Goal: Task Accomplishment & Management: Use online tool/utility

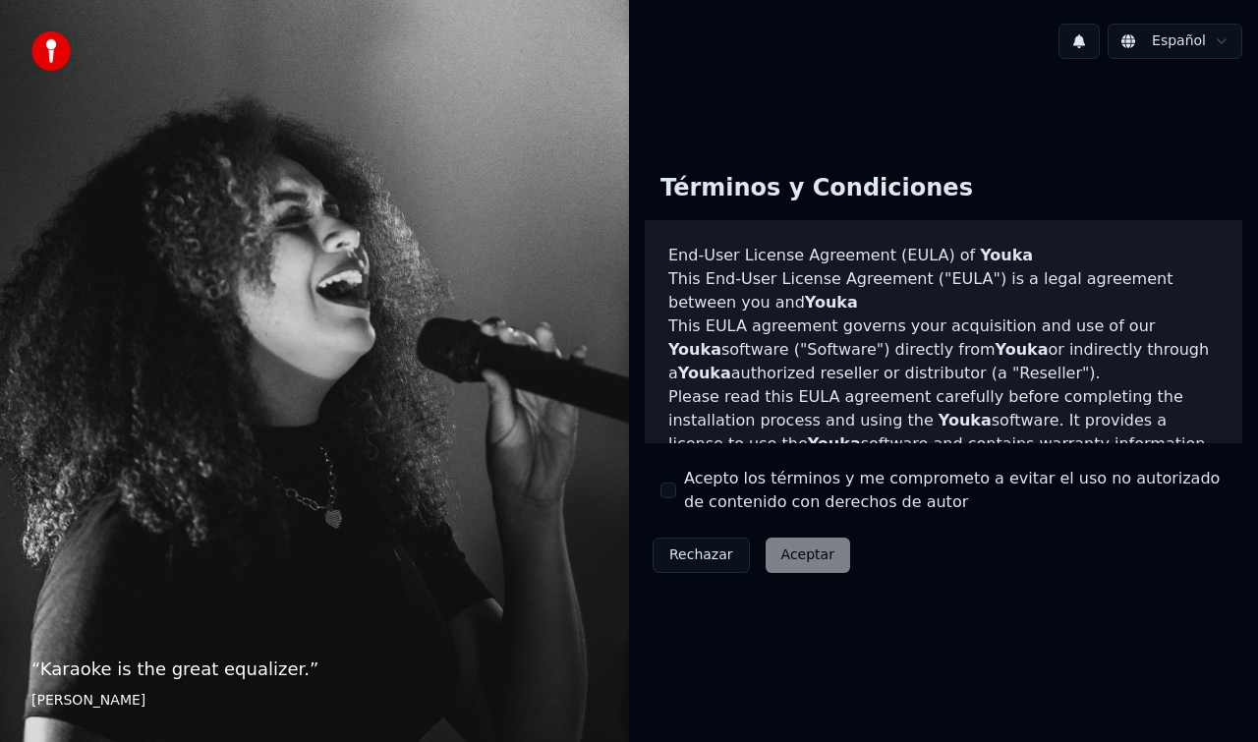
click at [667, 502] on div "Acepto los términos y me comprometo a evitar el uso no autorizado de contenido …" at bounding box center [943, 490] width 566 height 47
click at [669, 489] on button "Acepto los términos y me comprometo a evitar el uso no autorizado de contenido …" at bounding box center [668, 491] width 16 height 16
click at [669, 497] on button "Acepto los términos y me comprometo a evitar el uso no autorizado de contenido …" at bounding box center [668, 491] width 16 height 16
click at [795, 561] on div "Rechazar Aceptar" at bounding box center [751, 555] width 213 height 51
click at [670, 488] on button "Acepto los términos y me comprometo a evitar el uso no autorizado de contenido …" at bounding box center [668, 491] width 16 height 16
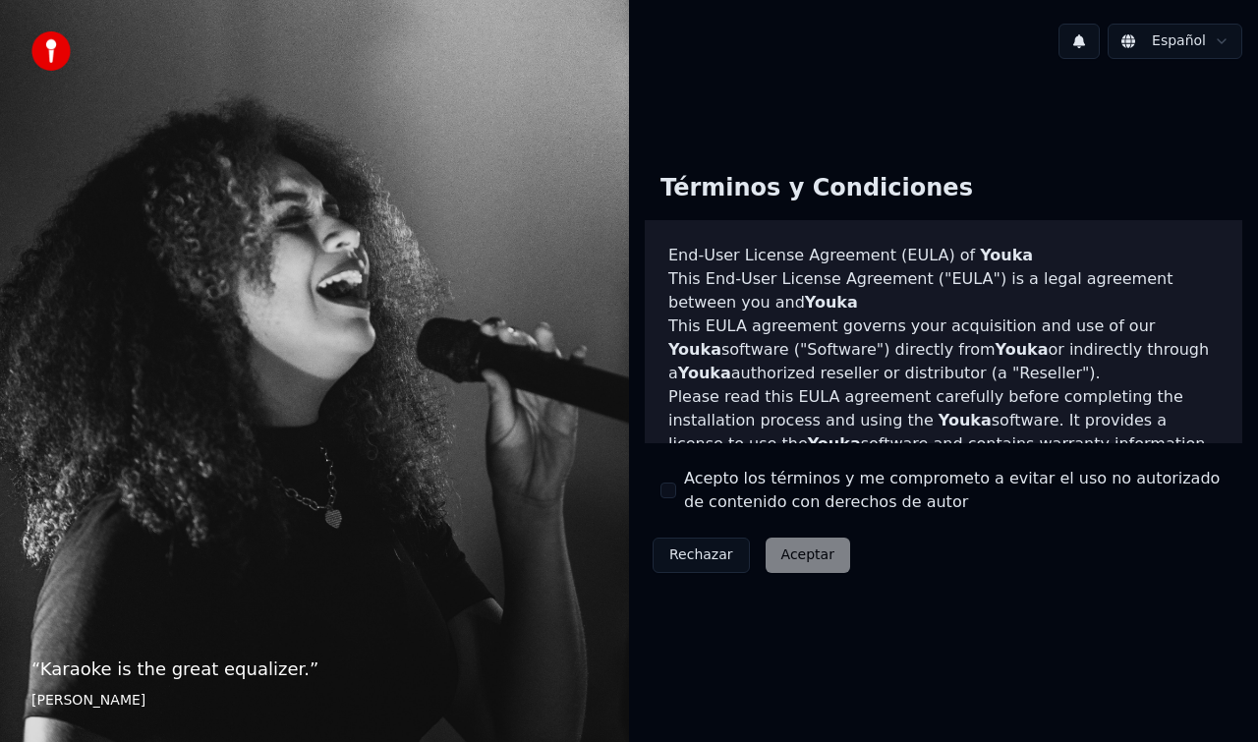
click at [670, 488] on button "Acepto los términos y me comprometo a evitar el uso no autorizado de contenido …" at bounding box center [668, 491] width 16 height 16
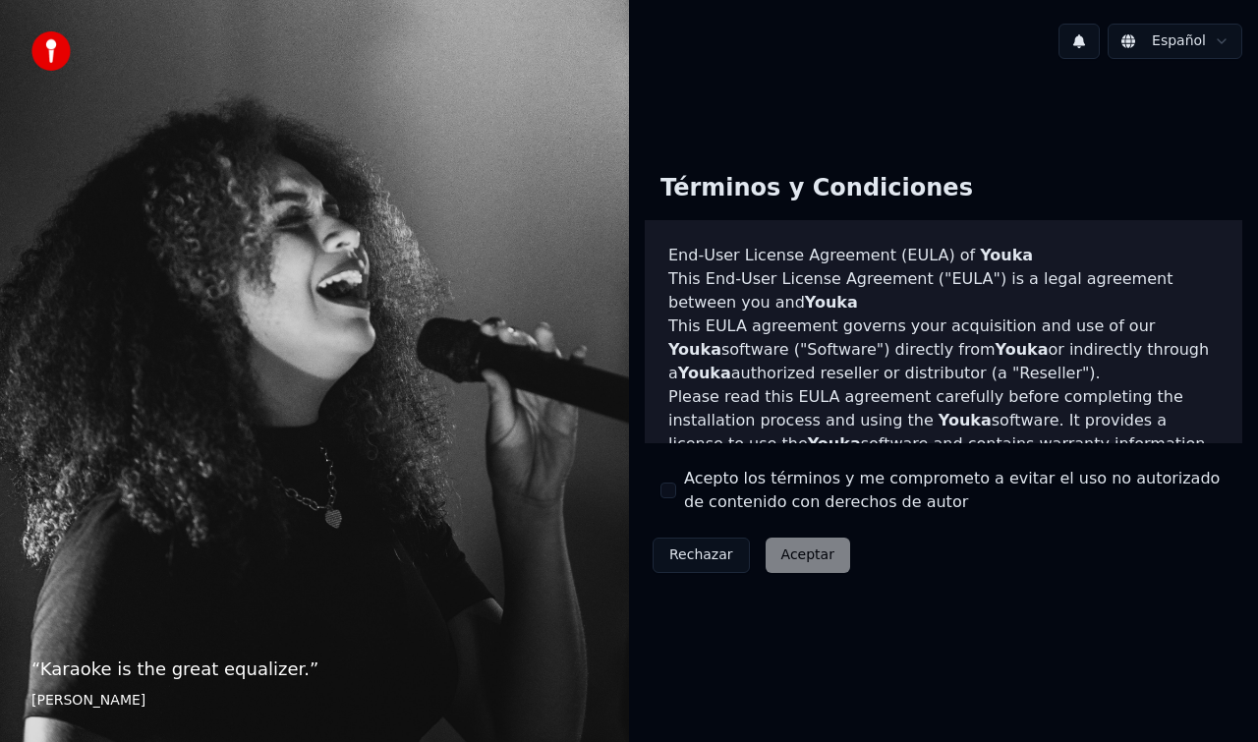
click at [670, 488] on button "Acepto los términos y me comprometo a evitar el uso no autorizado de contenido …" at bounding box center [668, 491] width 16 height 16
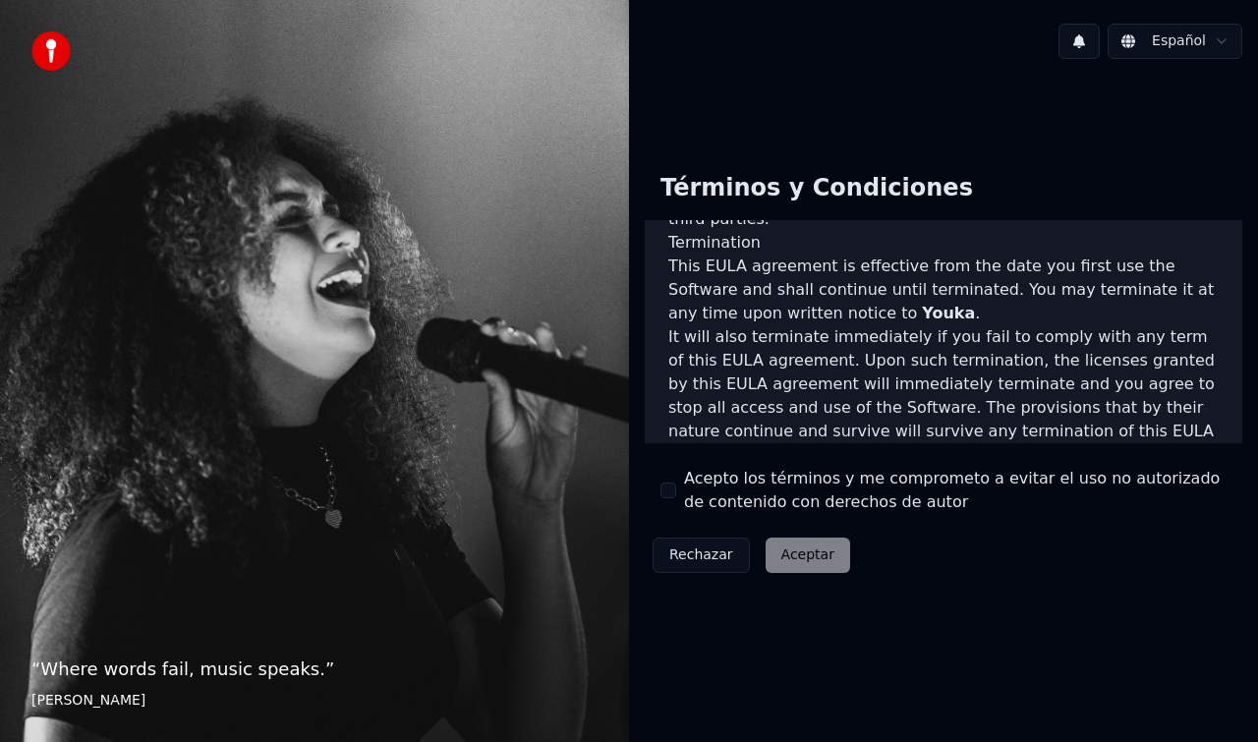
click at [670, 488] on button "Acepto los términos y me comprometo a evitar el uso no autorizado de contenido …" at bounding box center [668, 491] width 16 height 16
click at [801, 549] on button "Aceptar" at bounding box center [808, 555] width 85 height 35
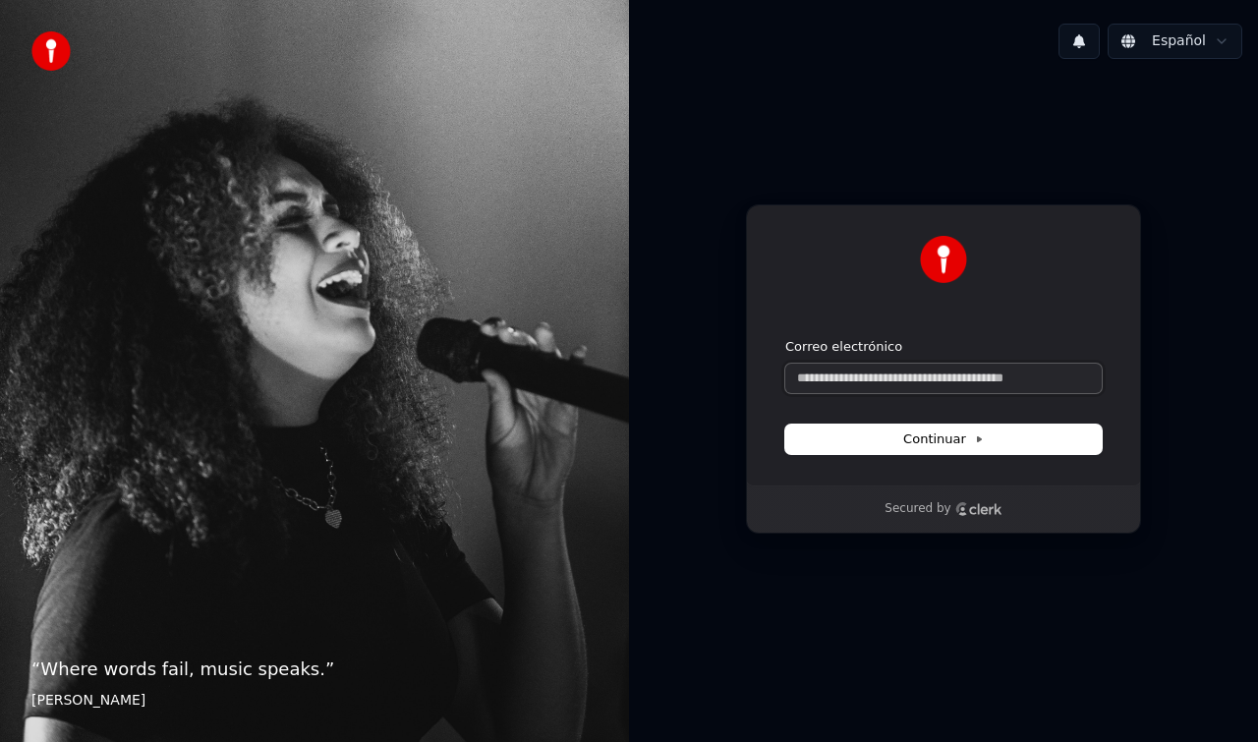
click at [912, 381] on input "Correo electrónico" at bounding box center [943, 378] width 316 height 29
click at [785, 338] on button "submit" at bounding box center [785, 338] width 0 height 0
type input "**********"
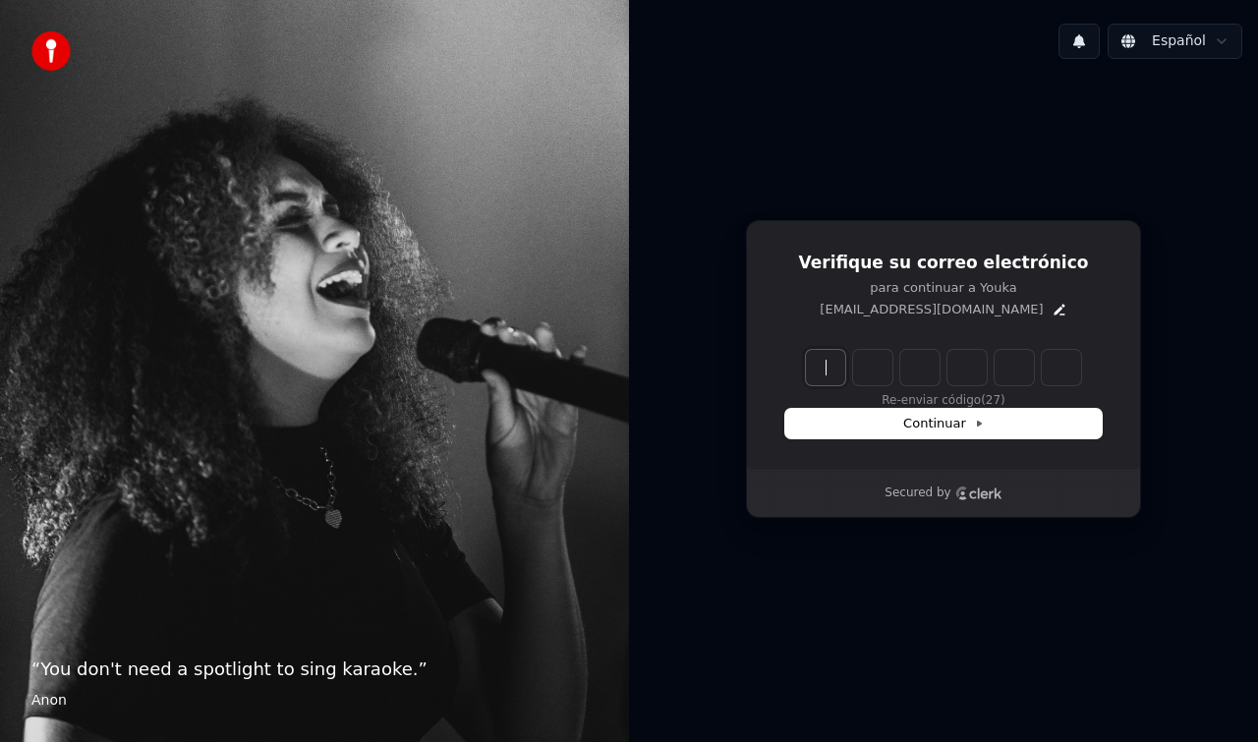
click at [827, 368] on input "Enter verification code" at bounding box center [963, 367] width 314 height 35
type input "******"
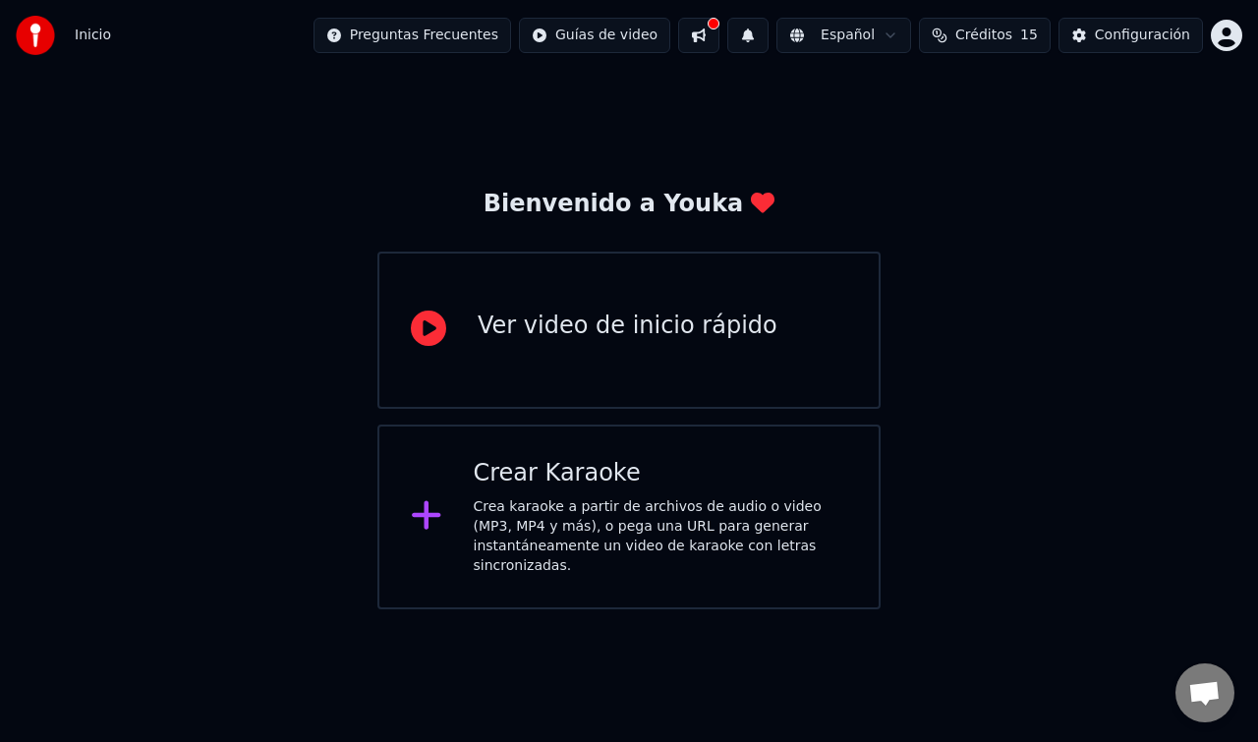
click at [422, 517] on icon at bounding box center [426, 515] width 28 height 28
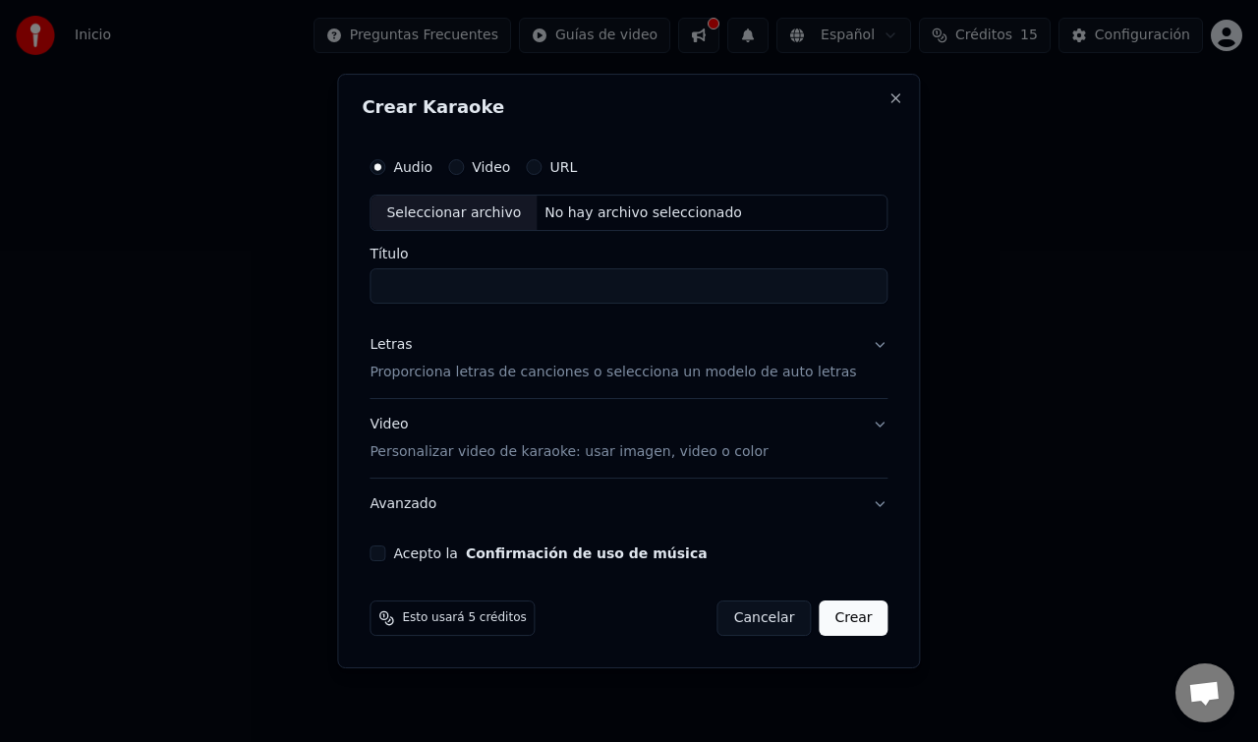
type input "*"
click at [385, 550] on button "Acepto la Confirmación de uso de música" at bounding box center [378, 553] width 16 height 16
click at [852, 623] on button "Crear" at bounding box center [853, 617] width 69 height 35
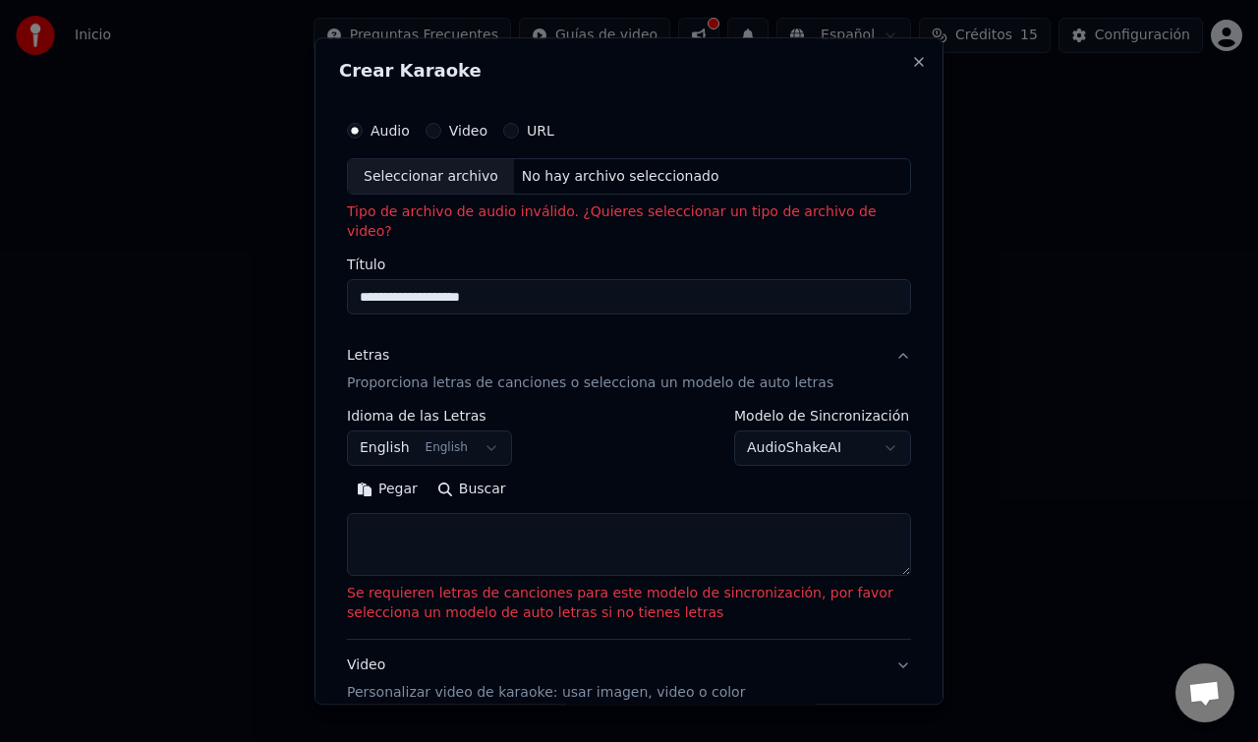
click at [576, 171] on div "No hay archivo seleccionado" at bounding box center [620, 177] width 213 height 20
type input "****"
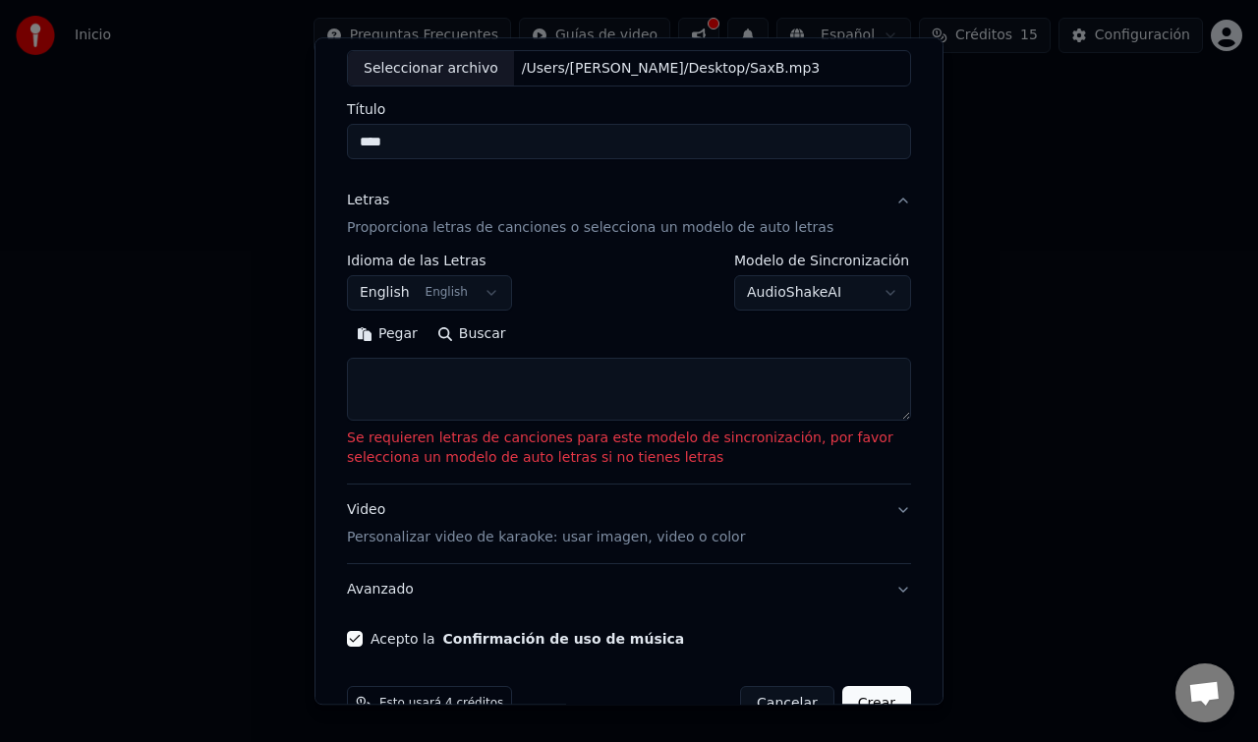
scroll to position [157, 0]
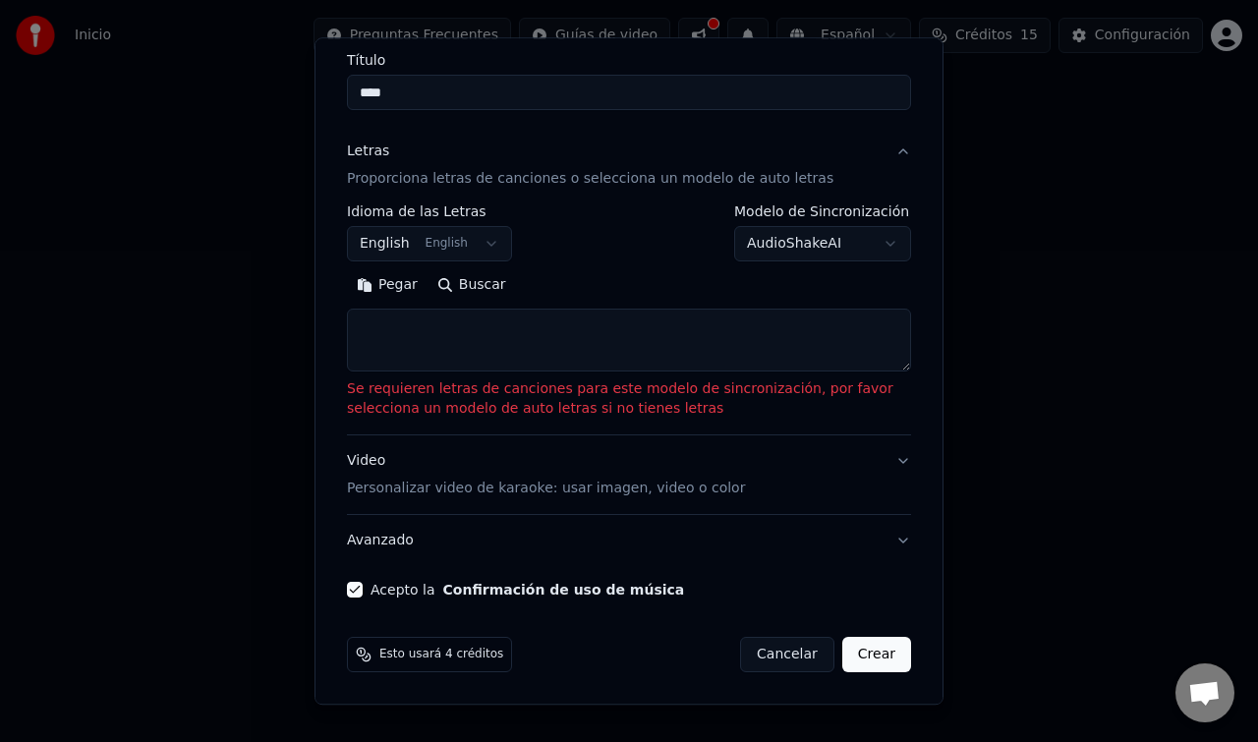
click at [476, 249] on button "English English" at bounding box center [429, 244] width 165 height 35
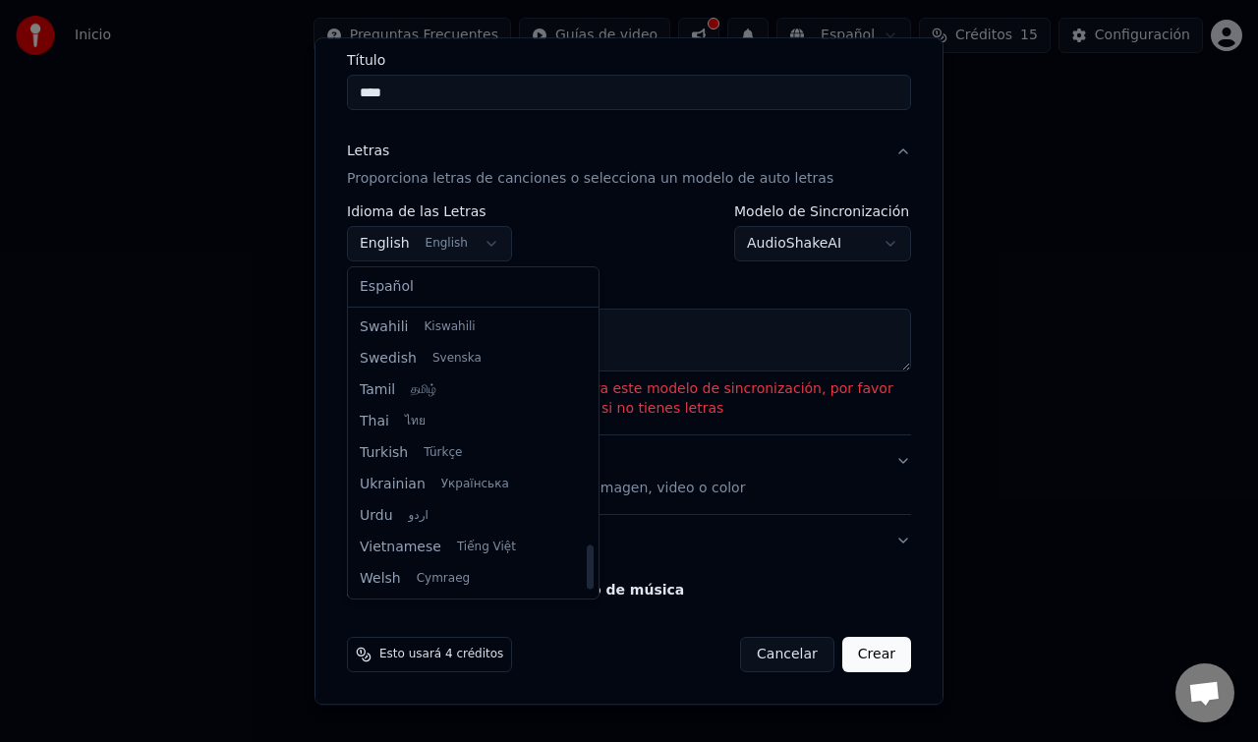
scroll to position [0, 0]
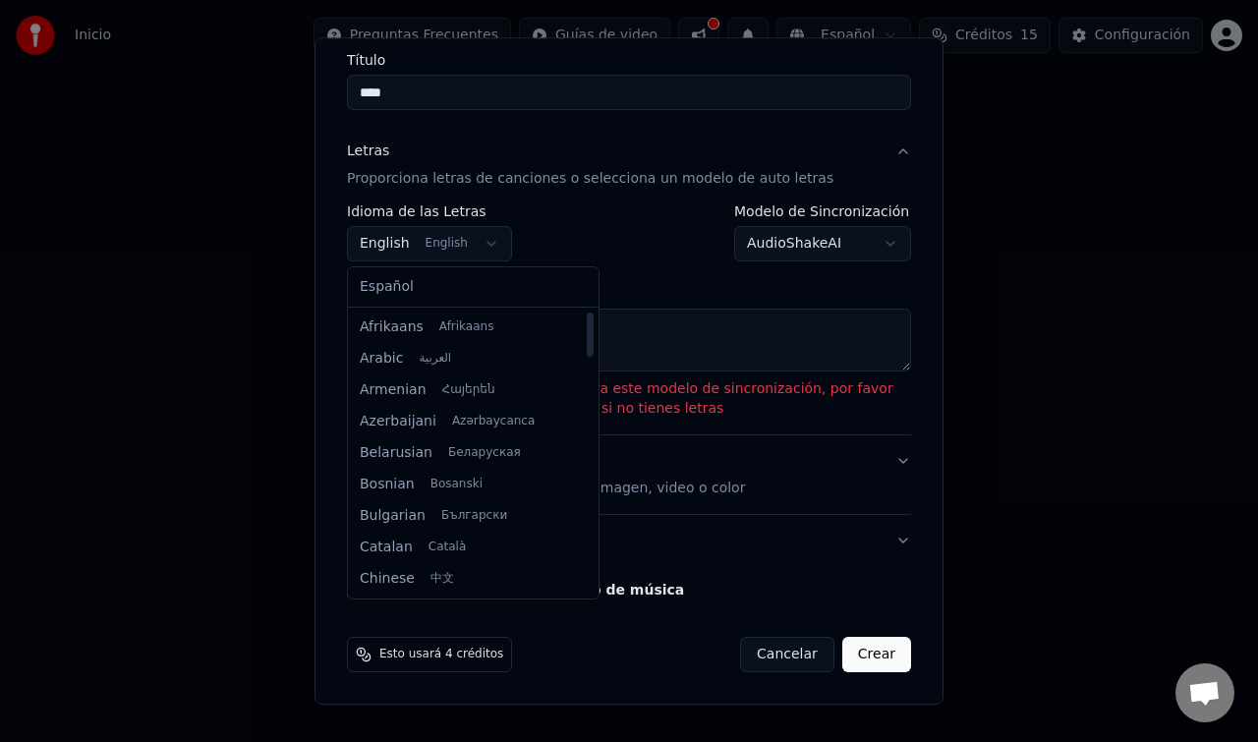
select select "**"
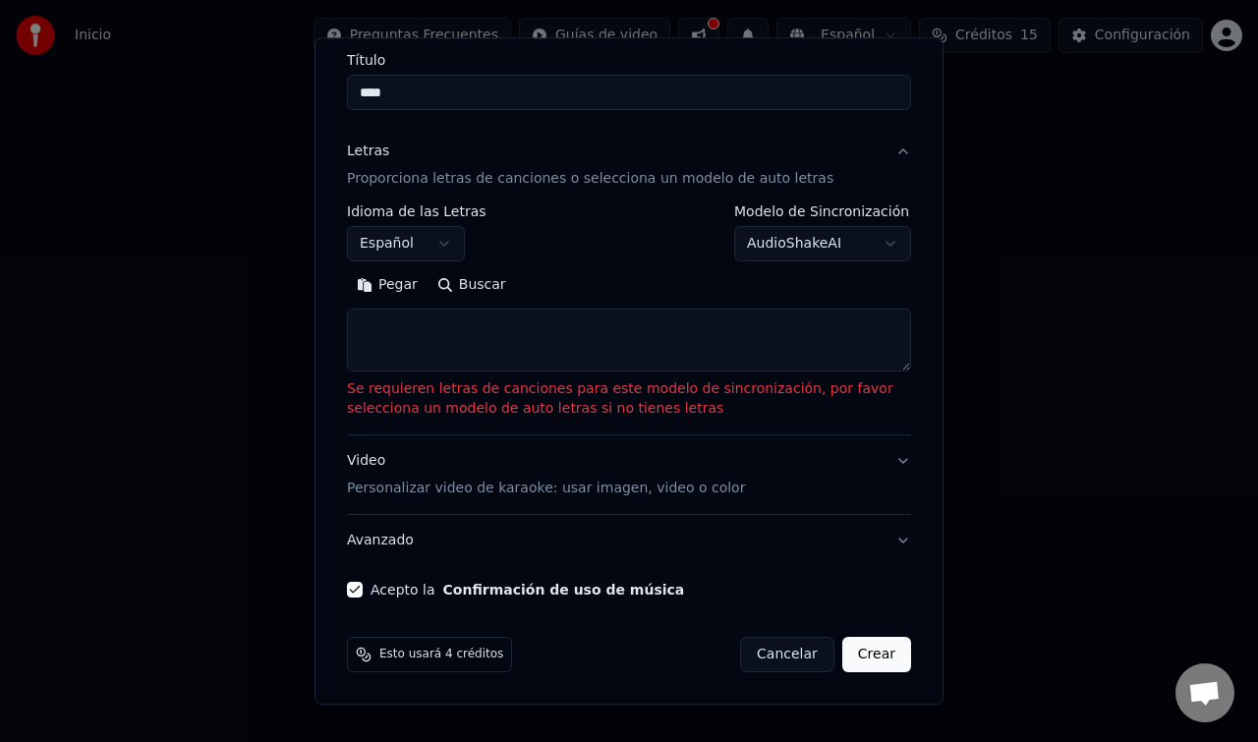
click at [465, 339] on textarea at bounding box center [629, 341] width 564 height 63
paste textarea "**********"
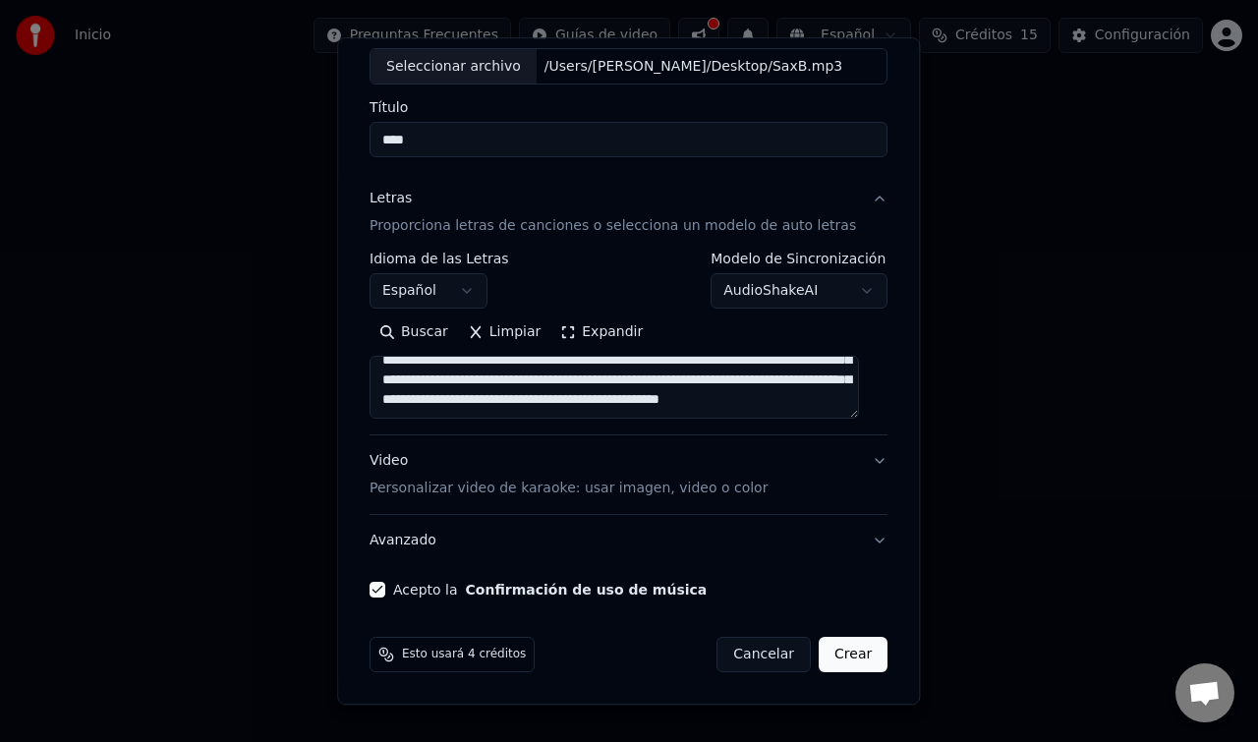
scroll to position [348, 0]
type textarea "**********"
click at [840, 653] on button "Crear" at bounding box center [853, 655] width 69 height 35
select select "**"
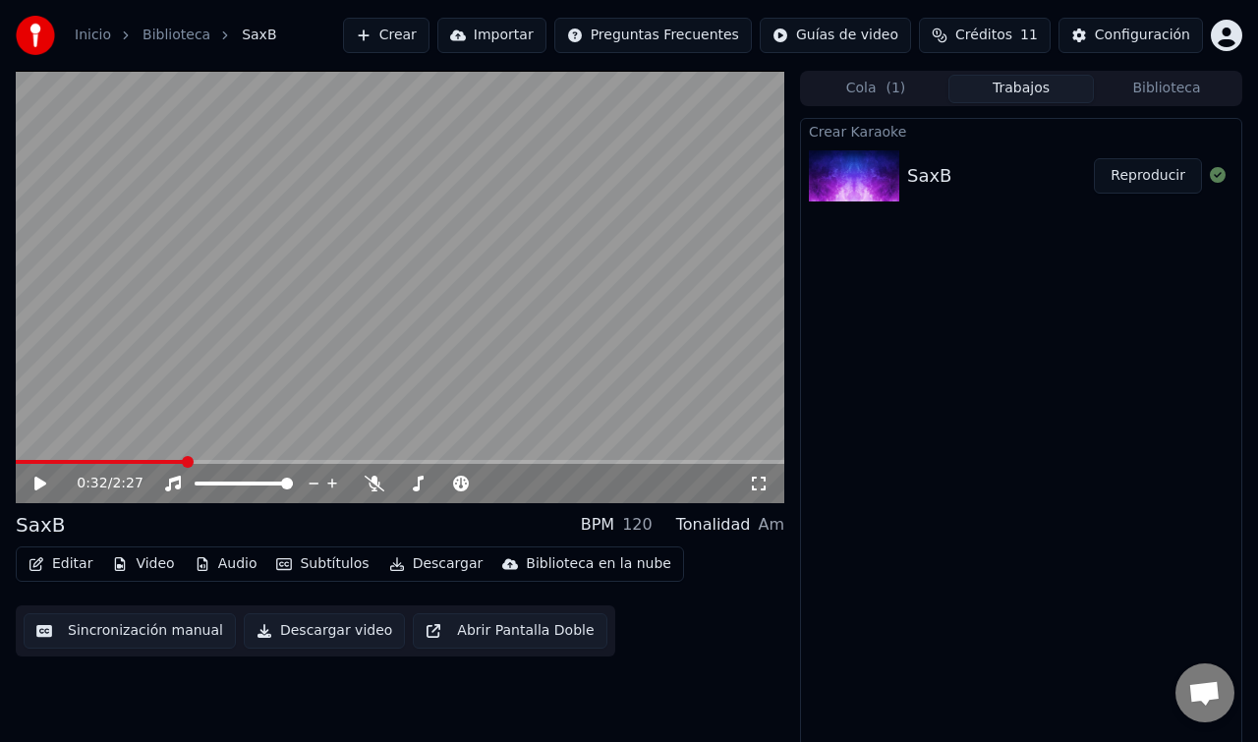
scroll to position [7, 0]
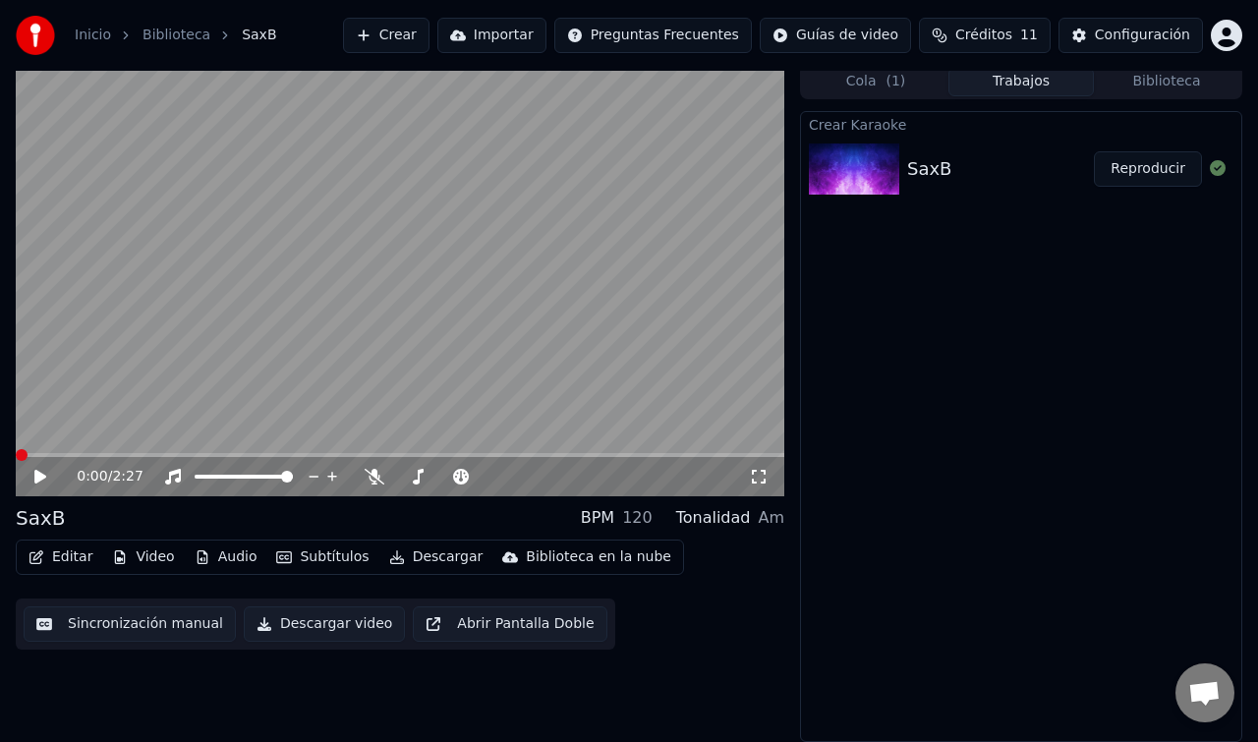
click at [16, 453] on span at bounding box center [16, 455] width 0 height 4
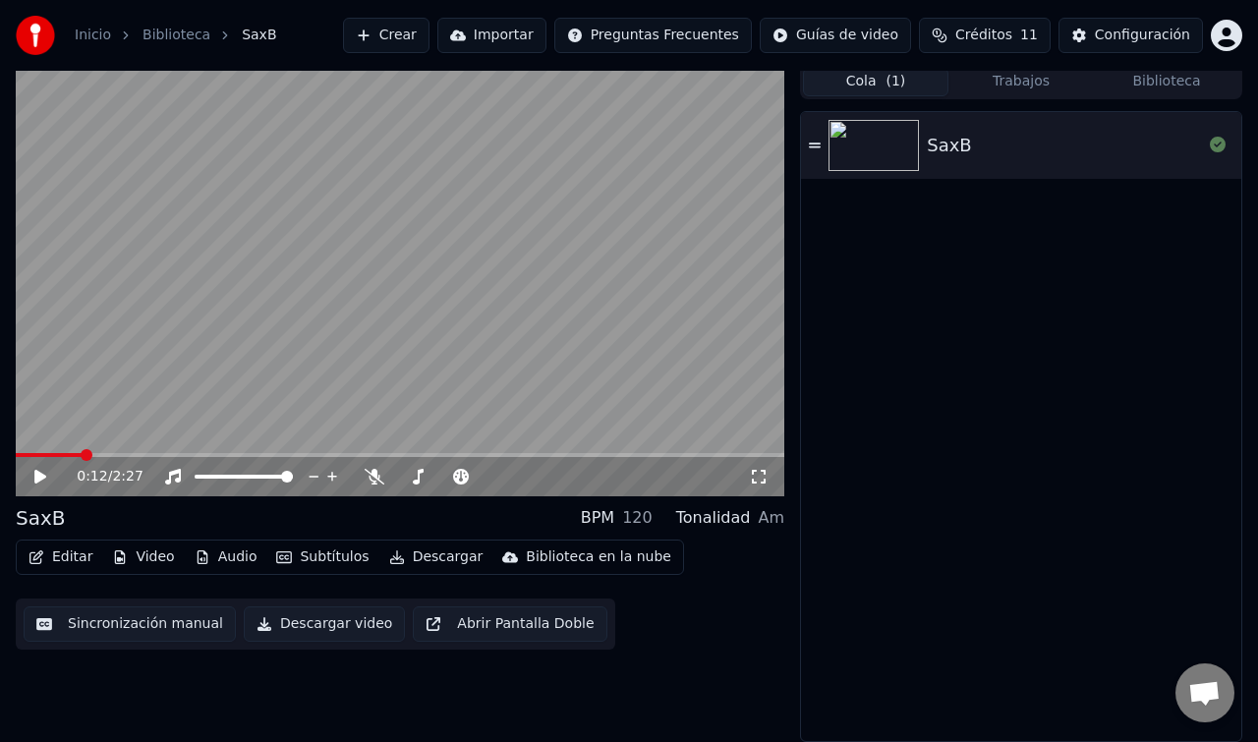
click at [858, 87] on button "Cola ( 1 )" at bounding box center [875, 82] width 145 height 28
click at [812, 145] on icon at bounding box center [815, 144] width 12 height 5
click at [131, 618] on button "Sincronización manual" at bounding box center [130, 623] width 212 height 35
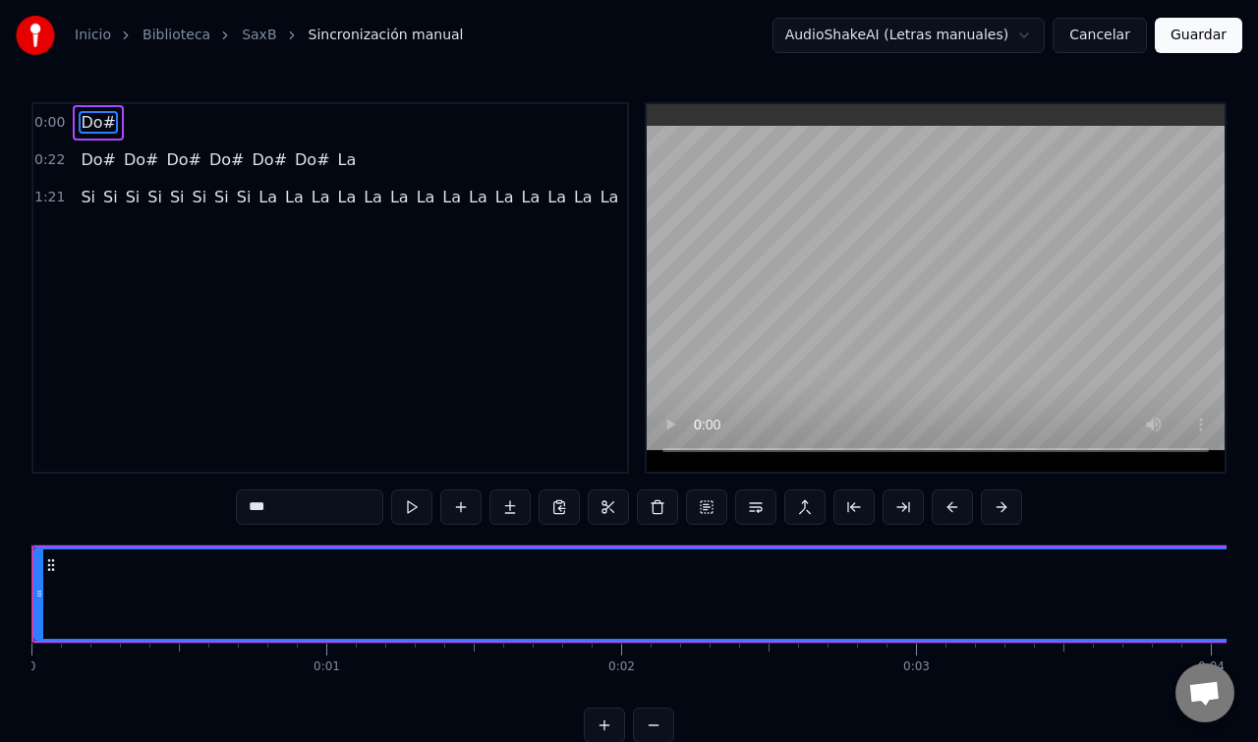
click at [98, 119] on span "Do#" at bounding box center [98, 122] width 39 height 23
drag, startPoint x: 113, startPoint y: 156, endPoint x: 143, endPoint y: 131, distance: 39.8
click at [143, 131] on div "0:00 Do# 0:22 Do# Do# Do# Do# Do# Do# La 1:21 Si Si Si Si Si Si Si Si La La La …" at bounding box center [329, 287] width 597 height 371
click at [95, 251] on div "0:00 Do# 0:22 Do# Do# Do# Do# Do# Do# La 1:21 Si Si Si Si Si Si Si Si La La La …" at bounding box center [329, 287] width 597 height 371
click at [168, 198] on span "Si" at bounding box center [177, 197] width 19 height 23
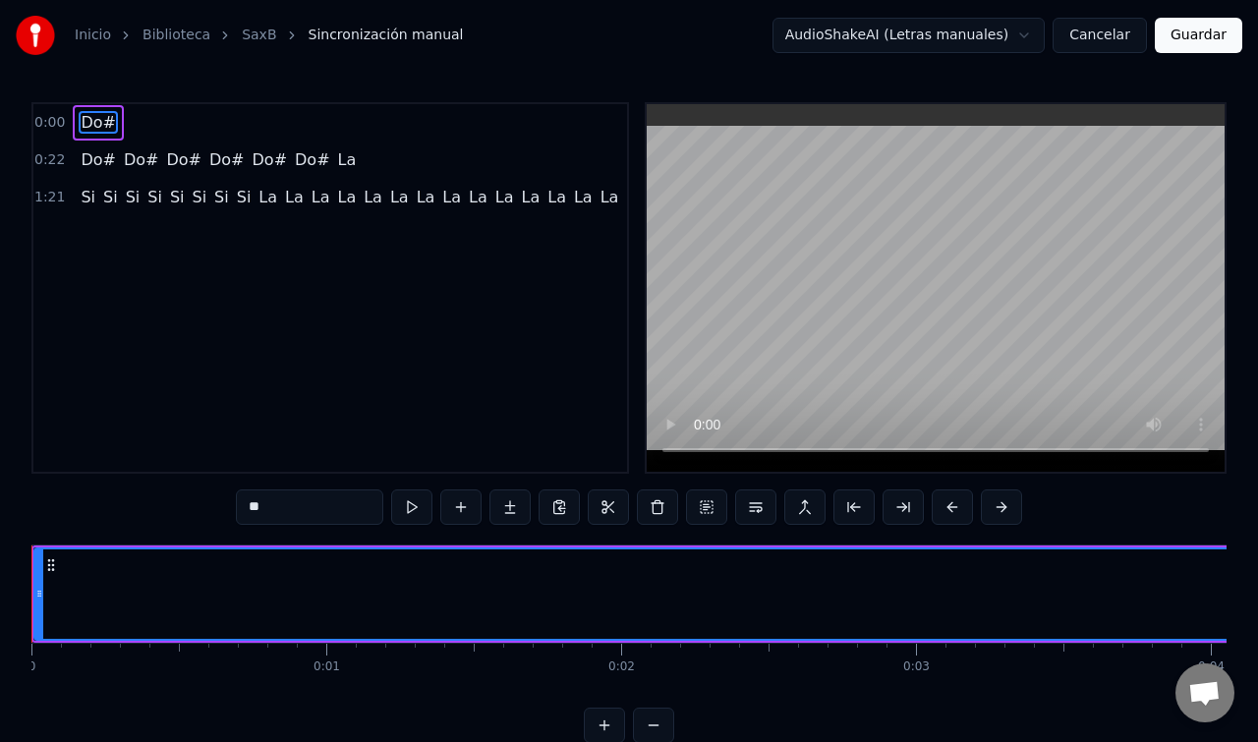
click at [168, 198] on span "Si" at bounding box center [177, 197] width 19 height 23
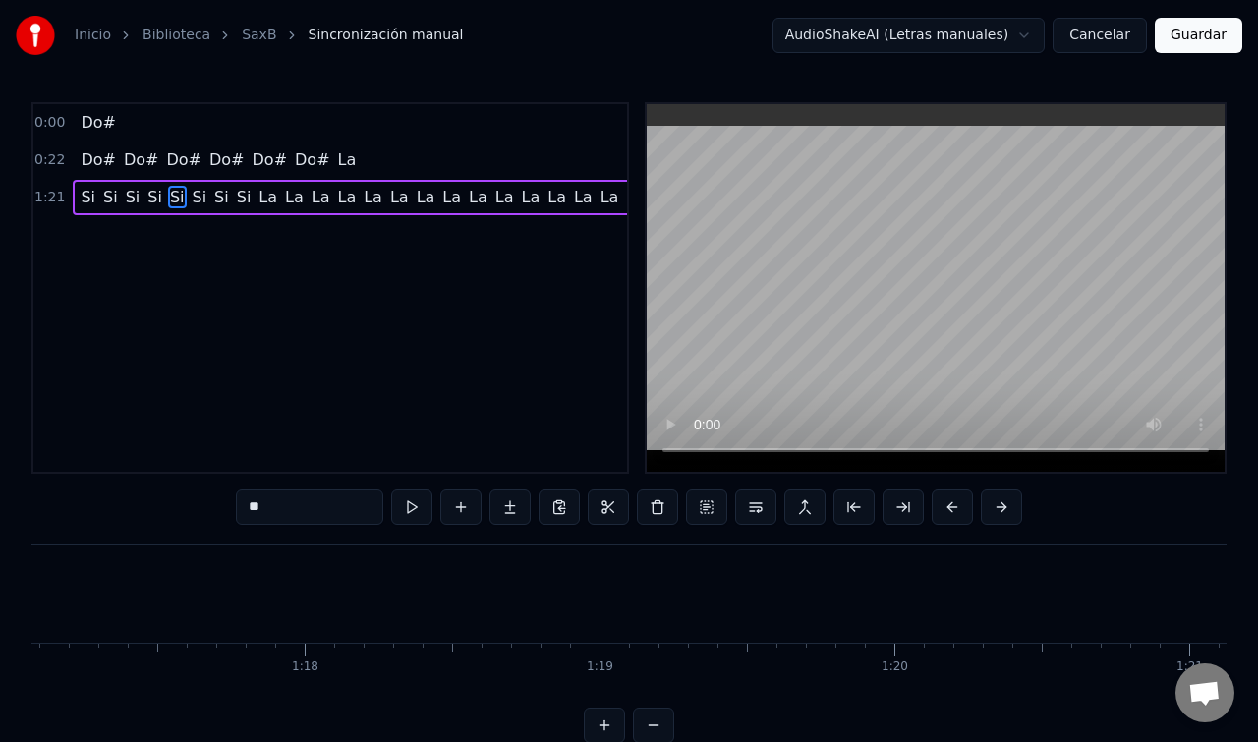
scroll to position [0, 24088]
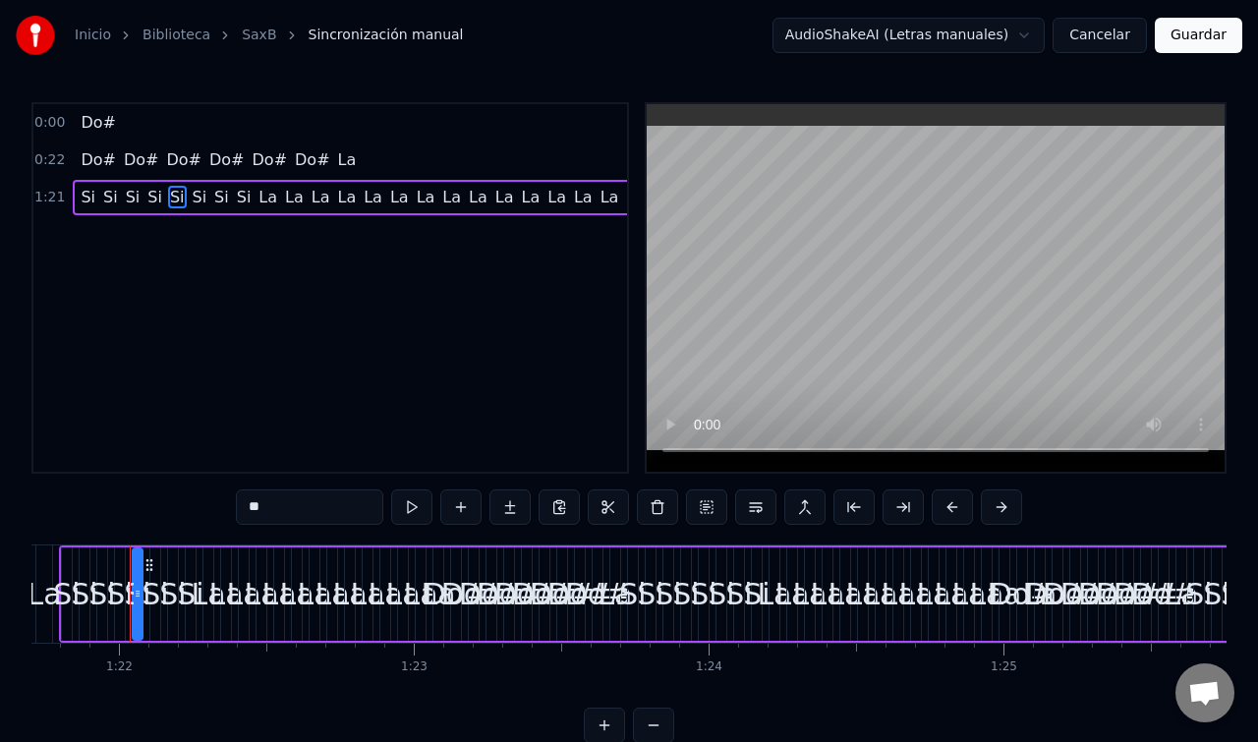
click at [103, 122] on span "Do#" at bounding box center [98, 122] width 39 height 23
type input "***"
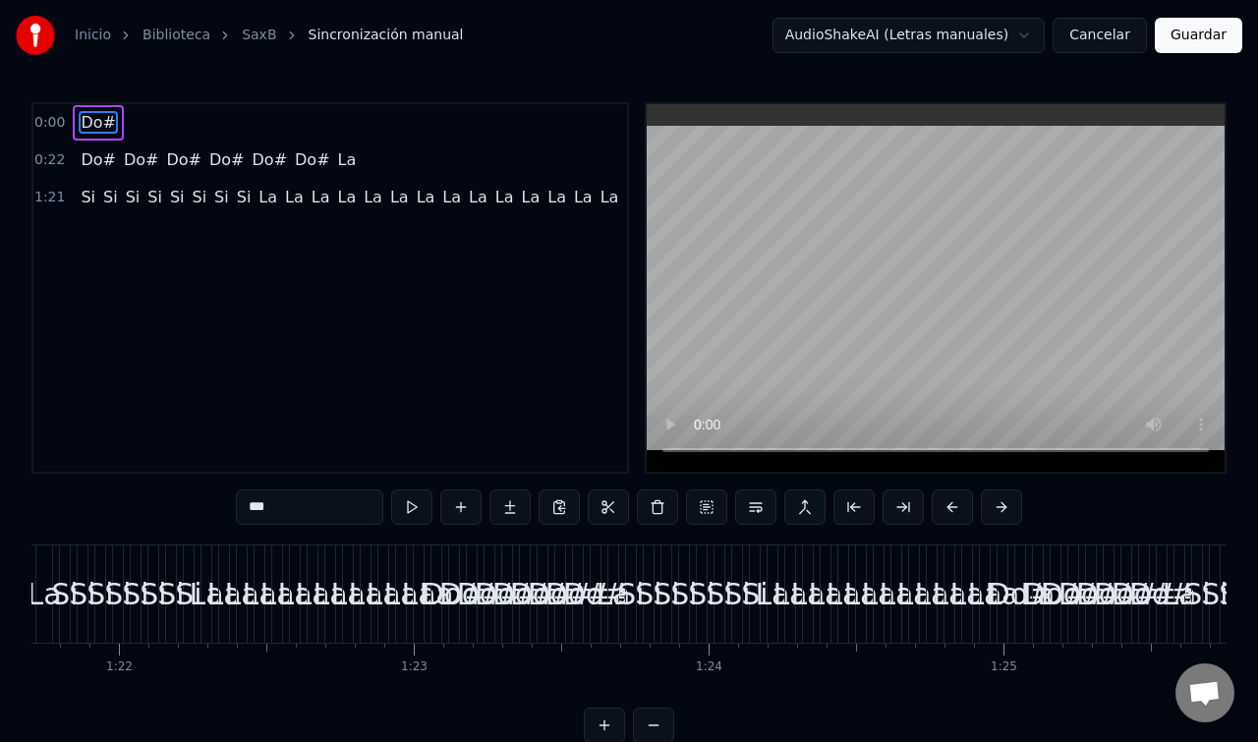
click at [98, 159] on span "Do#" at bounding box center [98, 159] width 39 height 23
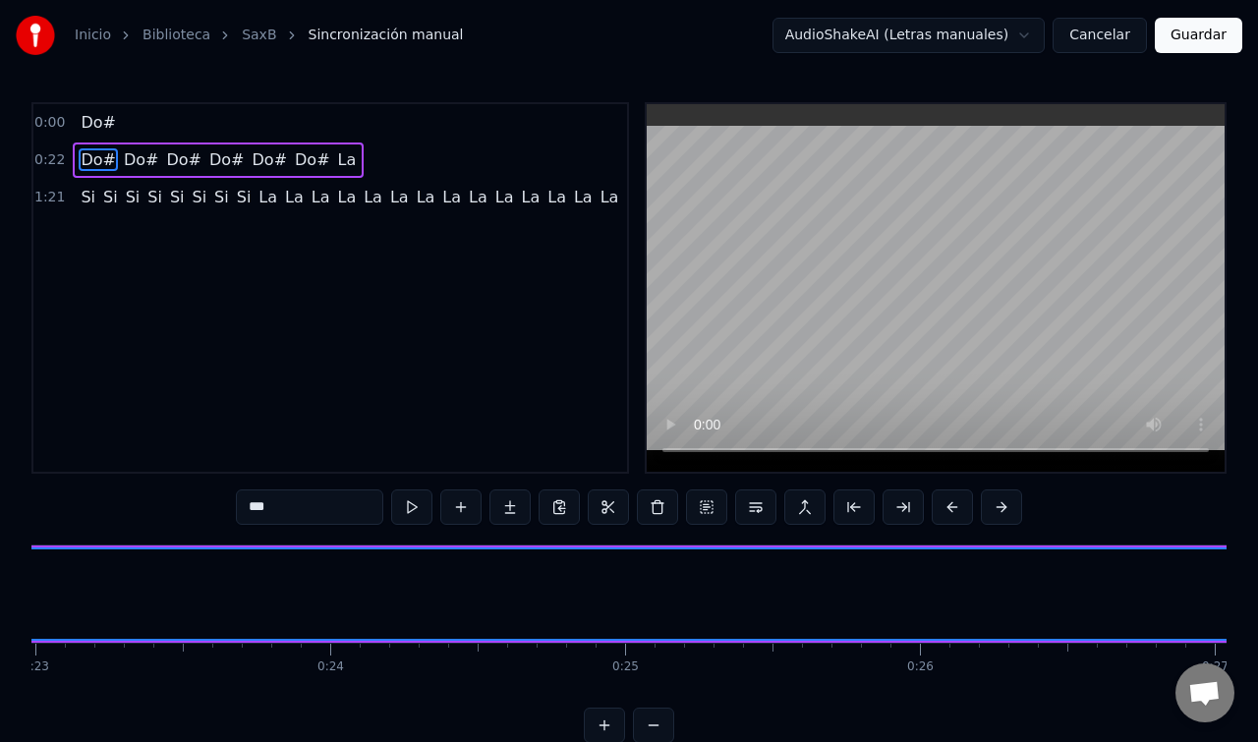
scroll to position [0, 6447]
click at [86, 130] on span "Do#" at bounding box center [98, 122] width 39 height 23
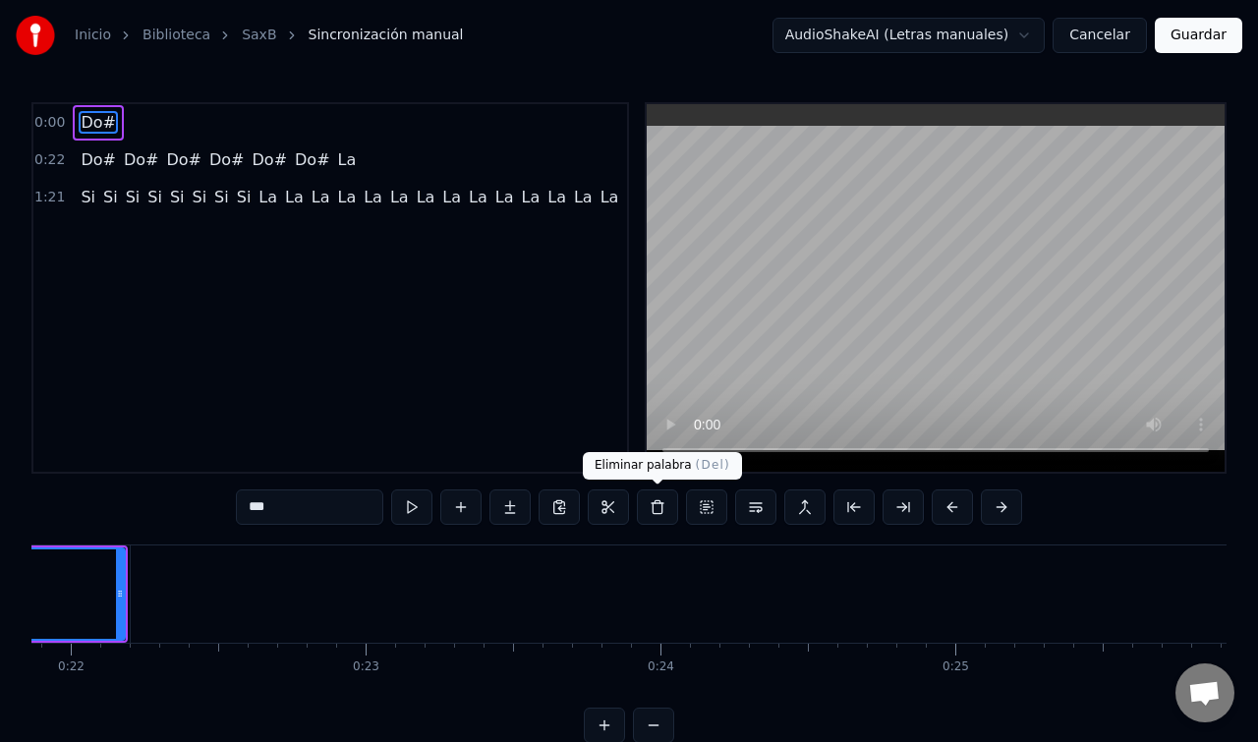
click at [657, 519] on button at bounding box center [657, 506] width 41 height 35
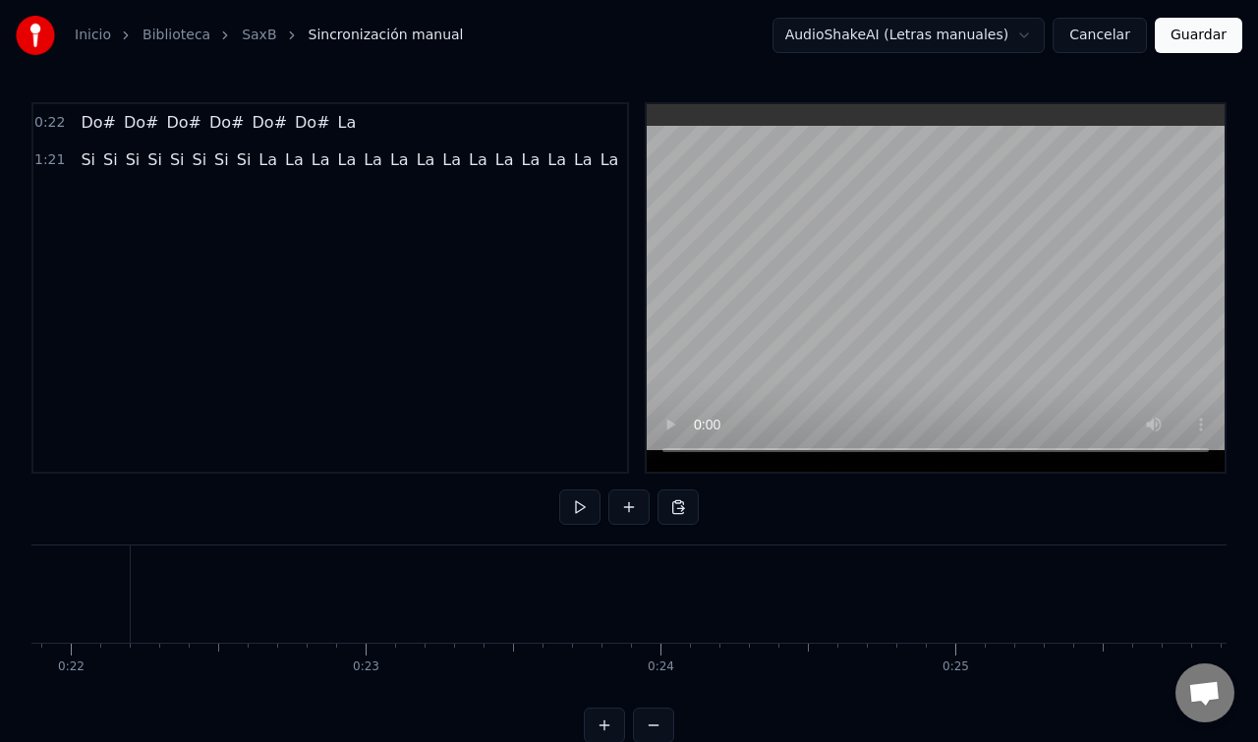
click at [493, 166] on span "La" at bounding box center [504, 159] width 23 height 23
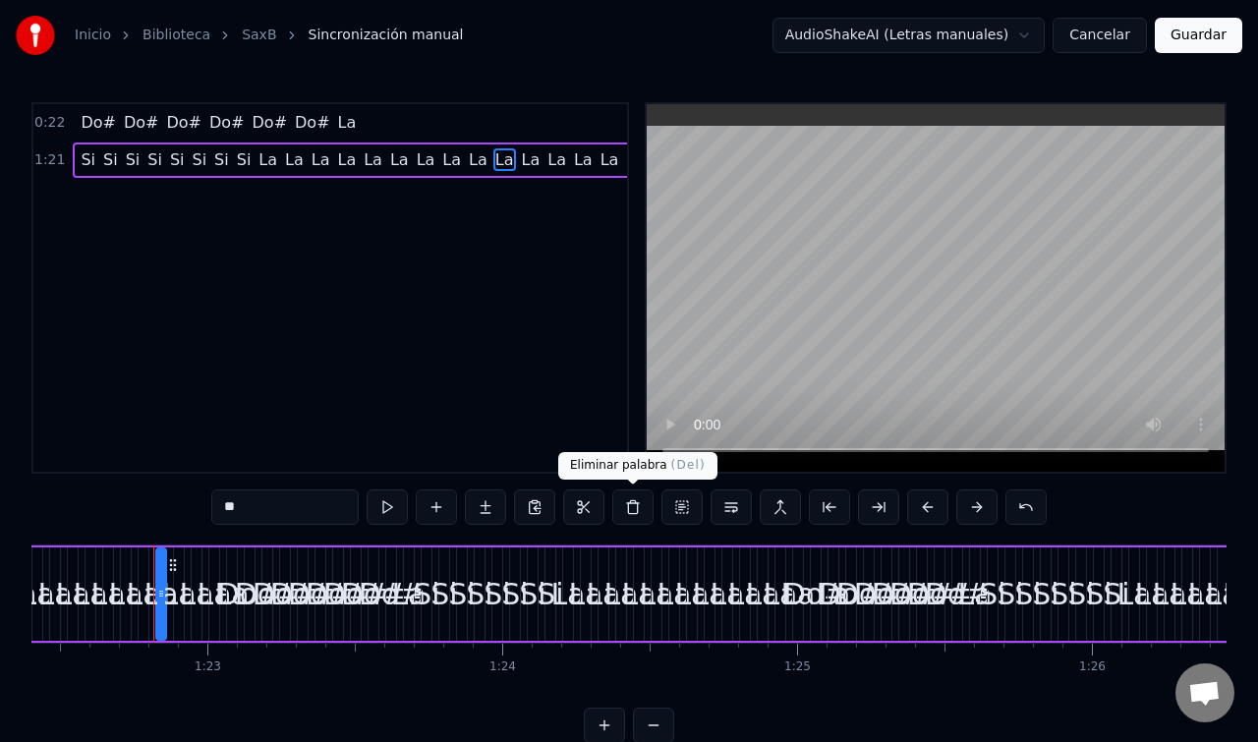
scroll to position [0, 24318]
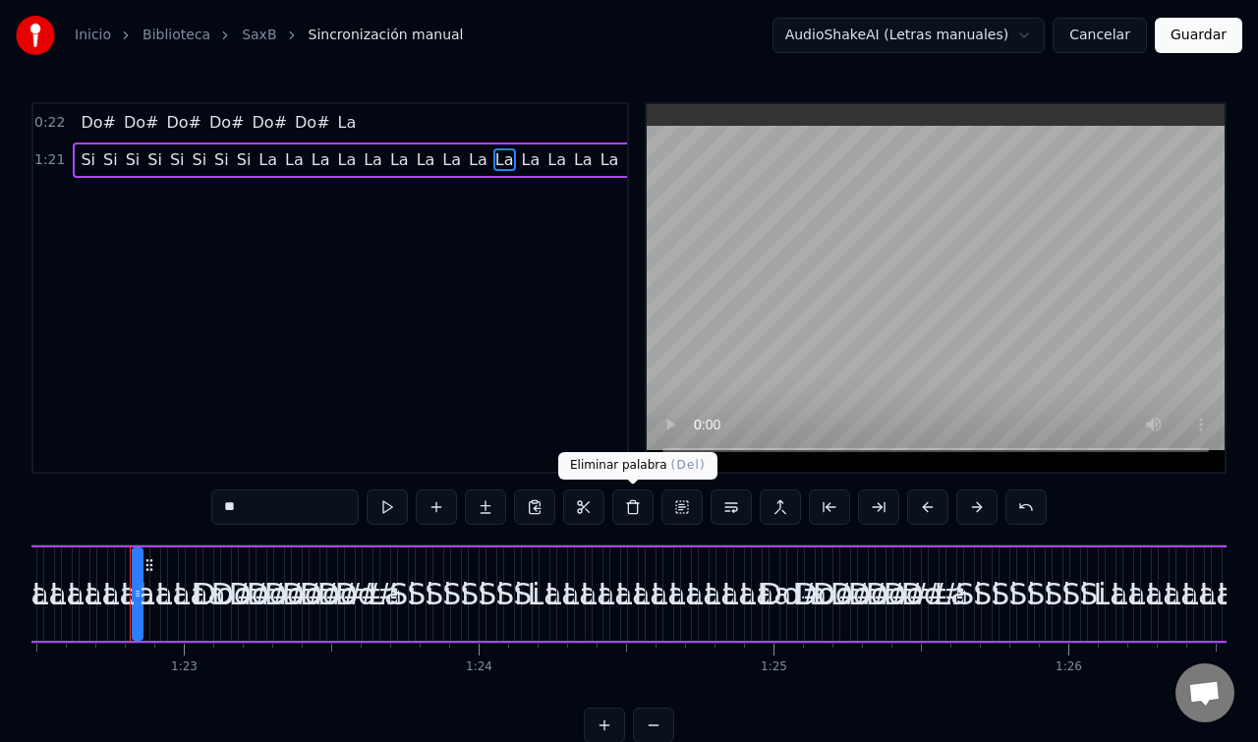
click at [636, 509] on button at bounding box center [632, 506] width 41 height 35
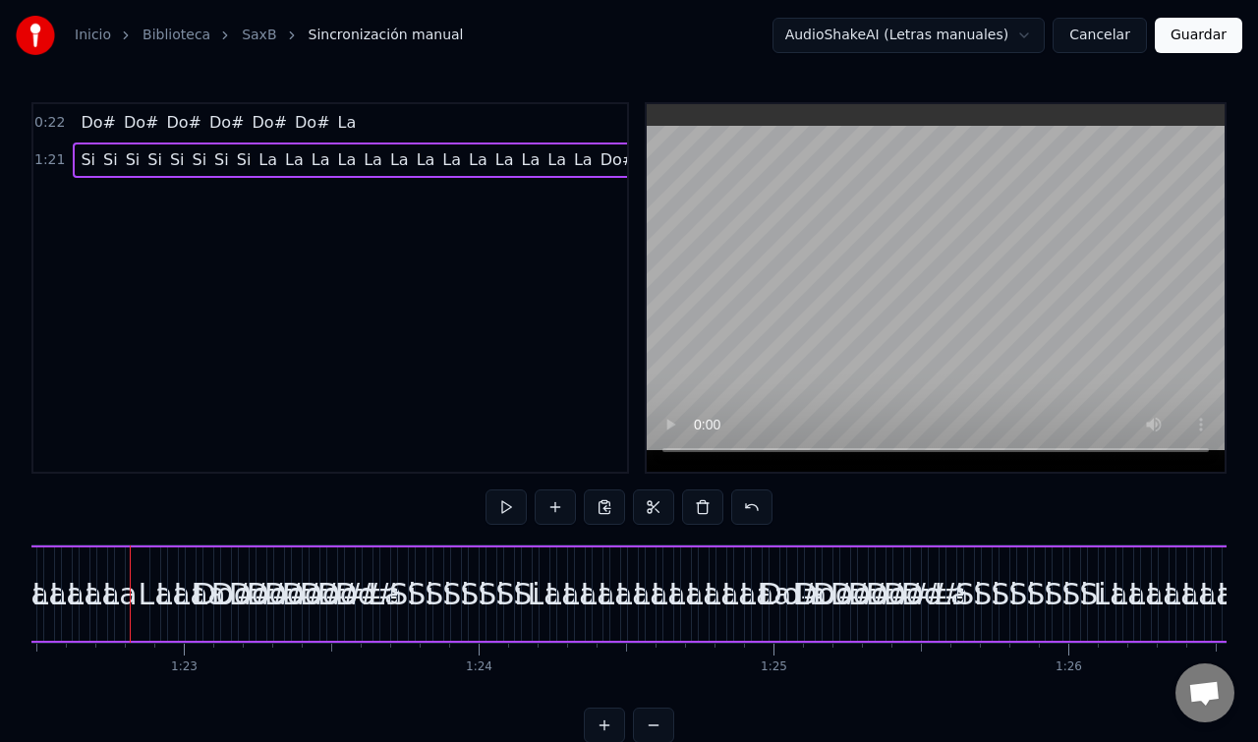
click at [388, 168] on span "La" at bounding box center [399, 159] width 23 height 23
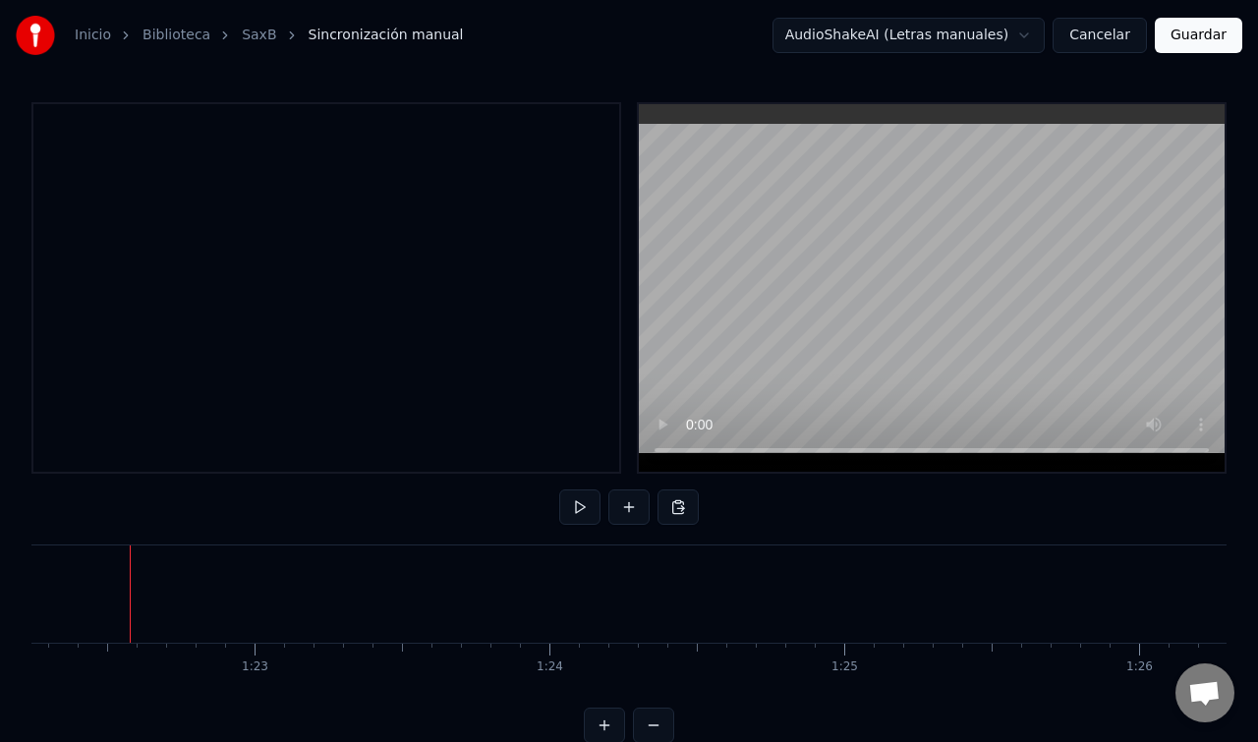
click at [241, 125] on div at bounding box center [326, 287] width 590 height 371
click at [218, 177] on div at bounding box center [326, 287] width 590 height 371
click at [636, 511] on button at bounding box center [628, 506] width 41 height 35
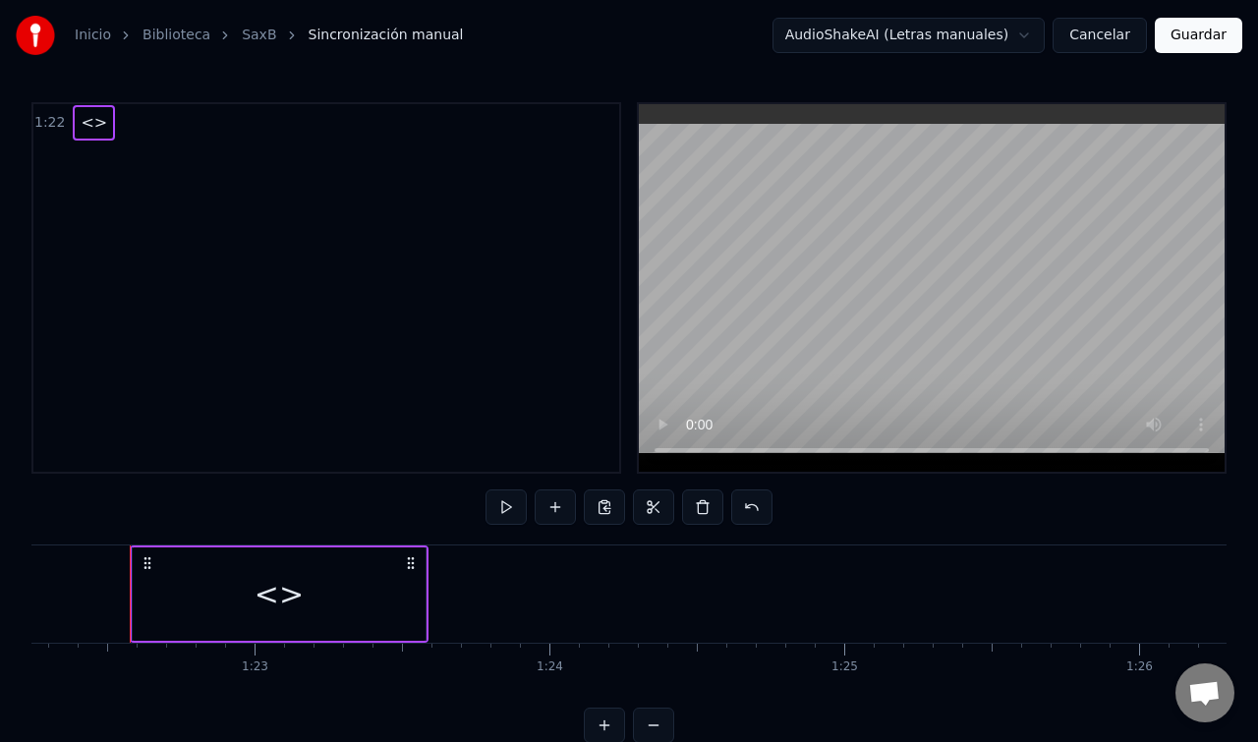
click at [87, 121] on span "<>" at bounding box center [94, 122] width 30 height 23
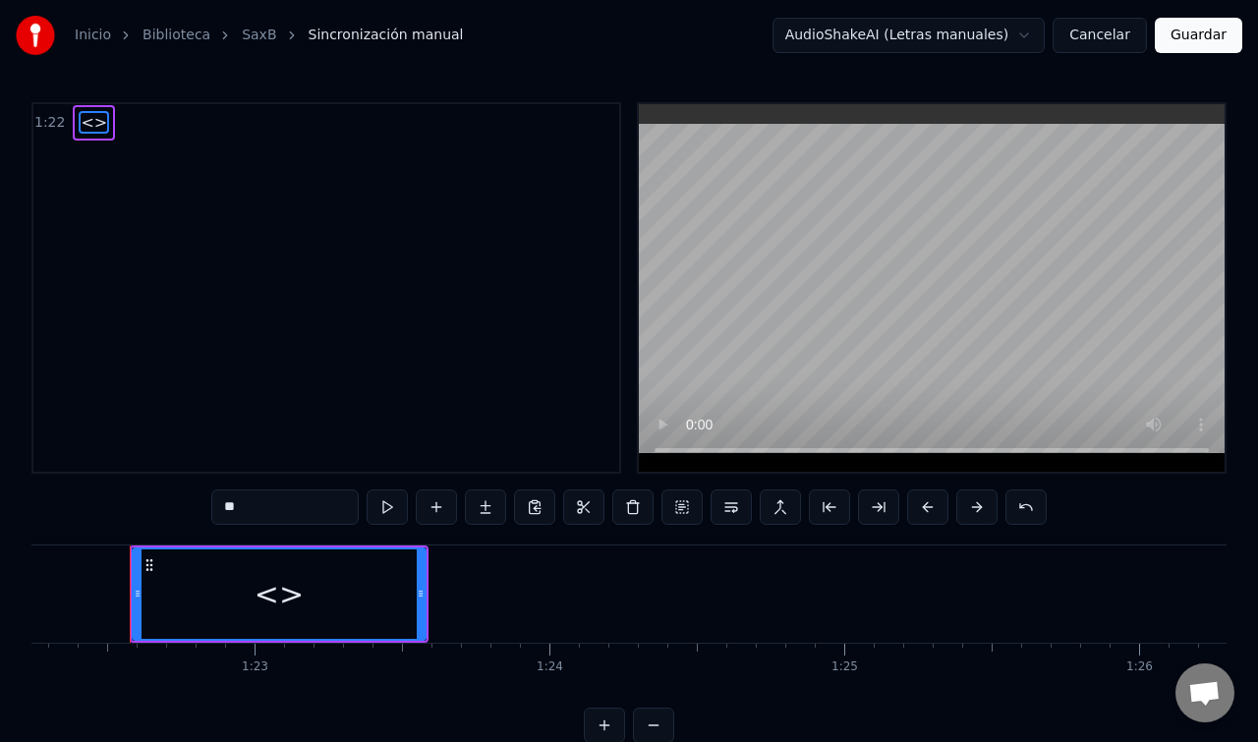
click at [87, 121] on span "<>" at bounding box center [94, 122] width 30 height 23
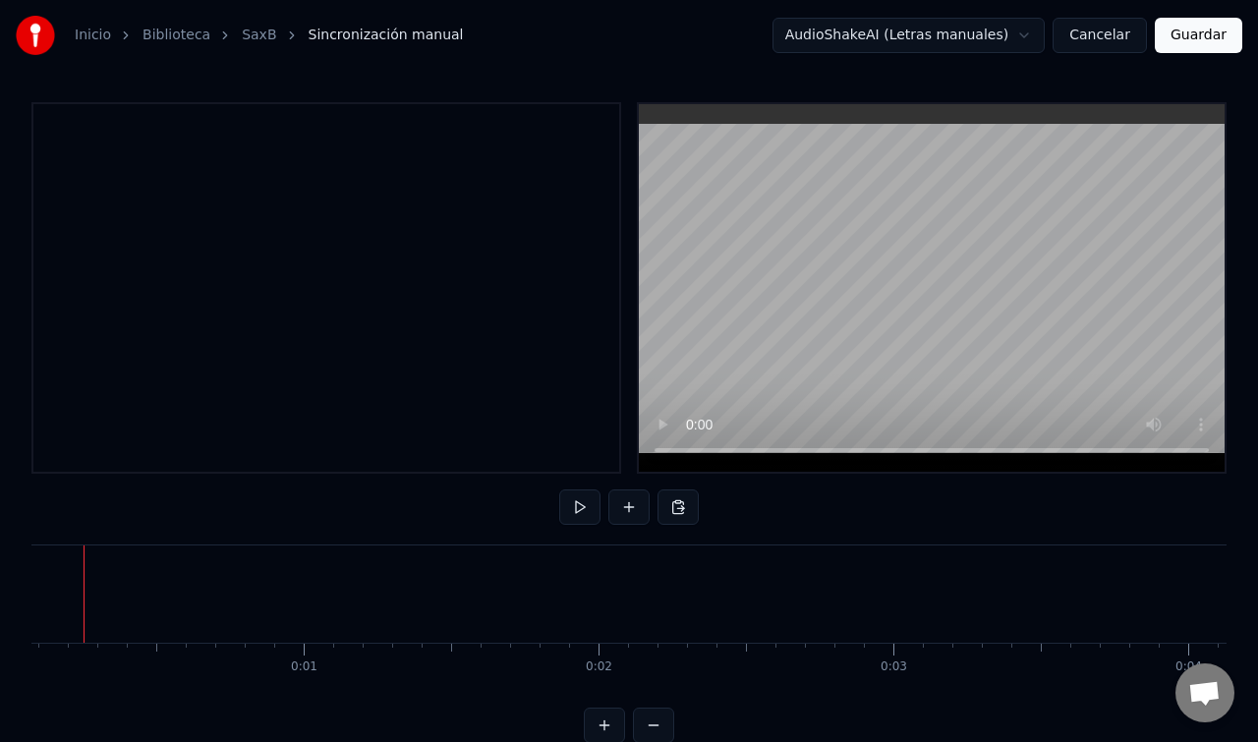
scroll to position [0, 0]
click at [636, 511] on button at bounding box center [628, 506] width 41 height 35
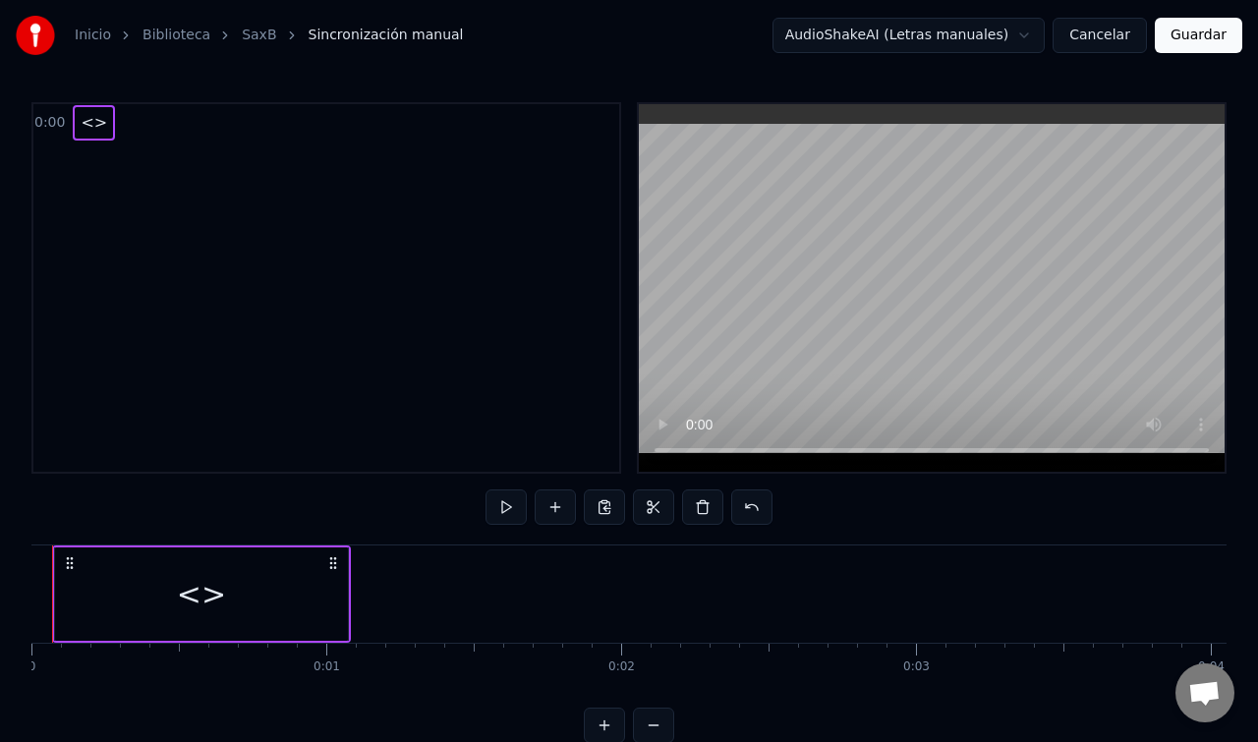
click at [200, 592] on div "<>" at bounding box center [201, 594] width 49 height 44
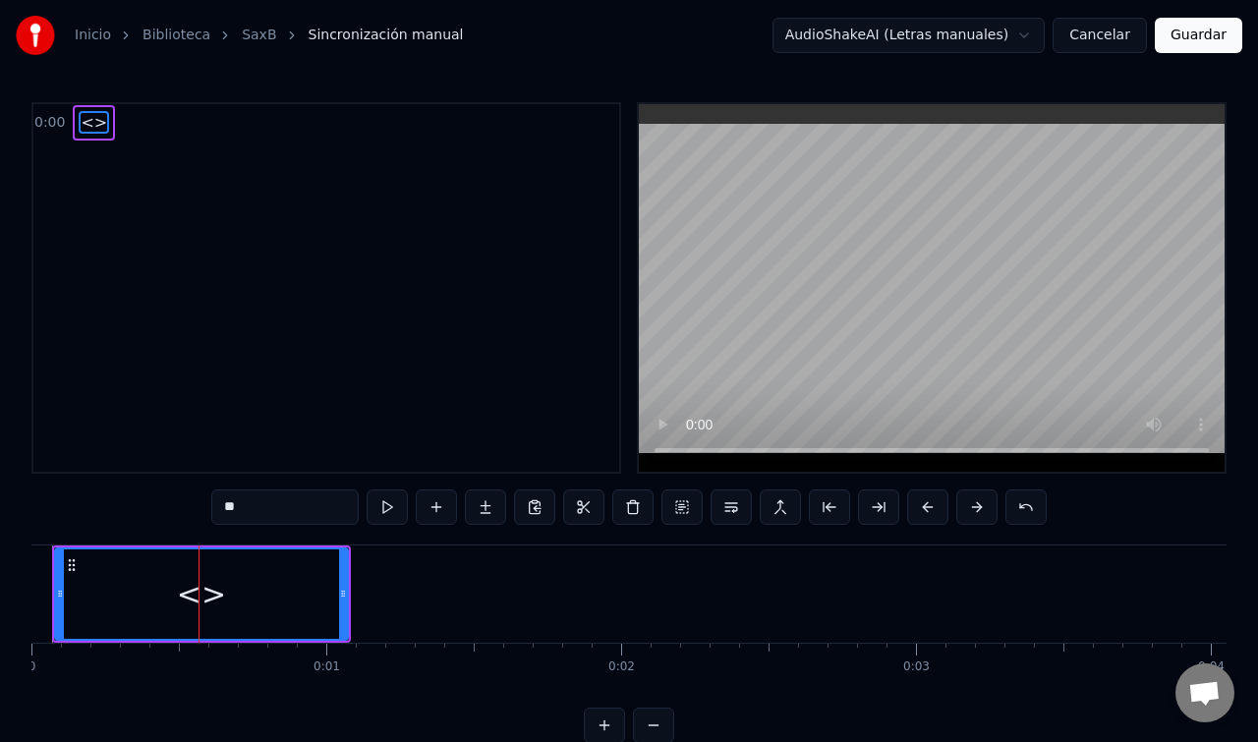
click at [89, 125] on span "<>" at bounding box center [94, 122] width 30 height 23
click at [204, 593] on div "<>" at bounding box center [201, 594] width 49 height 44
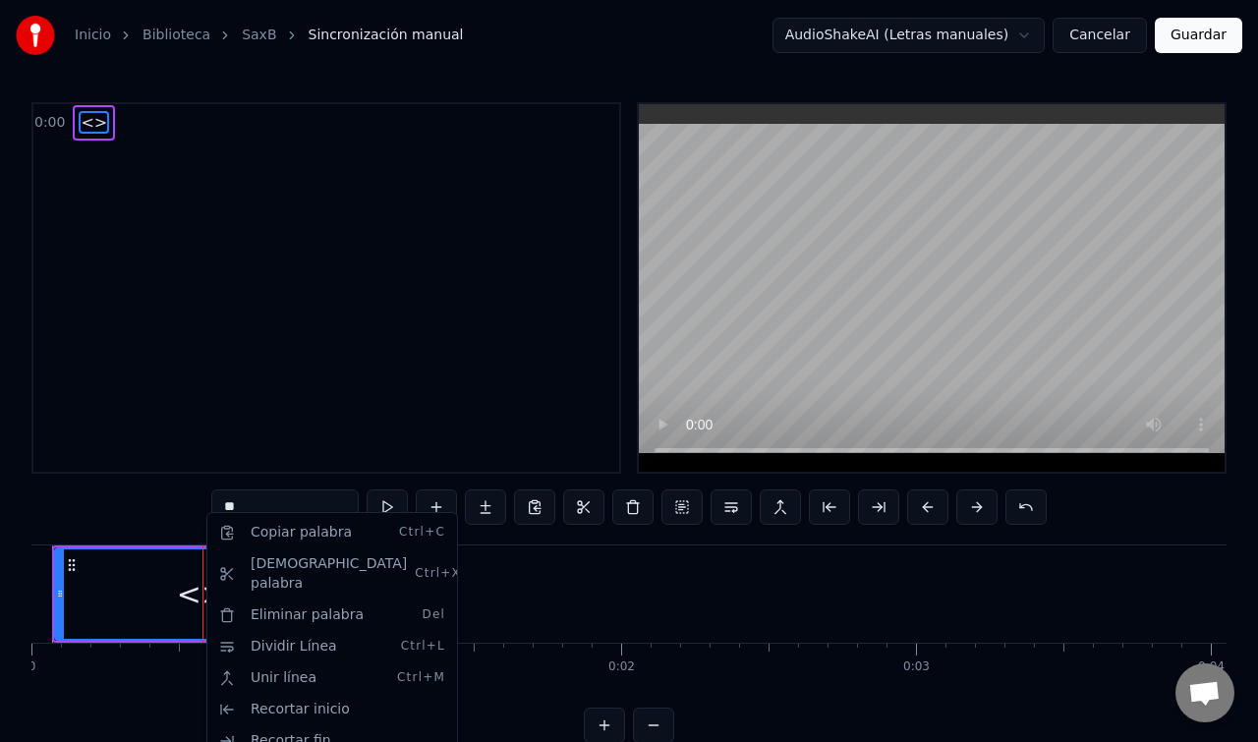
click at [259, 418] on html "Inicio Biblioteca SaxB Sincronización manual AudioShakeAI (Letras manuales) Can…" at bounding box center [629, 387] width 1258 height 774
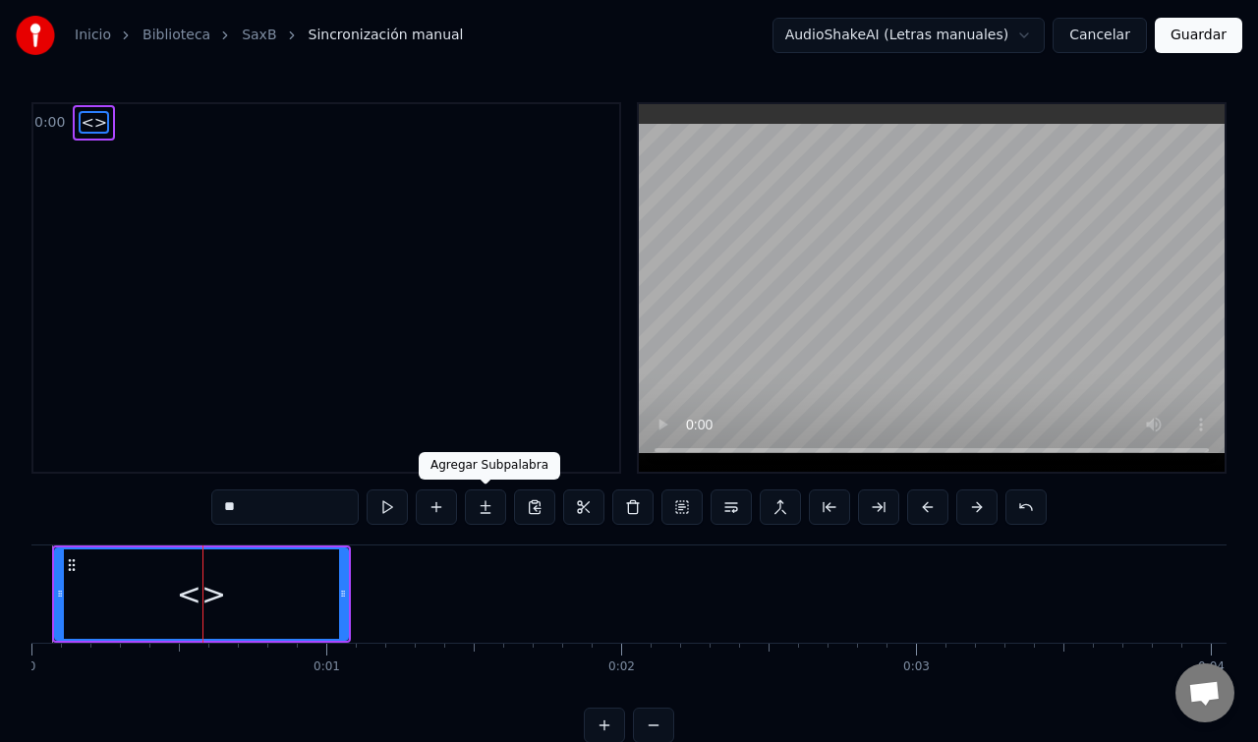
click at [493, 511] on button at bounding box center [485, 506] width 41 height 35
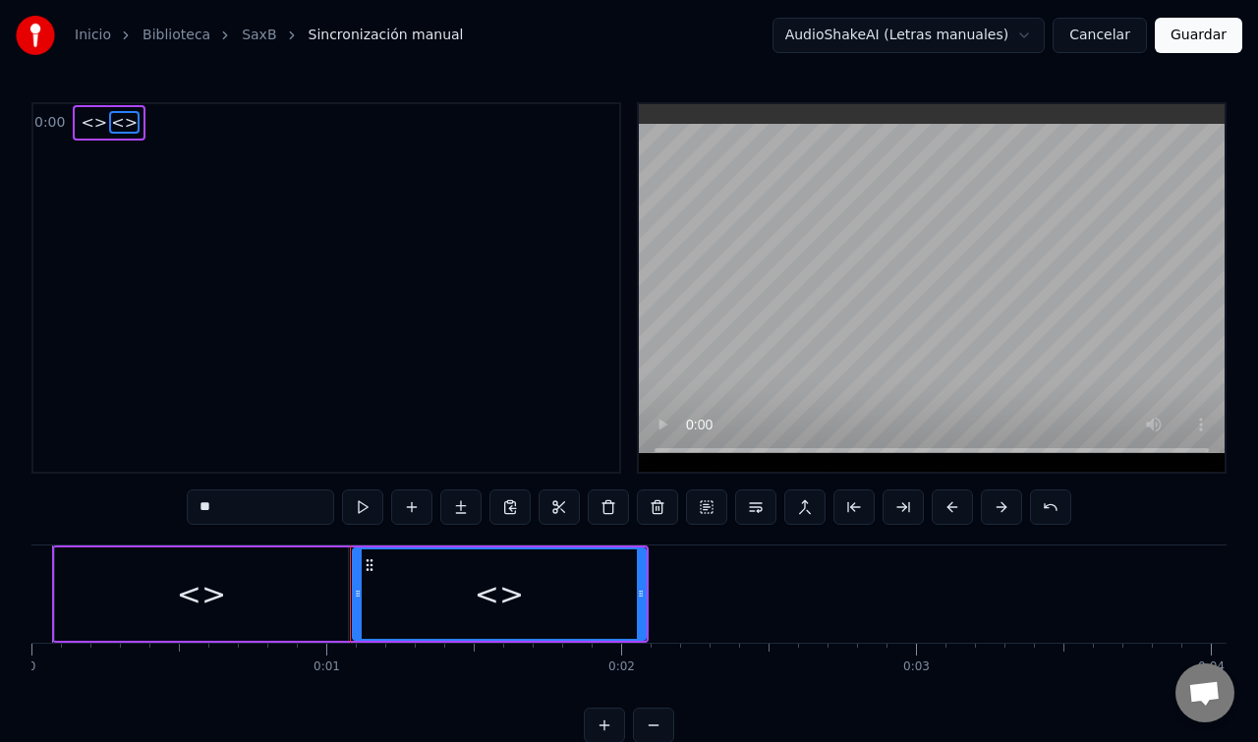
click at [113, 125] on span "<>" at bounding box center [124, 122] width 30 height 23
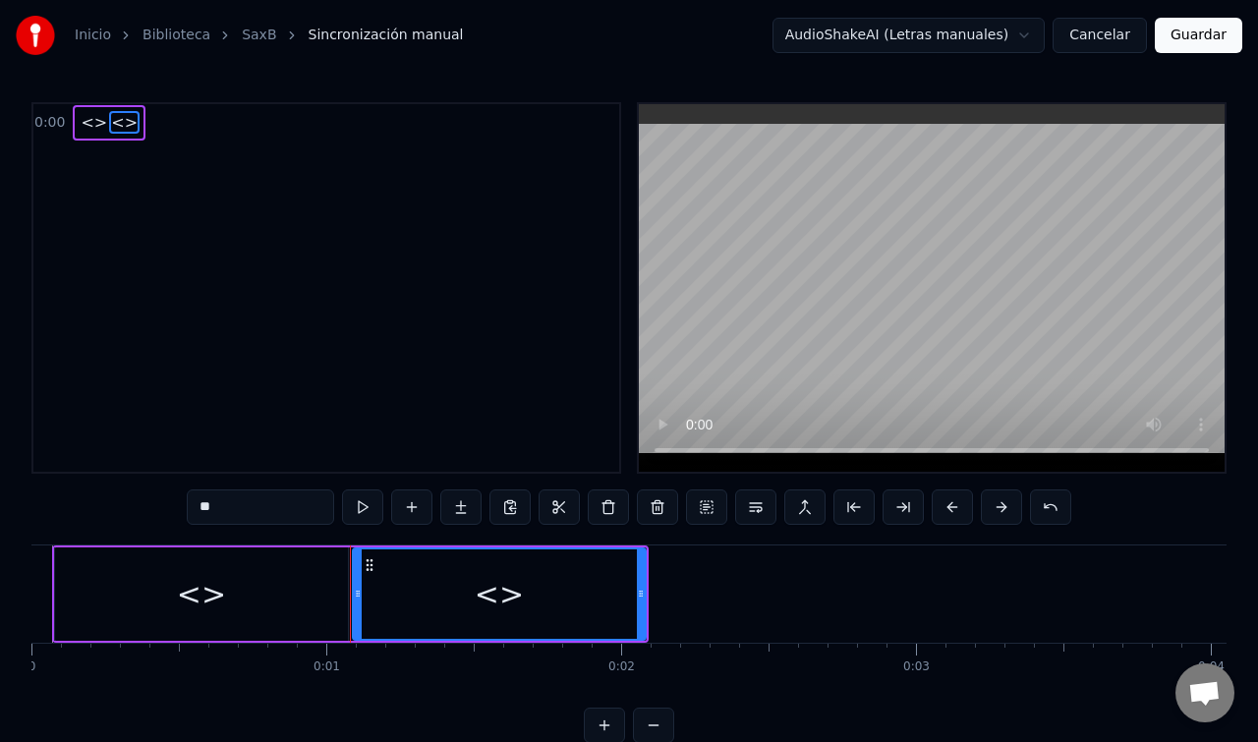
click at [113, 125] on span "<>" at bounding box center [124, 122] width 30 height 23
click at [287, 506] on input "**" at bounding box center [260, 506] width 147 height 35
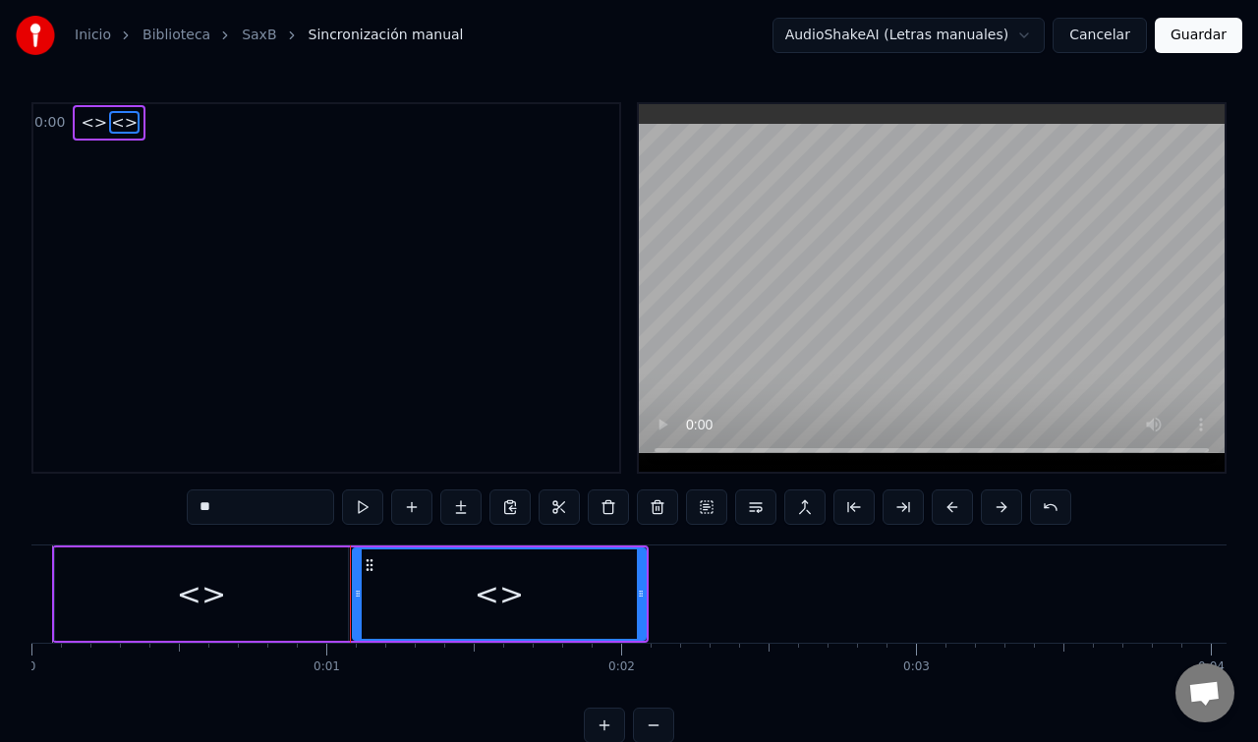
type input "*"
click at [94, 120] on span "<>" at bounding box center [94, 122] width 30 height 23
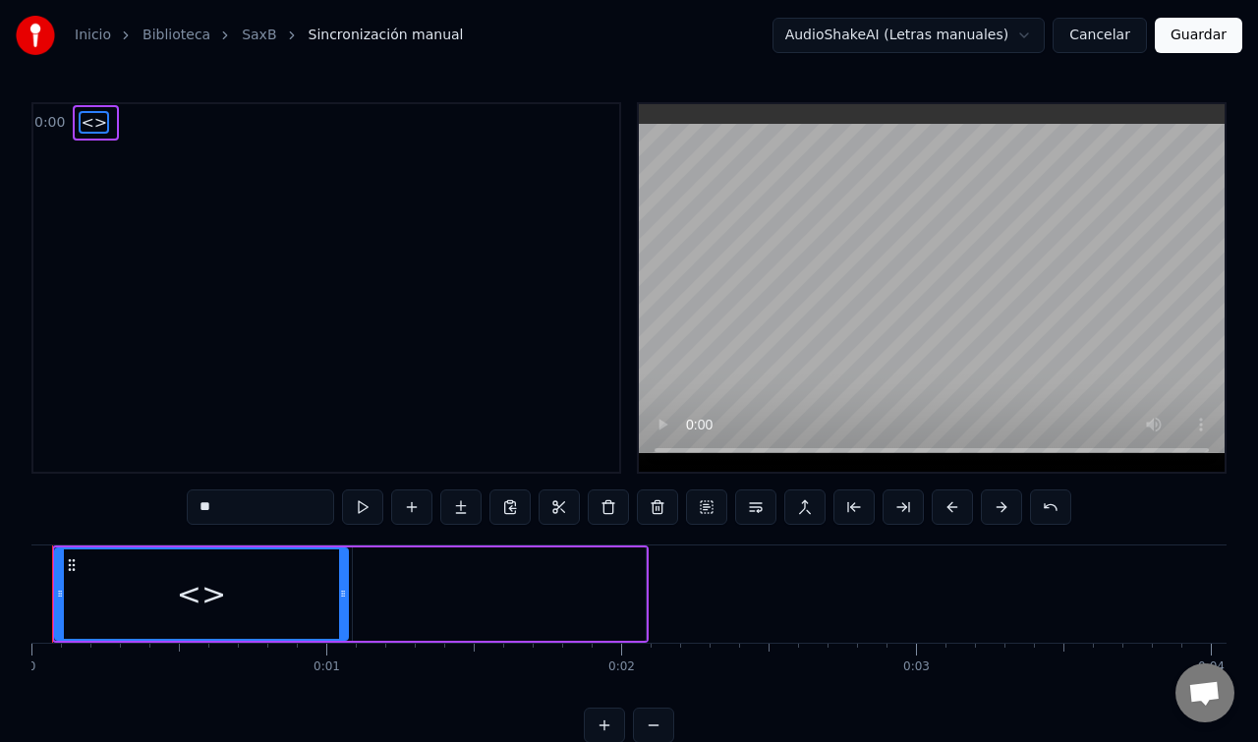
click at [254, 513] on input "**" at bounding box center [260, 506] width 147 height 35
type input "*"
paste input "**********"
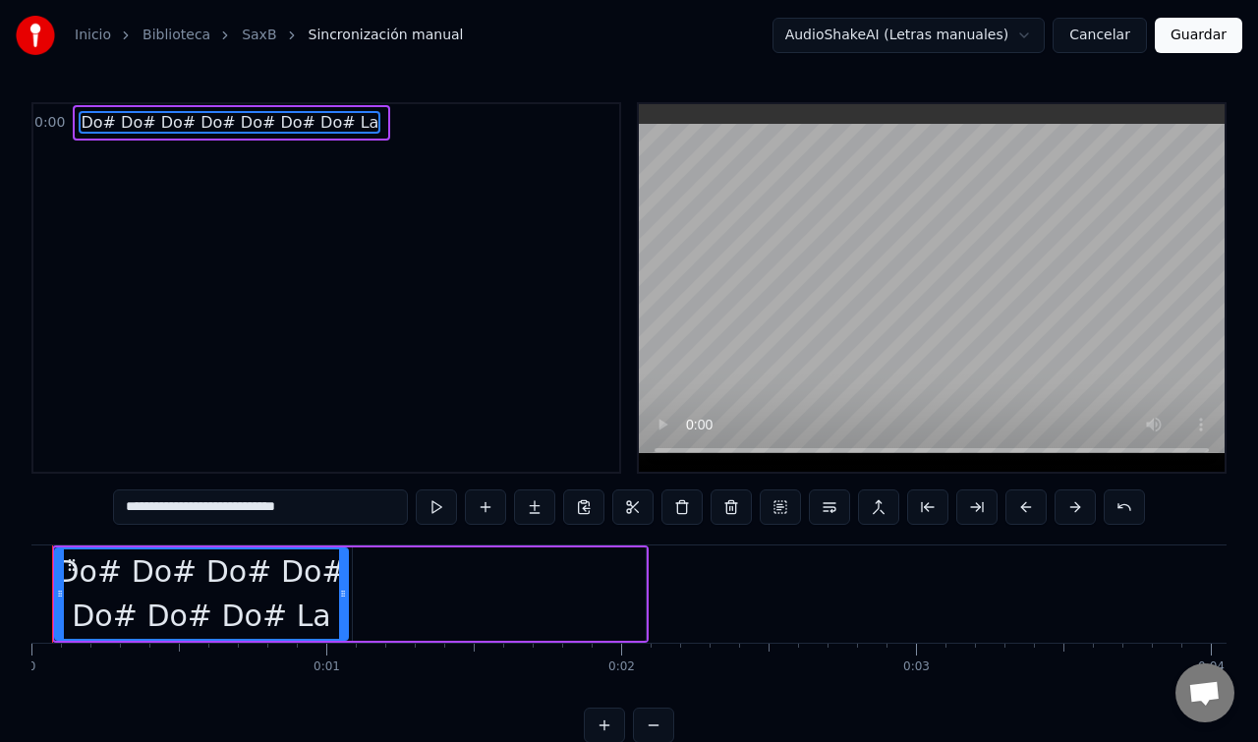
type input "**********"
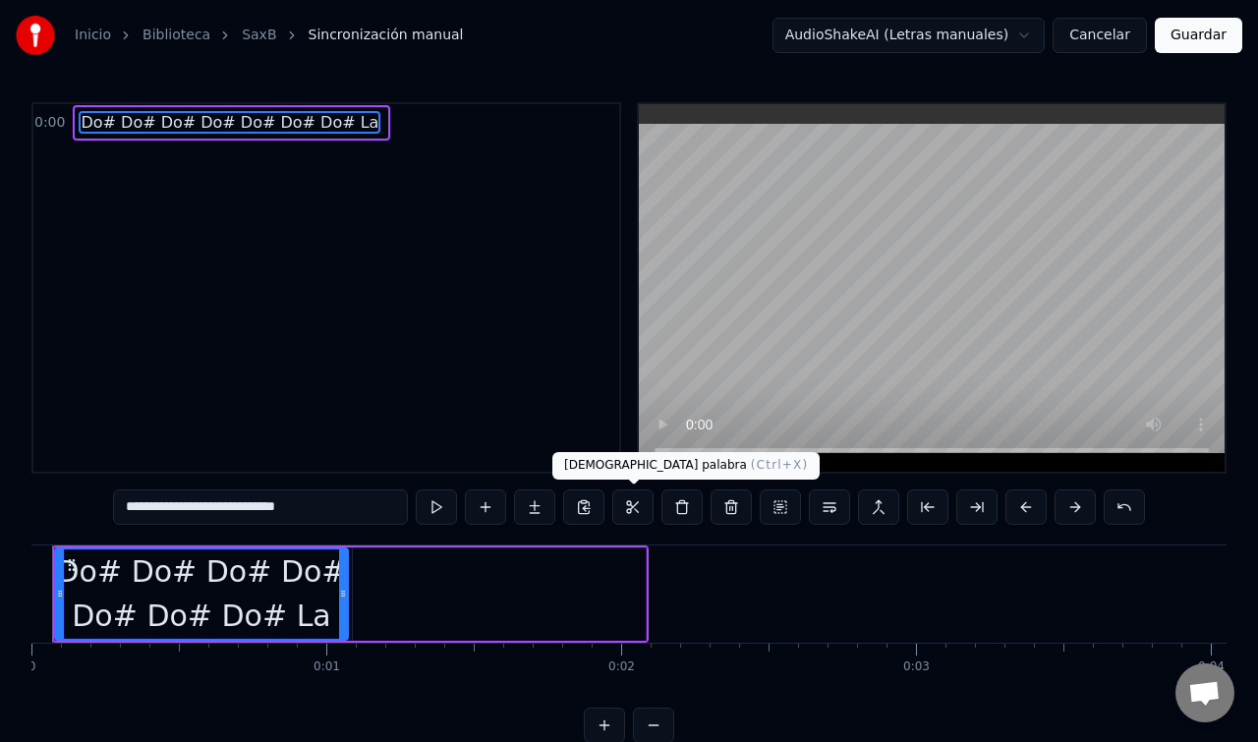
scroll to position [32, 0]
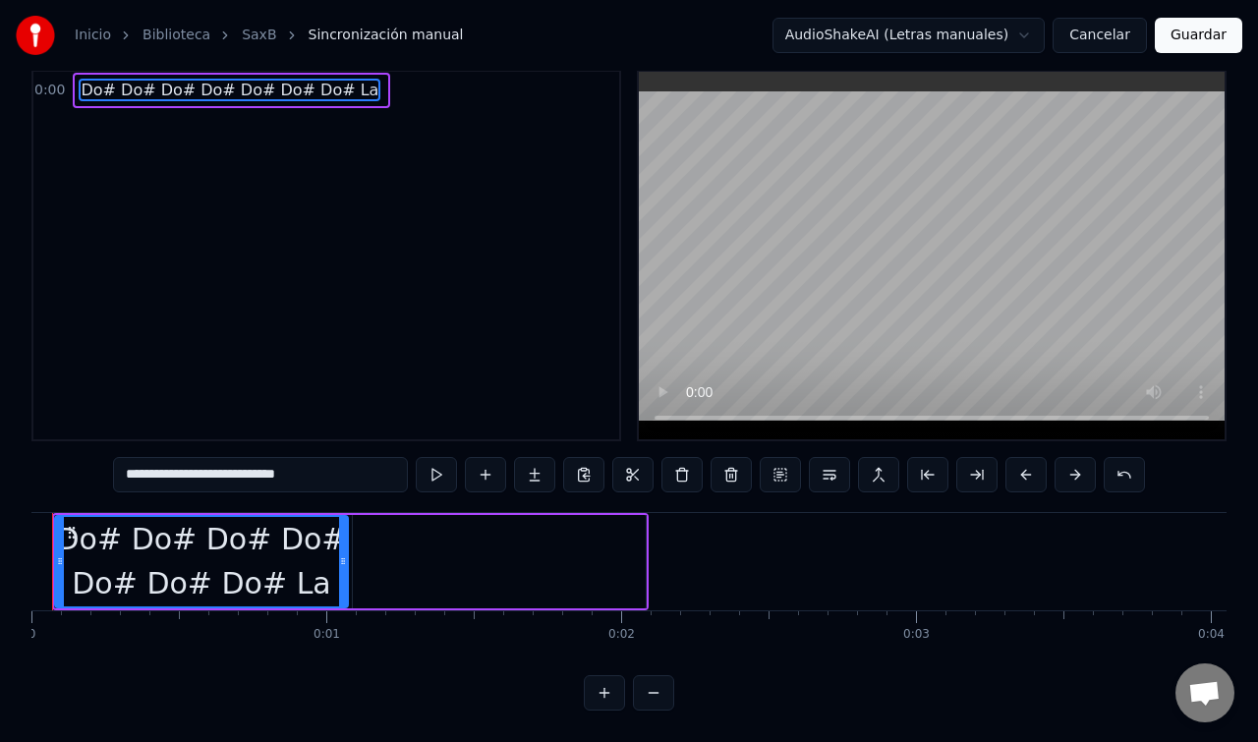
click at [250, 29] on link "SaxB" at bounding box center [259, 36] width 34 height 20
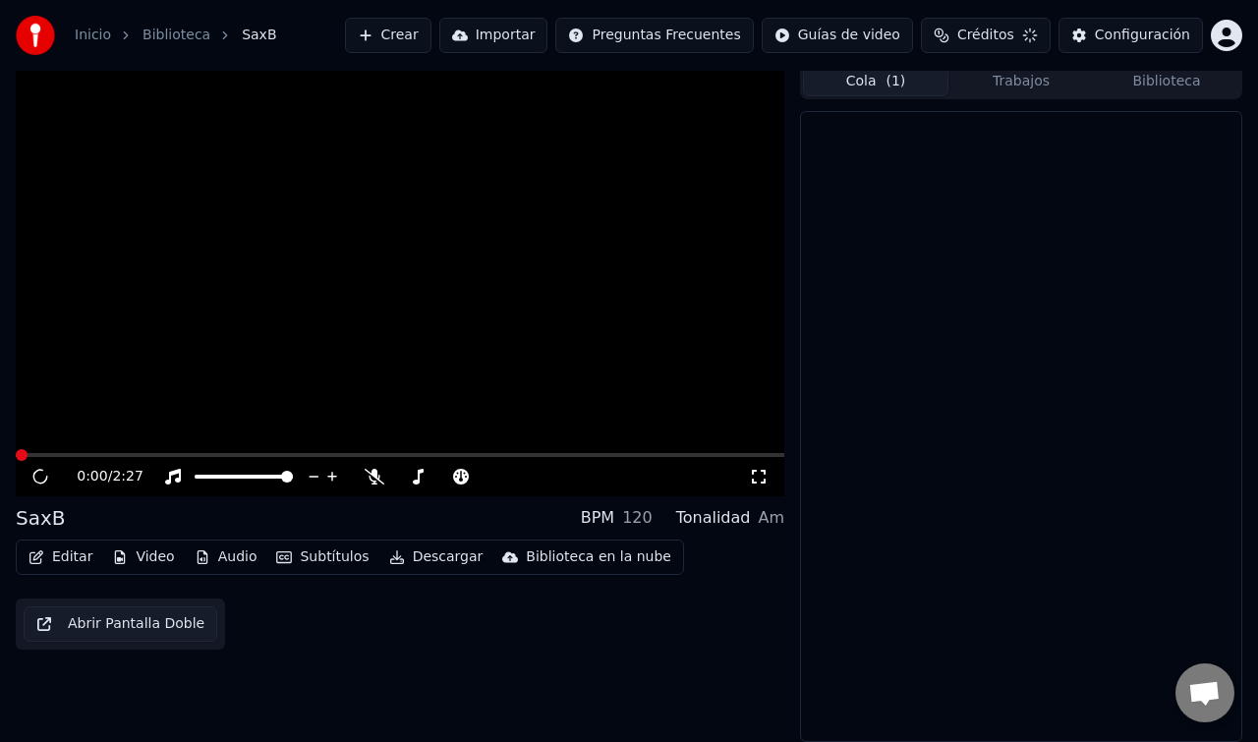
scroll to position [7, 0]
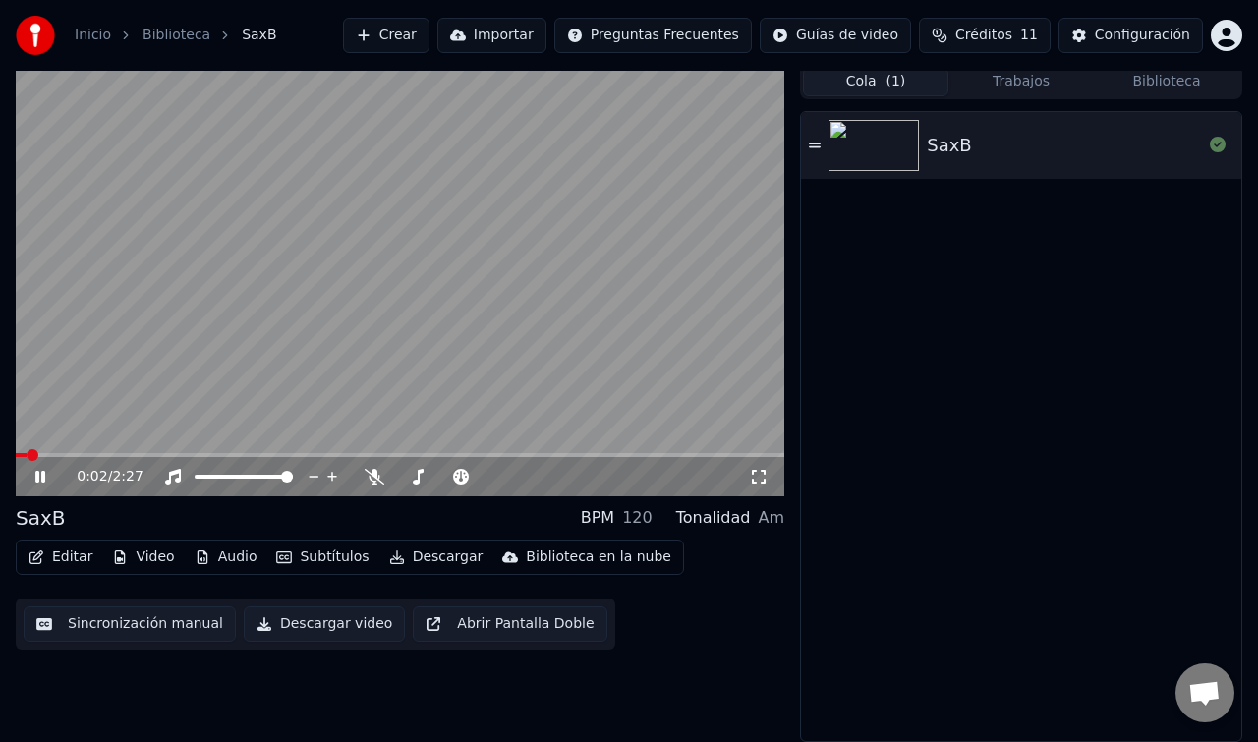
click at [209, 557] on button "Audio" at bounding box center [226, 557] width 79 height 28
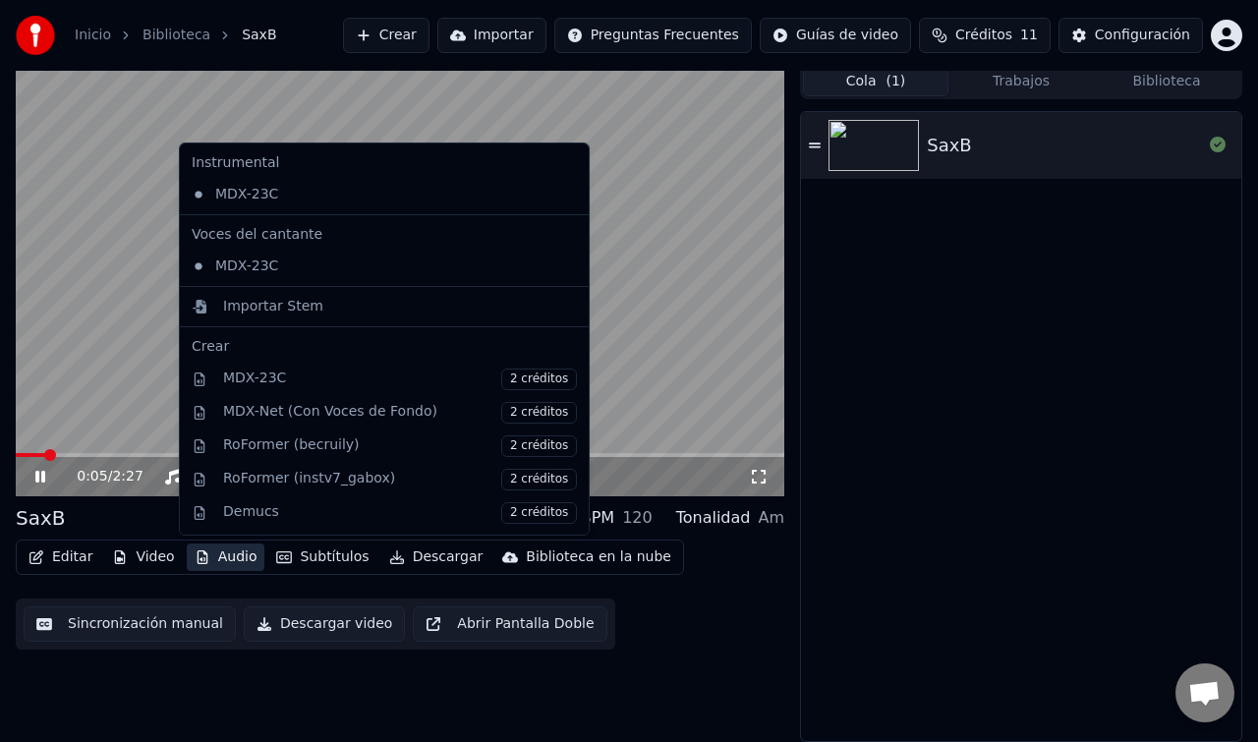
click at [109, 259] on video at bounding box center [400, 280] width 768 height 432
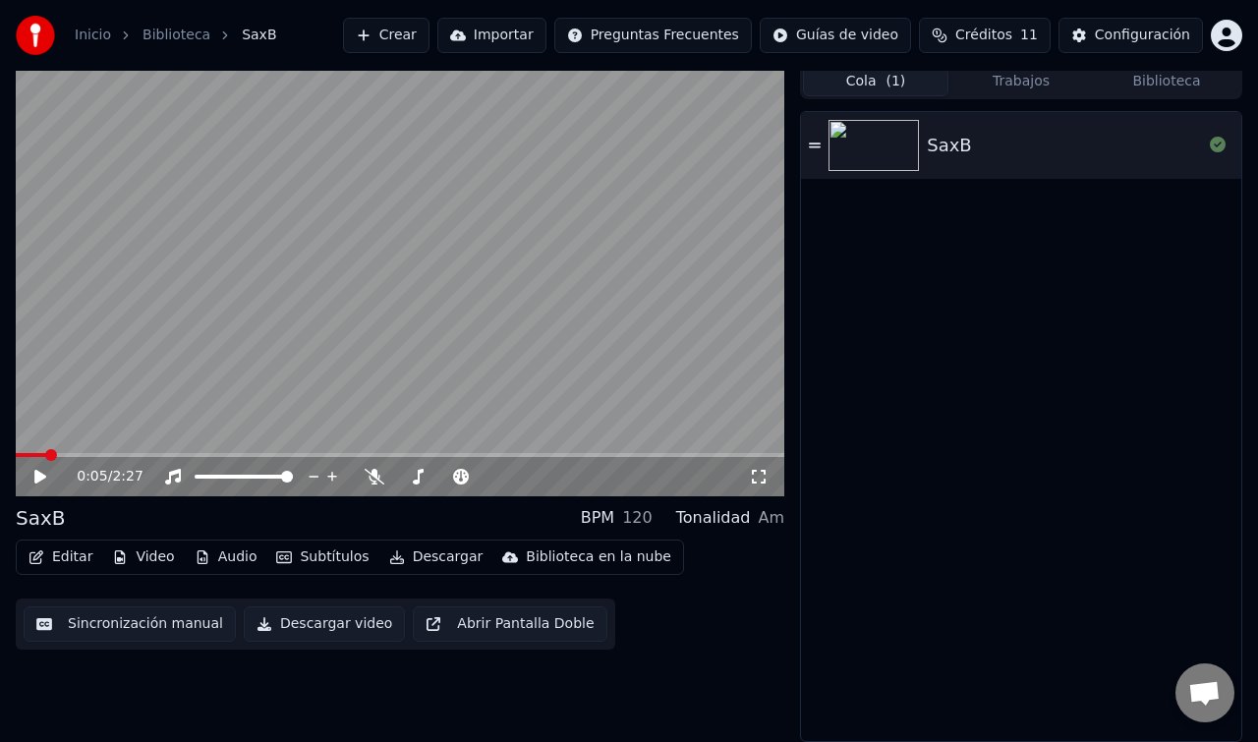
click at [167, 40] on link "Biblioteca" at bounding box center [176, 36] width 68 height 20
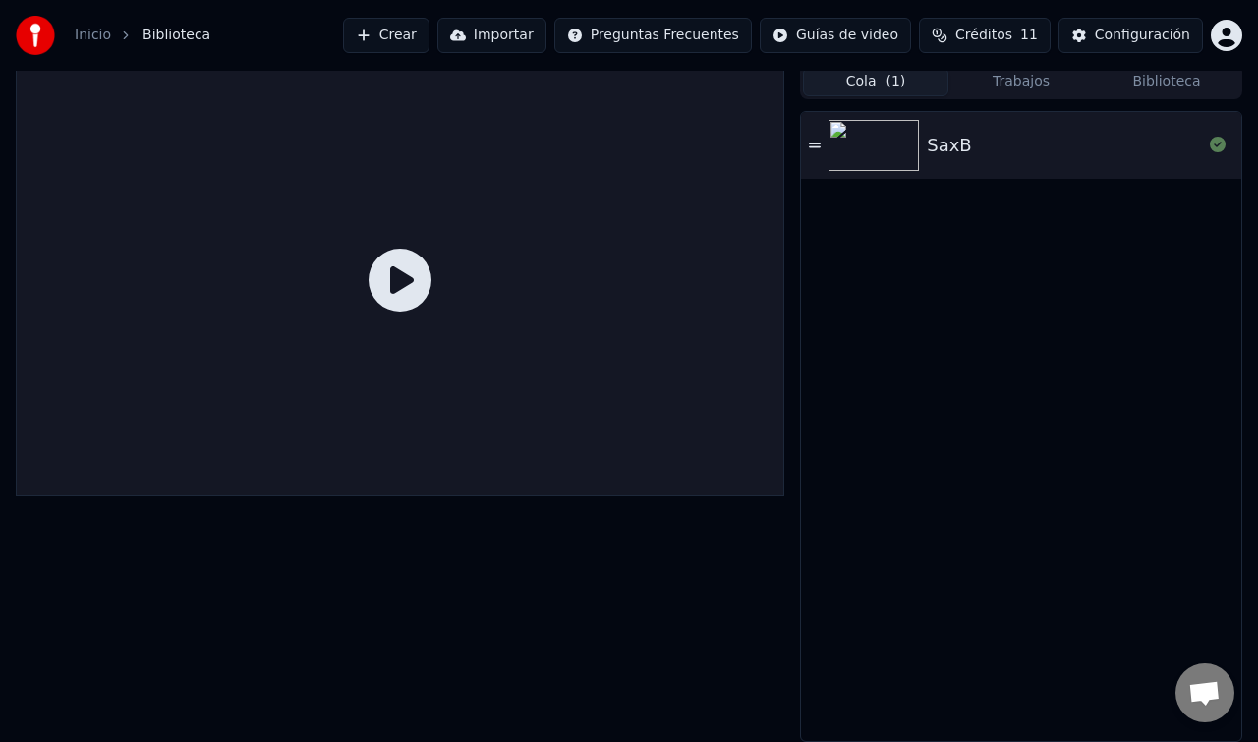
click at [104, 45] on div "Inicio Biblioteca" at bounding box center [113, 35] width 195 height 39
click at [91, 37] on link "Inicio" at bounding box center [93, 36] width 36 height 20
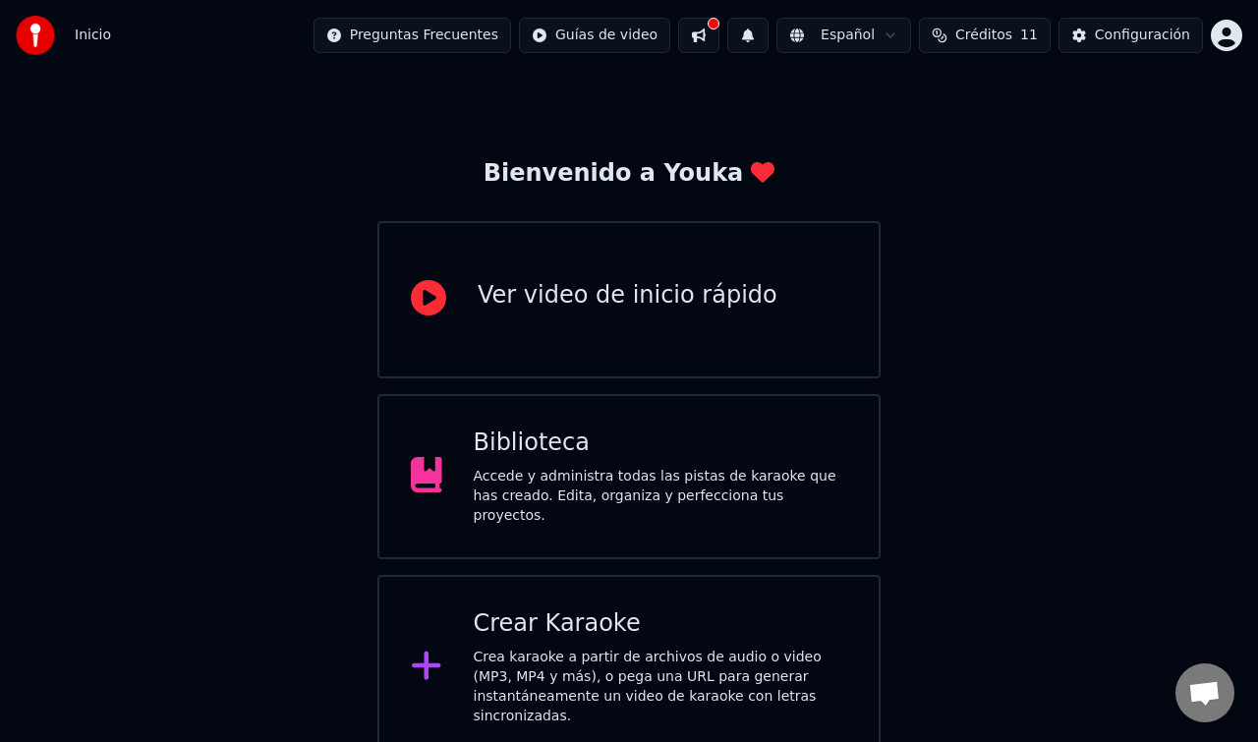
scroll to position [40, 0]
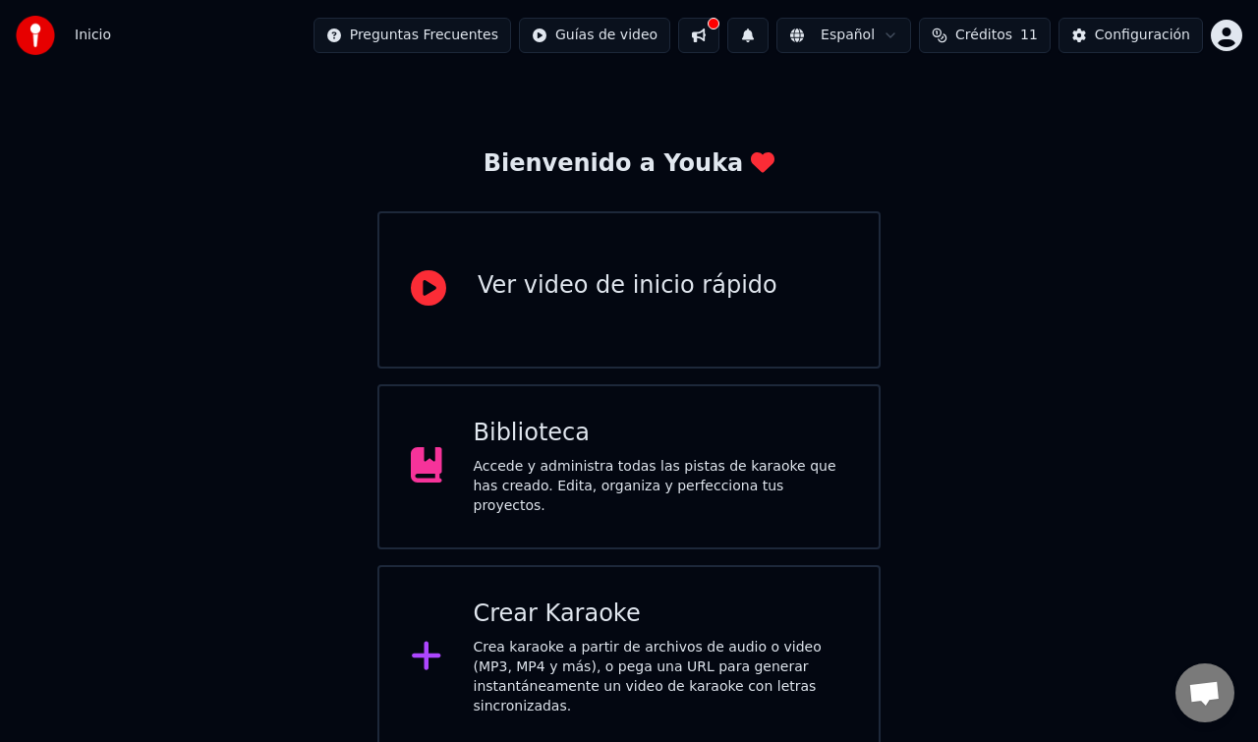
click at [578, 646] on div "Crea karaoke a partir de archivos de audio o video (MP3, MP4 y más), o pega una…" at bounding box center [661, 677] width 374 height 79
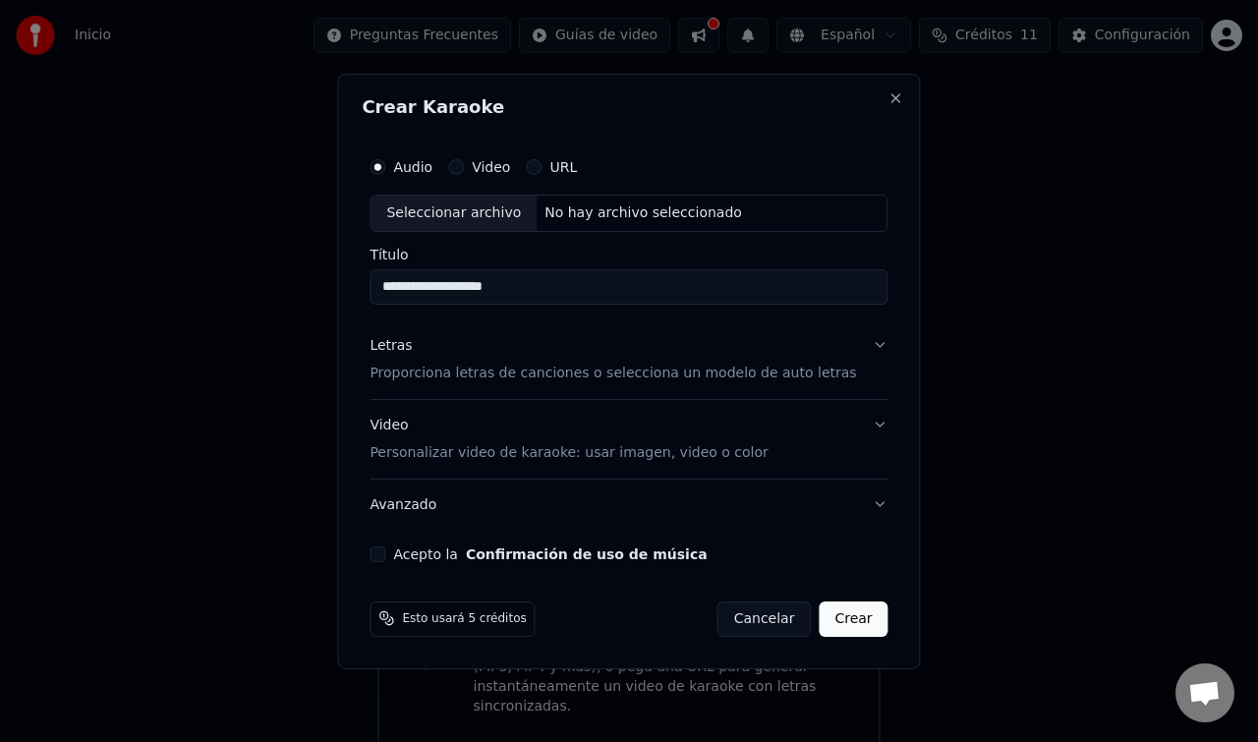
click at [456, 206] on div "Seleccionar archivo" at bounding box center [453, 213] width 166 height 35
type input "**********"
click at [419, 504] on button "Avanzado" at bounding box center [629, 504] width 518 height 51
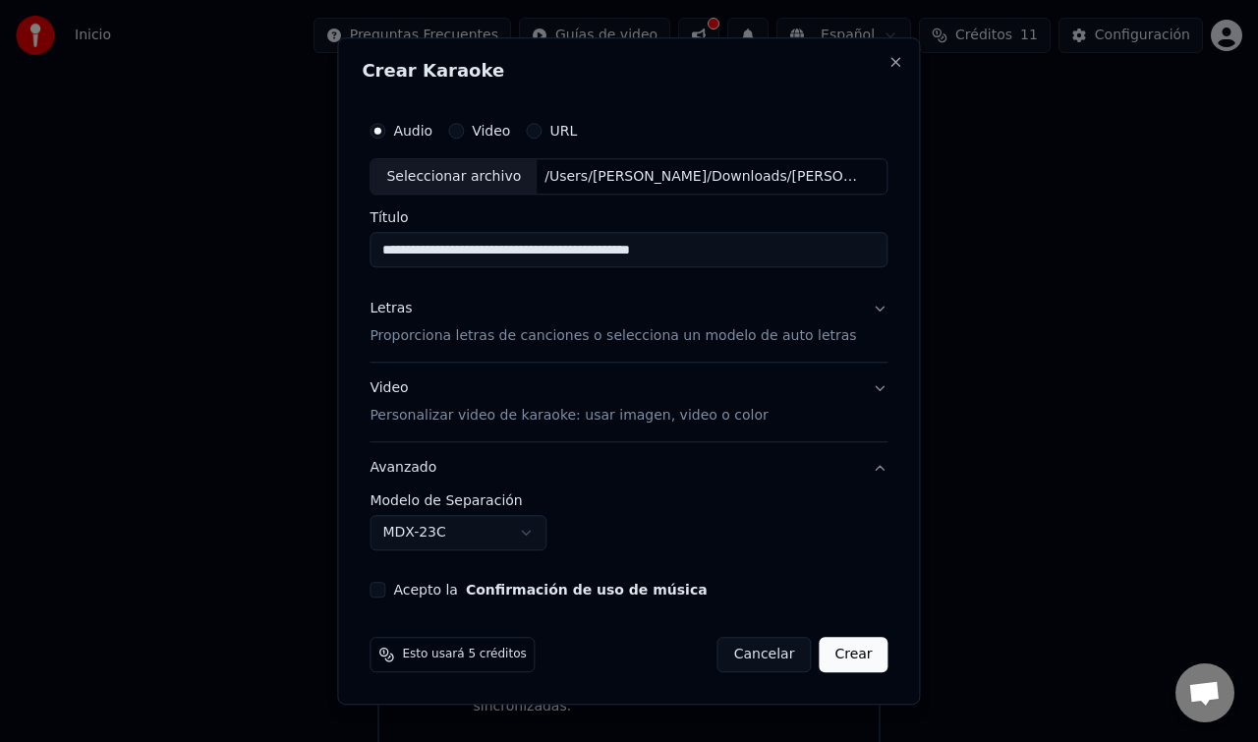
click at [834, 654] on button "Crear" at bounding box center [853, 655] width 69 height 35
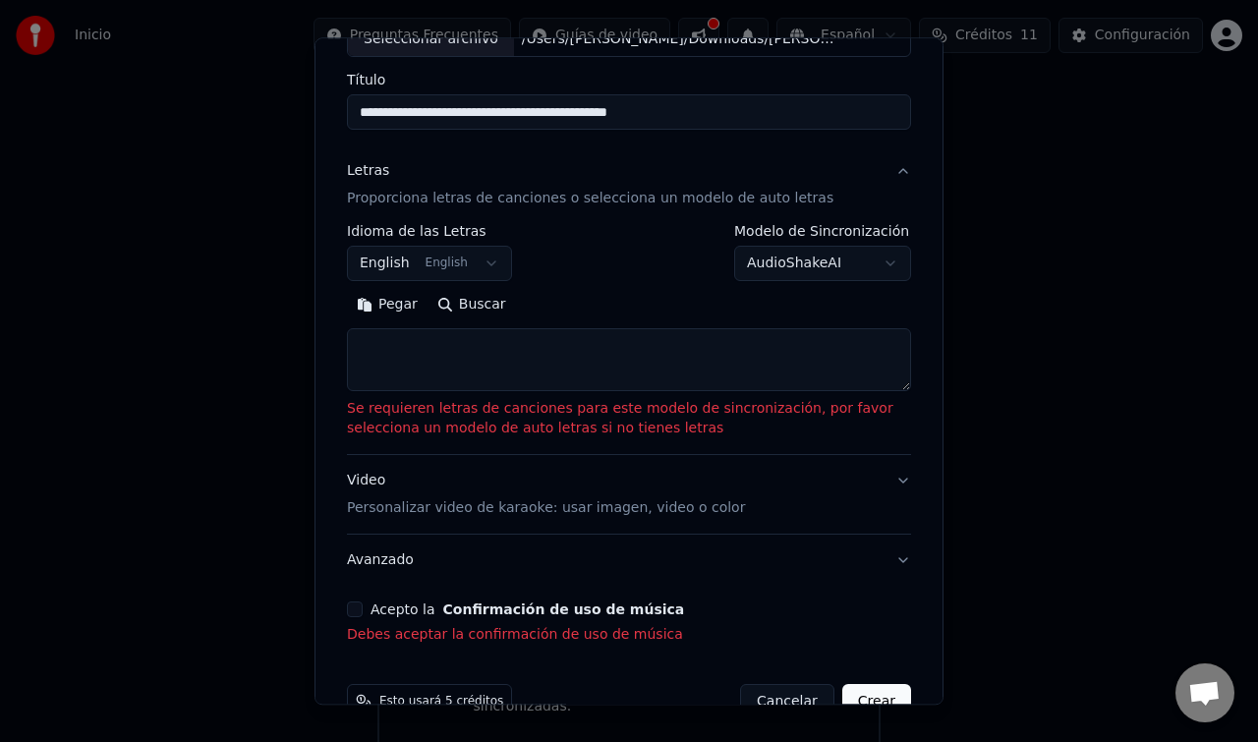
scroll to position [185, 0]
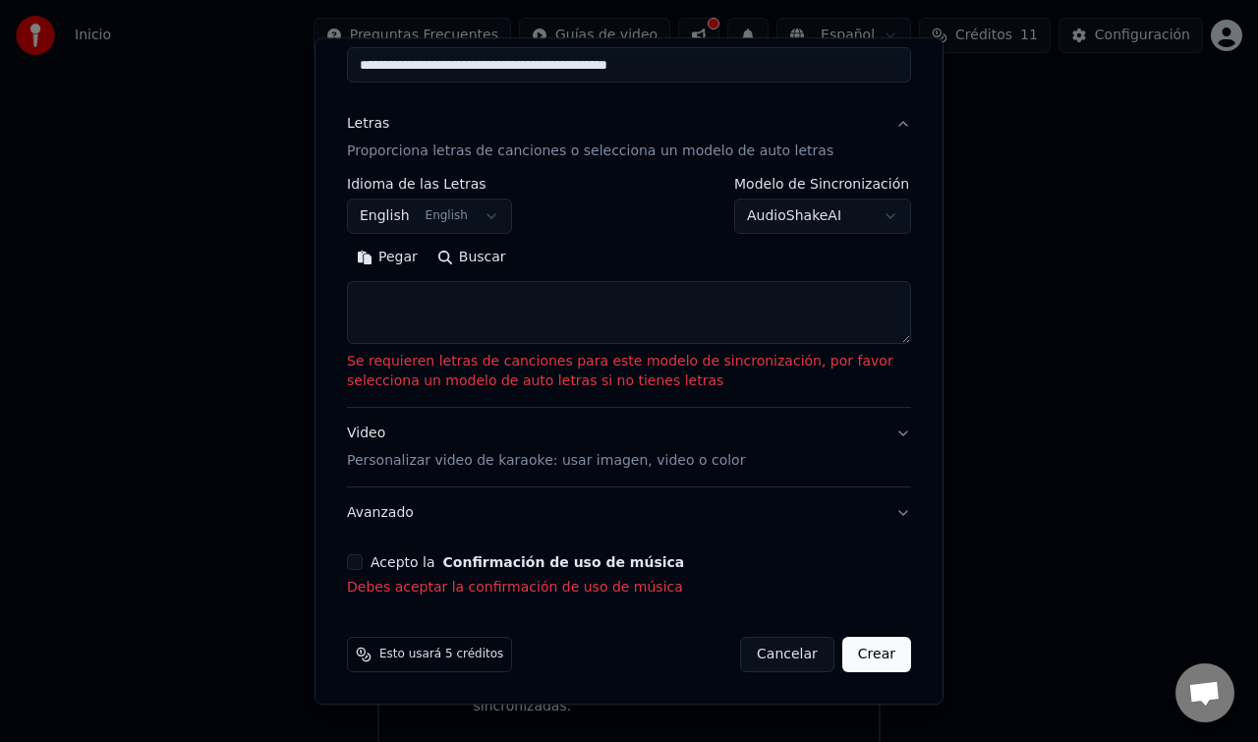
click at [410, 324] on textarea at bounding box center [629, 313] width 564 height 63
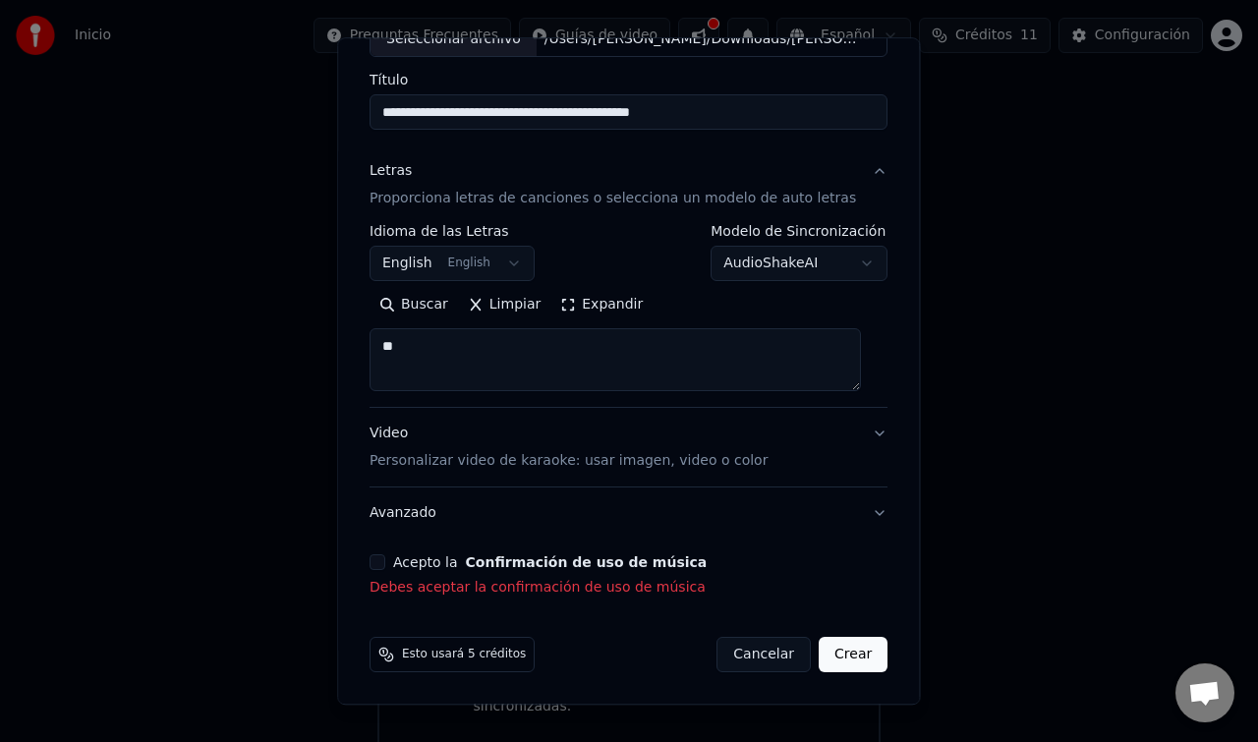
type textarea "**"
click at [385, 570] on button "Acepto la Confirmación de uso de música" at bounding box center [378, 563] width 16 height 16
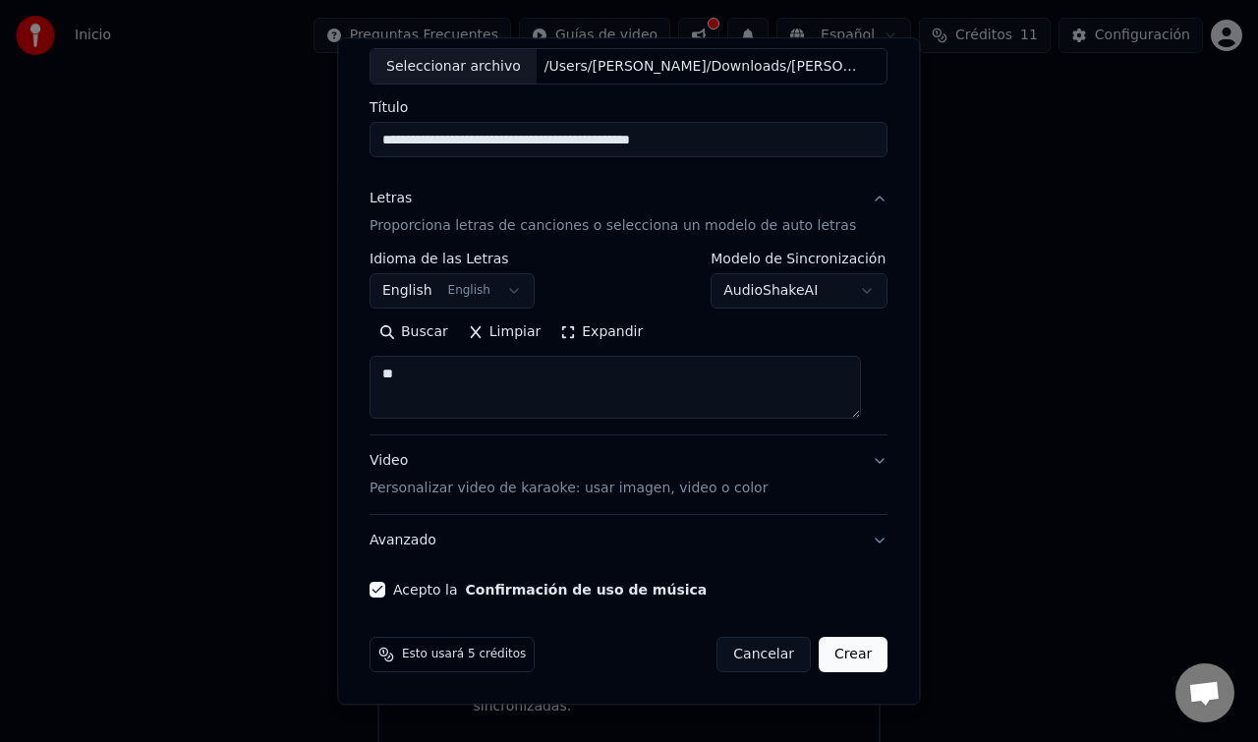
scroll to position [110, 0]
click at [831, 653] on button "Crear" at bounding box center [853, 655] width 69 height 35
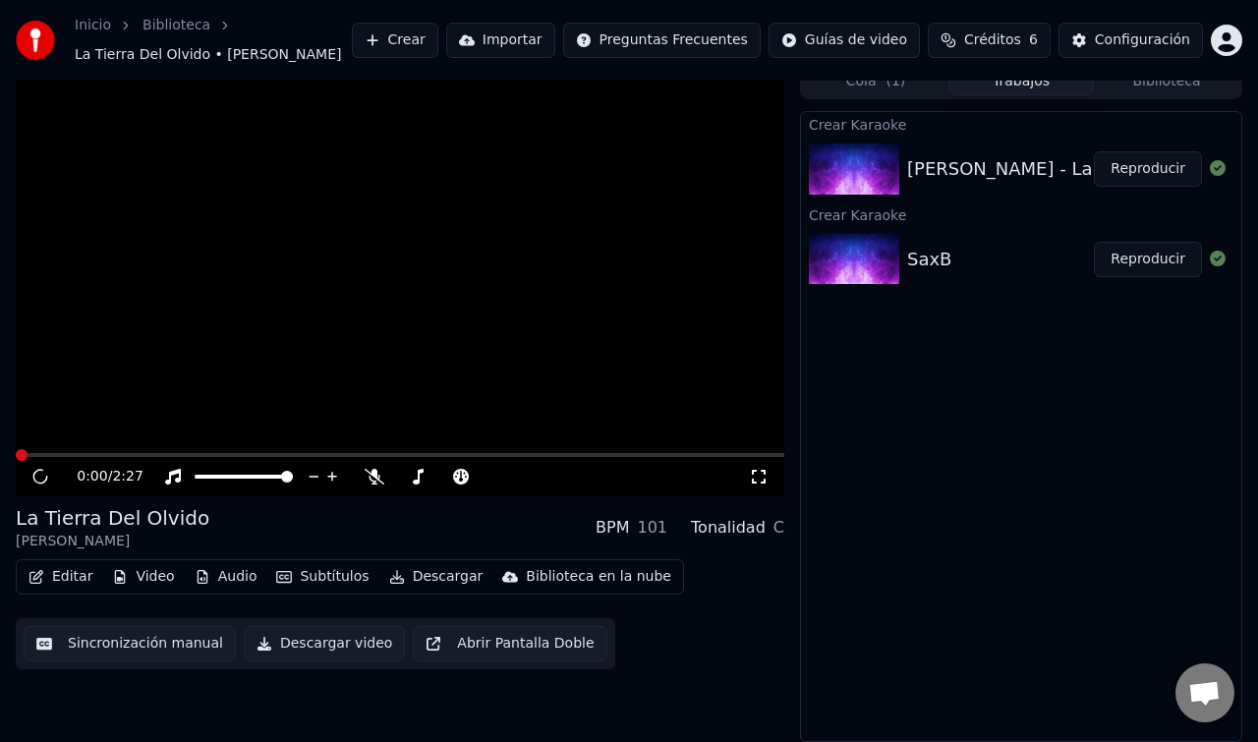
scroll to position [17, 0]
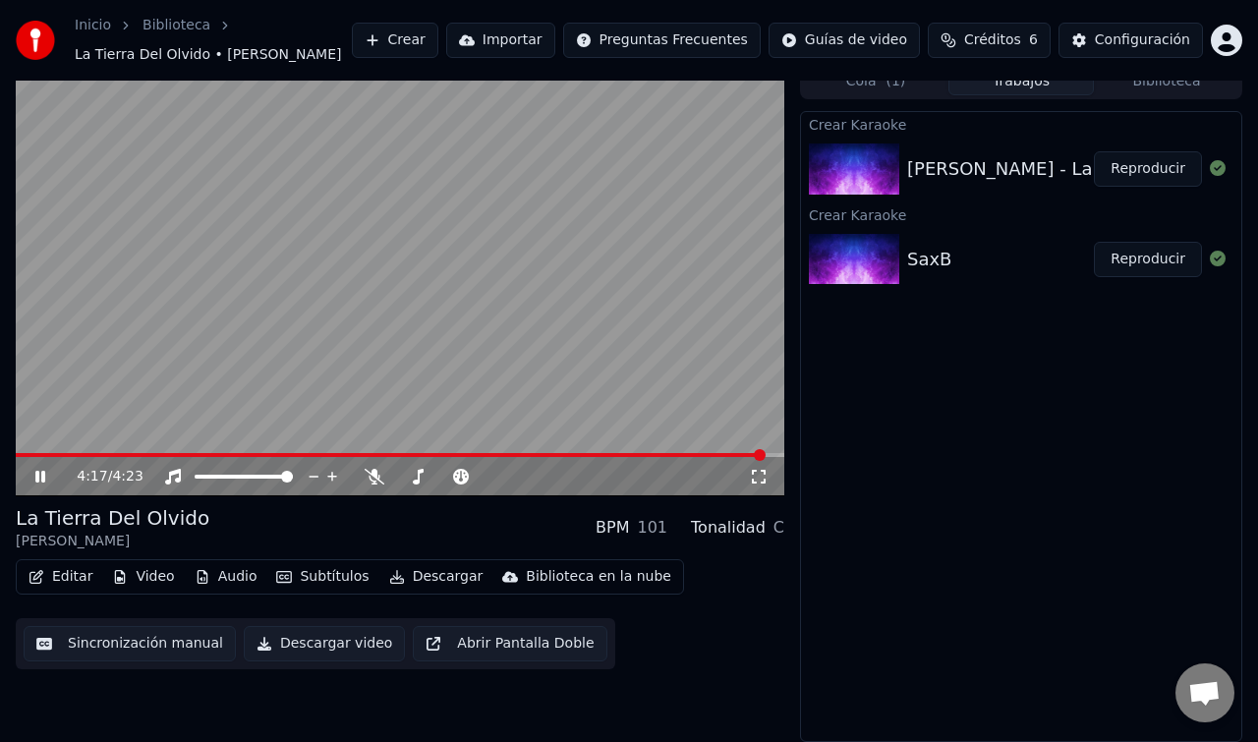
click at [57, 576] on button "Editar" at bounding box center [61, 577] width 80 height 28
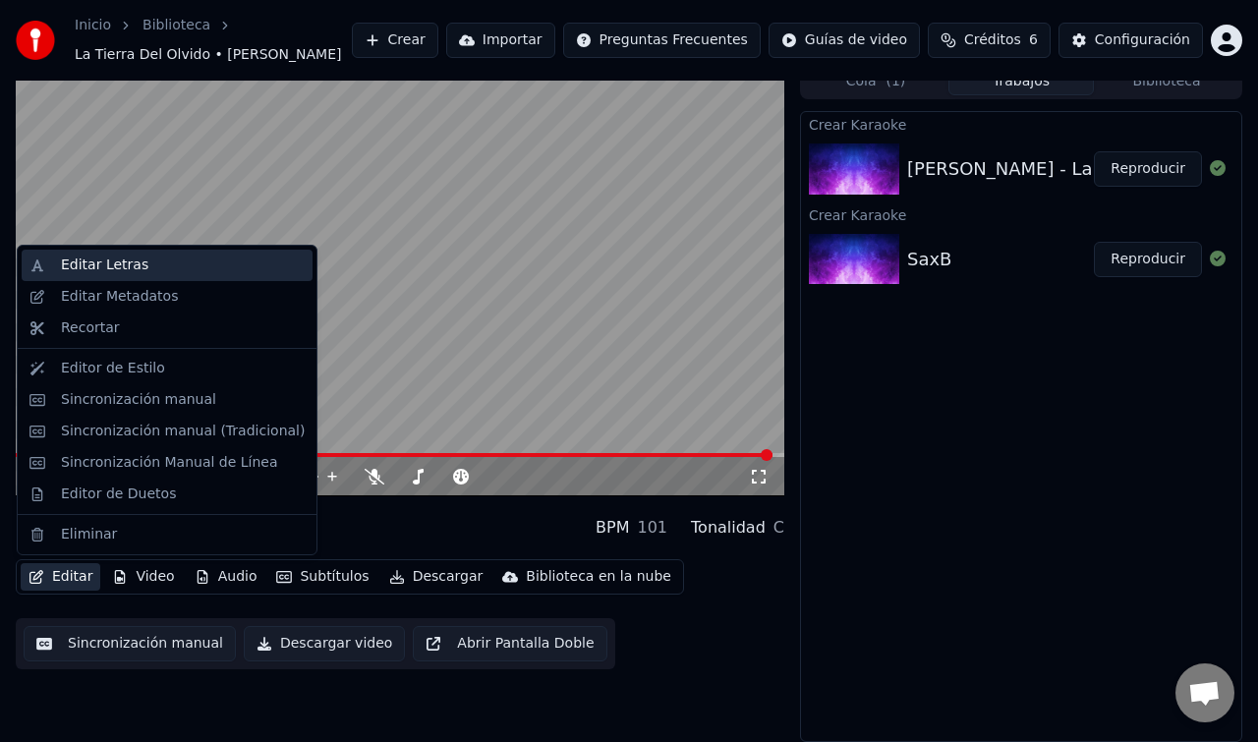
click at [75, 260] on div "Editar Letras" at bounding box center [104, 266] width 87 height 20
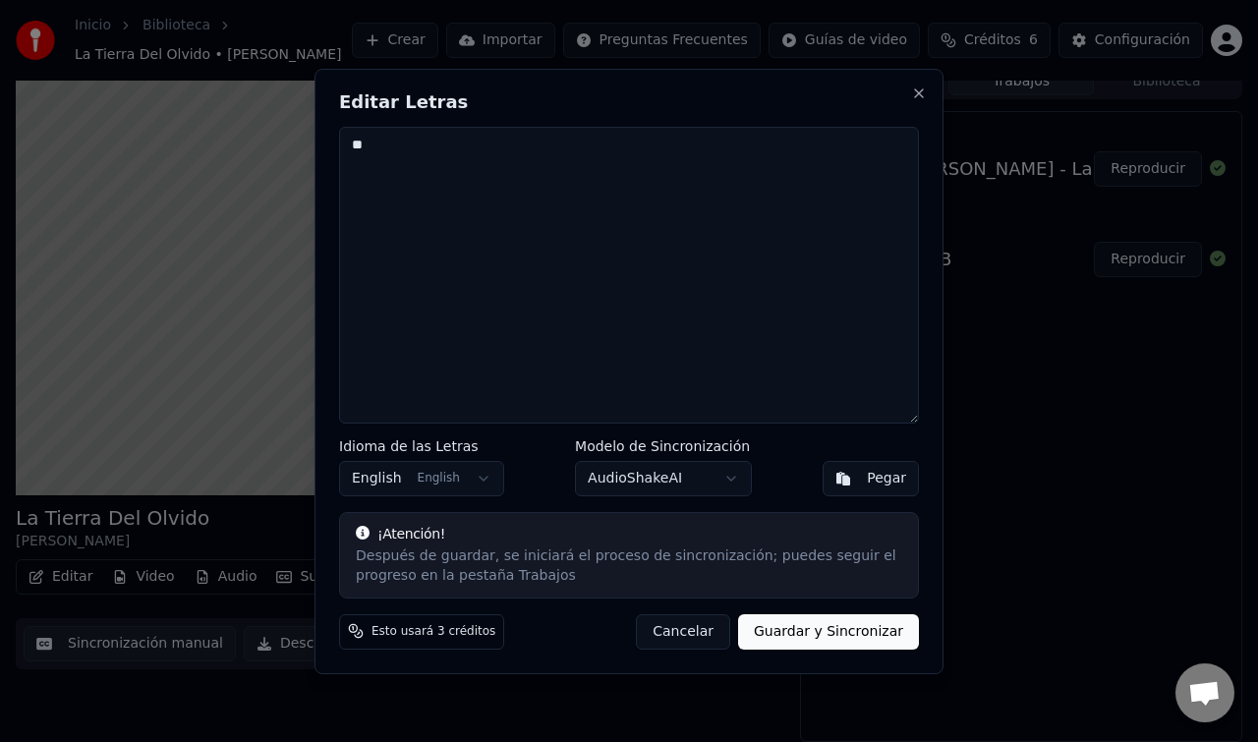
click at [384, 150] on textarea "**" at bounding box center [629, 275] width 580 height 297
type textarea "*"
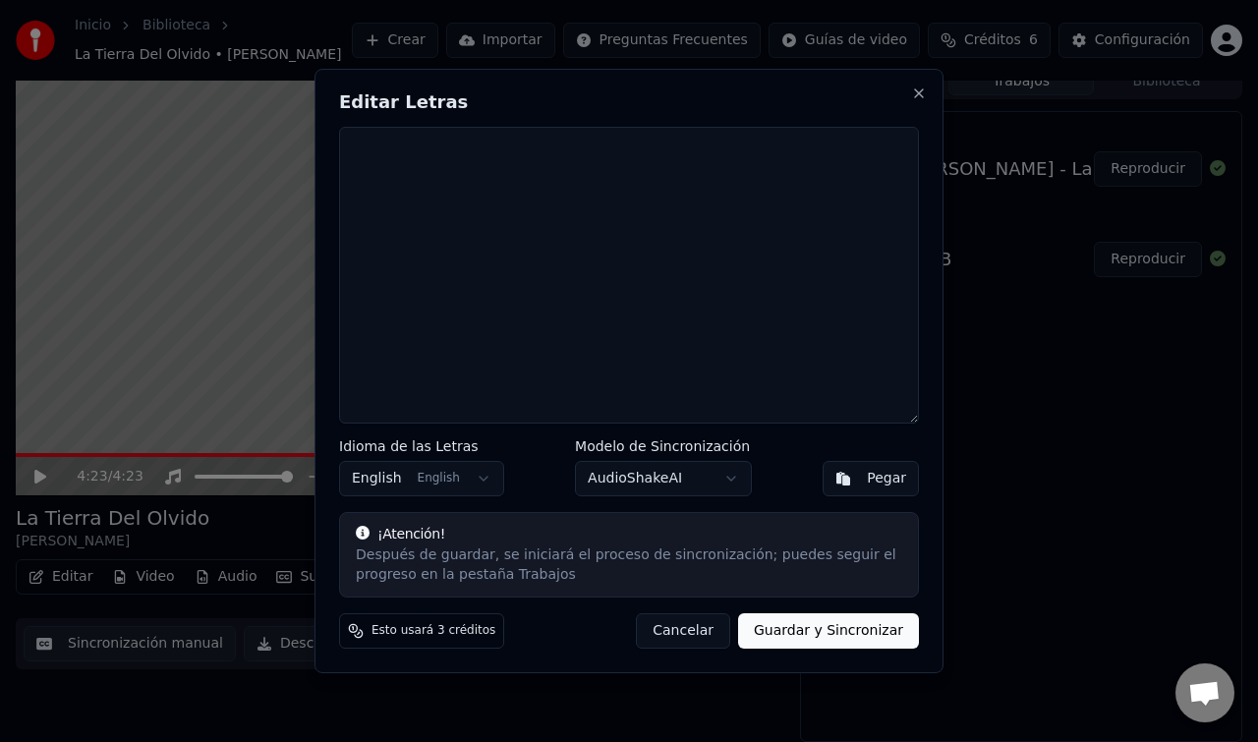
click at [392, 191] on textarea at bounding box center [629, 275] width 580 height 297
paste textarea "**********"
type textarea "**********"
click at [794, 628] on button "Guardar y Sincronizar" at bounding box center [828, 630] width 181 height 35
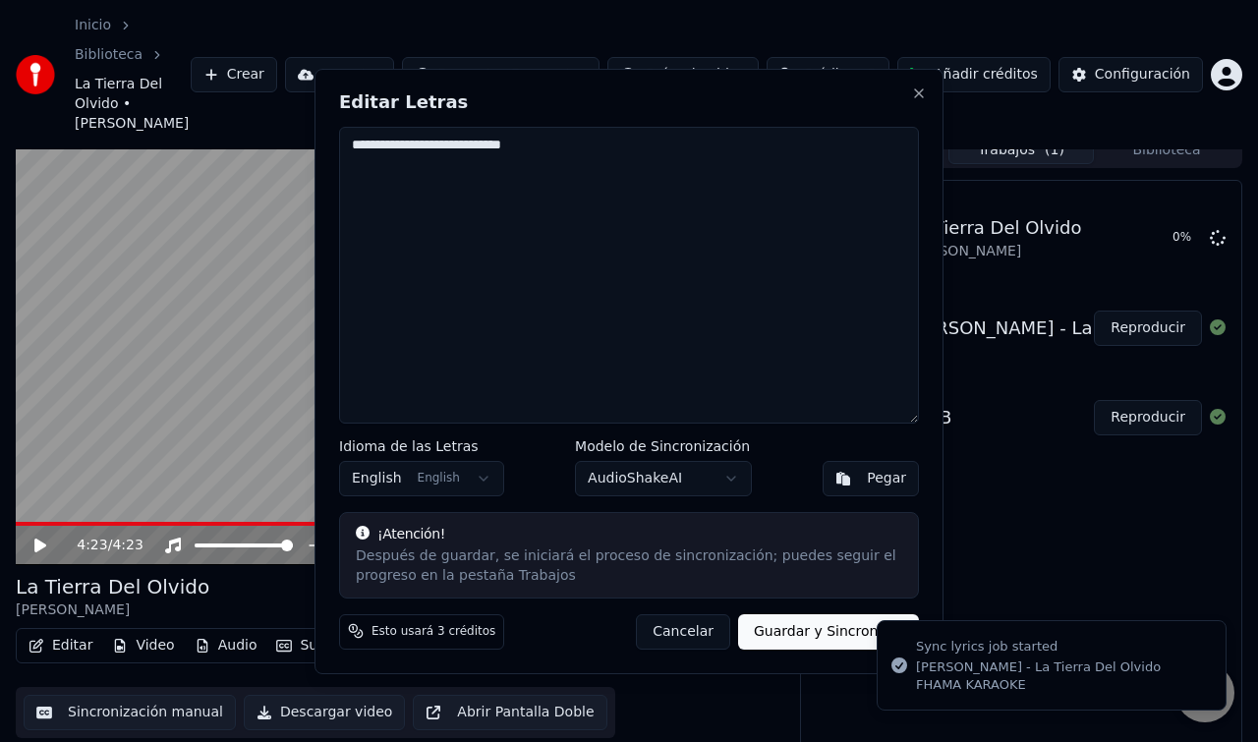
scroll to position [66, 0]
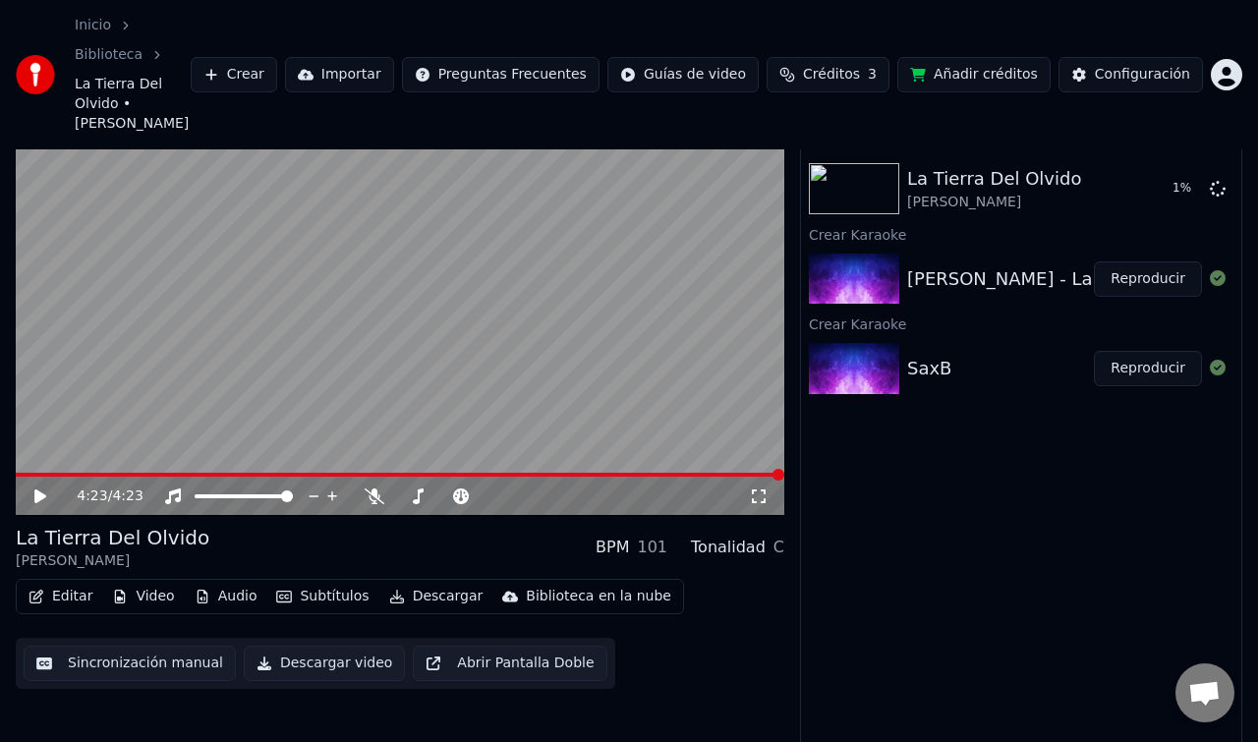
click at [31, 473] on span at bounding box center [400, 475] width 768 height 4
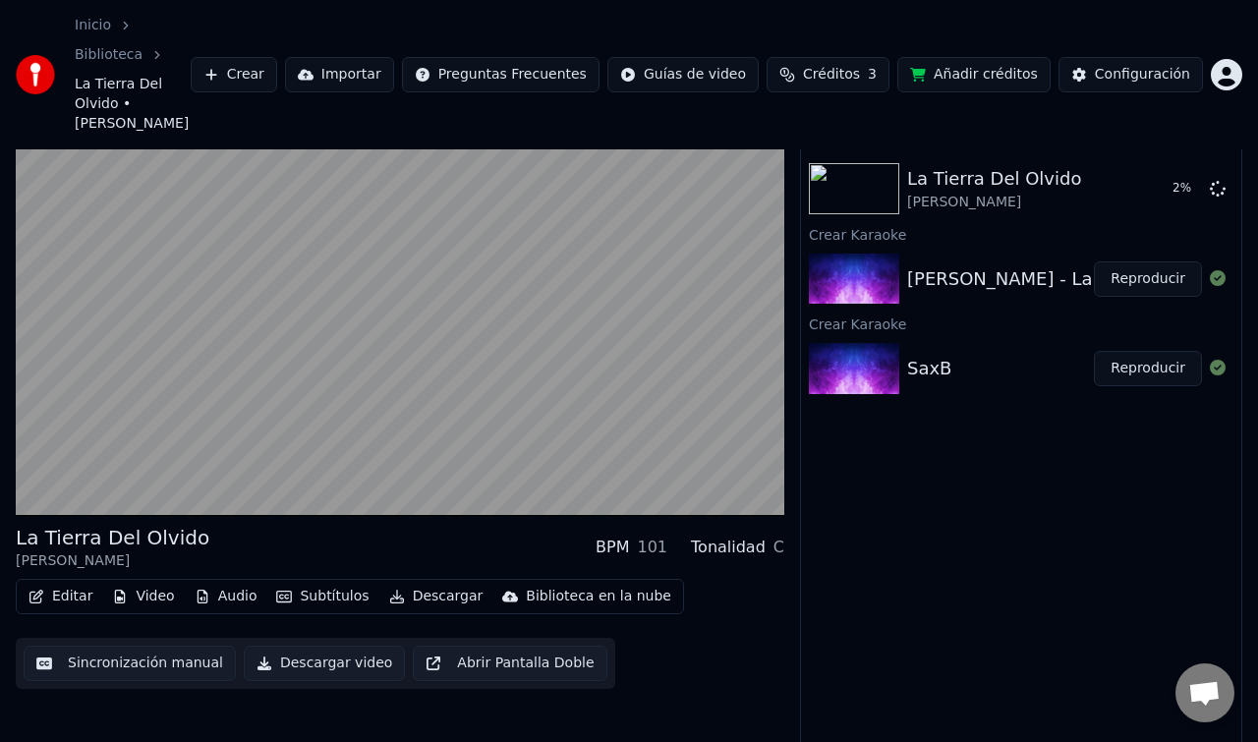
click at [68, 646] on button "Sincronización manual" at bounding box center [130, 663] width 212 height 35
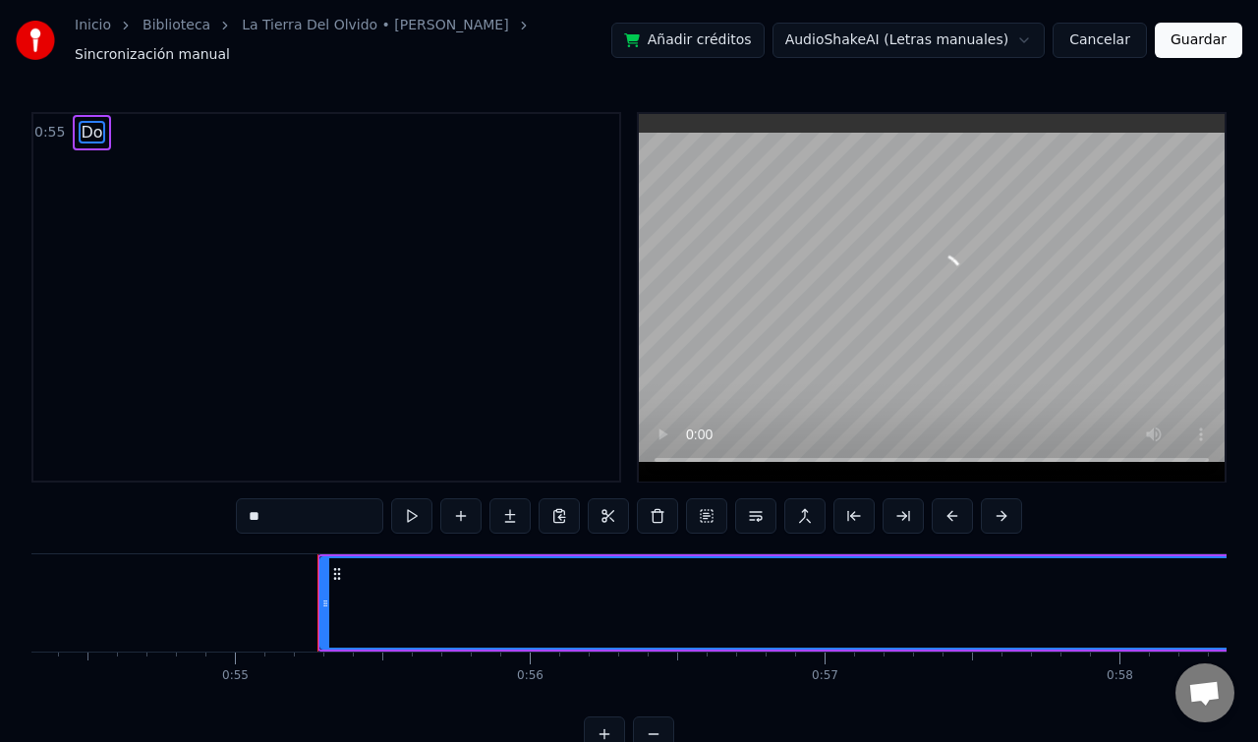
scroll to position [0, 16199]
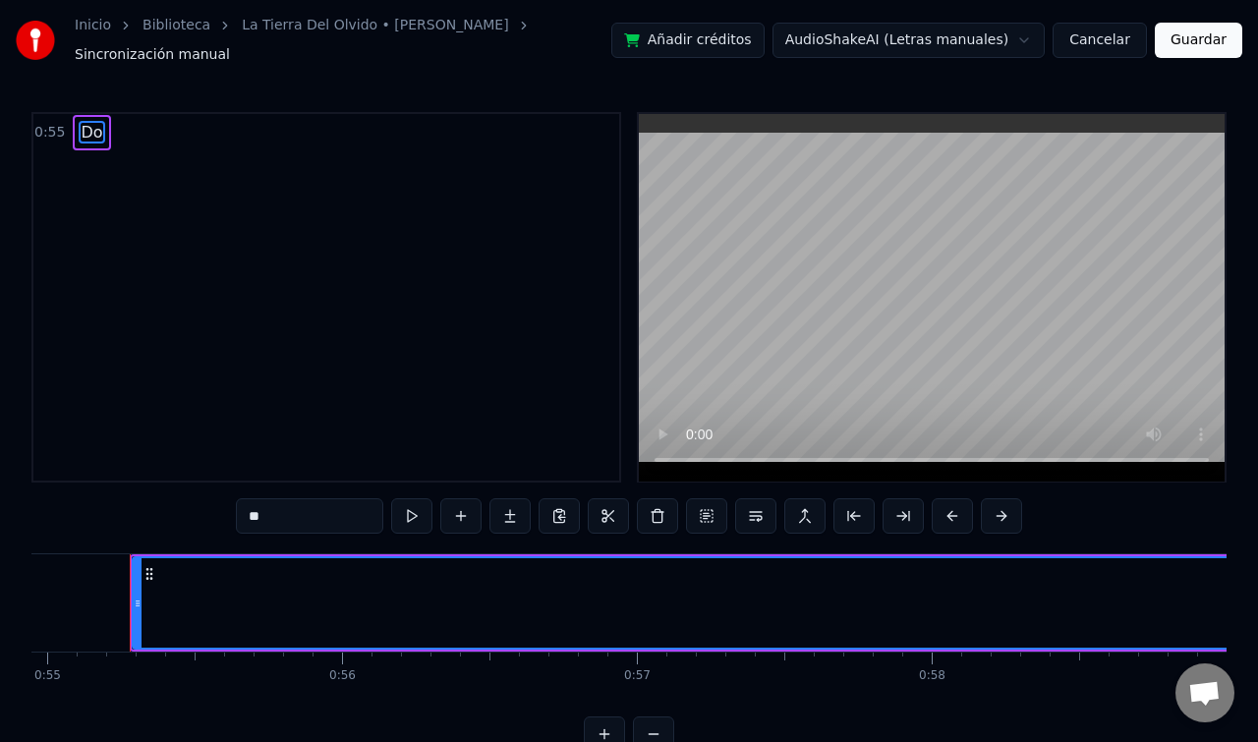
click at [279, 526] on div "**" at bounding box center [629, 517] width 786 height 39
click at [284, 508] on input "**" at bounding box center [309, 515] width 147 height 35
drag, startPoint x: 284, startPoint y: 508, endPoint x: 228, endPoint y: 505, distance: 56.1
click at [228, 505] on div "0:55 Do ** Do To pick up a draggable item, press the space bar. While dragging,…" at bounding box center [628, 432] width 1195 height 641
paste input "**********"
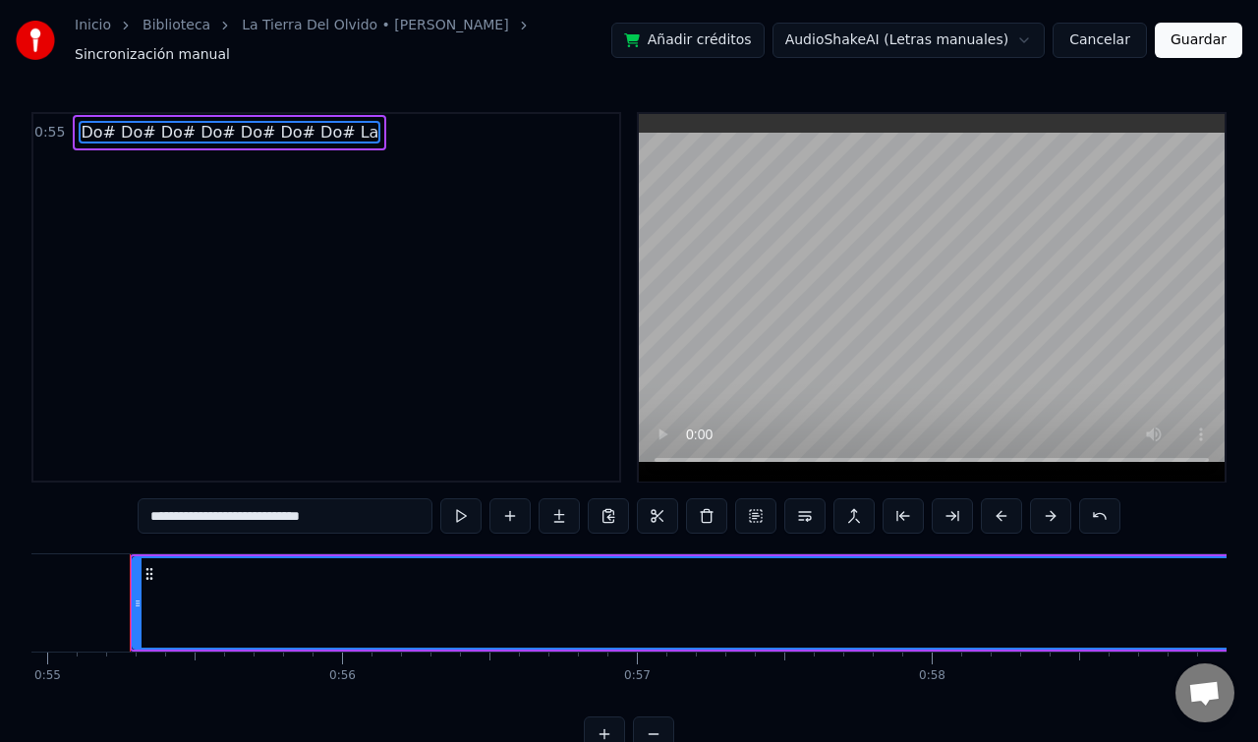
type input "**********"
drag, startPoint x: 375, startPoint y: 592, endPoint x: 196, endPoint y: 588, distance: 179.9
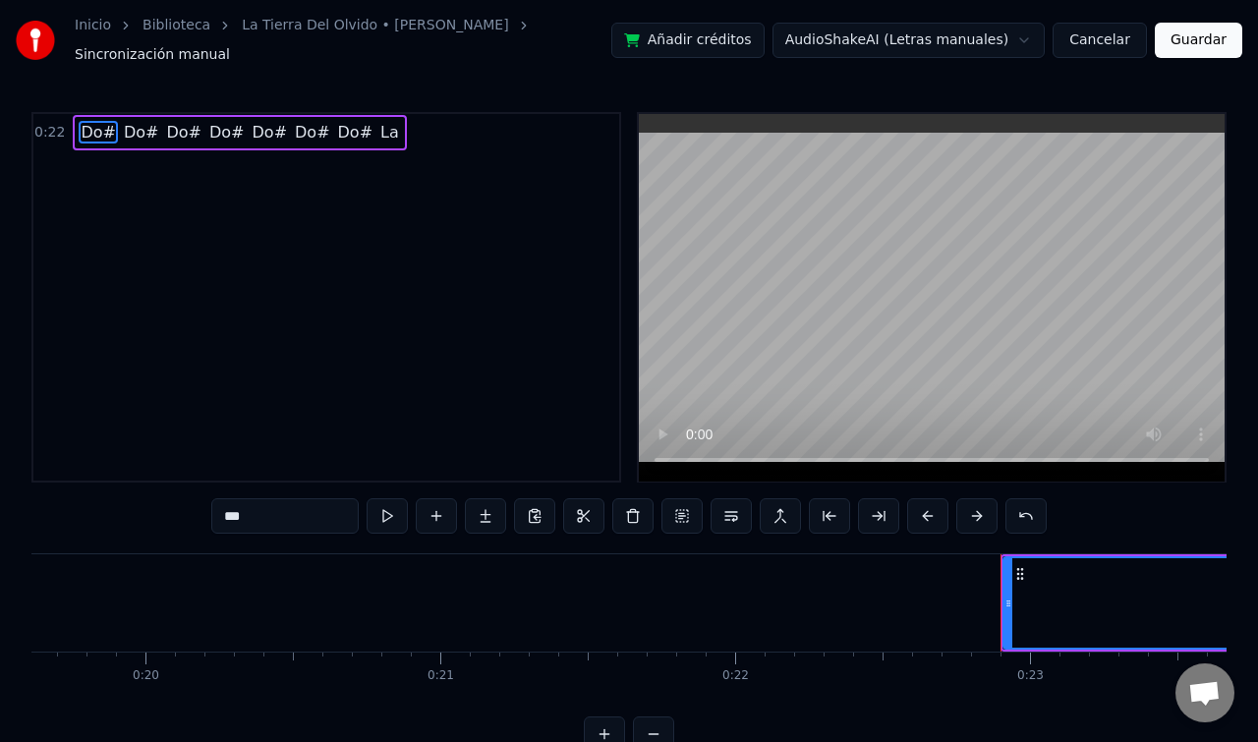
scroll to position [0, 5761]
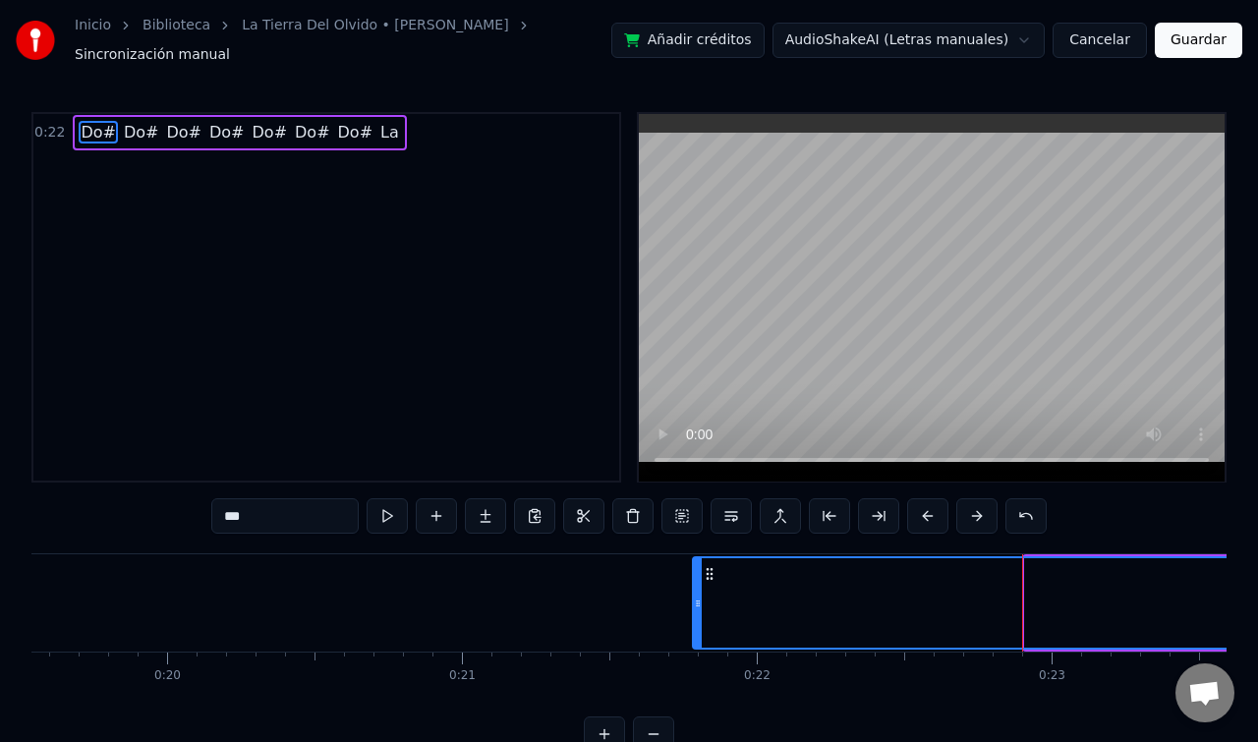
drag, startPoint x: 1028, startPoint y: 594, endPoint x: 383, endPoint y: 619, distance: 645.2
click at [694, 619] on div at bounding box center [698, 602] width 8 height 89
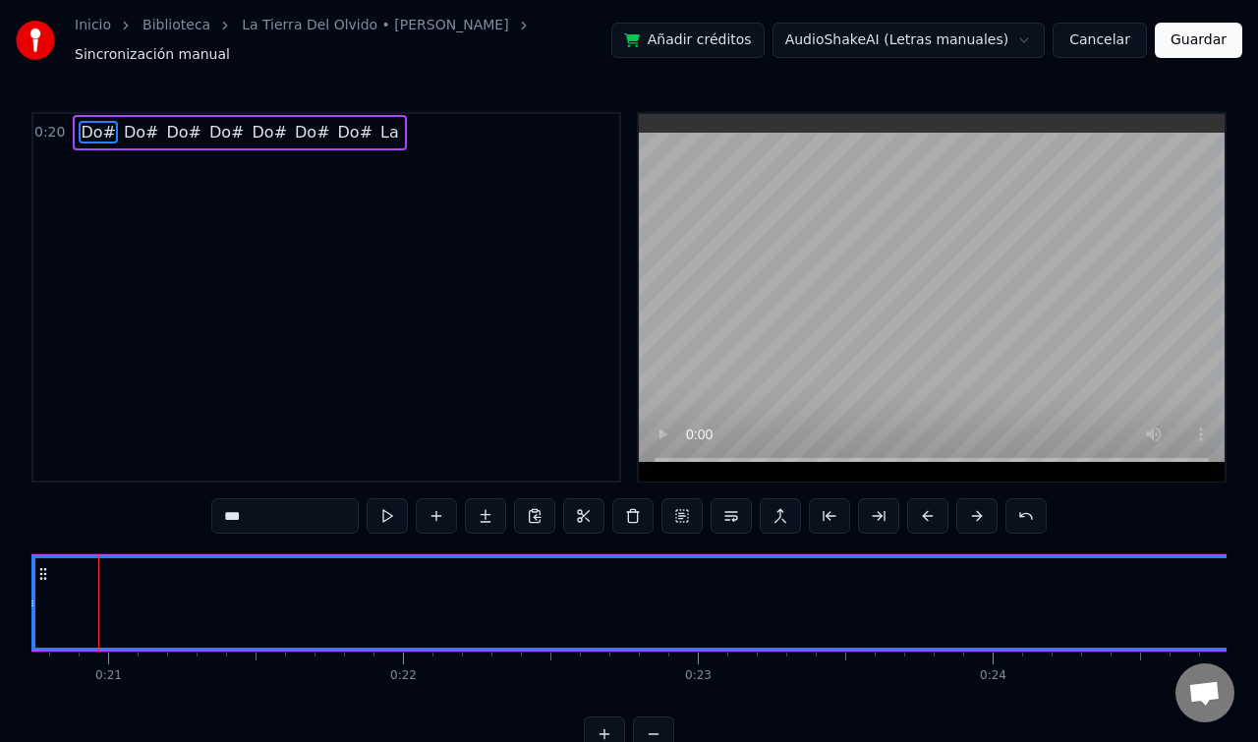
scroll to position [0, 6083]
click at [58, 126] on span "0:20" at bounding box center [49, 133] width 30 height 20
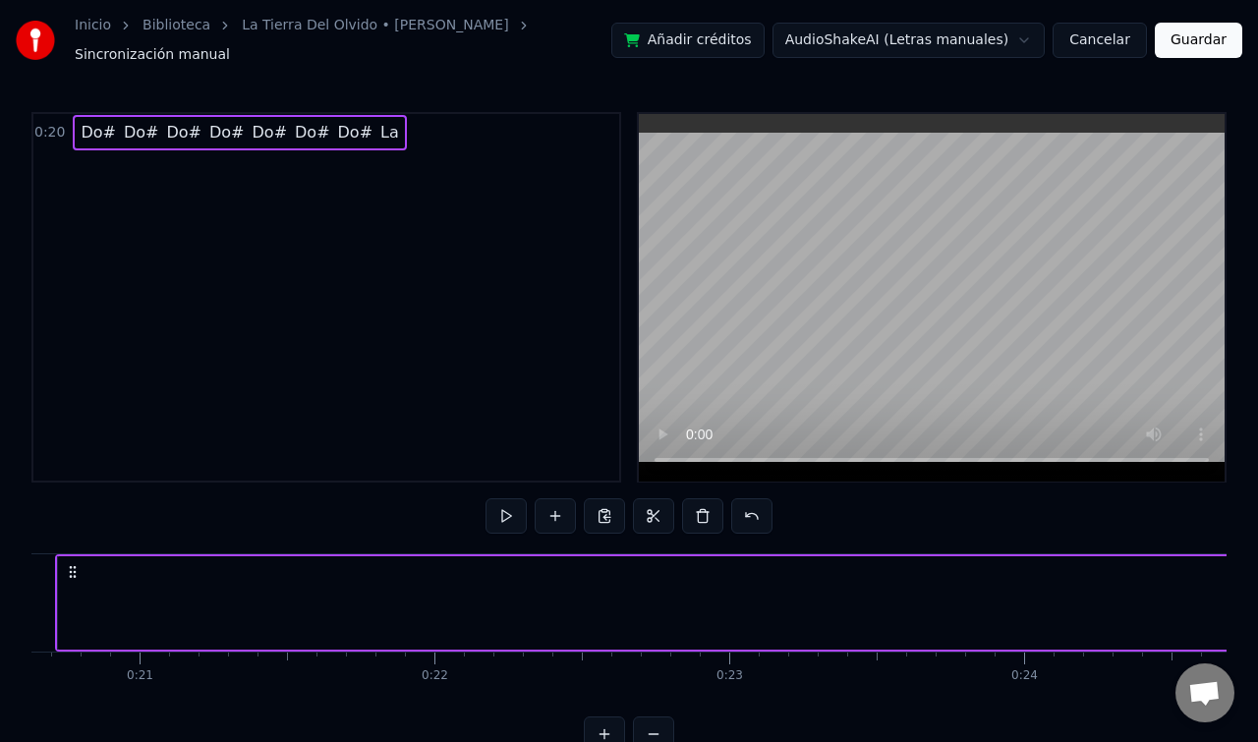
scroll to position [0, 6008]
click at [58, 126] on span "0:20" at bounding box center [49, 133] width 30 height 20
click at [147, 564] on icon at bounding box center [148, 572] width 16 height 16
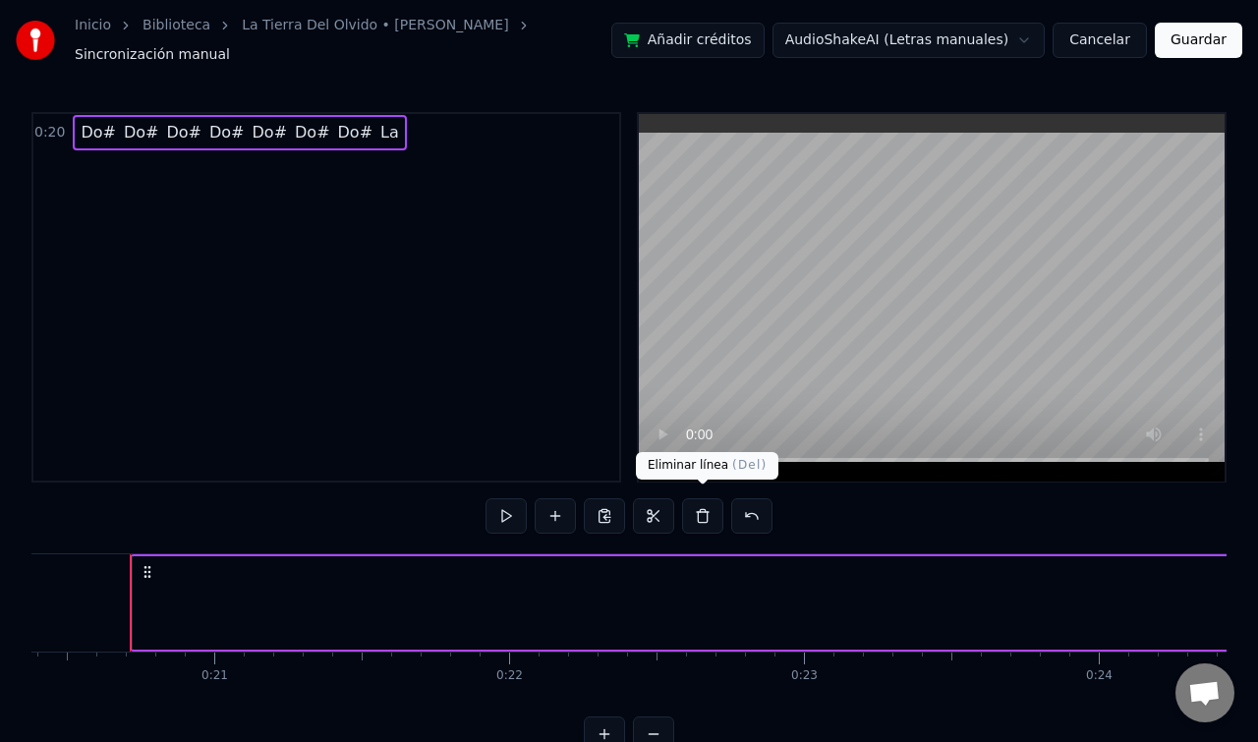
click at [700, 507] on button at bounding box center [702, 515] width 41 height 35
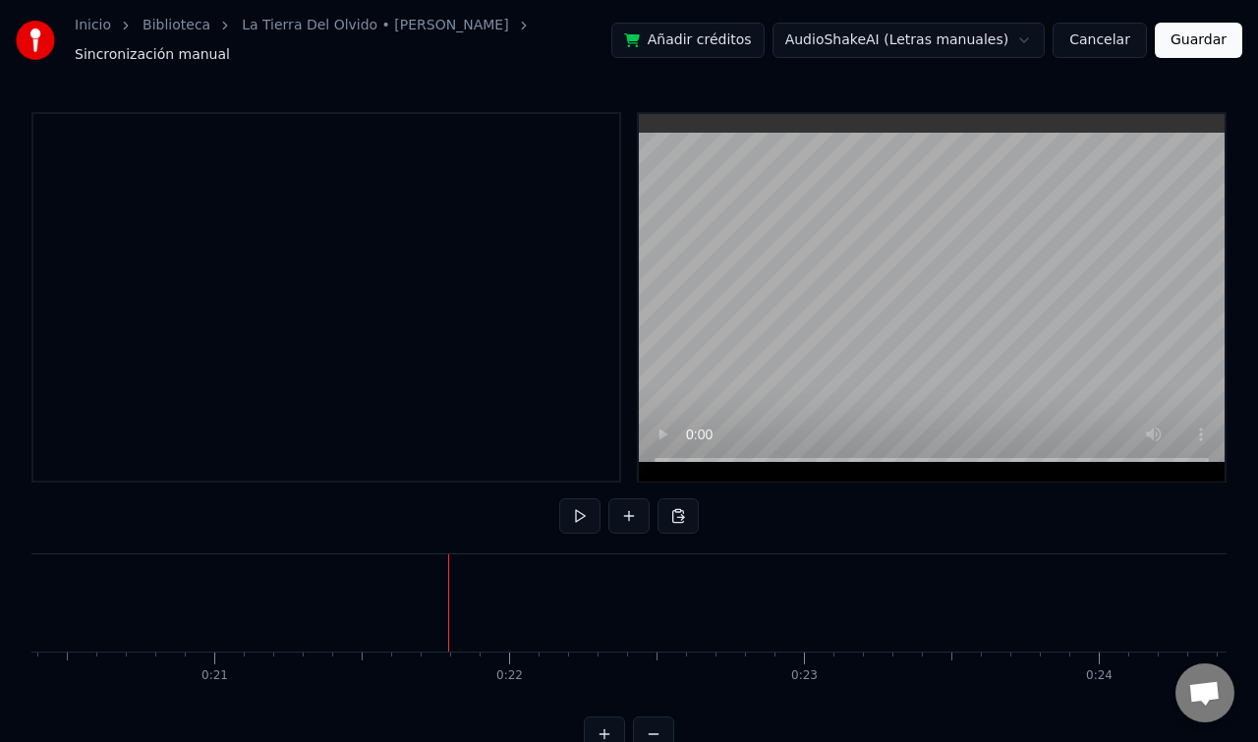
click at [635, 515] on button at bounding box center [628, 515] width 41 height 35
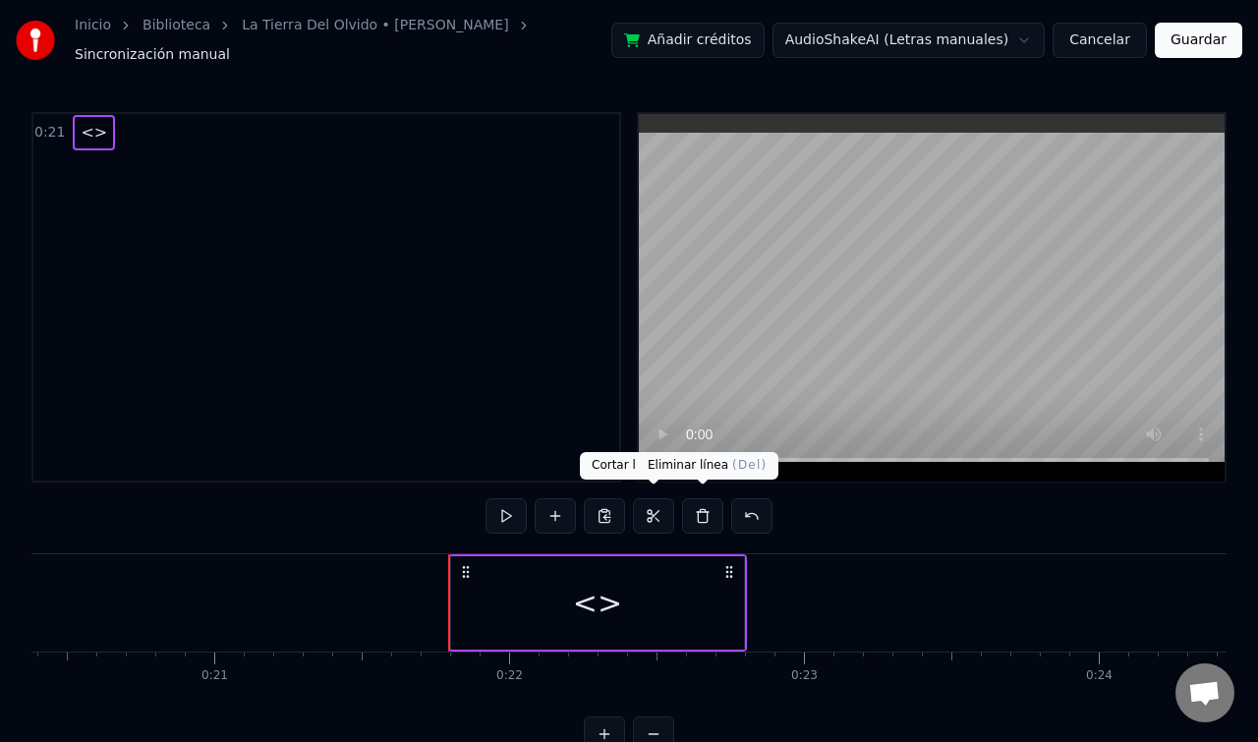
click at [688, 504] on button at bounding box center [702, 515] width 41 height 35
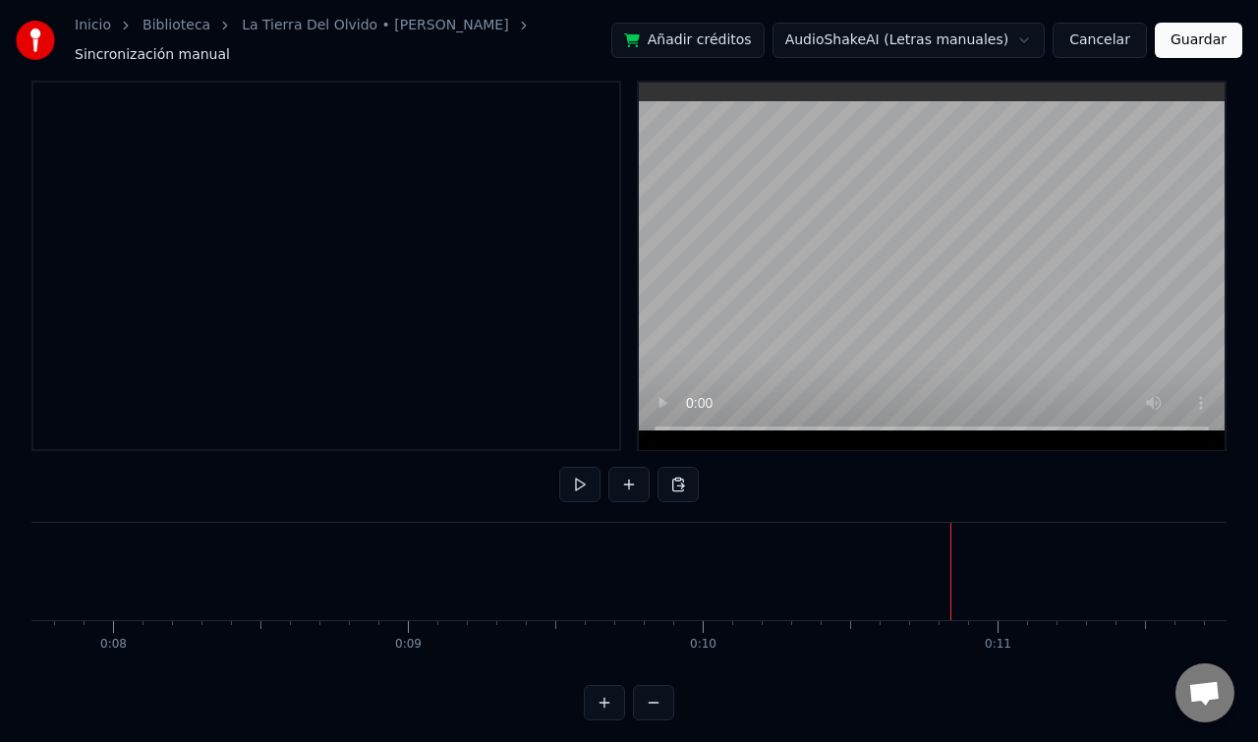
scroll to position [32, 0]
click at [637, 475] on button at bounding box center [628, 483] width 41 height 35
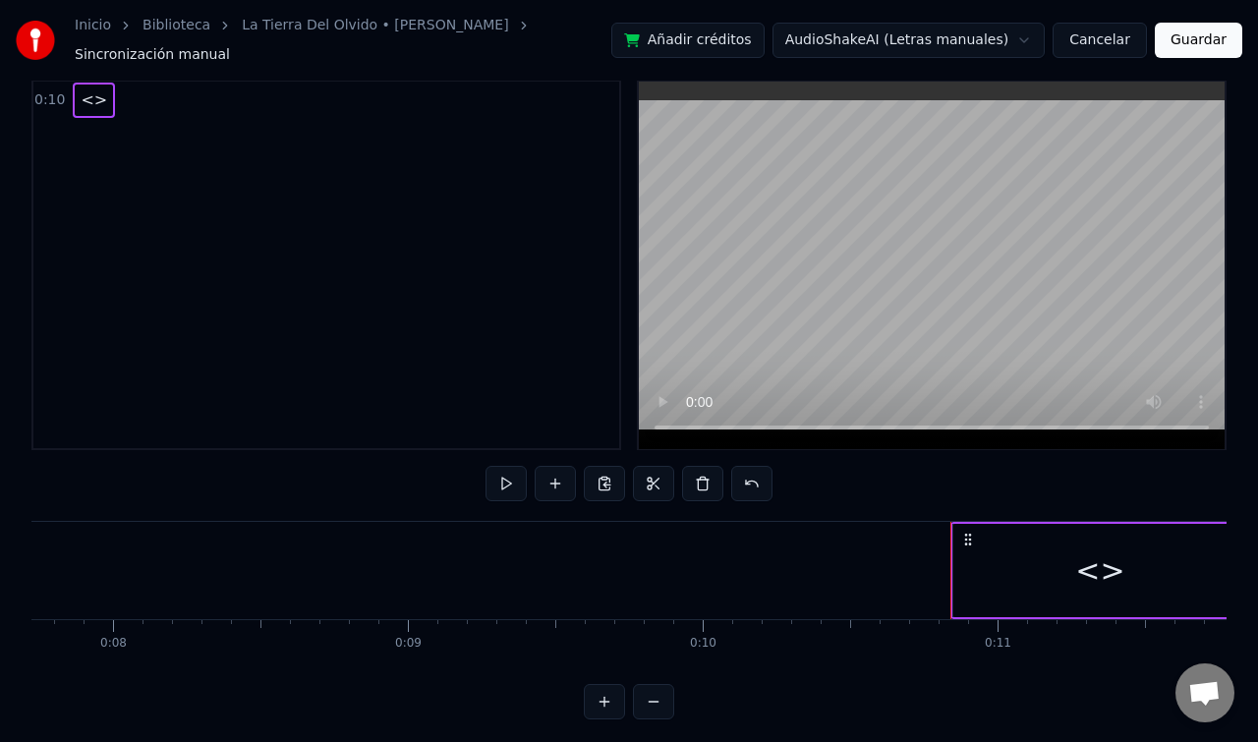
click at [93, 91] on span "<>" at bounding box center [94, 99] width 30 height 23
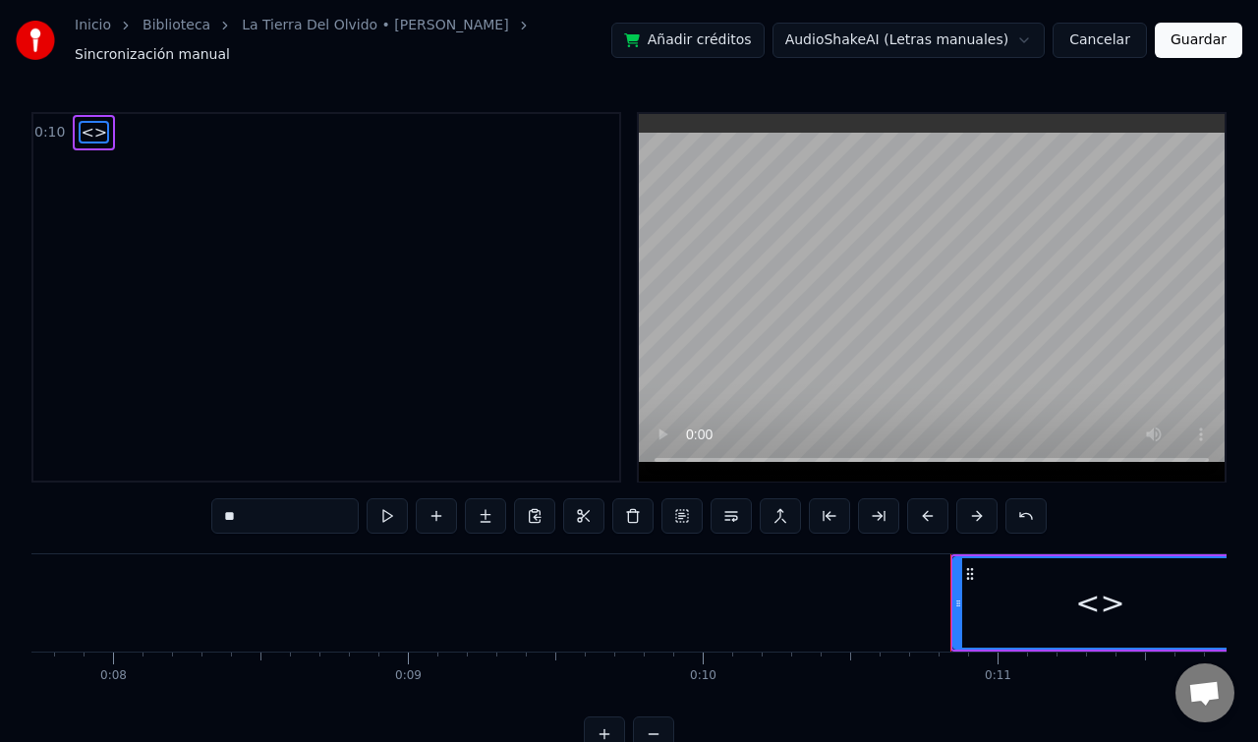
click at [265, 503] on input "**" at bounding box center [284, 515] width 147 height 35
drag, startPoint x: 265, startPoint y: 503, endPoint x: 189, endPoint y: 499, distance: 76.8
click at [189, 499] on div "0:10 <> ** <> To pick up a draggable item, press the space bar. While dragging,…" at bounding box center [628, 432] width 1195 height 641
paste input "**********"
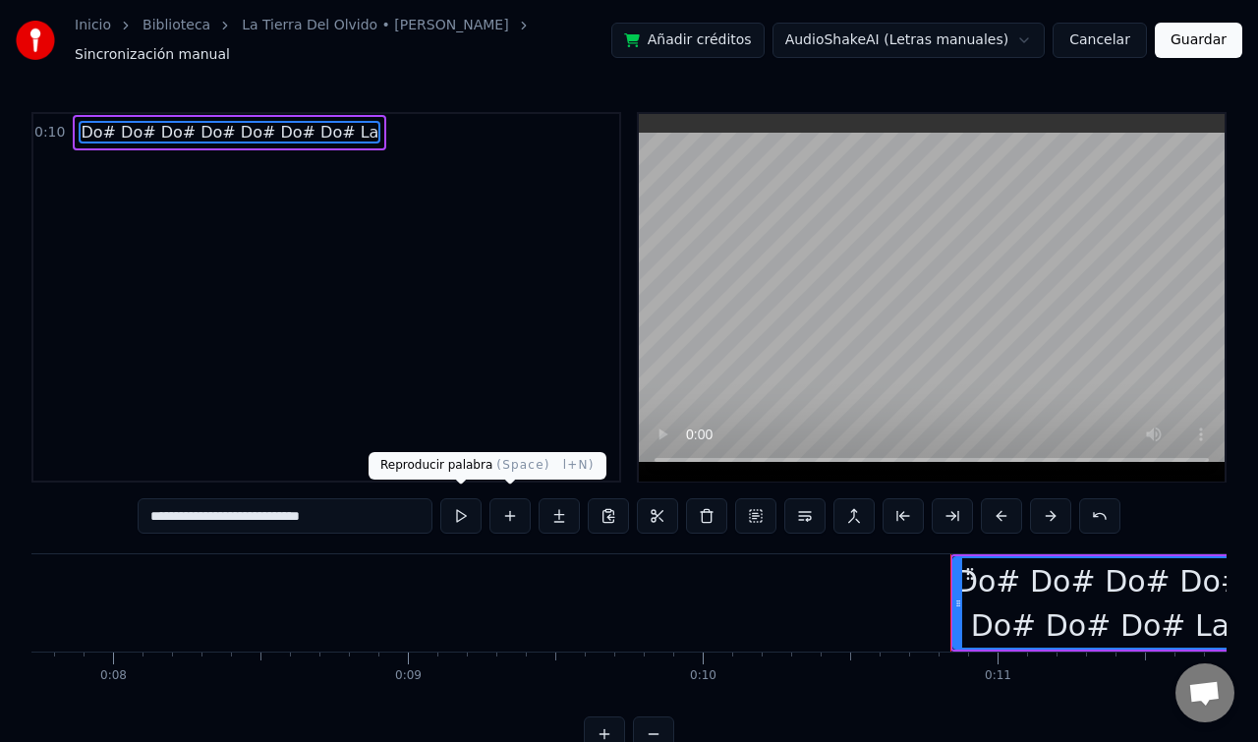
type input "**********"
click at [463, 498] on button at bounding box center [460, 515] width 41 height 35
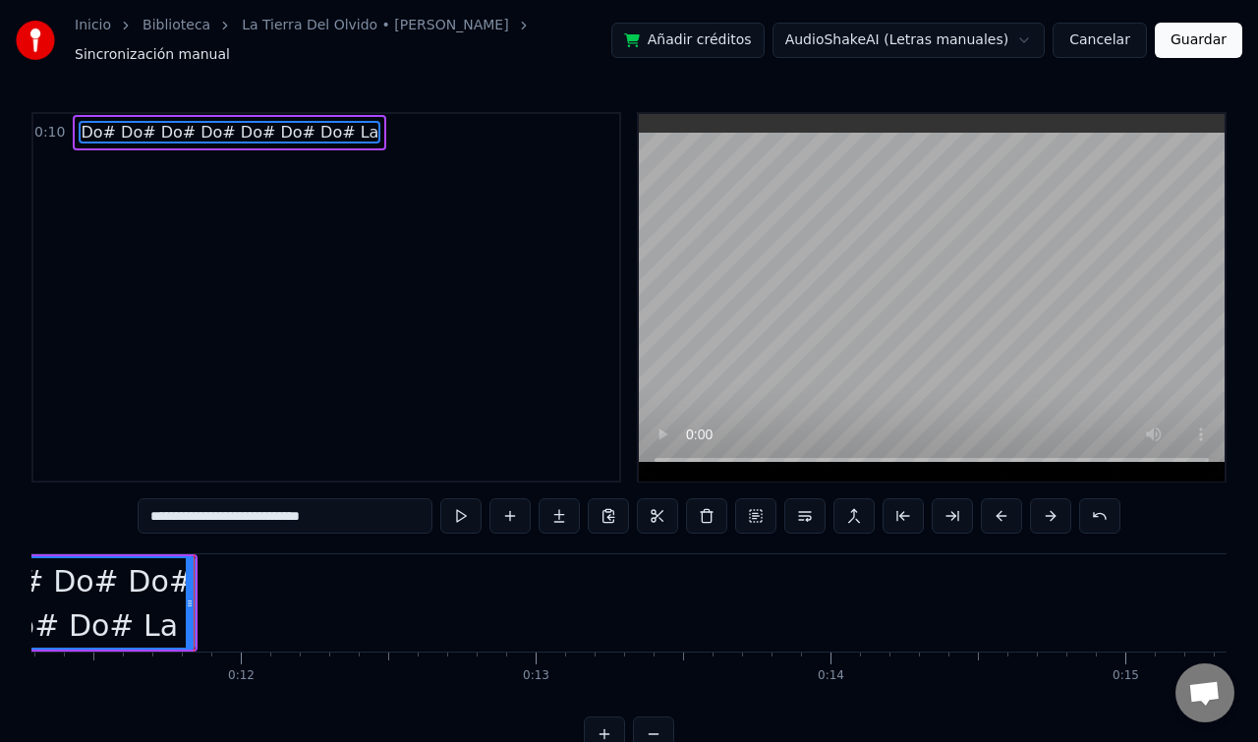
click at [462, 507] on button at bounding box center [460, 515] width 41 height 35
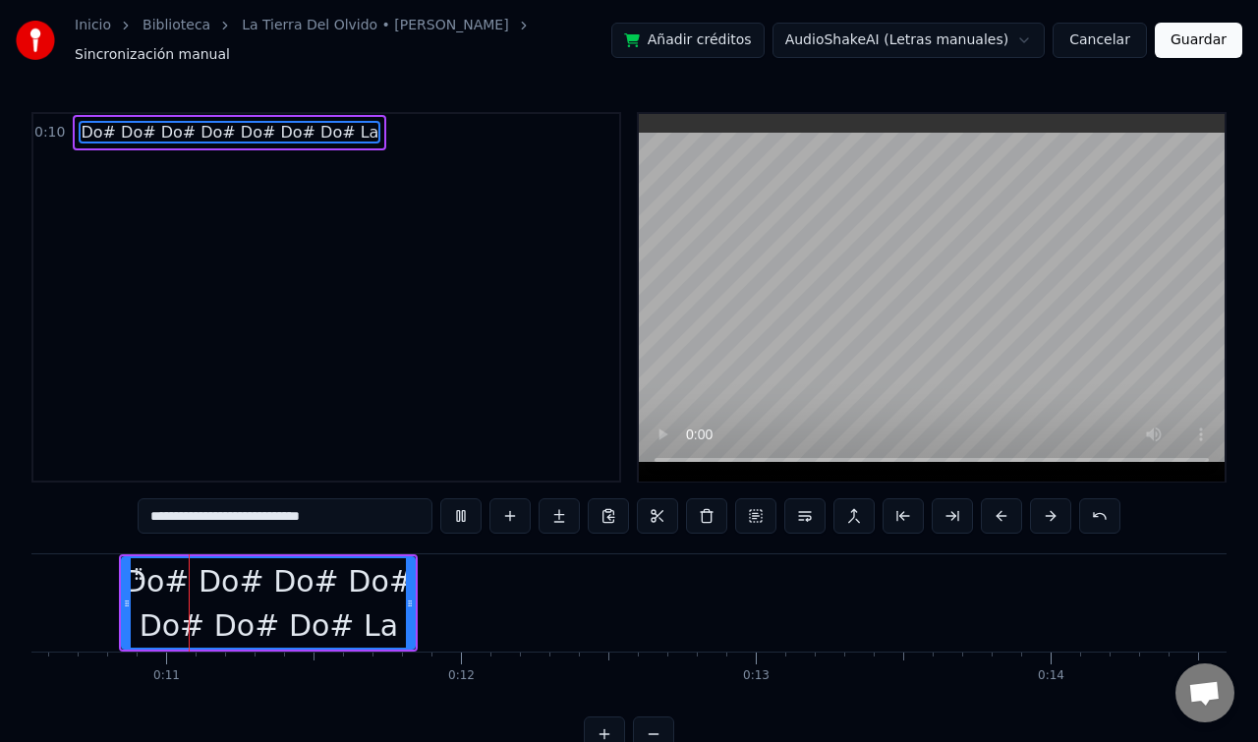
scroll to position [0, 3098]
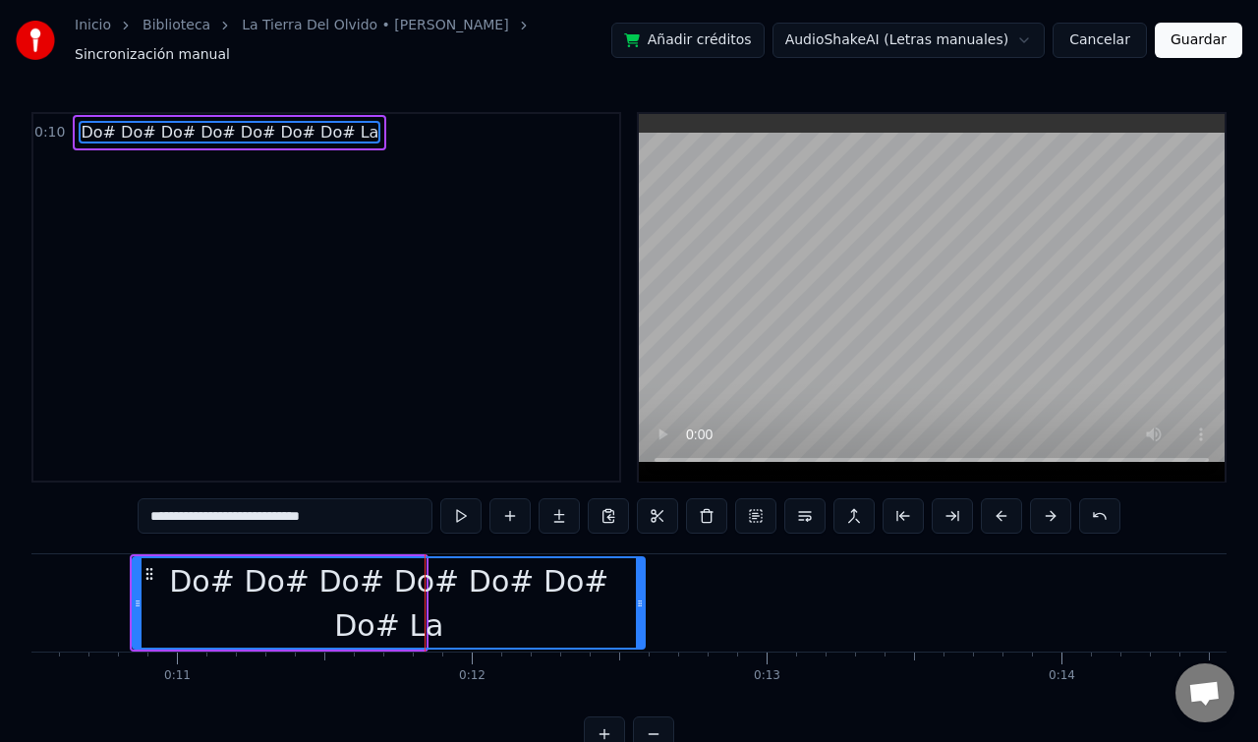
drag, startPoint x: 421, startPoint y: 591, endPoint x: 640, endPoint y: 595, distance: 219.2
click at [640, 596] on icon at bounding box center [640, 604] width 8 height 16
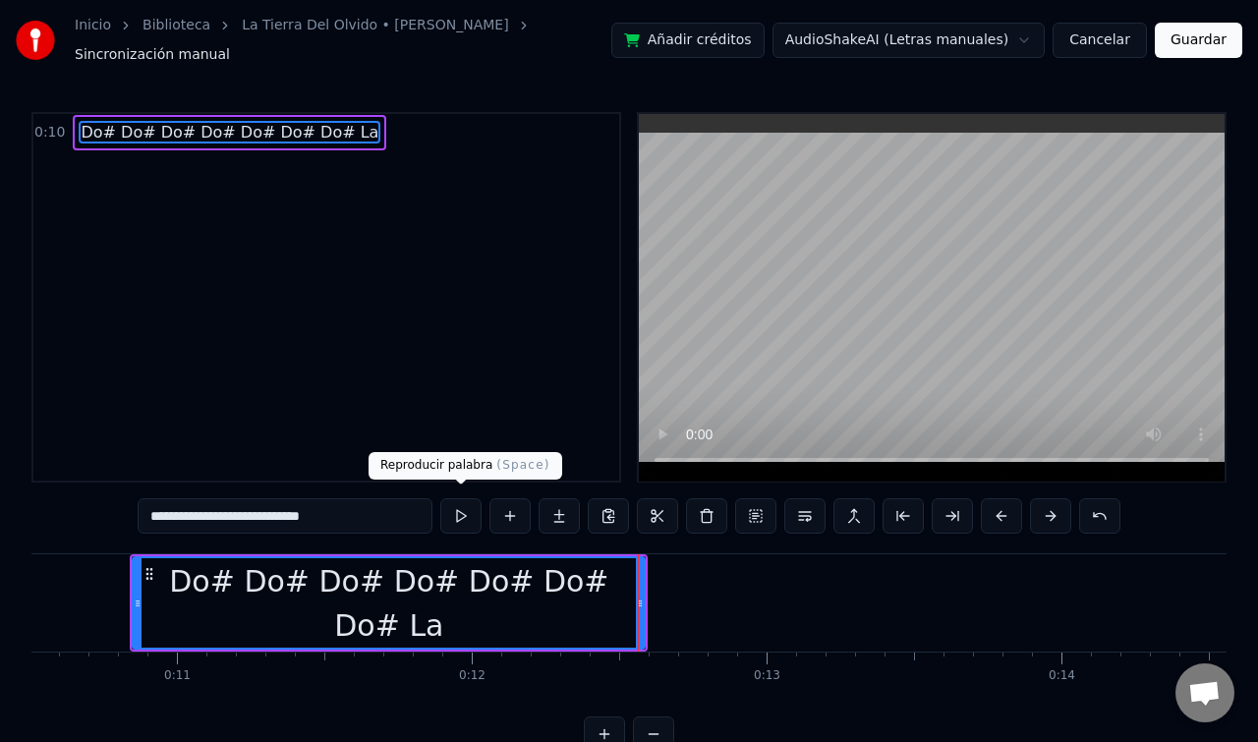
click at [472, 515] on button at bounding box center [460, 515] width 41 height 35
click at [472, 514] on button at bounding box center [460, 515] width 41 height 35
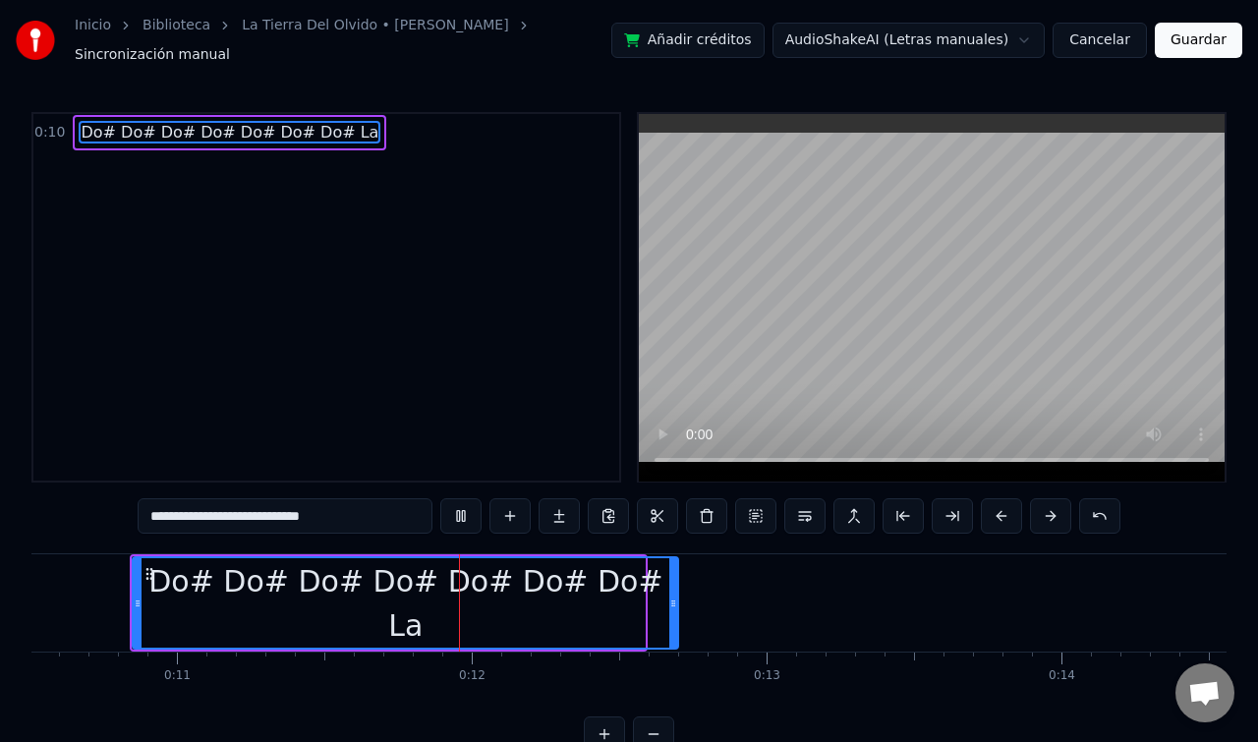
drag, startPoint x: 642, startPoint y: 607, endPoint x: 679, endPoint y: 607, distance: 37.3
click at [677, 607] on div at bounding box center [673, 602] width 8 height 89
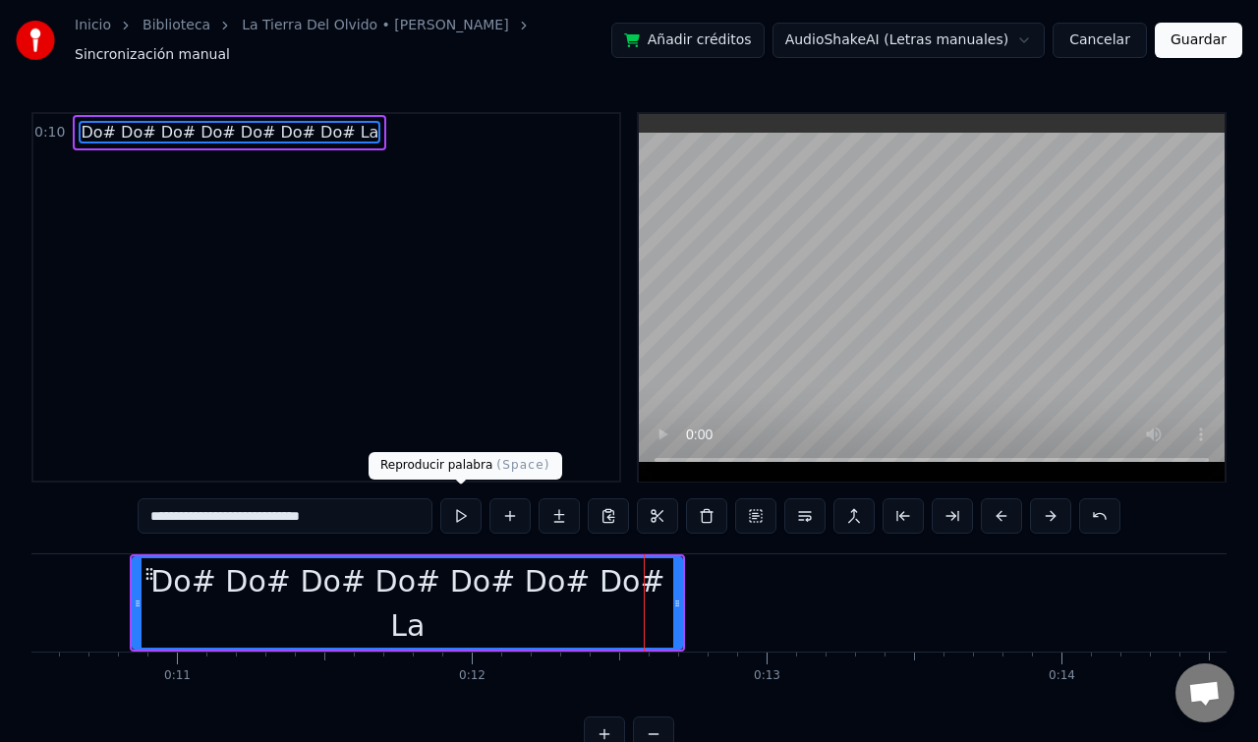
click at [456, 507] on button at bounding box center [460, 515] width 41 height 35
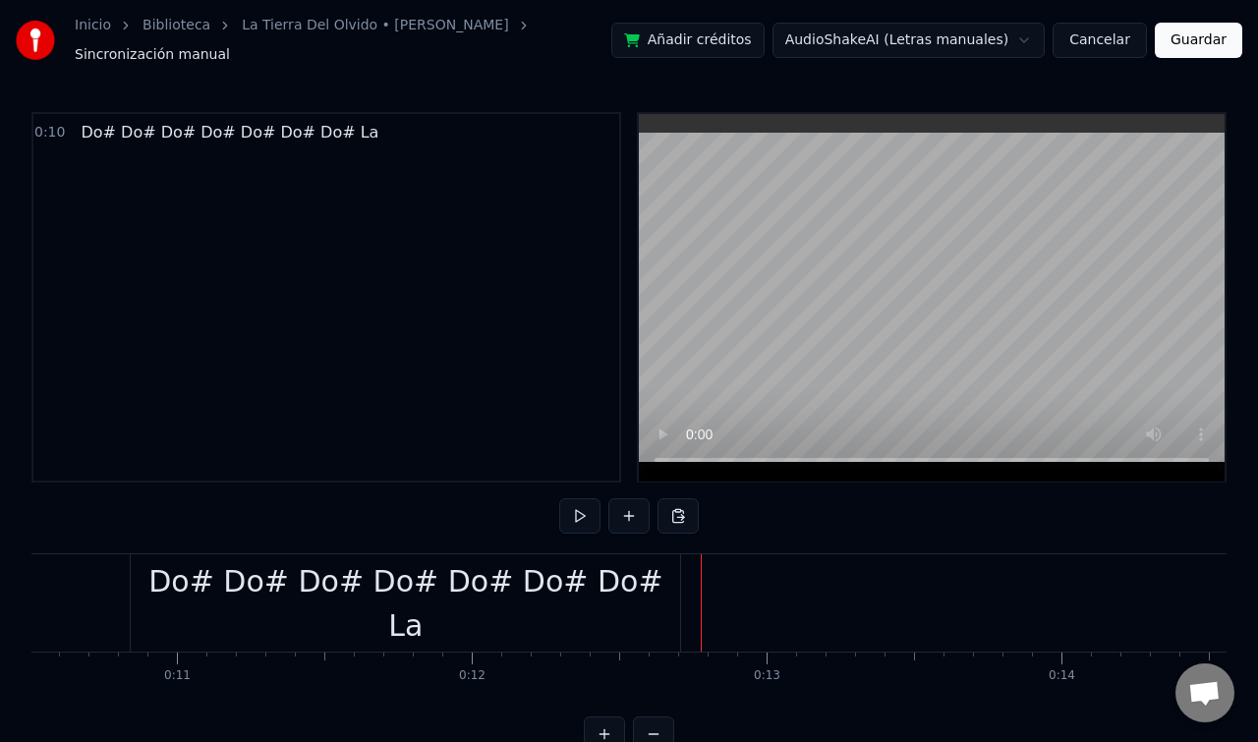
click at [661, 592] on div "Do# Do# Do# Do# Do# Do# Do# La" at bounding box center [405, 602] width 549 height 97
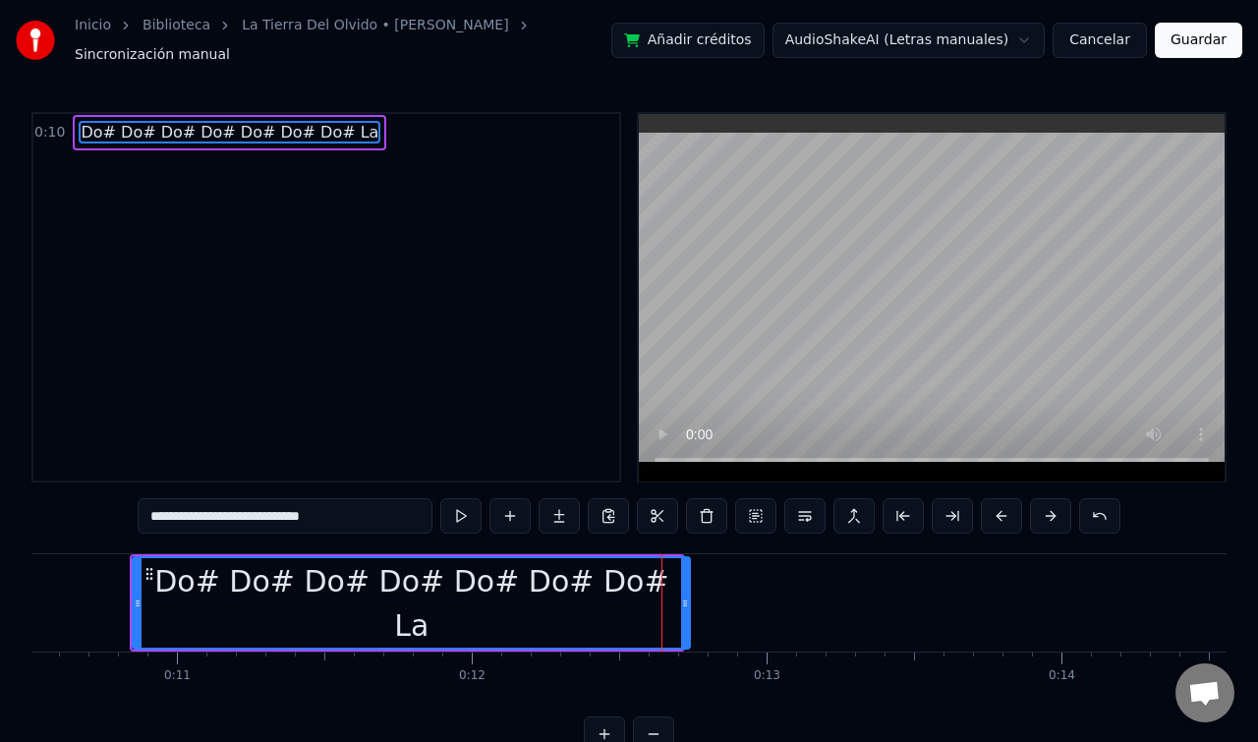
click at [687, 596] on icon at bounding box center [685, 604] width 8 height 16
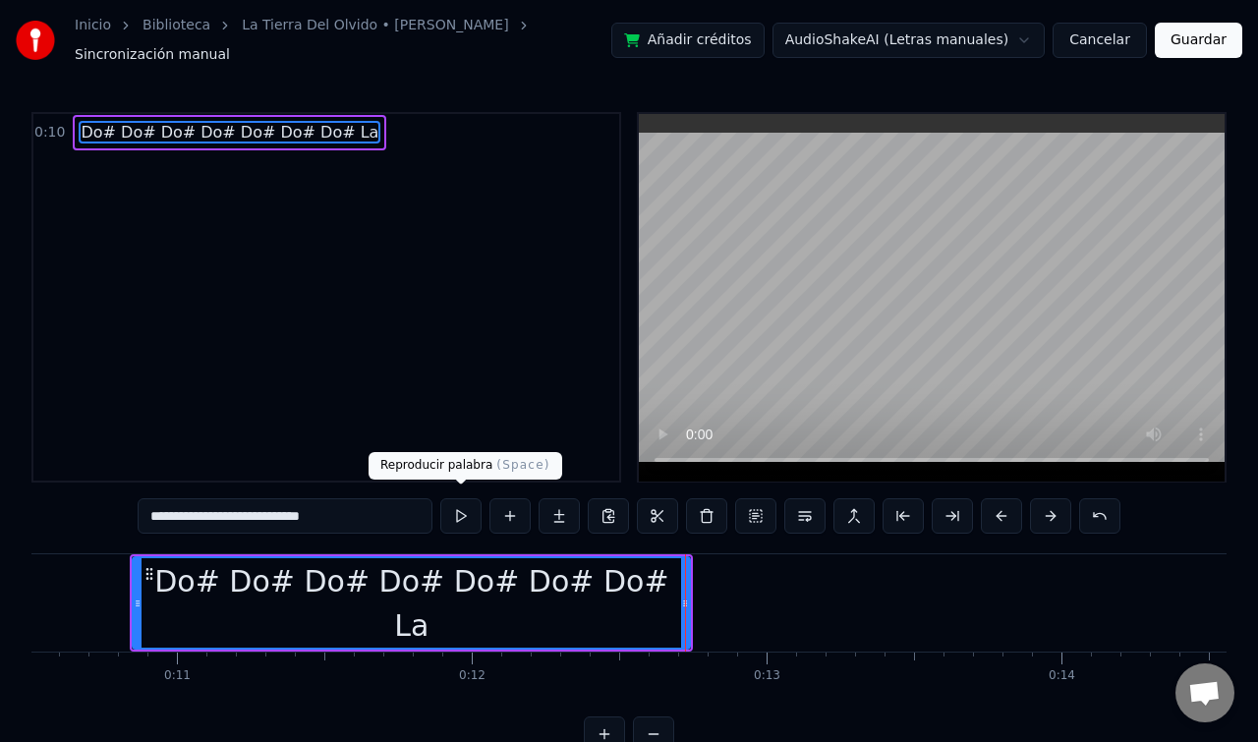
click at [453, 505] on button at bounding box center [460, 515] width 41 height 35
click at [462, 509] on button at bounding box center [460, 515] width 41 height 35
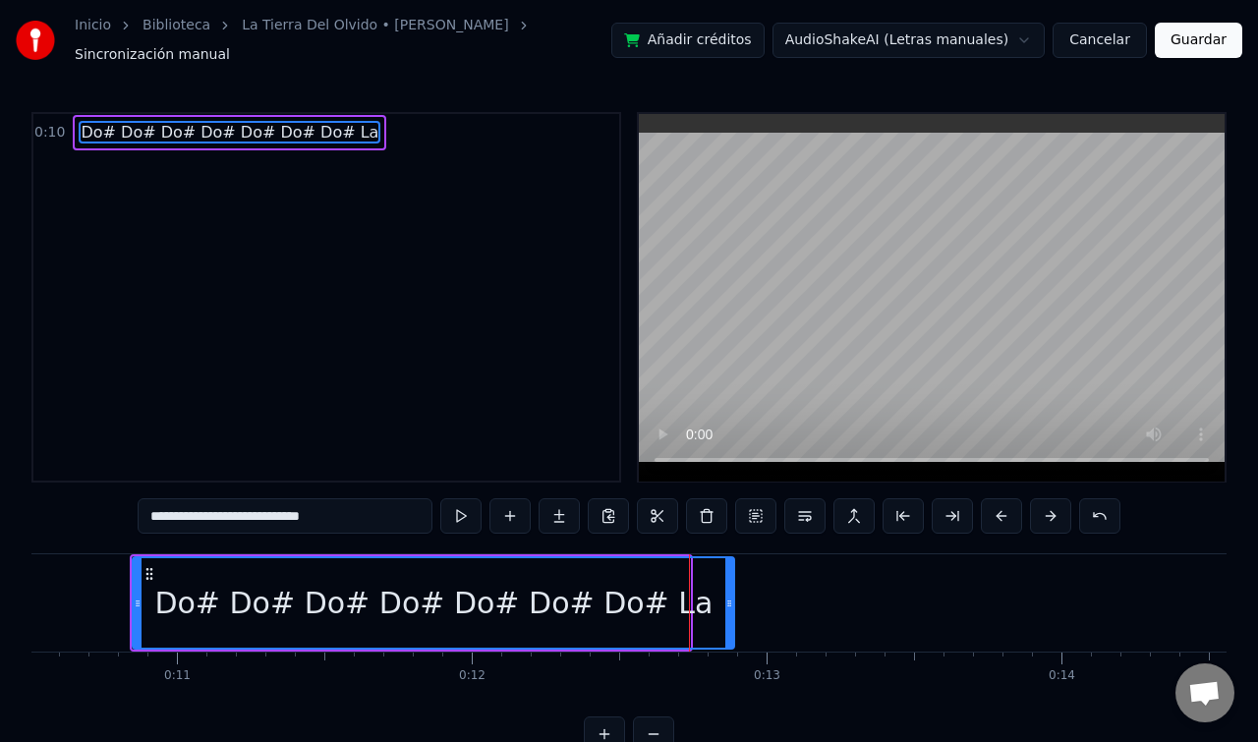
drag, startPoint x: 685, startPoint y: 594, endPoint x: 729, endPoint y: 598, distance: 44.5
click at [729, 598] on icon at bounding box center [729, 604] width 8 height 16
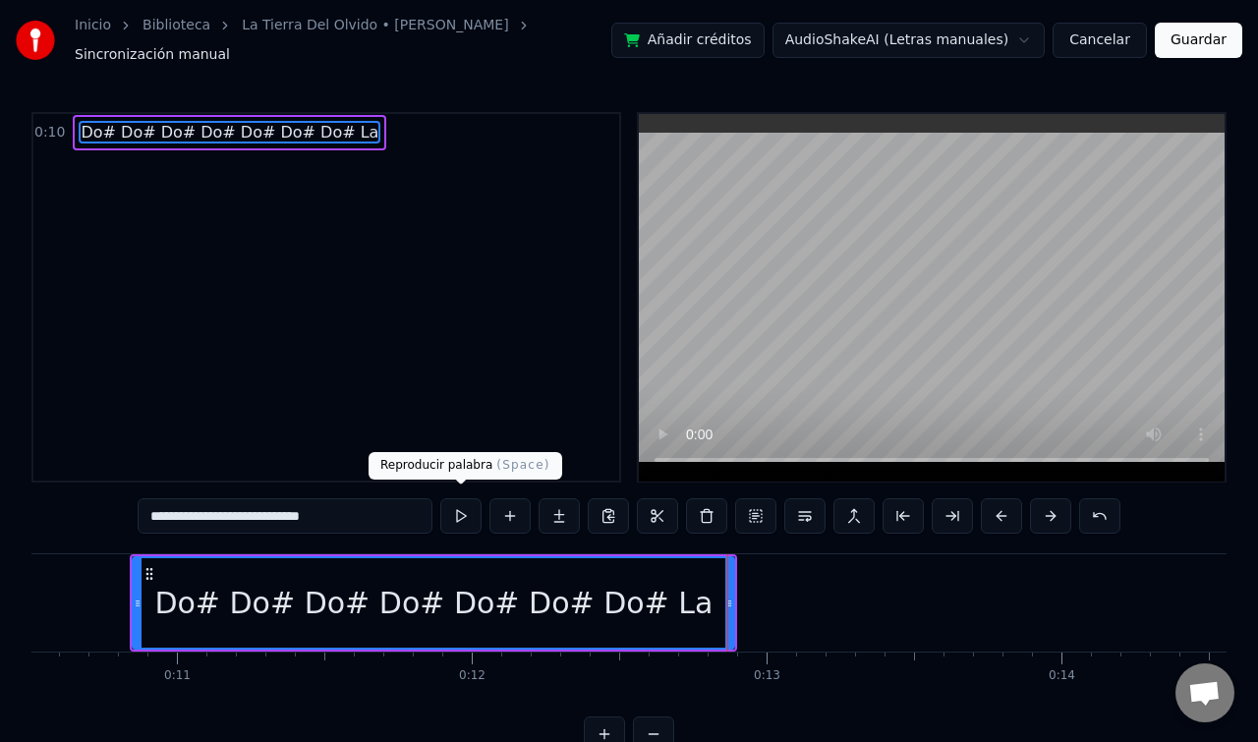
click at [464, 507] on button at bounding box center [460, 515] width 41 height 35
click at [514, 511] on button at bounding box center [509, 515] width 41 height 35
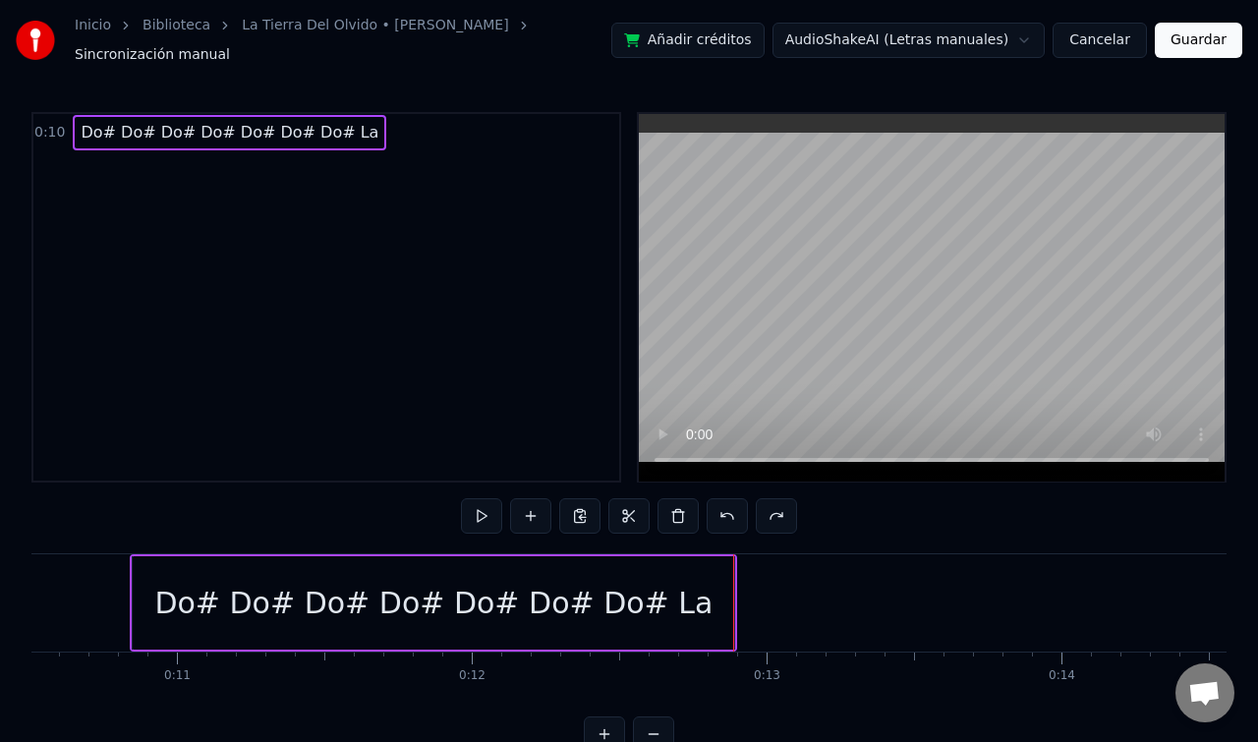
click at [354, 118] on div "0:10 Do# Do# Do# Do# Do# Do# Do# La" at bounding box center [326, 132] width 586 height 37
click at [331, 122] on span "Do# Do# Do# Do# Do# Do# Do# La" at bounding box center [230, 132] width 302 height 23
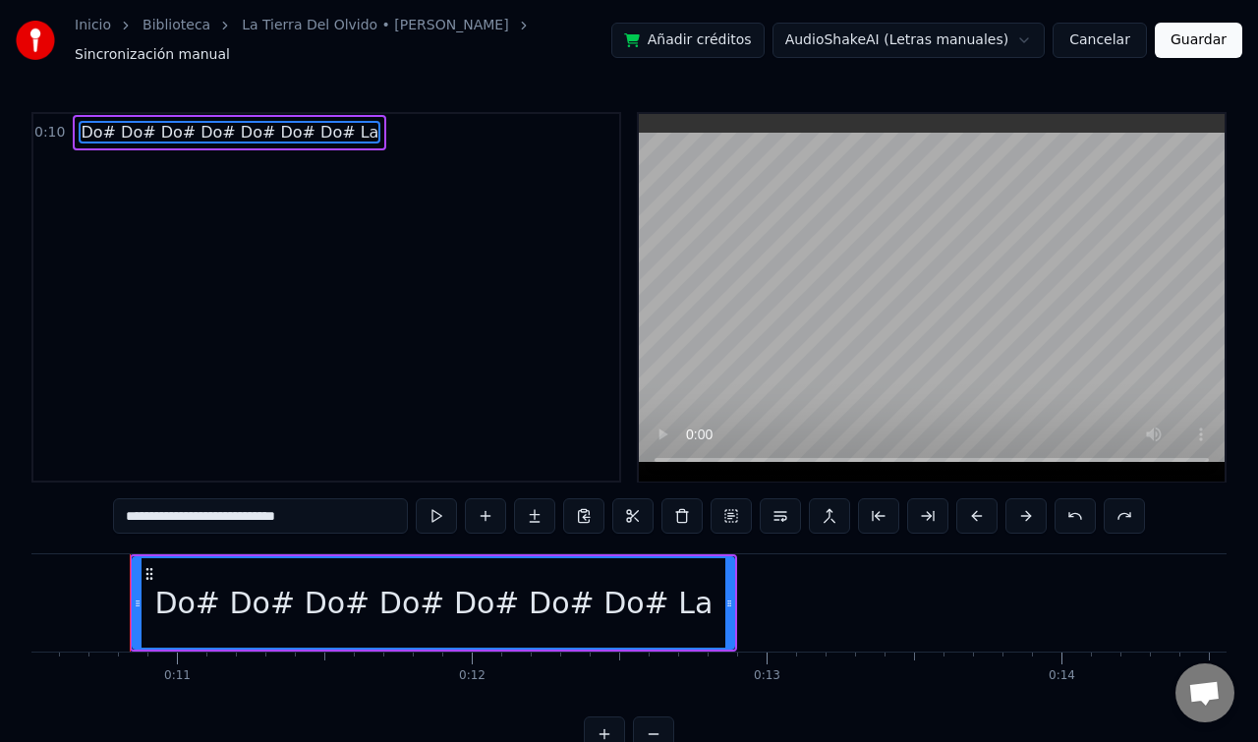
click at [365, 122] on div "0:10 Do# Do# Do# Do# Do# Do# Do# La" at bounding box center [326, 132] width 586 height 37
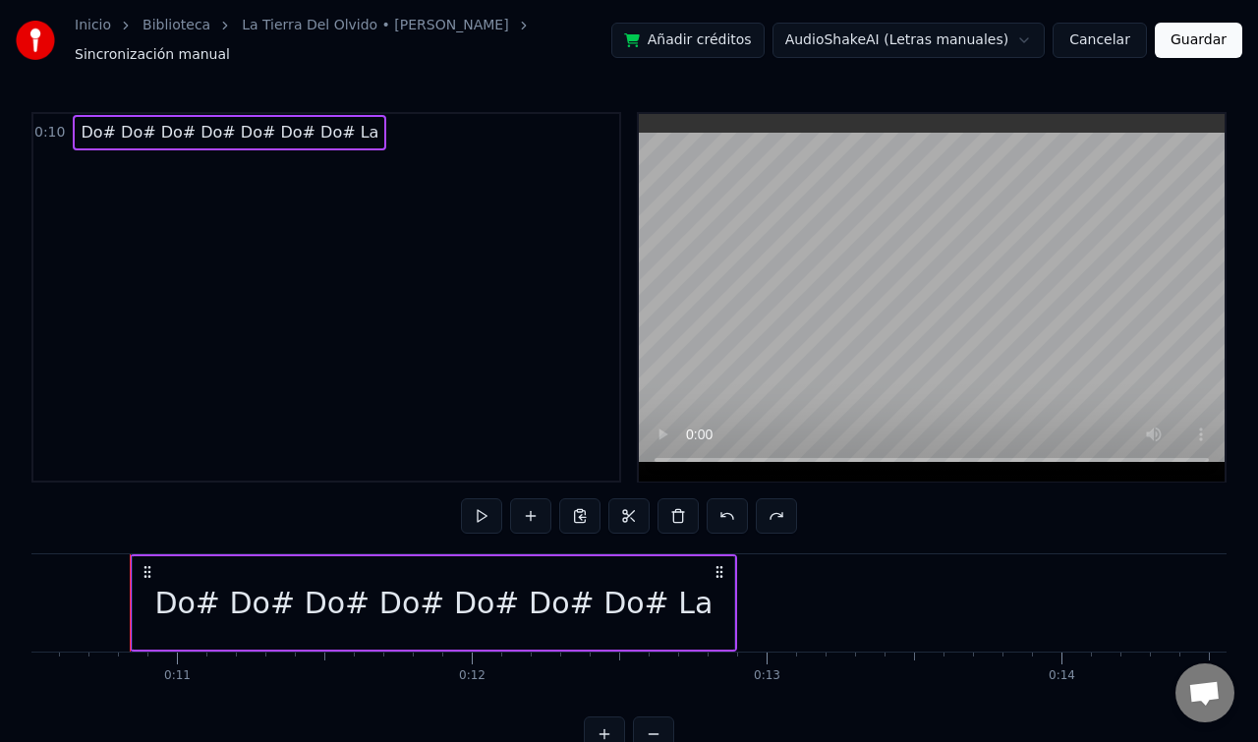
click at [354, 194] on div "0:10 Do# Do# Do# Do# Do# Do# Do# La" at bounding box center [326, 297] width 590 height 371
click at [527, 503] on button at bounding box center [530, 515] width 41 height 35
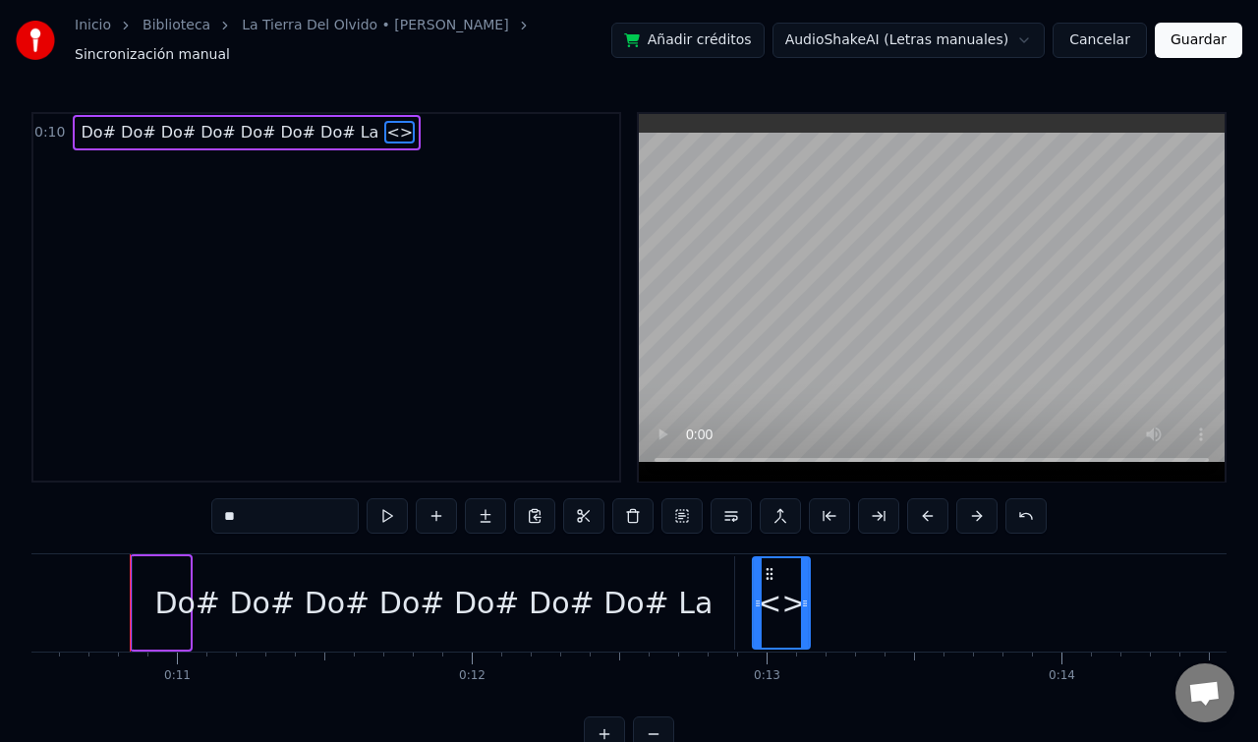
drag, startPoint x: 151, startPoint y: 569, endPoint x: 771, endPoint y: 554, distance: 620.3
click at [771, 558] on div "<>" at bounding box center [781, 602] width 55 height 89
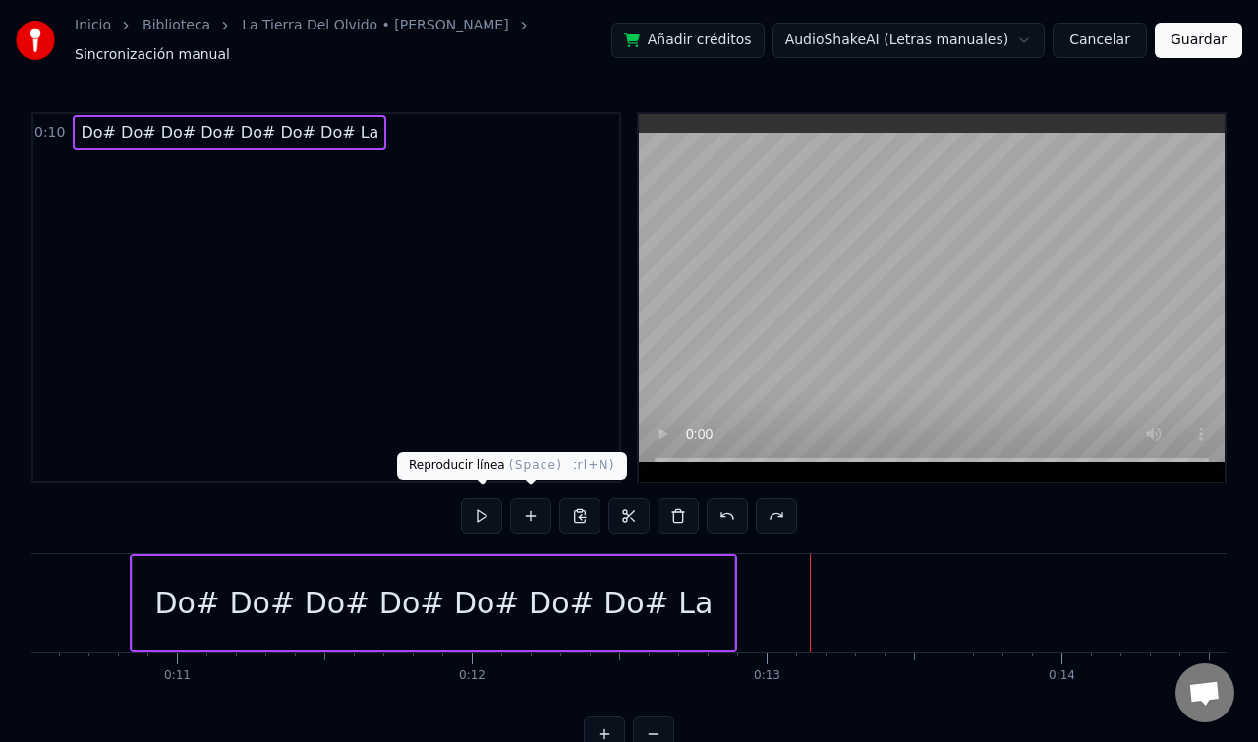
click at [483, 512] on button at bounding box center [481, 515] width 41 height 35
click at [531, 506] on button at bounding box center [530, 515] width 41 height 35
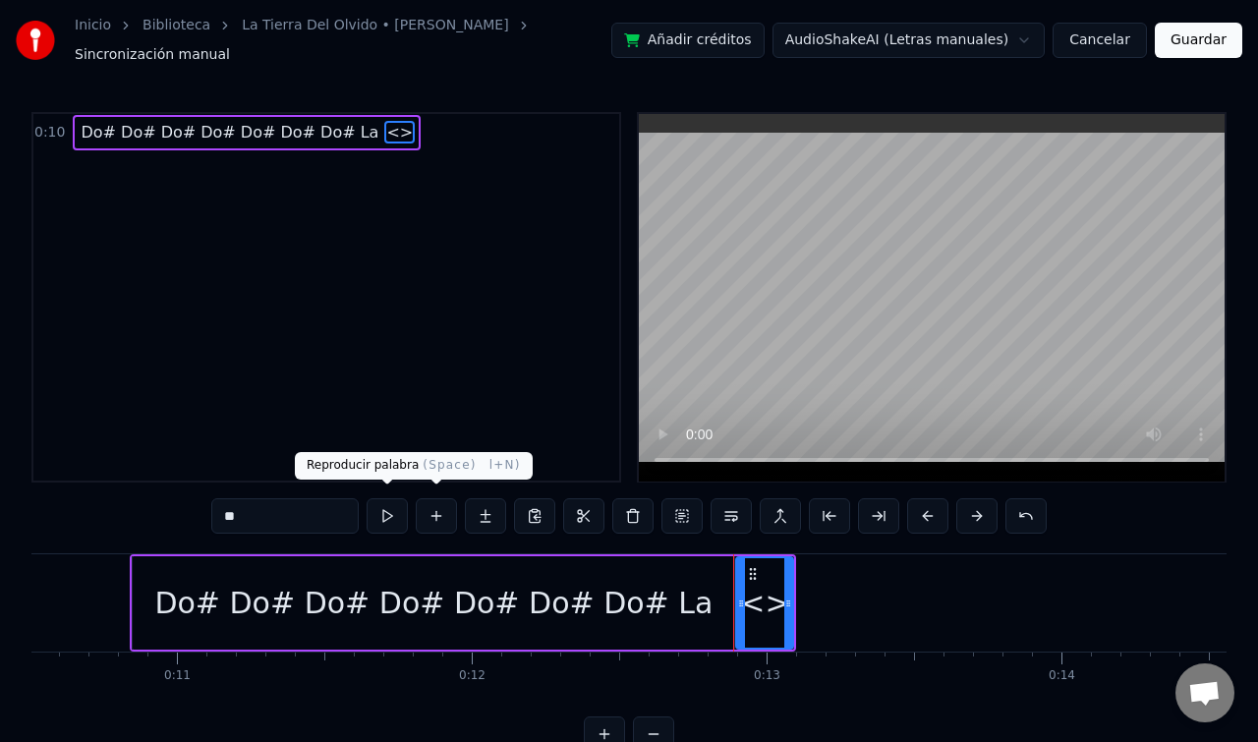
click at [313, 512] on input "**" at bounding box center [284, 515] width 147 height 35
drag, startPoint x: 313, startPoint y: 512, endPoint x: 169, endPoint y: 499, distance: 145.0
click at [169, 499] on div "0:10 Do# Do# Do# Do# Do# Do# Do# La <> ** Do# Do# Do# Do# Do# Do# Do# La <> To …" at bounding box center [628, 432] width 1195 height 641
paste input "**********"
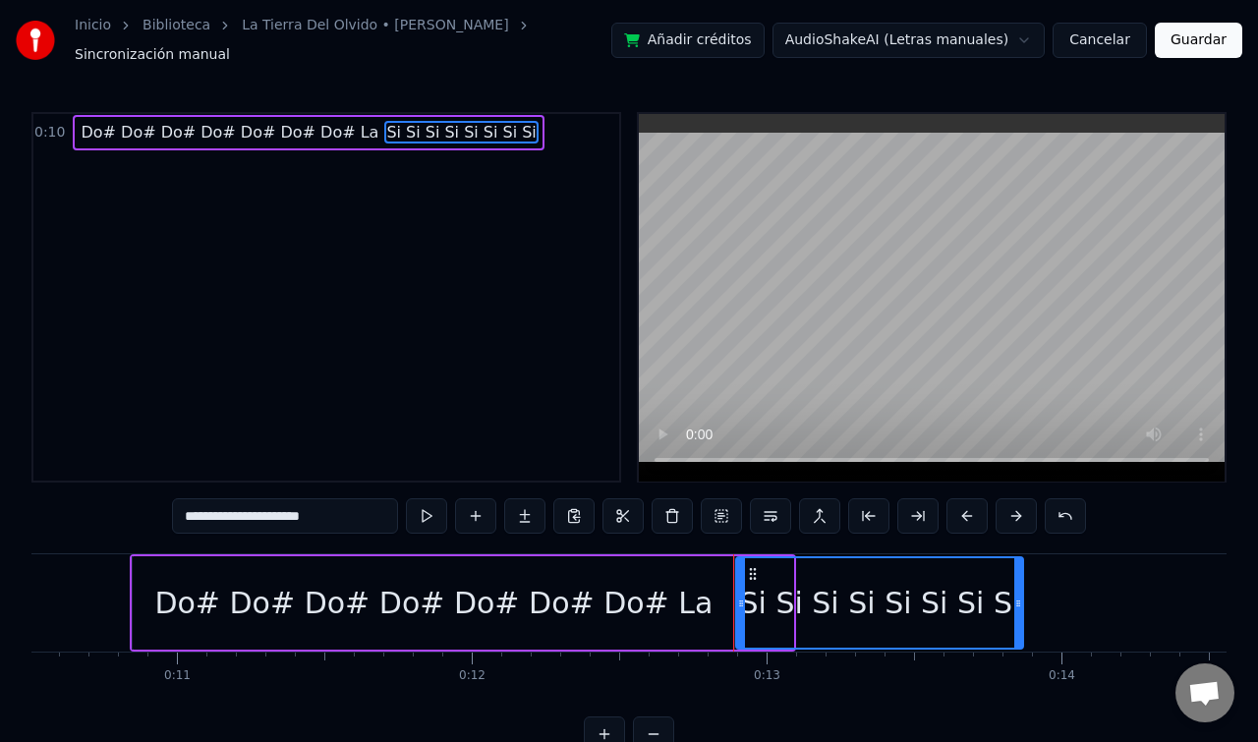
drag, startPoint x: 787, startPoint y: 592, endPoint x: 1020, endPoint y: 605, distance: 233.3
click at [1020, 605] on div at bounding box center [1018, 602] width 8 height 89
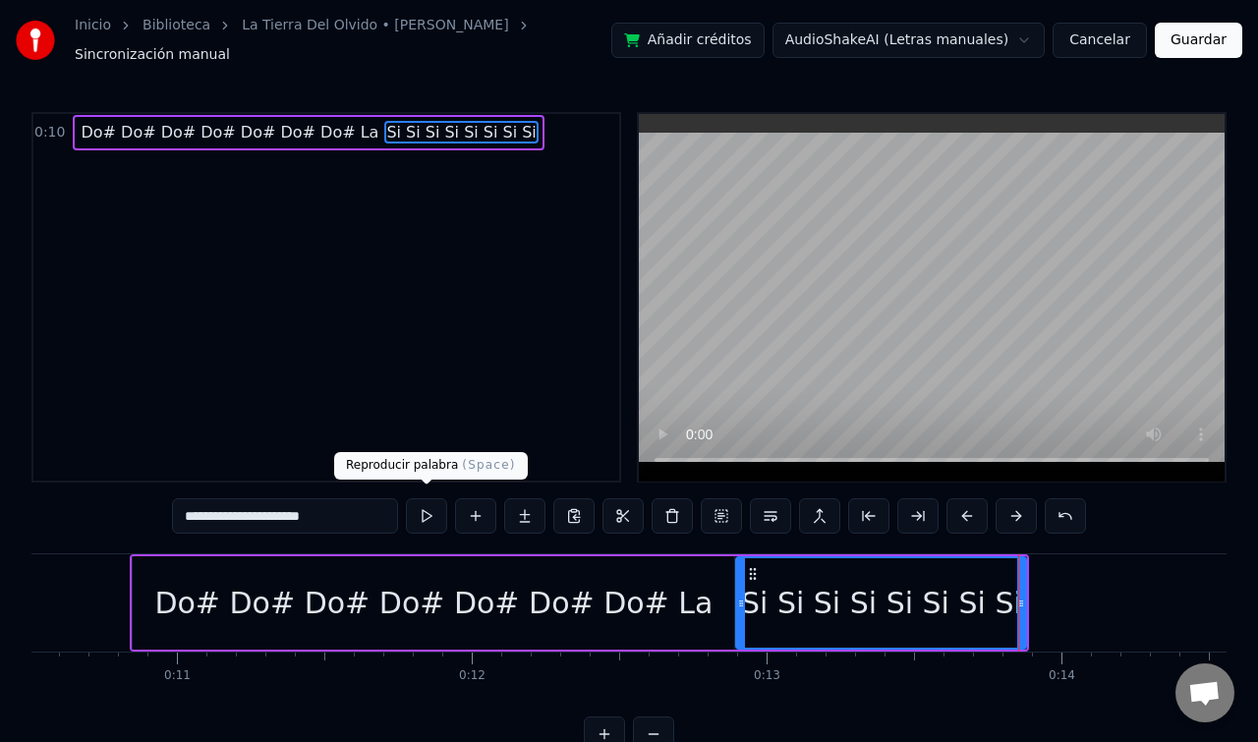
type input "**********"
click at [429, 512] on button at bounding box center [426, 515] width 41 height 35
click at [424, 513] on button at bounding box center [426, 515] width 41 height 35
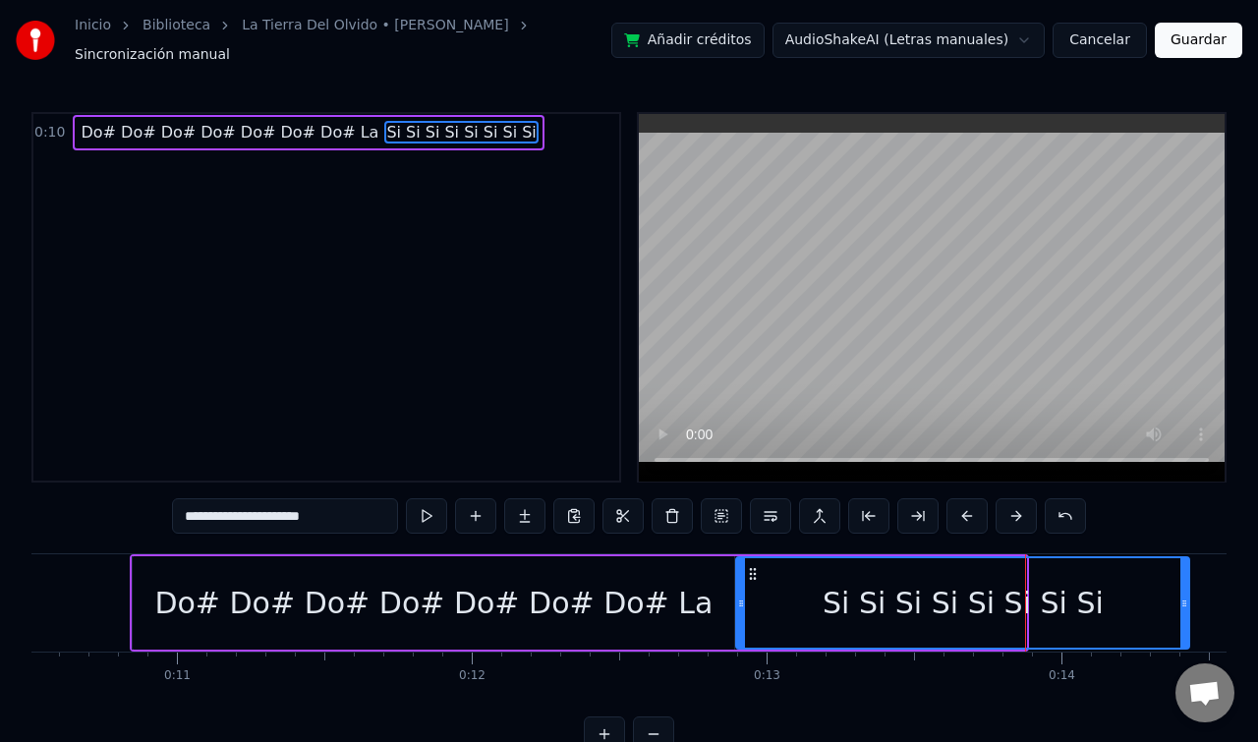
drag, startPoint x: 1024, startPoint y: 599, endPoint x: 1188, endPoint y: 591, distance: 164.4
click at [1188, 596] on icon at bounding box center [1184, 604] width 8 height 16
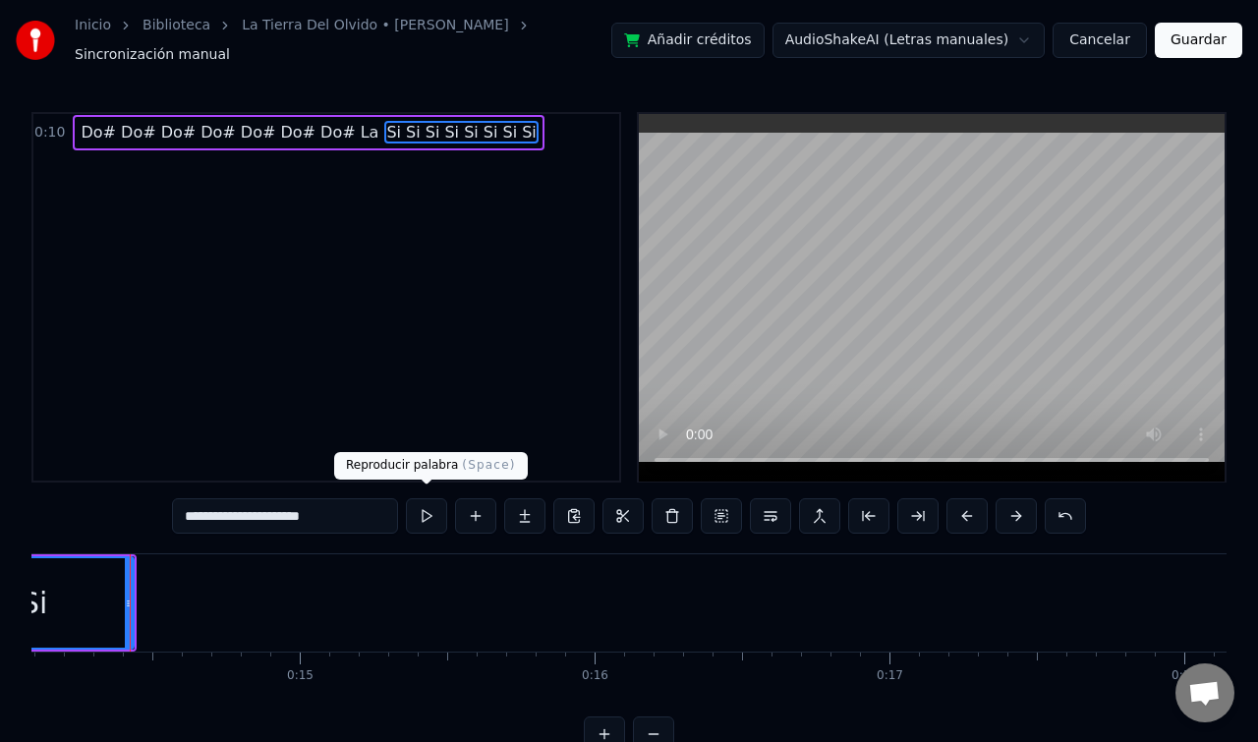
click at [430, 509] on button at bounding box center [426, 515] width 41 height 35
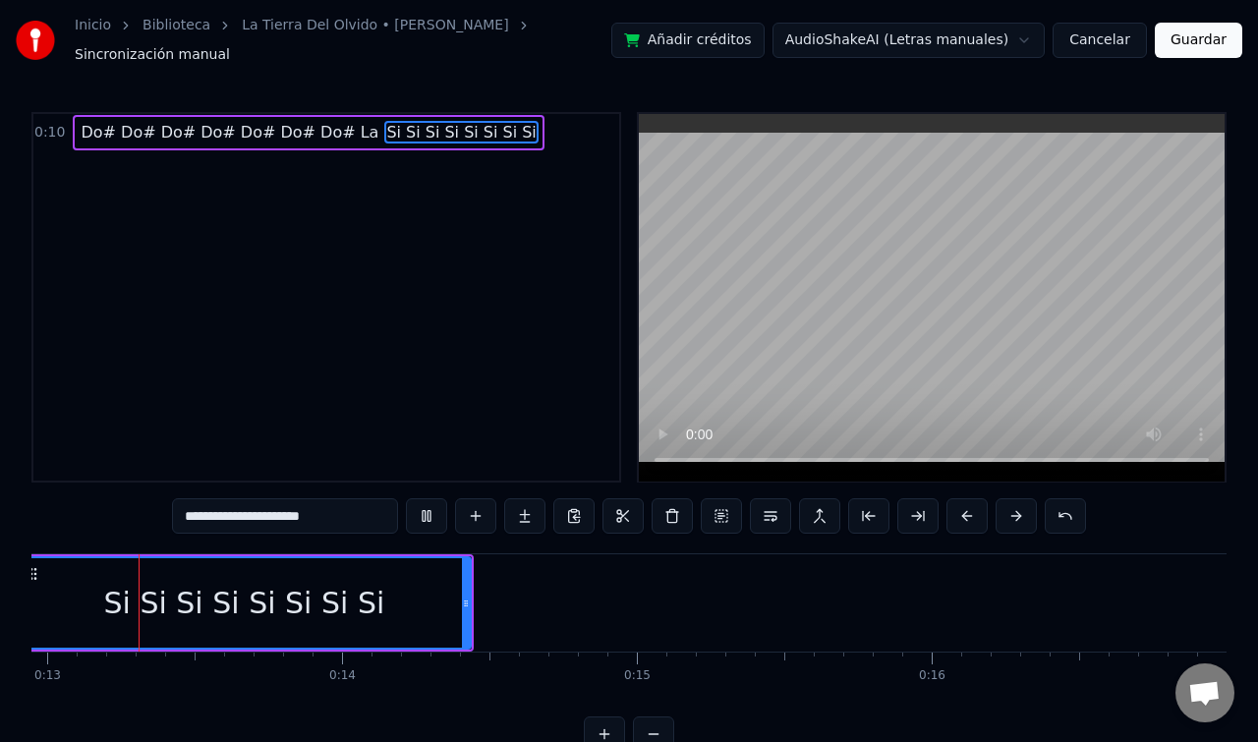
scroll to position [0, 3766]
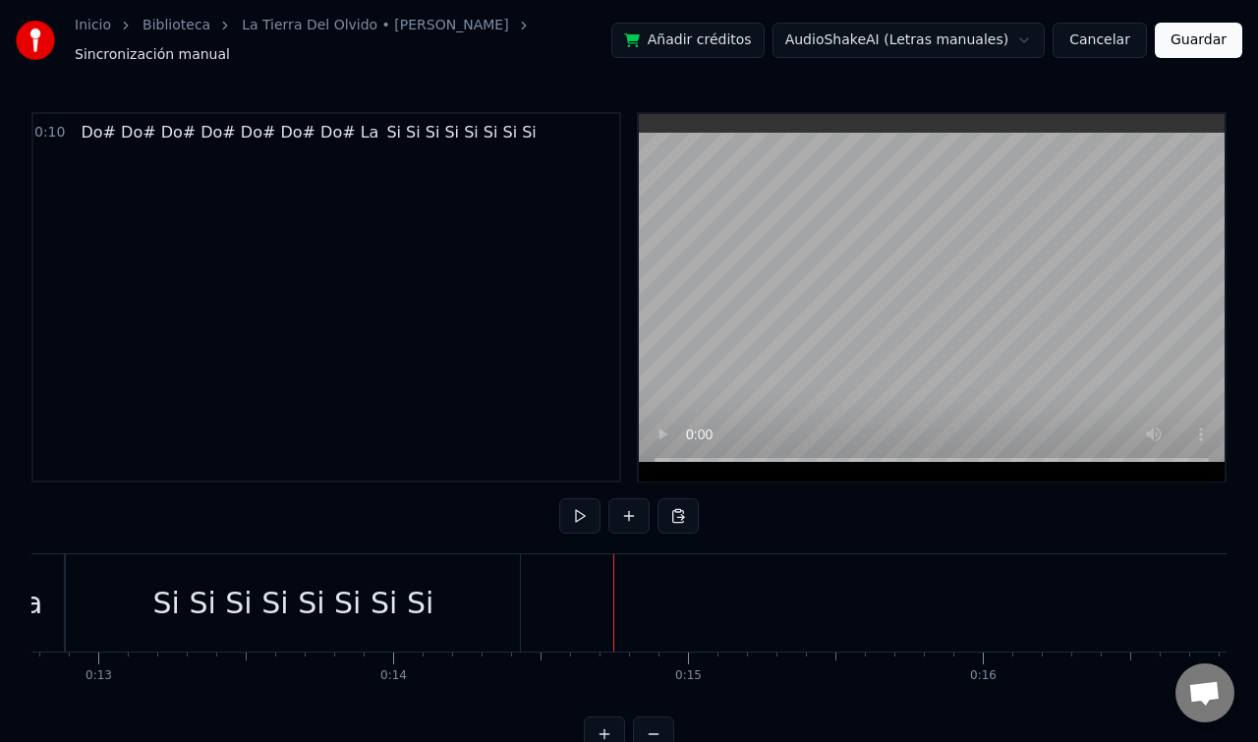
click at [453, 597] on div "Si Si Si Si Si Si Si Si" at bounding box center [293, 602] width 454 height 97
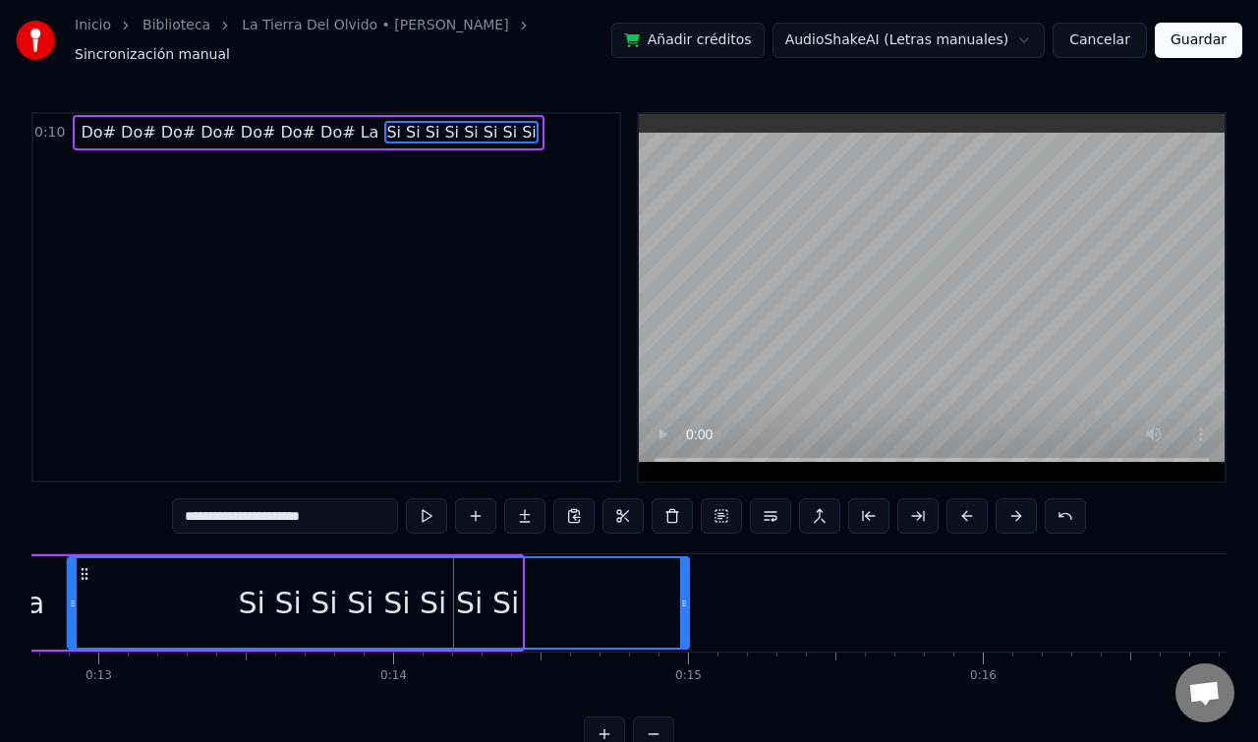
drag, startPoint x: 518, startPoint y: 593, endPoint x: 686, endPoint y: 596, distance: 168.1
click at [686, 596] on icon at bounding box center [684, 604] width 8 height 16
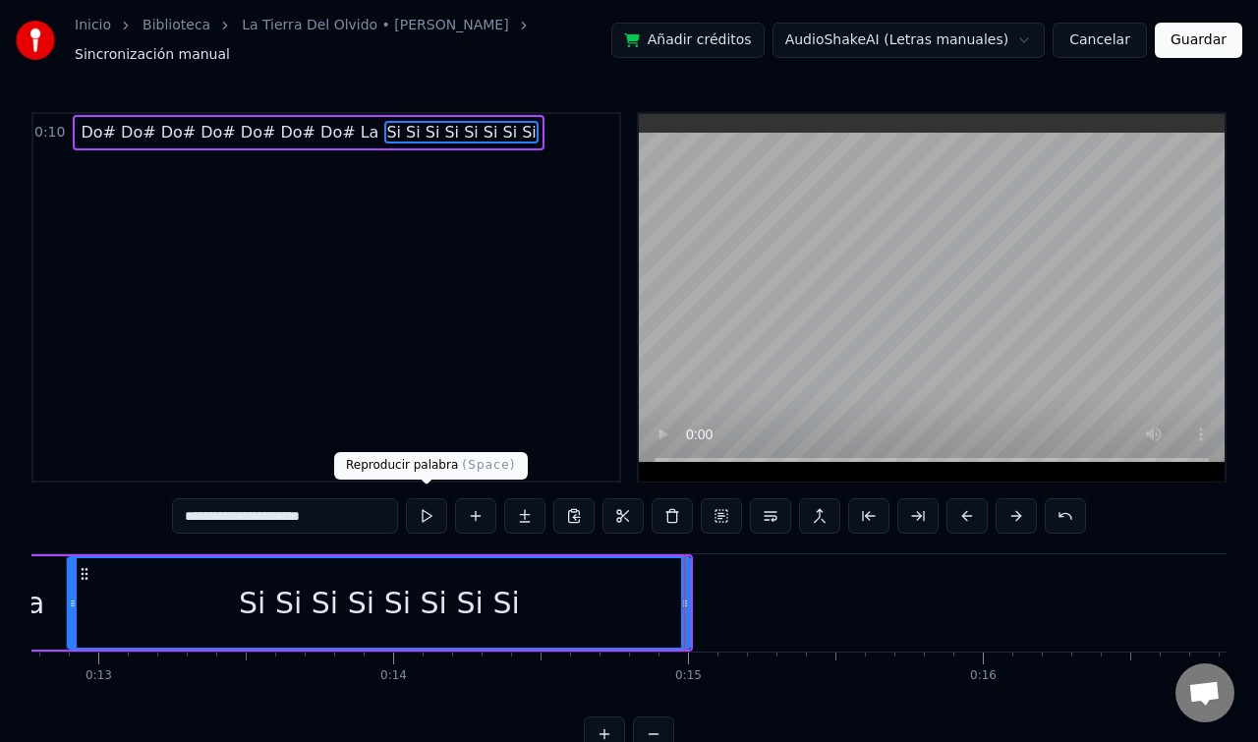
click at [427, 509] on button at bounding box center [426, 515] width 41 height 35
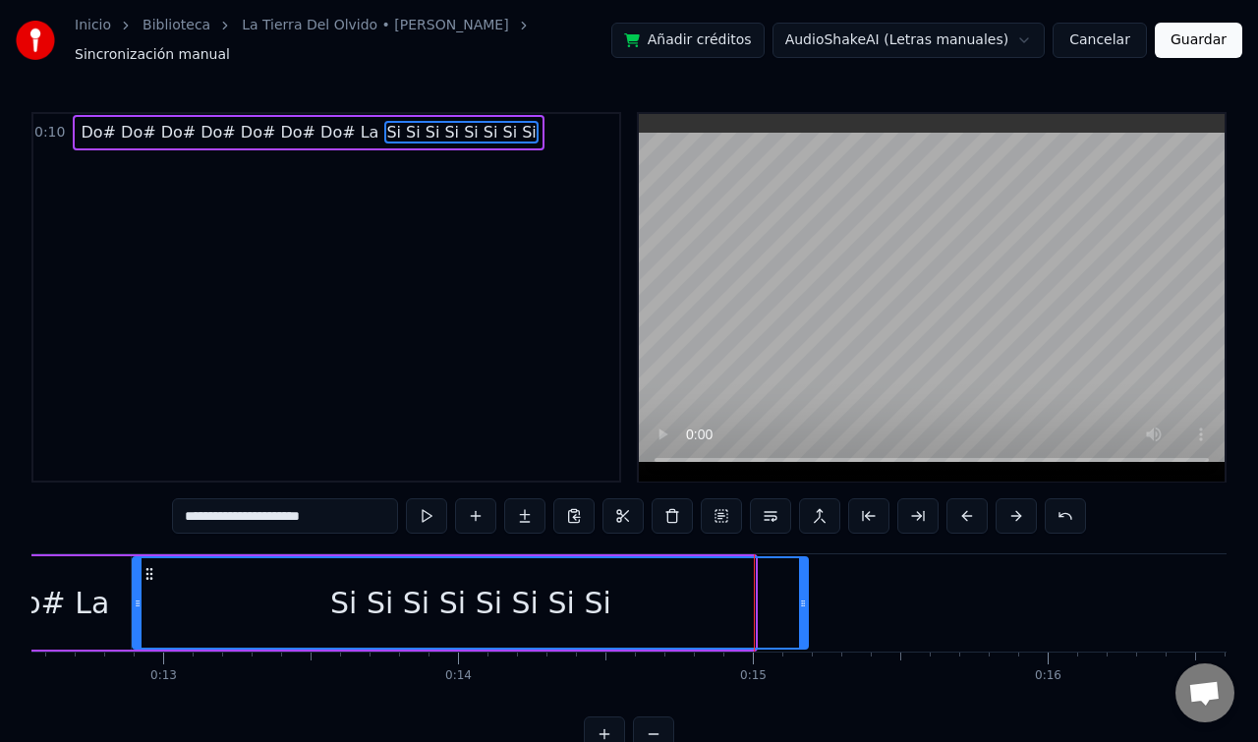
drag, startPoint x: 751, startPoint y: 602, endPoint x: 835, endPoint y: 601, distance: 84.5
click at [807, 601] on div at bounding box center [803, 602] width 8 height 89
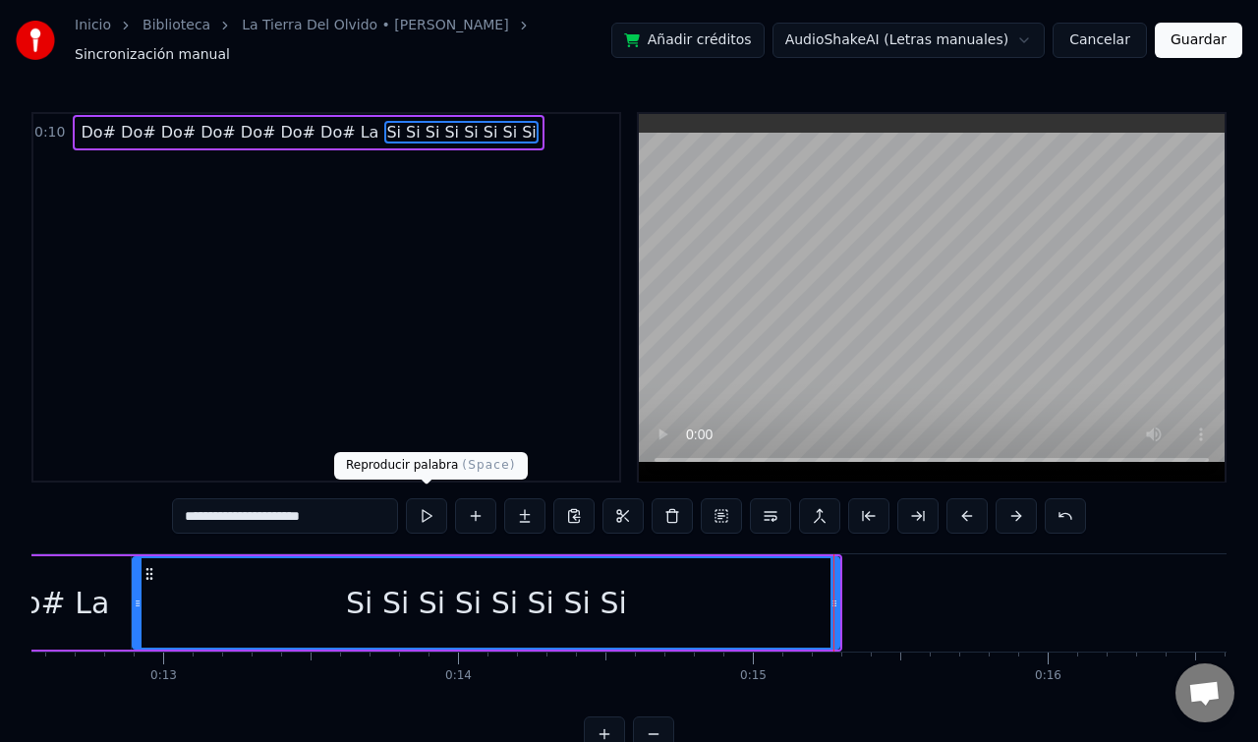
click at [434, 510] on button at bounding box center [426, 515] width 41 height 35
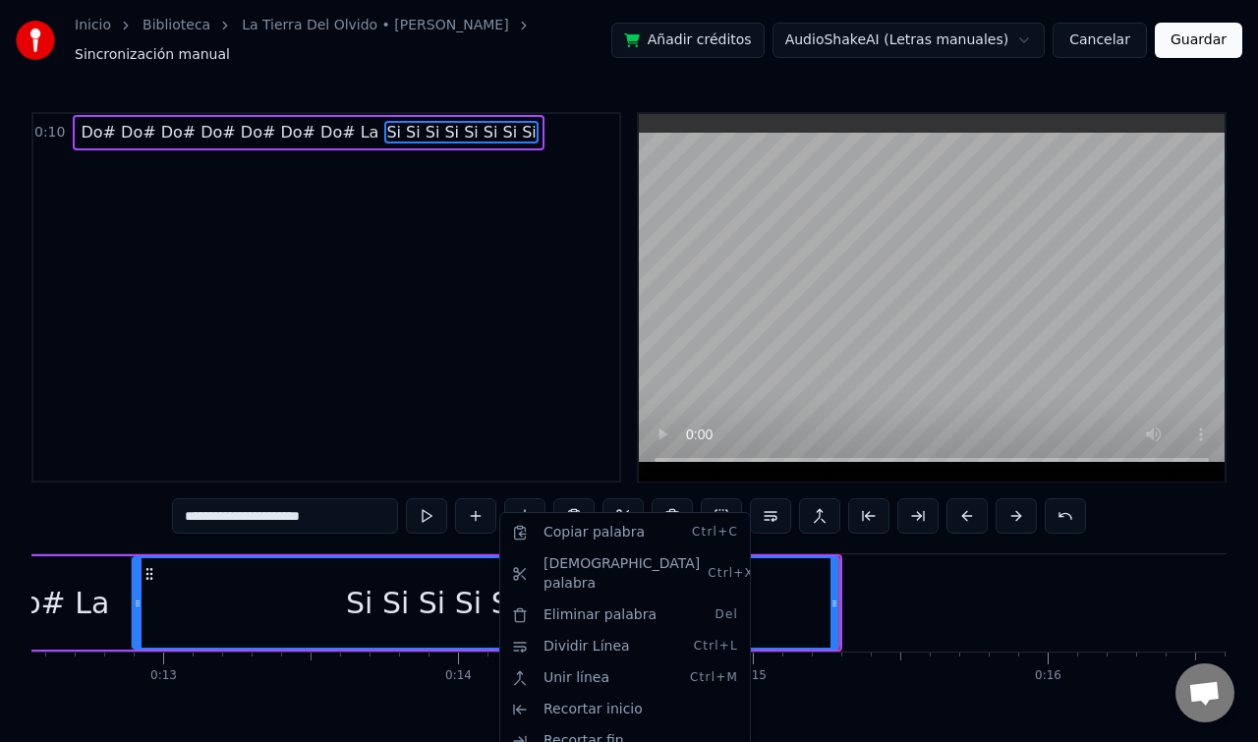
click at [1055, 218] on html "**********" at bounding box center [629, 391] width 1258 height 783
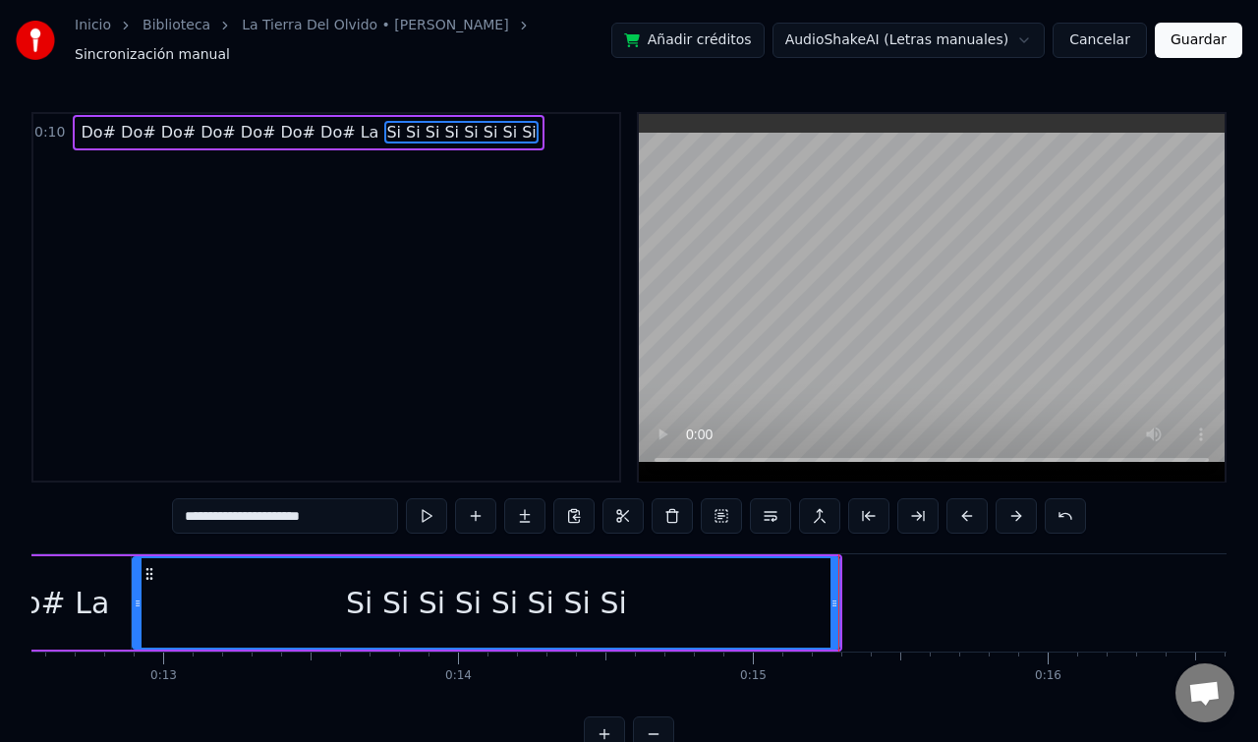
click at [765, 41] on button "Añadir créditos" at bounding box center [687, 40] width 153 height 35
click at [930, 30] on html "**********" at bounding box center [629, 391] width 1258 height 783
click at [508, 319] on html "**********" at bounding box center [629, 391] width 1258 height 783
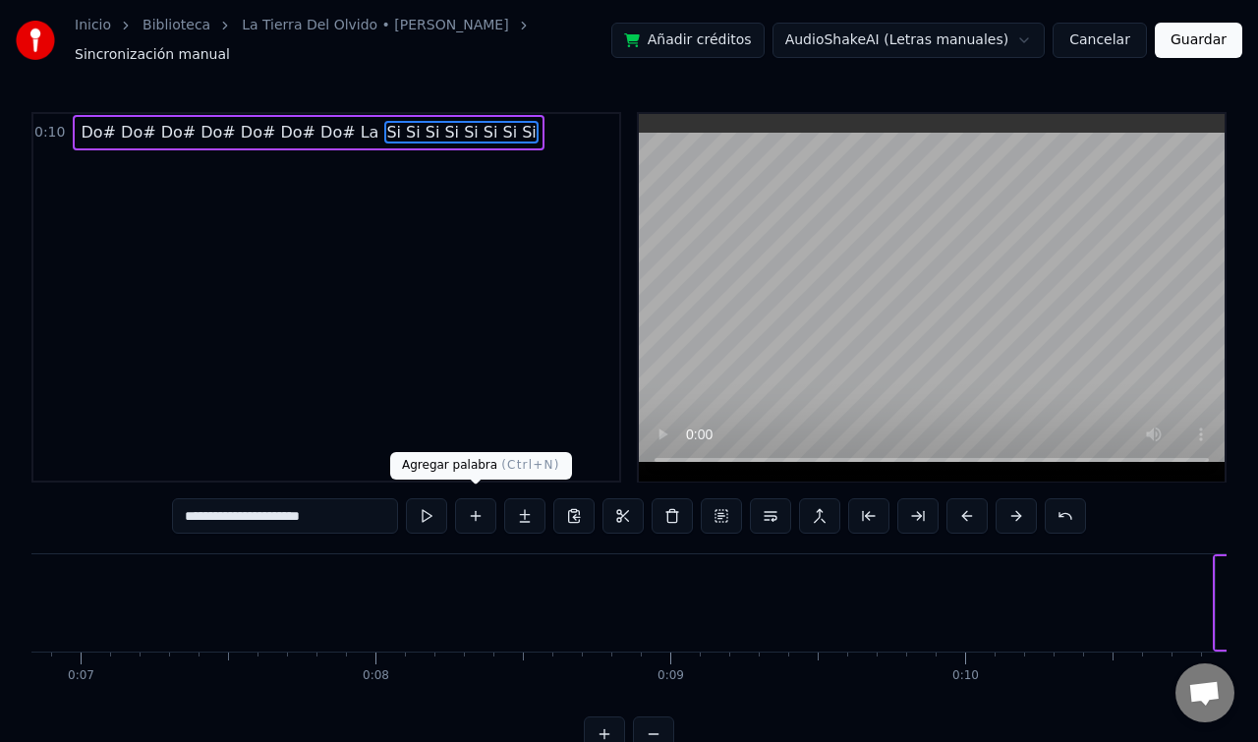
scroll to position [0, 753]
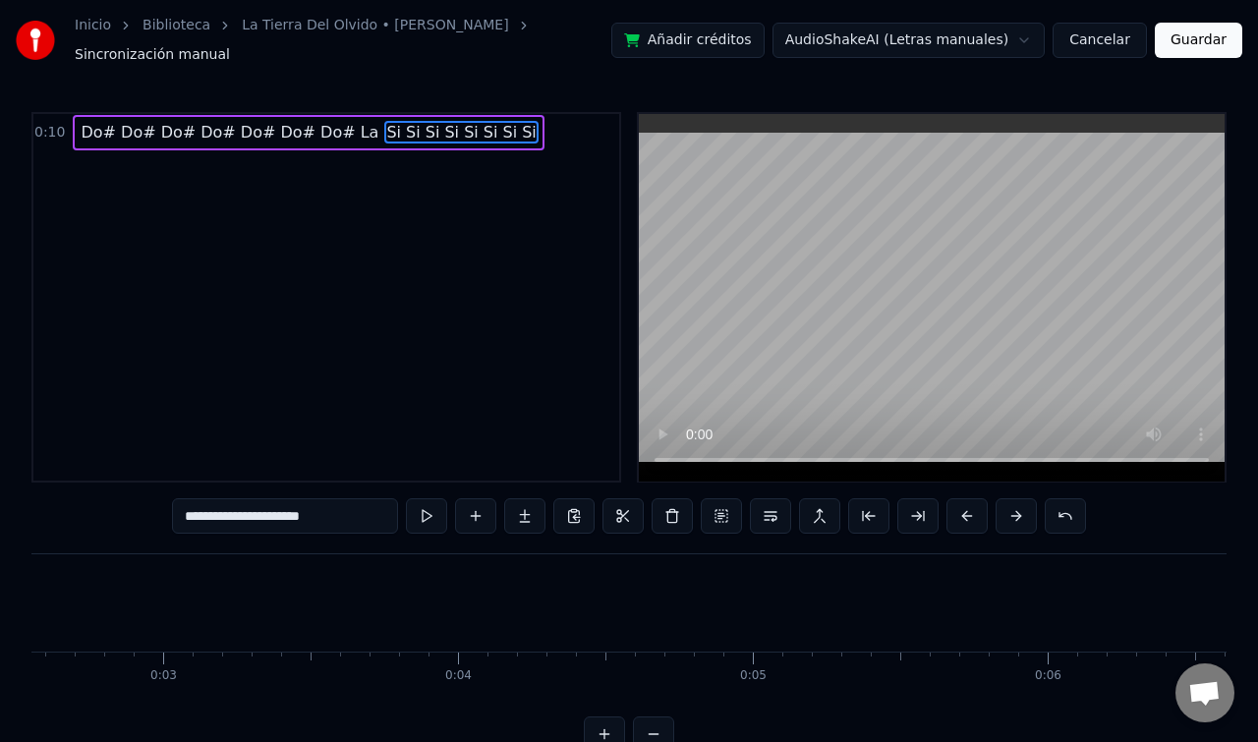
click at [650, 729] on button at bounding box center [653, 733] width 41 height 35
click at [650, 729] on div at bounding box center [629, 733] width 90 height 35
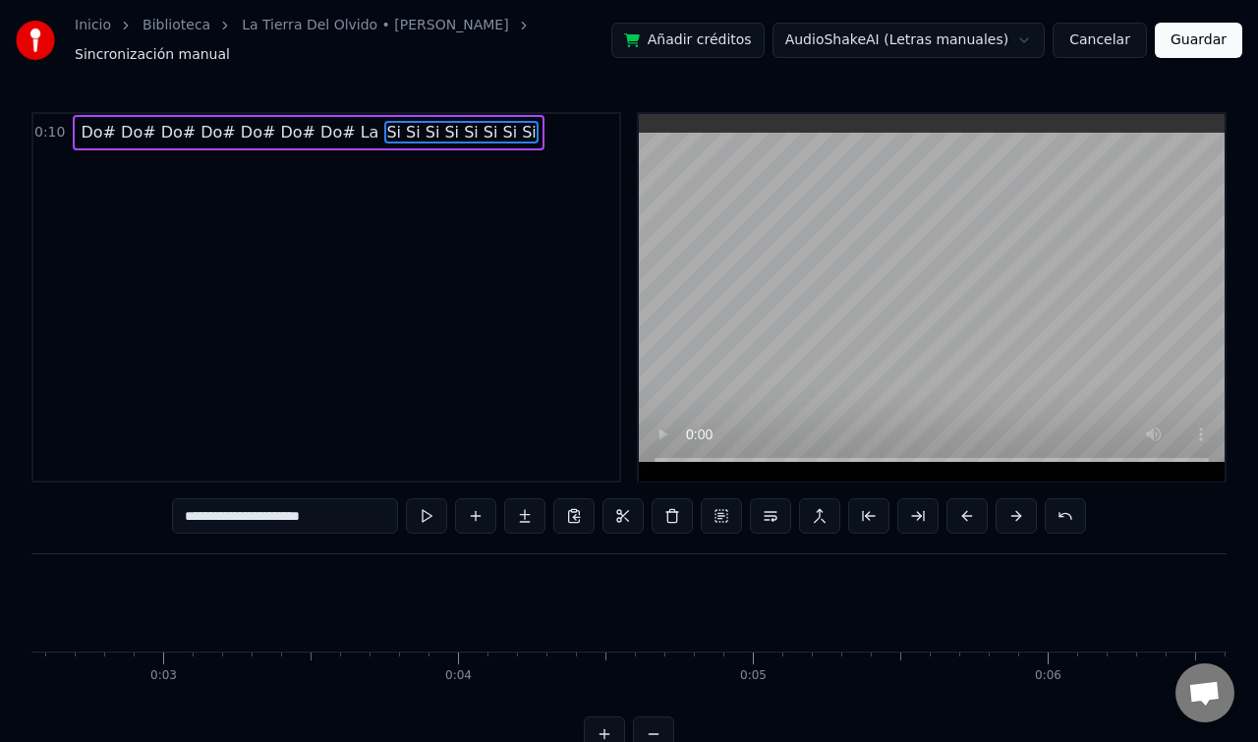
click at [650, 728] on div at bounding box center [629, 733] width 90 height 35
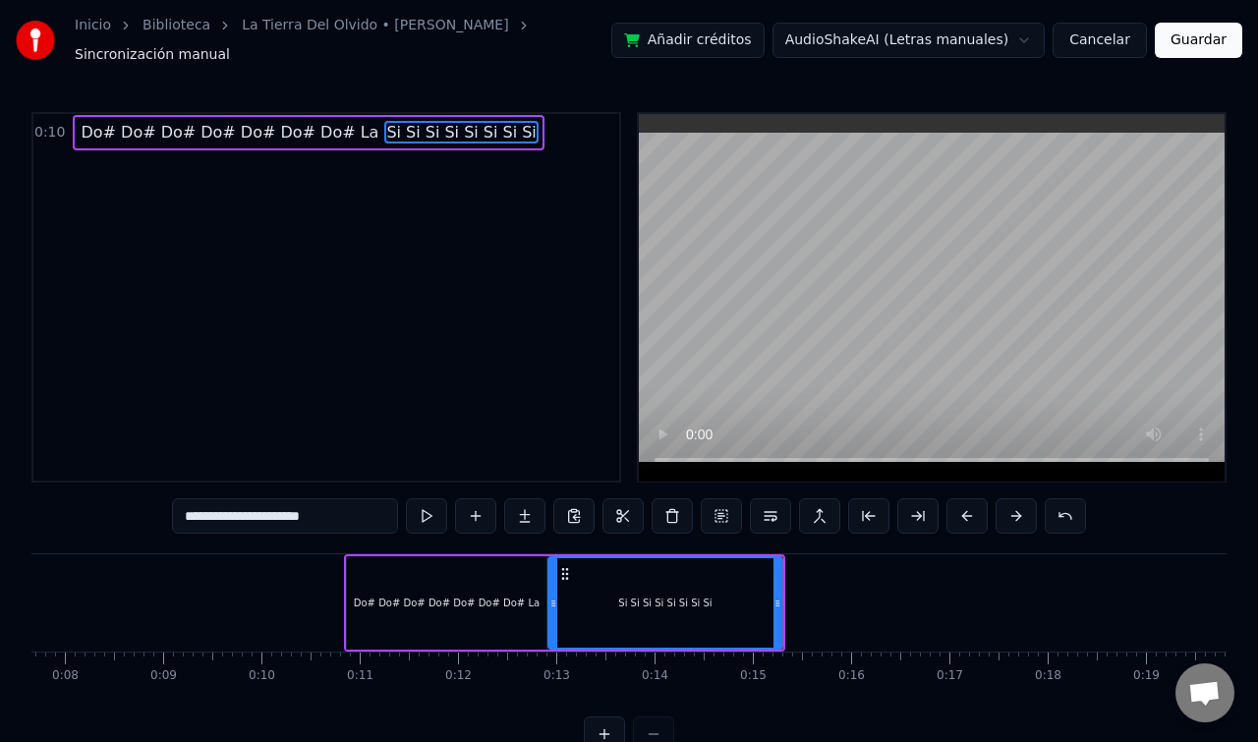
click at [650, 728] on div at bounding box center [629, 733] width 90 height 35
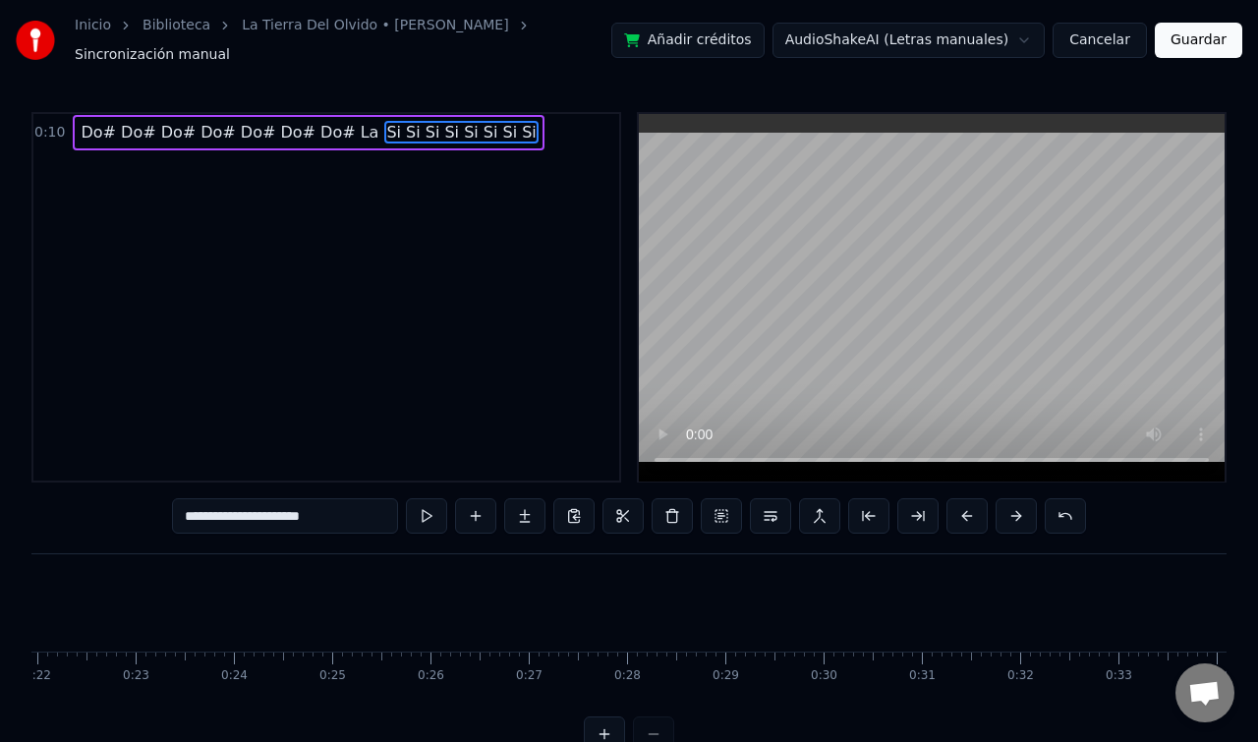
click at [657, 739] on div at bounding box center [629, 733] width 90 height 35
click at [650, 722] on div at bounding box center [629, 733] width 90 height 35
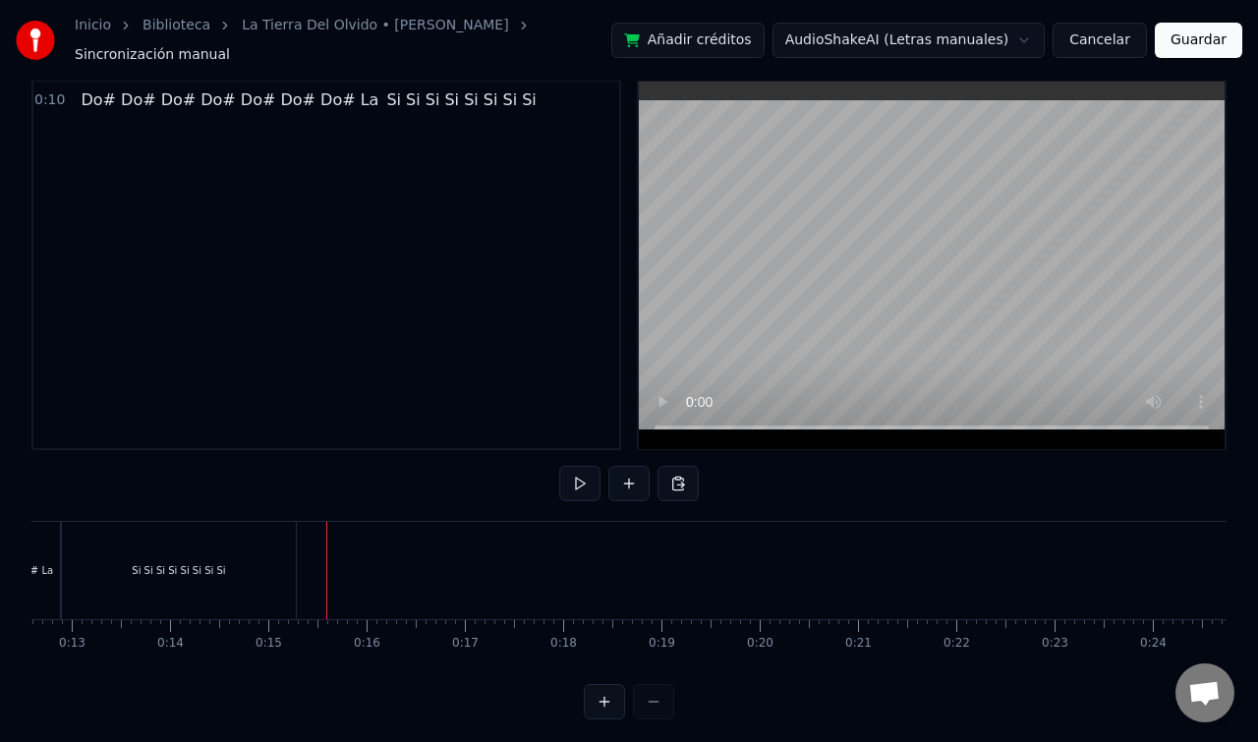
scroll to position [0, 1096]
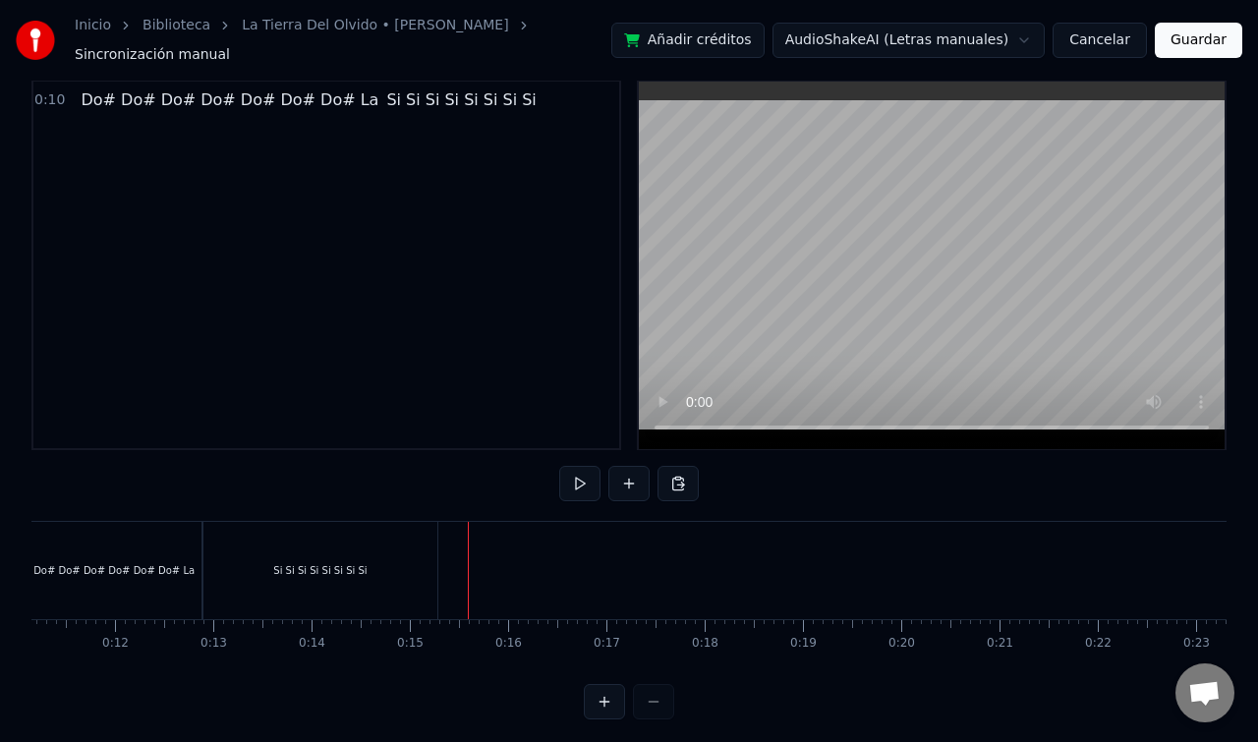
click at [429, 573] on div "Si Si Si Si Si Si Si Si" at bounding box center [320, 570] width 234 height 97
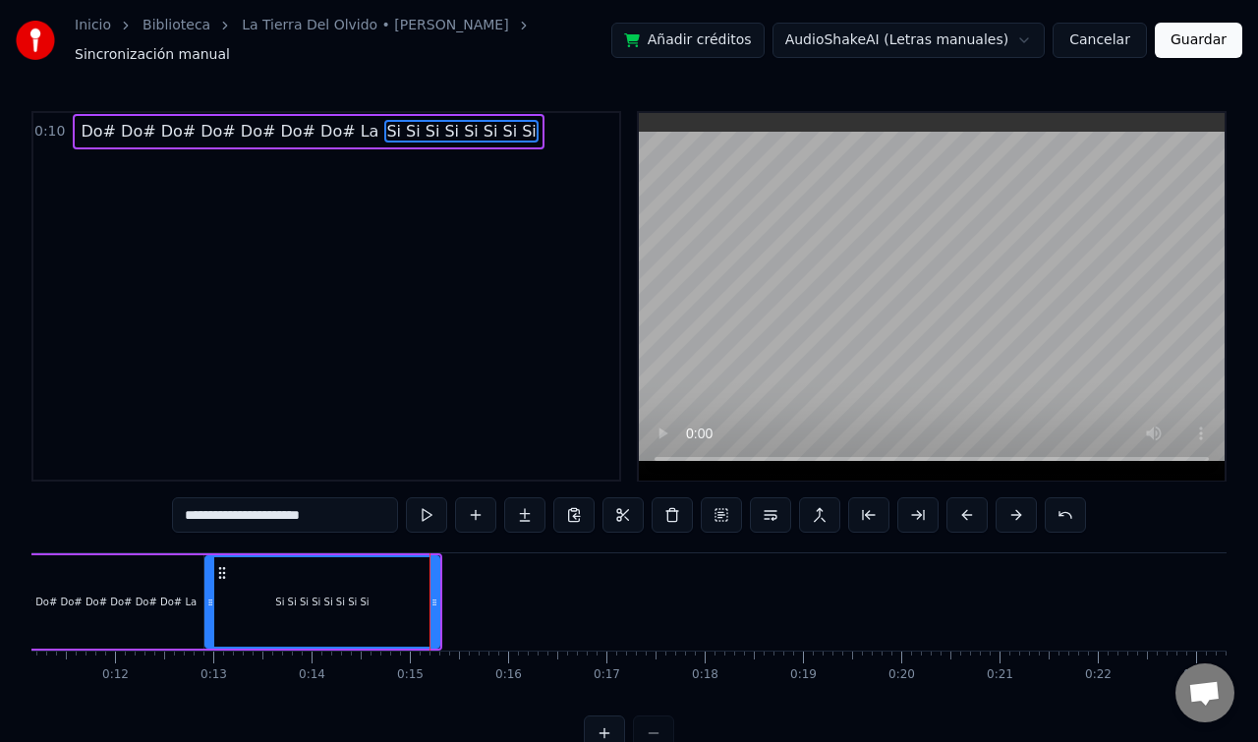
scroll to position [0, 0]
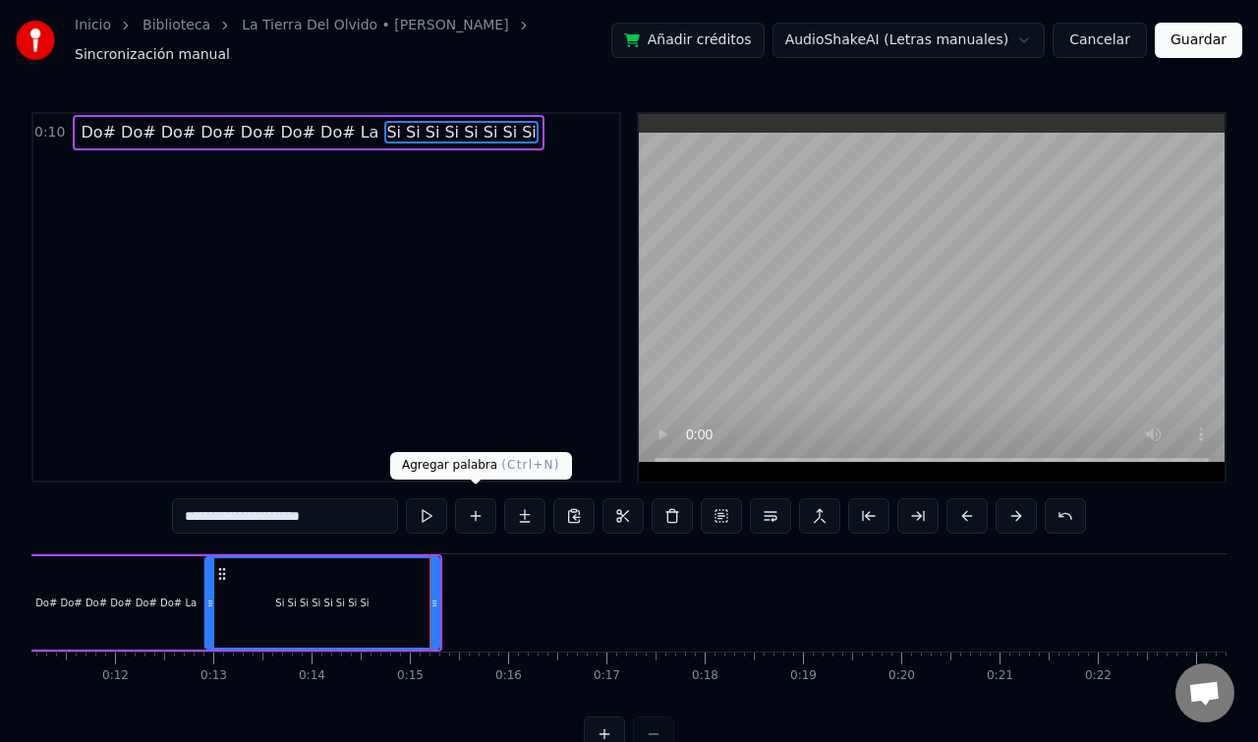
click at [485, 504] on button at bounding box center [475, 515] width 41 height 35
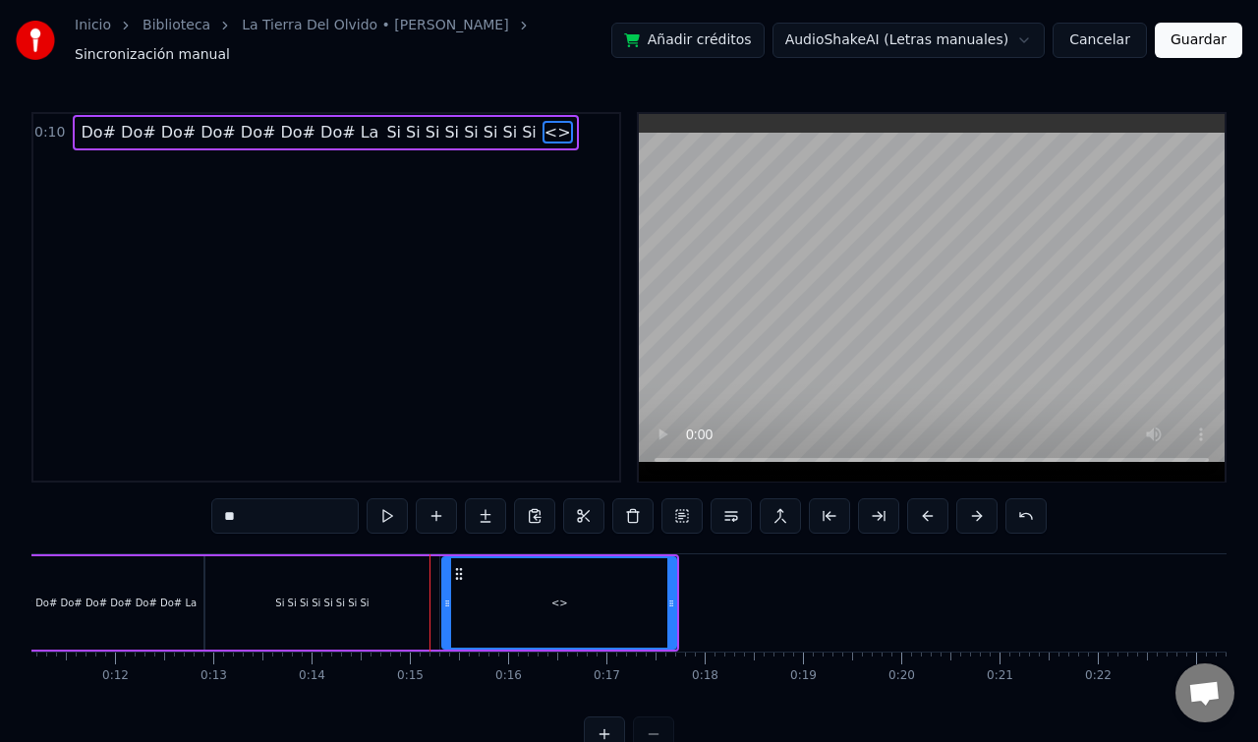
click at [316, 516] on input "**" at bounding box center [284, 515] width 147 height 35
type input "*"
paste input "**********"
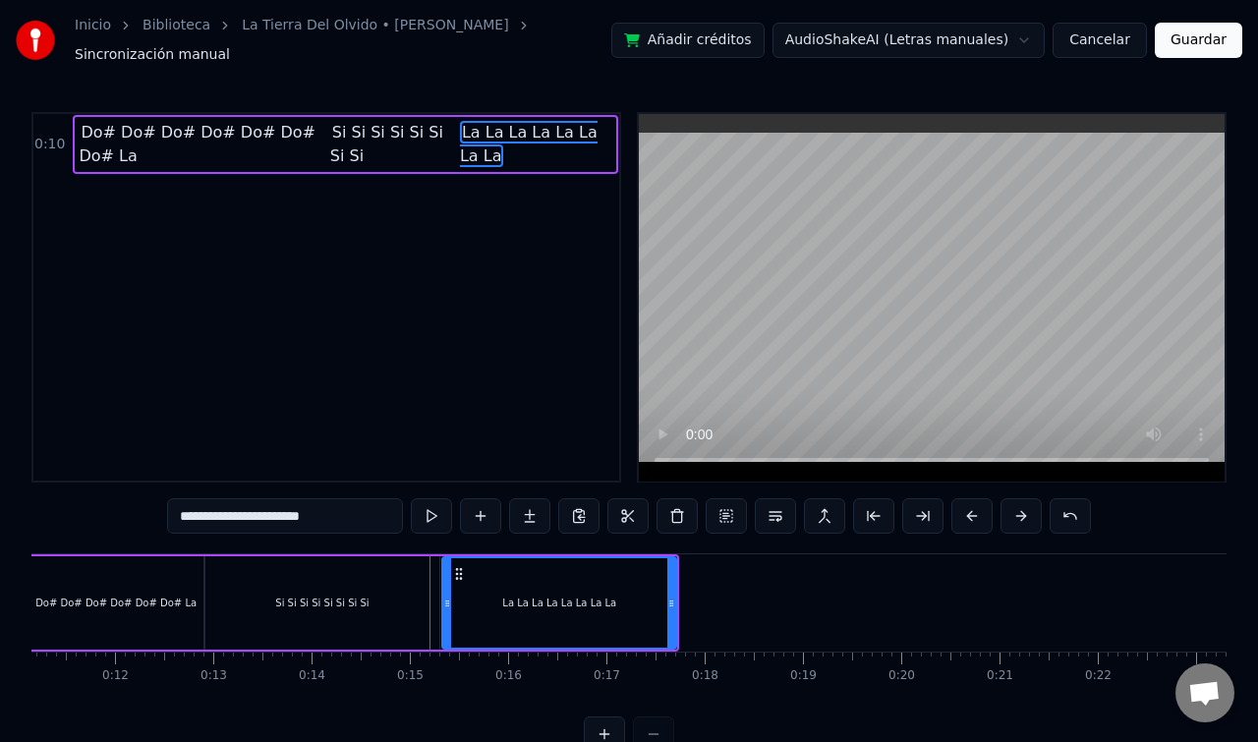
click at [364, 301] on div "0:10 Do# Do# Do# Do# Do# Do# Do# La Si Si Si Si Si Si Si Si La La La La La La L…" at bounding box center [326, 297] width 590 height 371
click at [437, 510] on button at bounding box center [431, 515] width 41 height 35
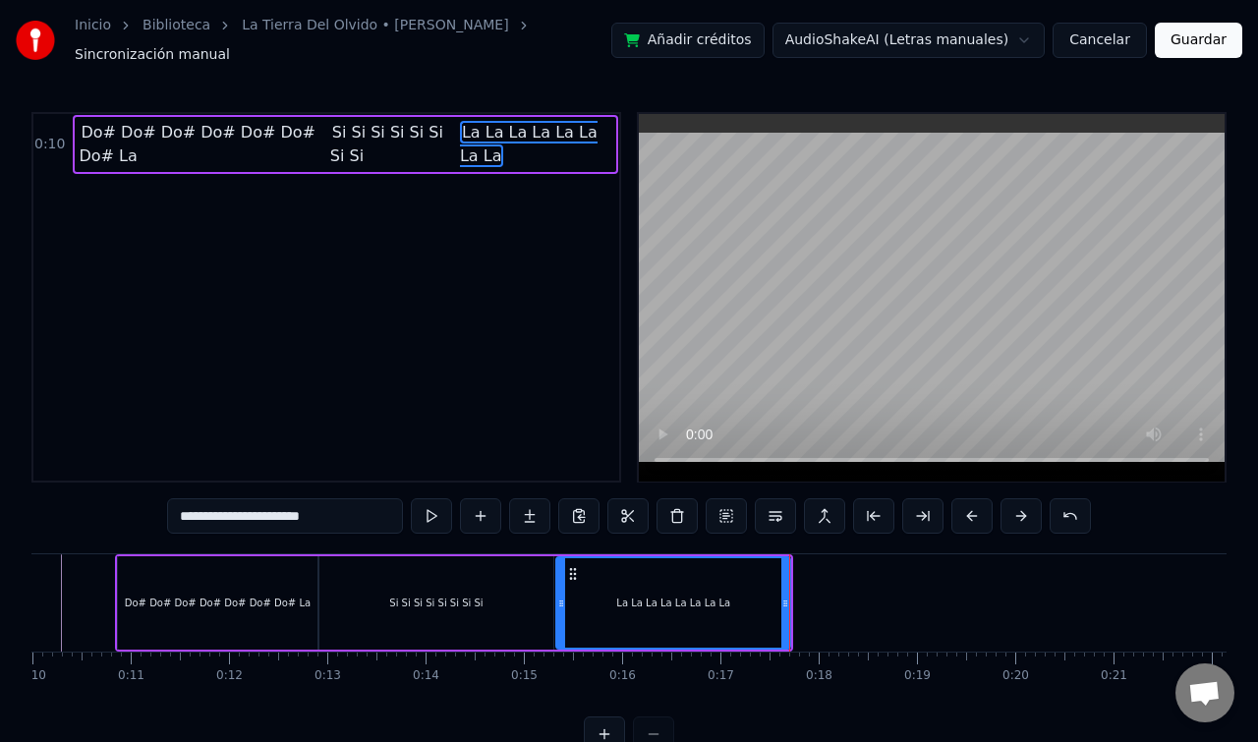
scroll to position [0, 893]
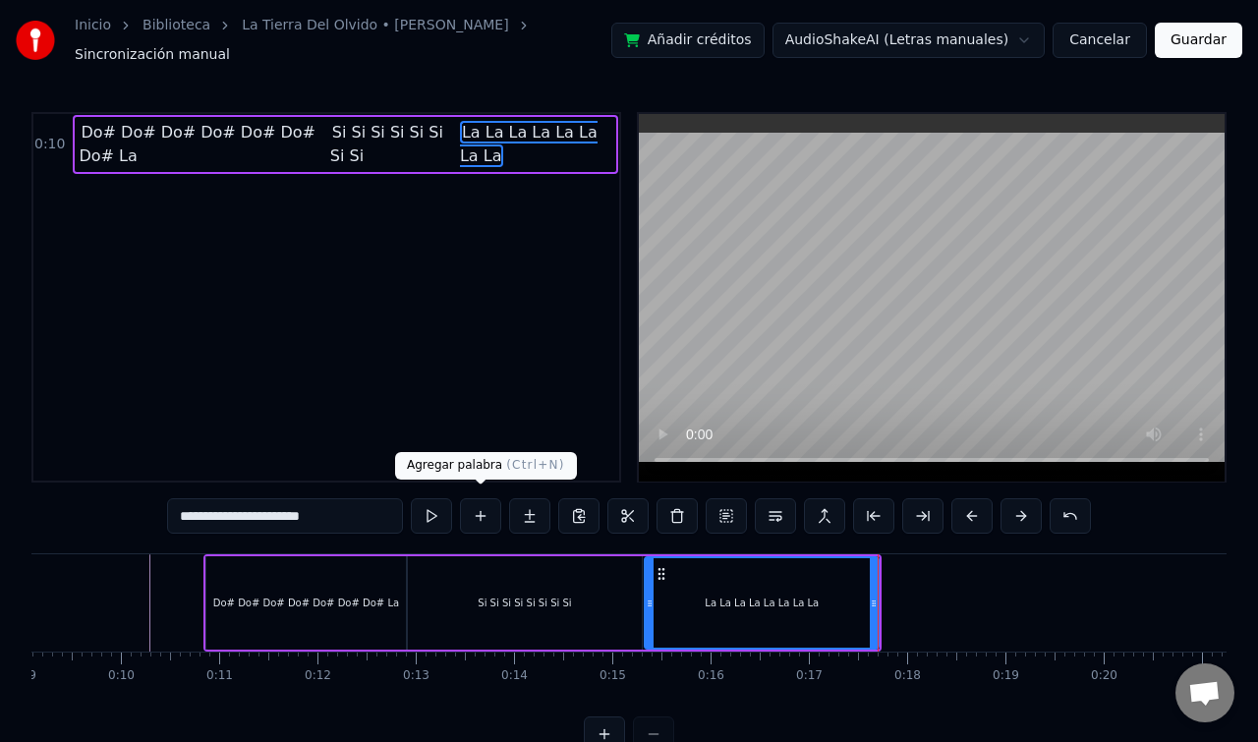
click at [487, 302] on div "0:10 Do# Do# Do# Do# Do# Do# Do# La Si Si Si Si Si Si Si Si La La La La La La L…" at bounding box center [326, 297] width 590 height 371
click at [330, 121] on span "Si Si Si Si Si Si Si Si" at bounding box center [386, 144] width 113 height 46
type input "**********"
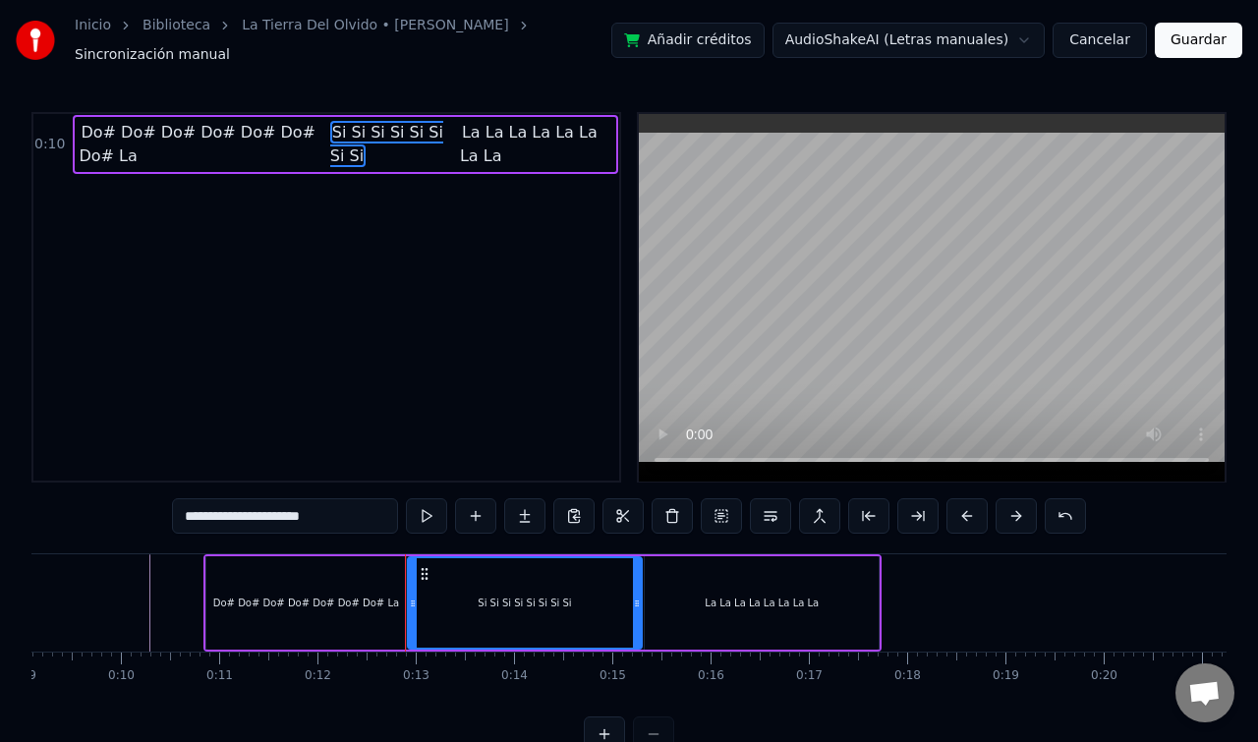
click at [314, 126] on span "Do# Do# Do# Do# Do# Do# Do# La" at bounding box center [202, 144] width 247 height 47
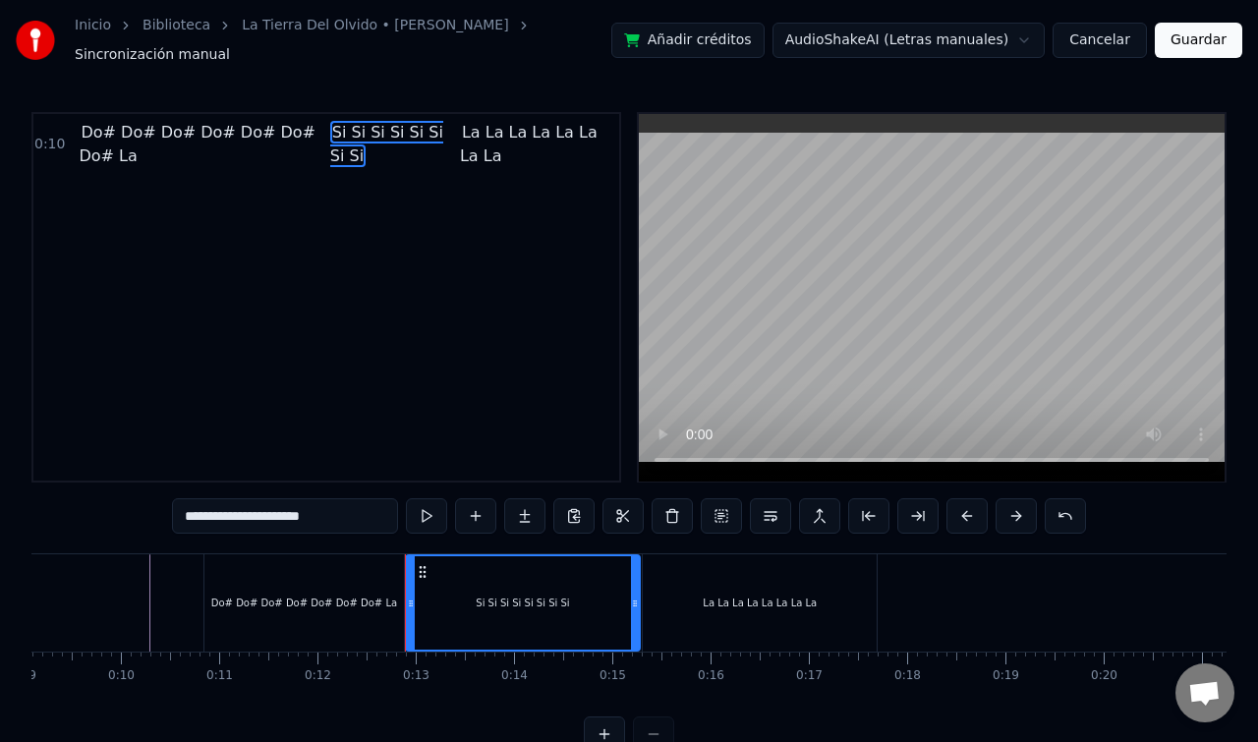
click at [330, 123] on span "Si Si Si Si Si Si Si Si" at bounding box center [386, 144] width 113 height 46
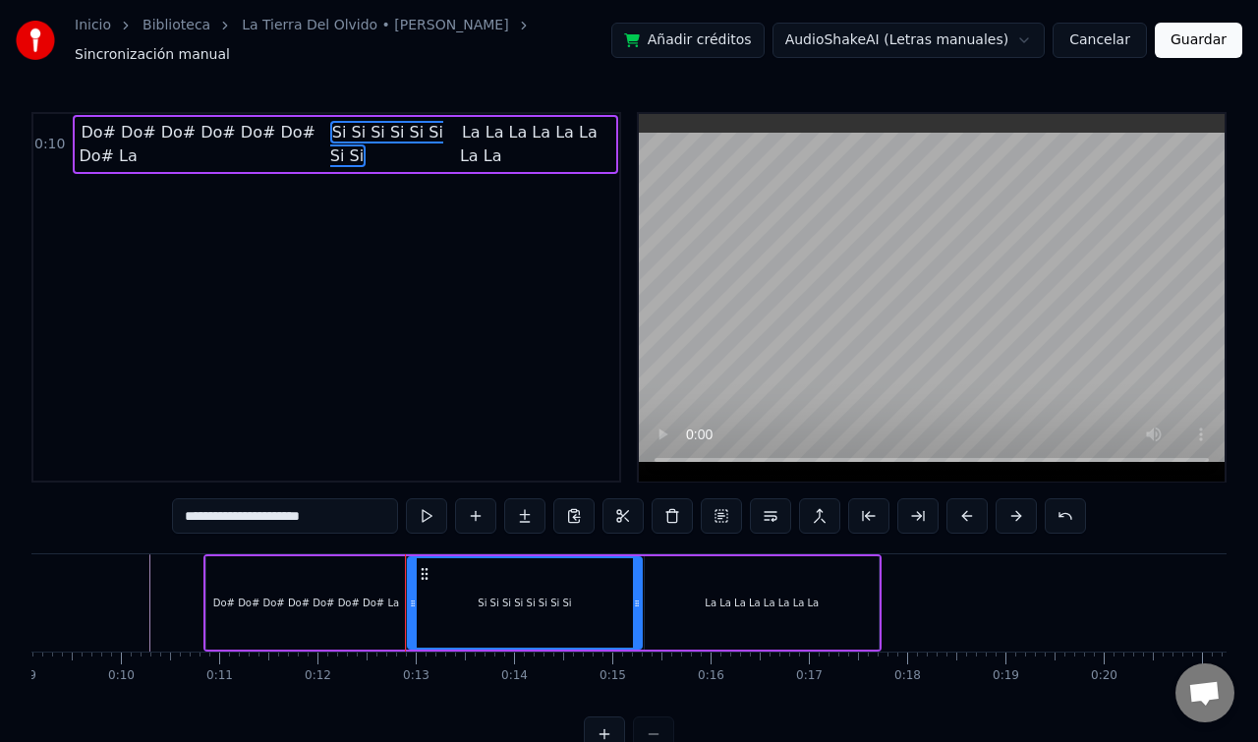
click at [330, 123] on span "Si Si Si Si Si Si Si Si" at bounding box center [386, 144] width 113 height 46
drag, startPoint x: 328, startPoint y: 123, endPoint x: 271, endPoint y: 287, distance: 173.7
click at [271, 287] on div "0:10 Do# Do# Do# Do# Do# Do# Do# La Si Si Si Si Si Si Si Si La La La La La La L…" at bounding box center [326, 297] width 590 height 371
click at [295, 243] on div "0:10 Do# Do# Do# Do# Do# Do# Do# La Si Si Si Si Si Si Si Si La La La La La La L…" at bounding box center [326, 297] width 590 height 371
click at [532, 517] on button at bounding box center [524, 515] width 41 height 35
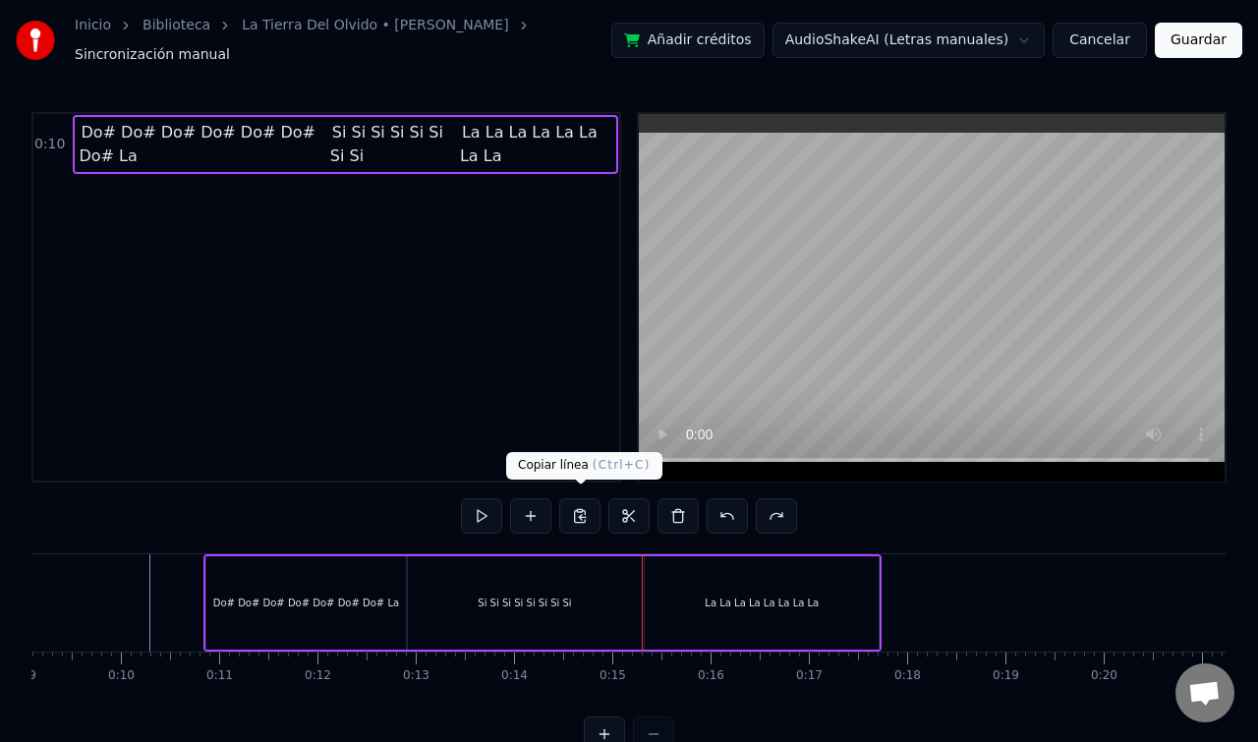
click at [576, 507] on button at bounding box center [579, 515] width 41 height 35
click at [577, 385] on div "0:10 Do# Do# Do# Do# Do# Do# Do# La Si Si Si Si Si Si Si Si La La La La La La L…" at bounding box center [326, 297] width 590 height 371
click at [525, 507] on button at bounding box center [530, 515] width 41 height 35
click at [498, 597] on div "Si Si Si Si Si Si Si Si" at bounding box center [524, 603] width 93 height 15
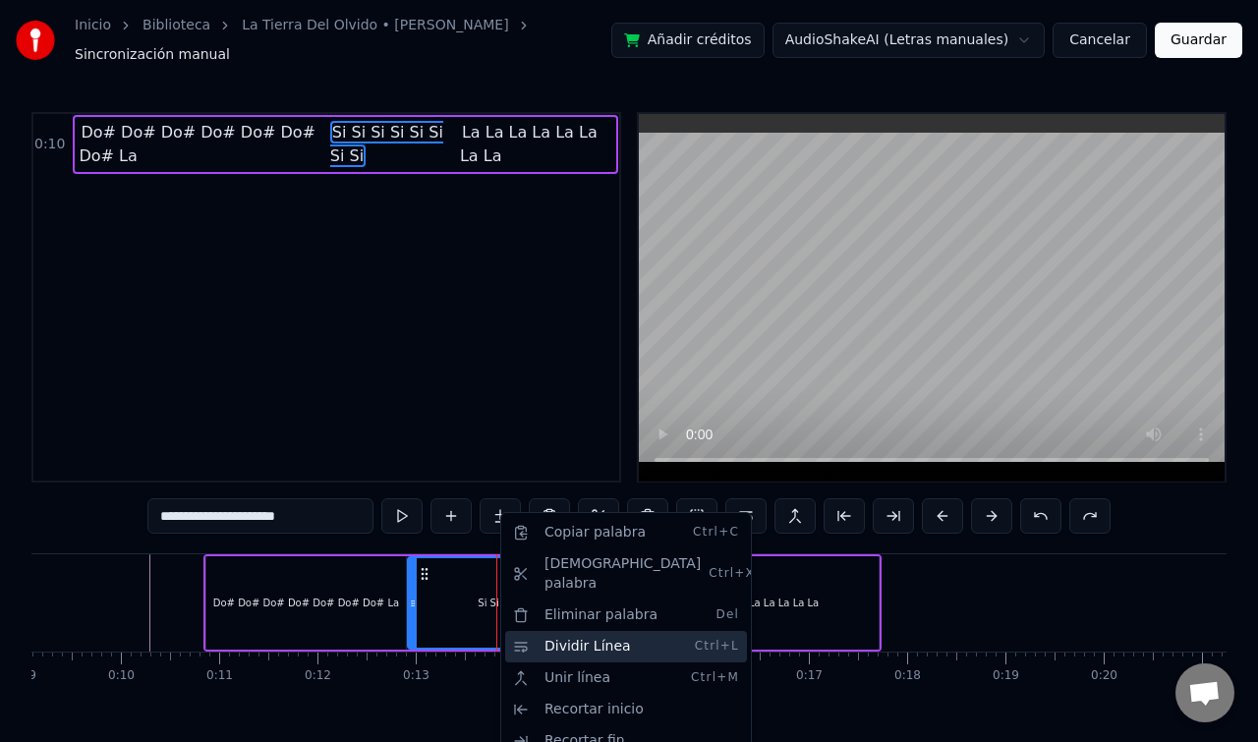
click at [540, 631] on div "Dividir Línea Ctrl+L" at bounding box center [626, 646] width 242 height 31
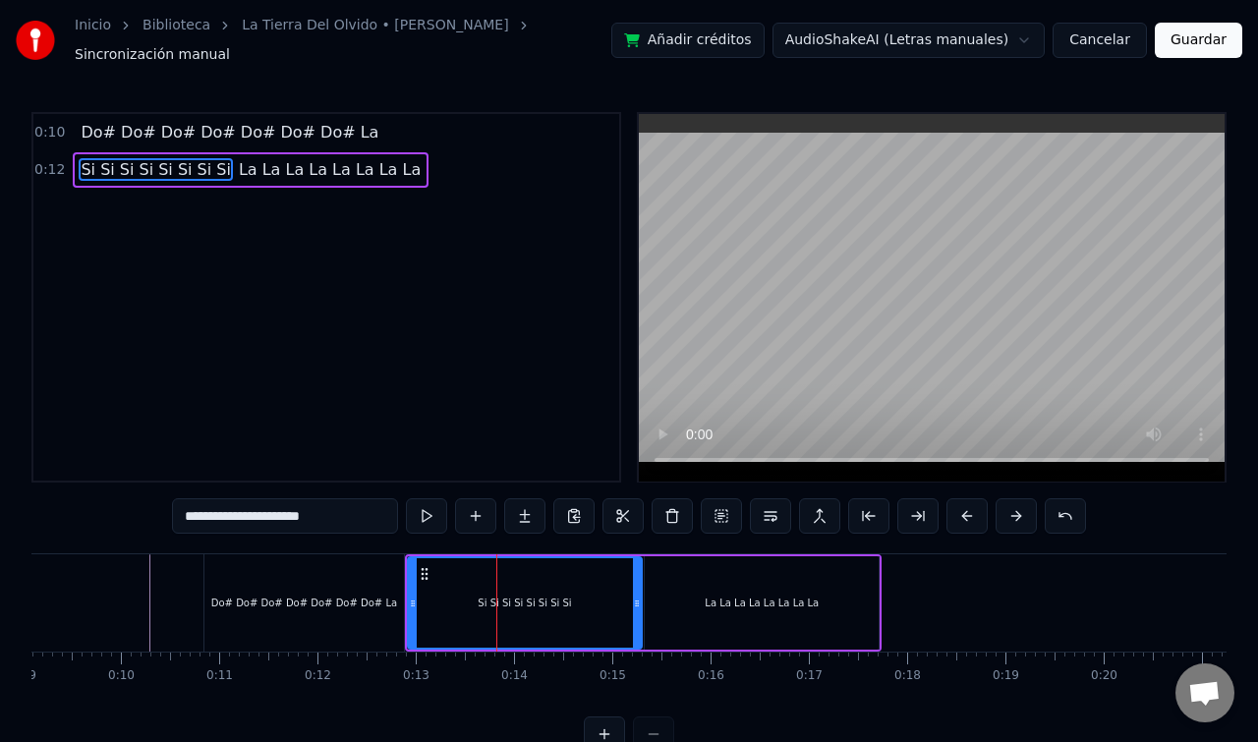
click at [247, 165] on span "La La La La La La La La" at bounding box center [330, 169] width 186 height 23
type input "**********"
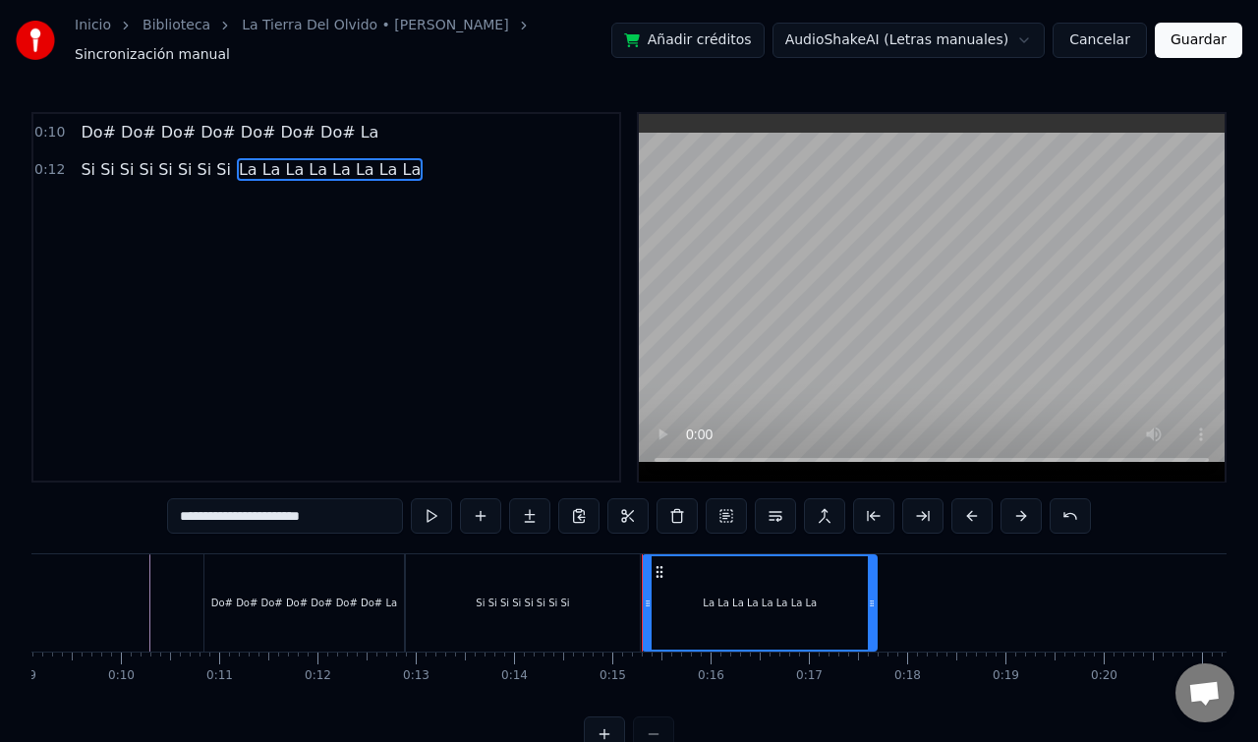
click at [324, 161] on span "La La La La La La La La" at bounding box center [330, 169] width 186 height 23
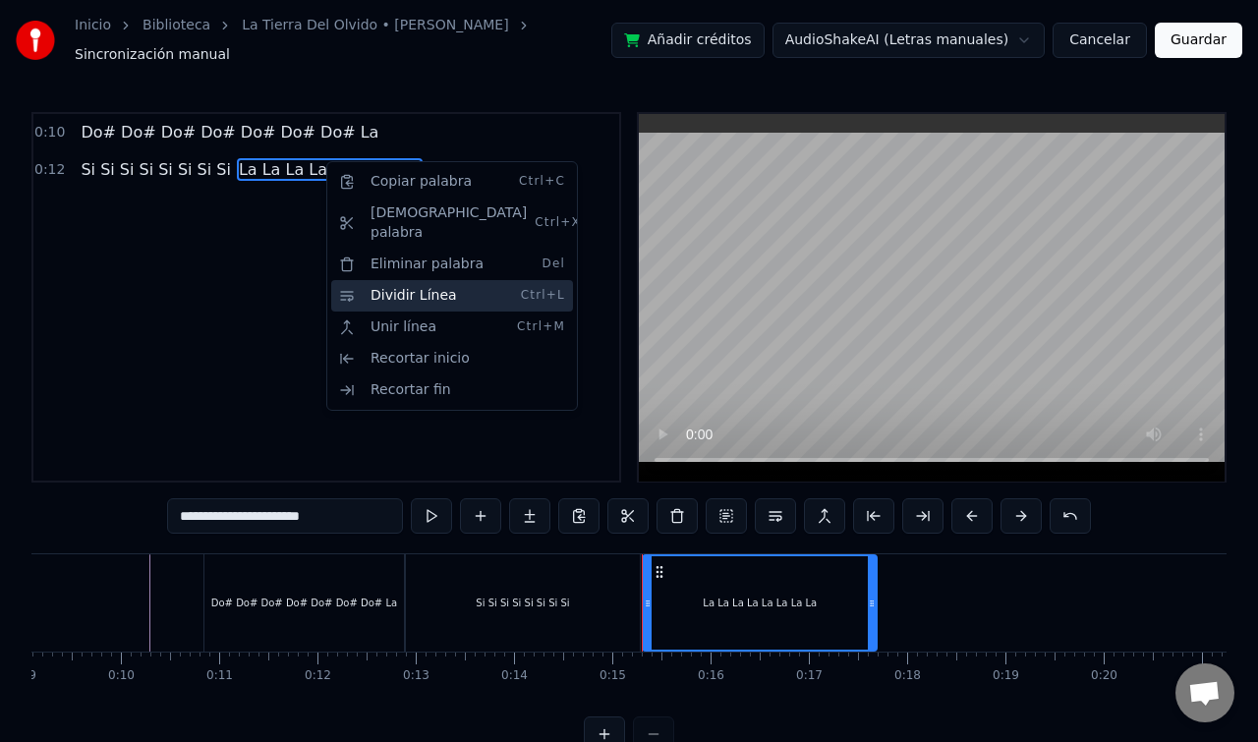
click at [391, 280] on div "Dividir Línea Ctrl+L" at bounding box center [452, 295] width 242 height 31
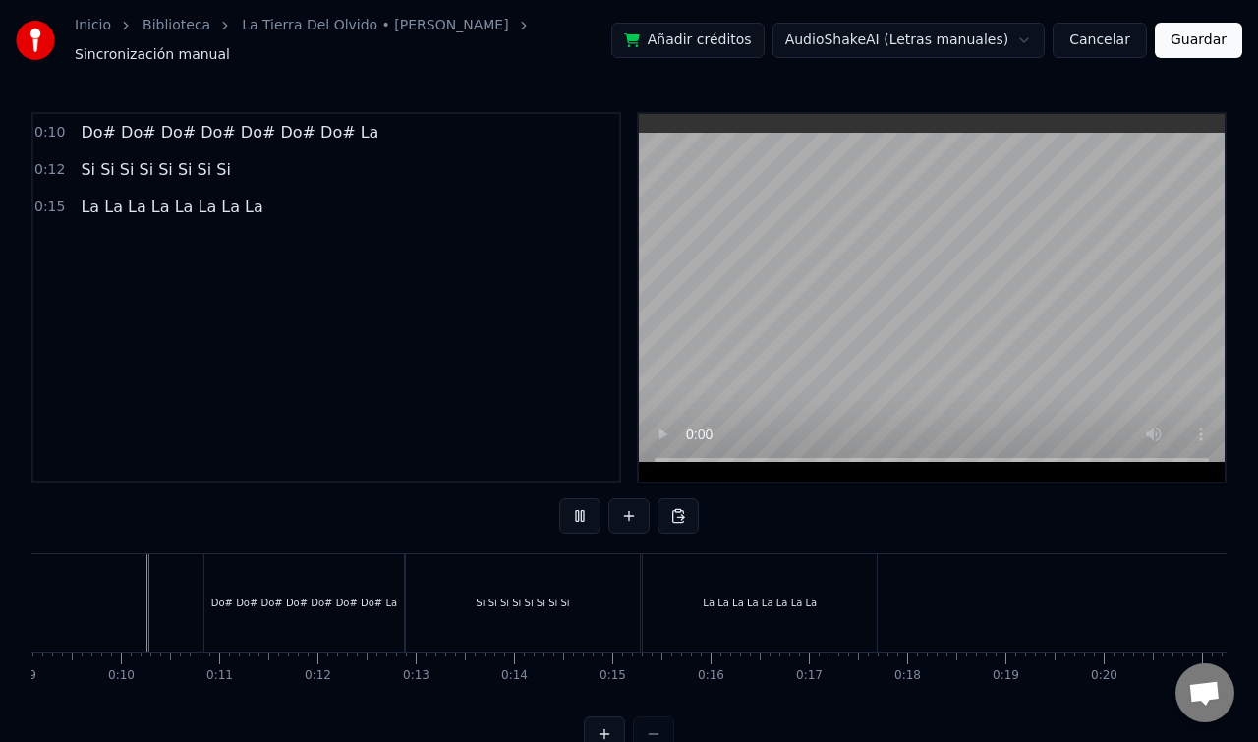
scroll to position [32, 0]
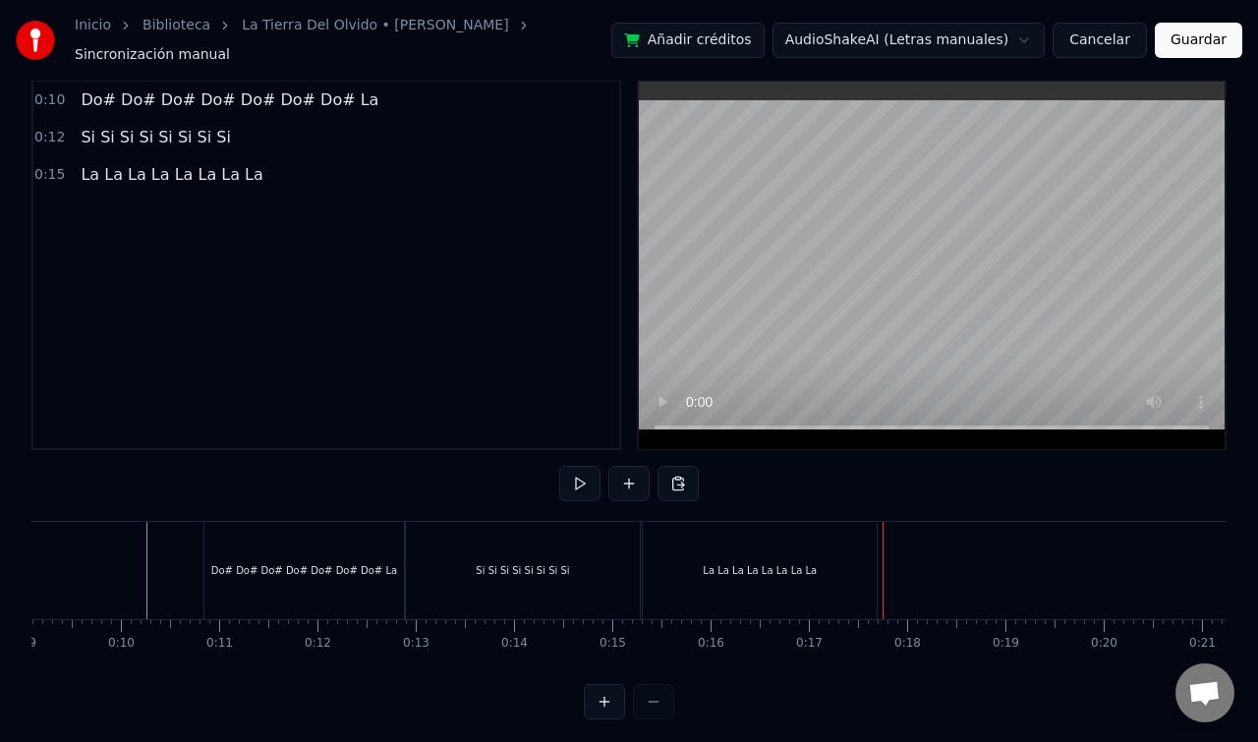
click at [249, 568] on div "Do# Do# Do# Do# Do# Do# Do# La" at bounding box center [304, 570] width 186 height 15
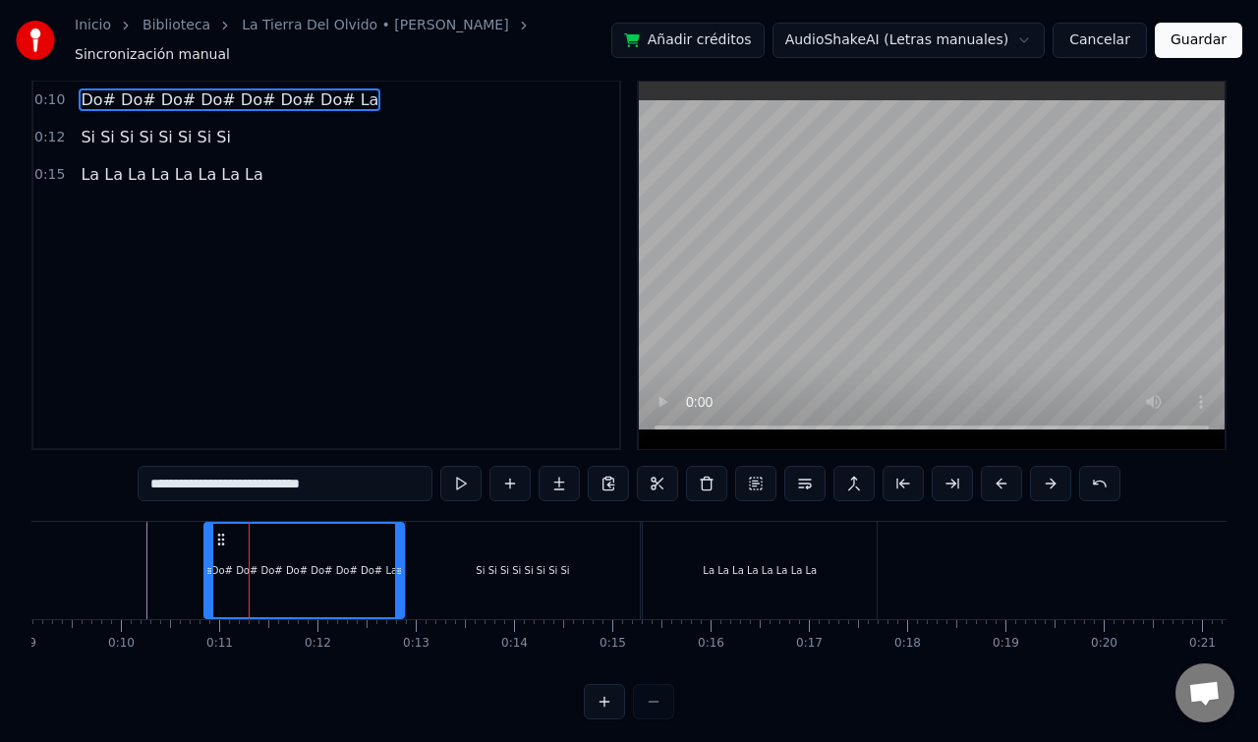
scroll to position [0, 0]
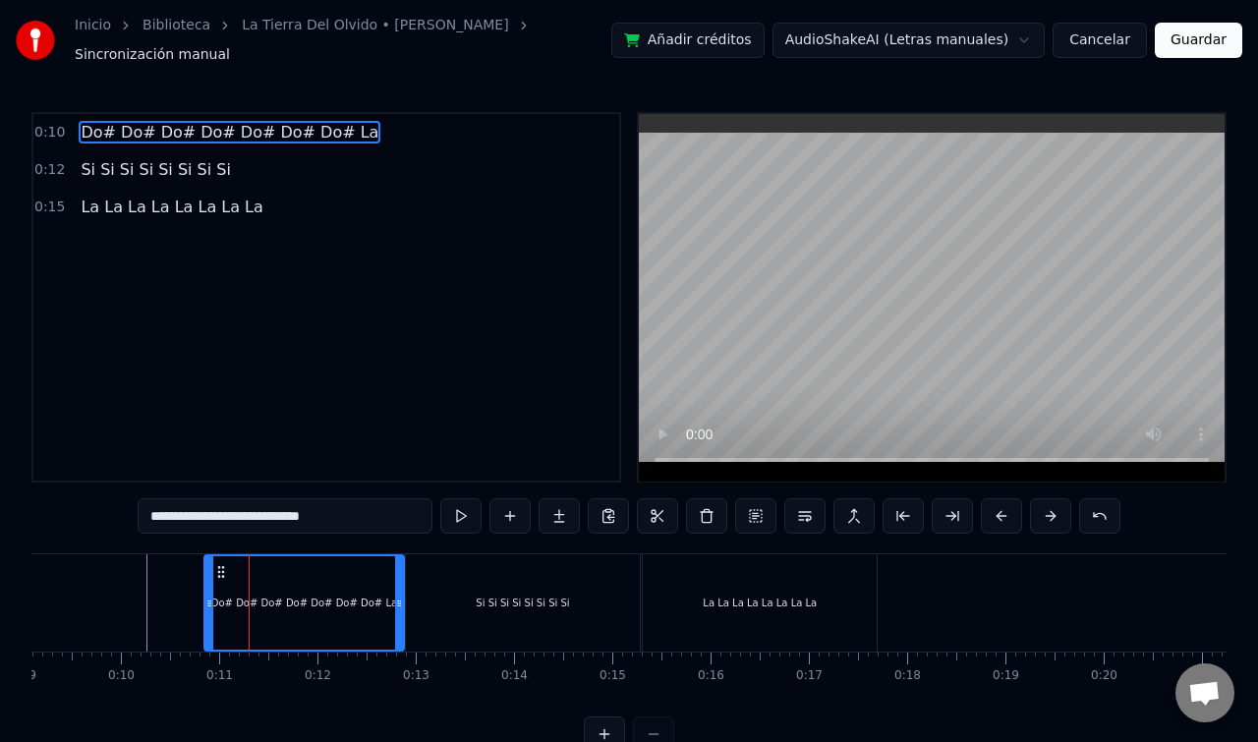
click at [882, 364] on video at bounding box center [932, 298] width 586 height 368
drag, startPoint x: 882, startPoint y: 364, endPoint x: 882, endPoint y: 321, distance: 42.3
click at [882, 321] on video at bounding box center [932, 298] width 586 height 368
click at [303, 581] on div "Do# Do# Do# Do# Do# Do# Do# La" at bounding box center [304, 602] width 198 height 93
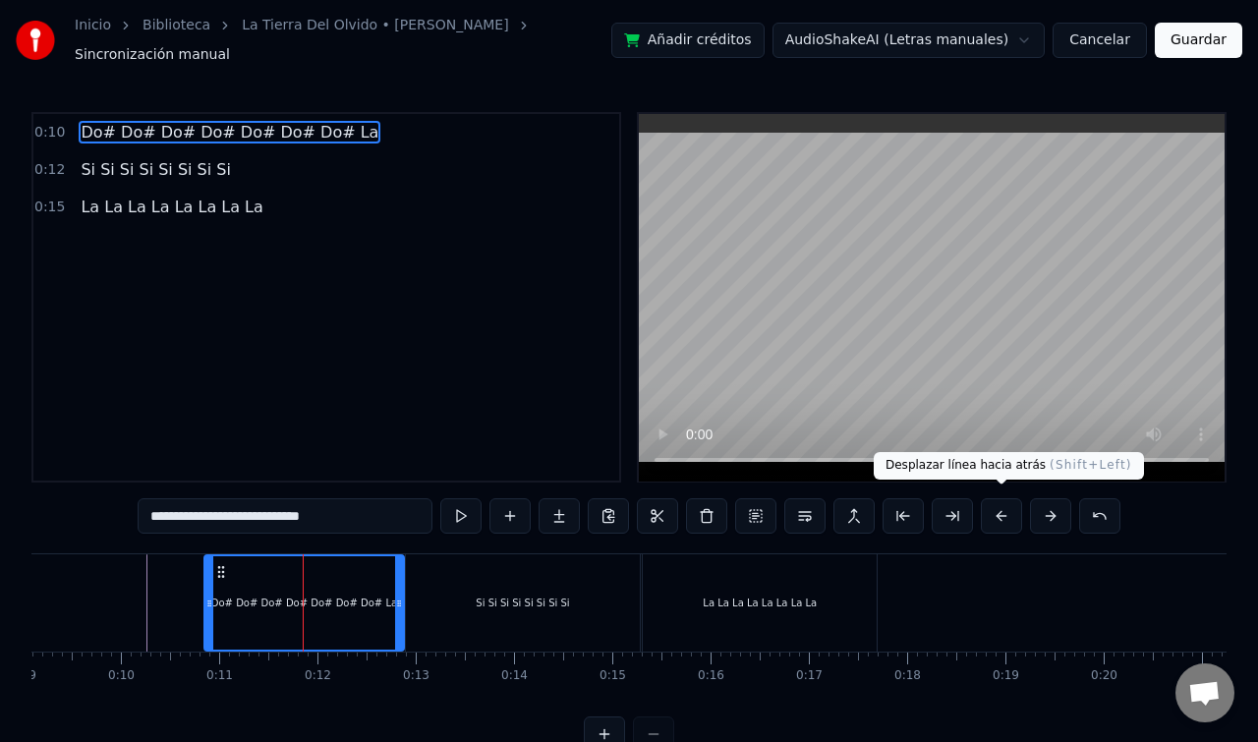
click at [1002, 507] on button at bounding box center [1001, 515] width 41 height 35
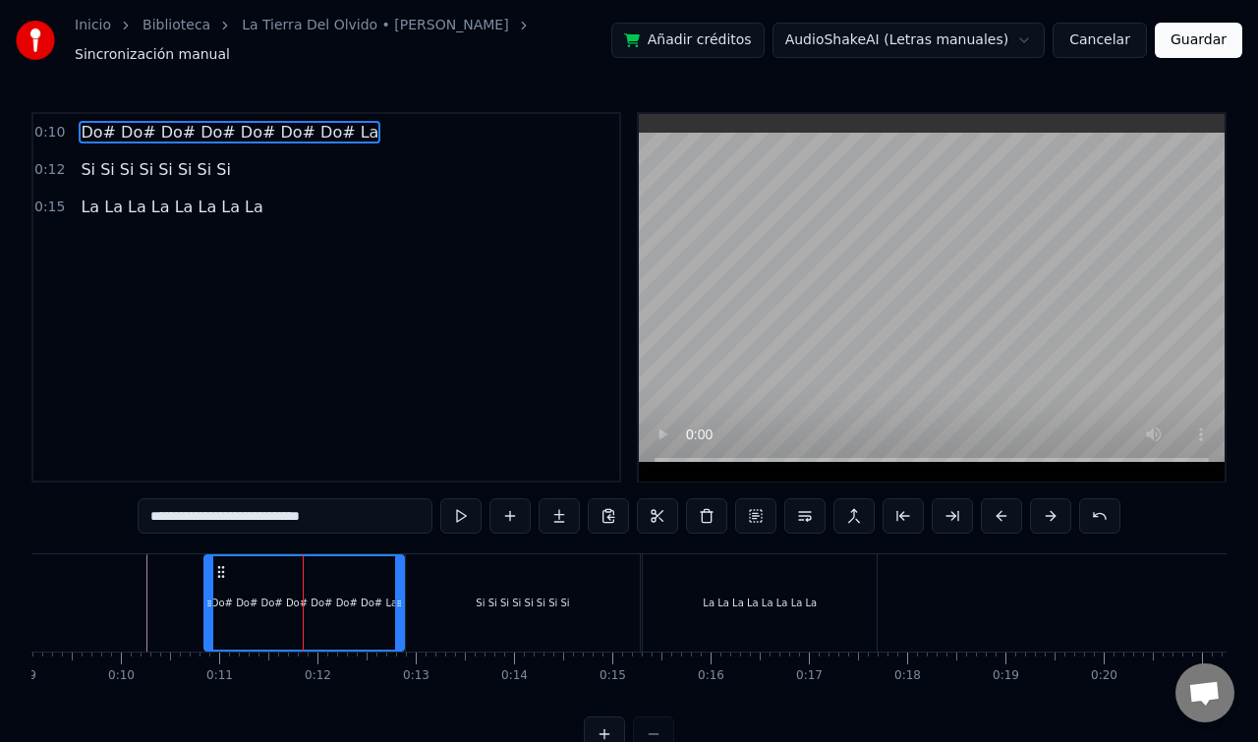
click at [1002, 507] on button at bounding box center [1001, 515] width 41 height 35
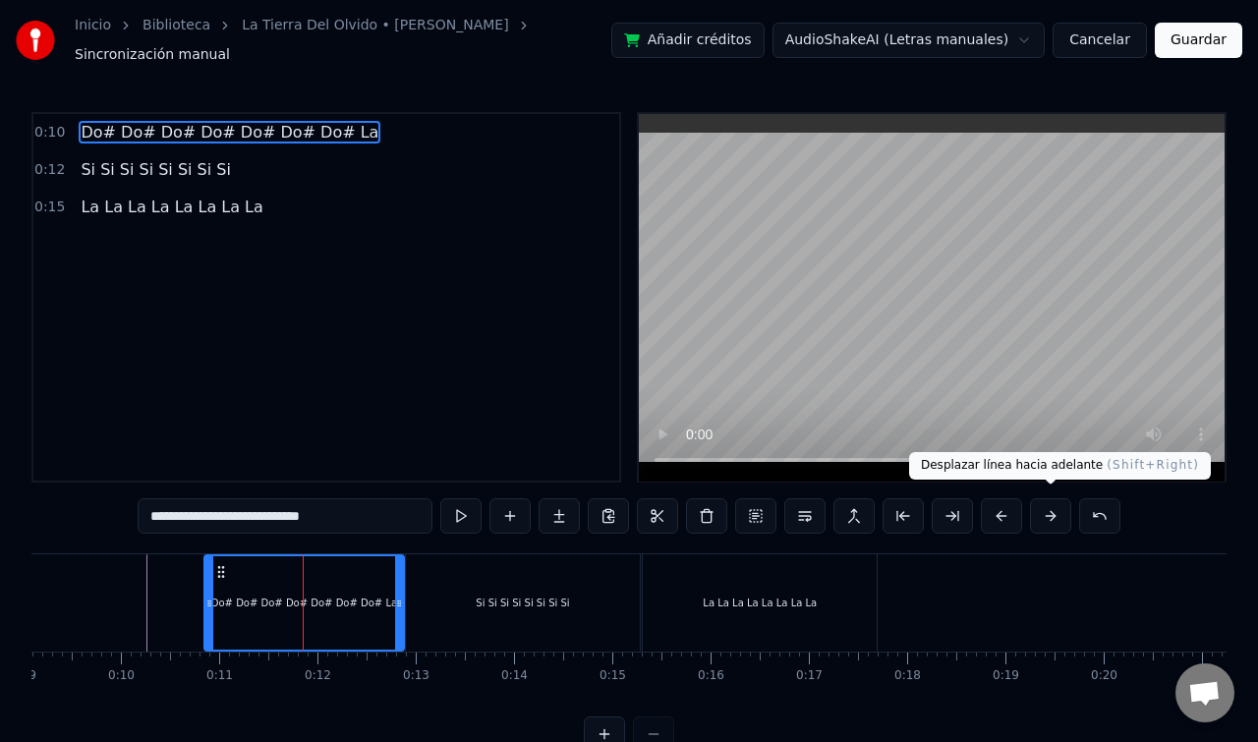
click at [1038, 509] on button at bounding box center [1050, 515] width 41 height 35
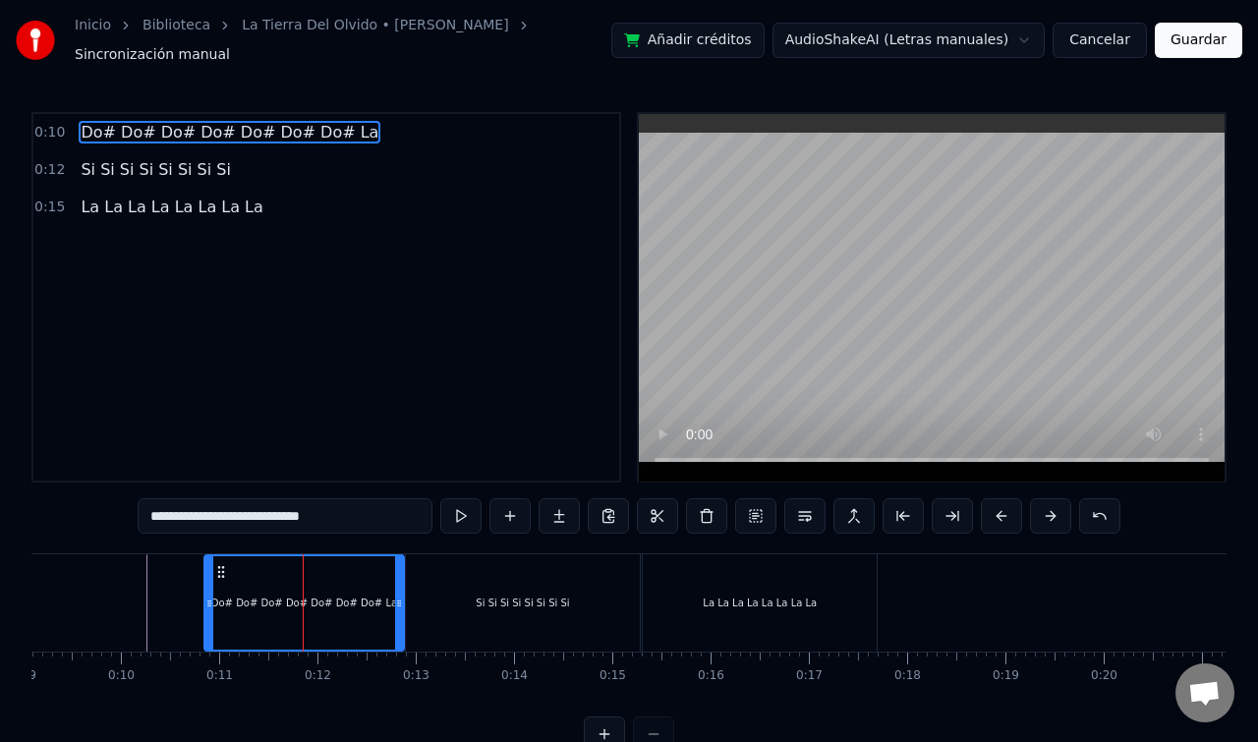
click at [1030, 498] on button at bounding box center [1050, 515] width 41 height 35
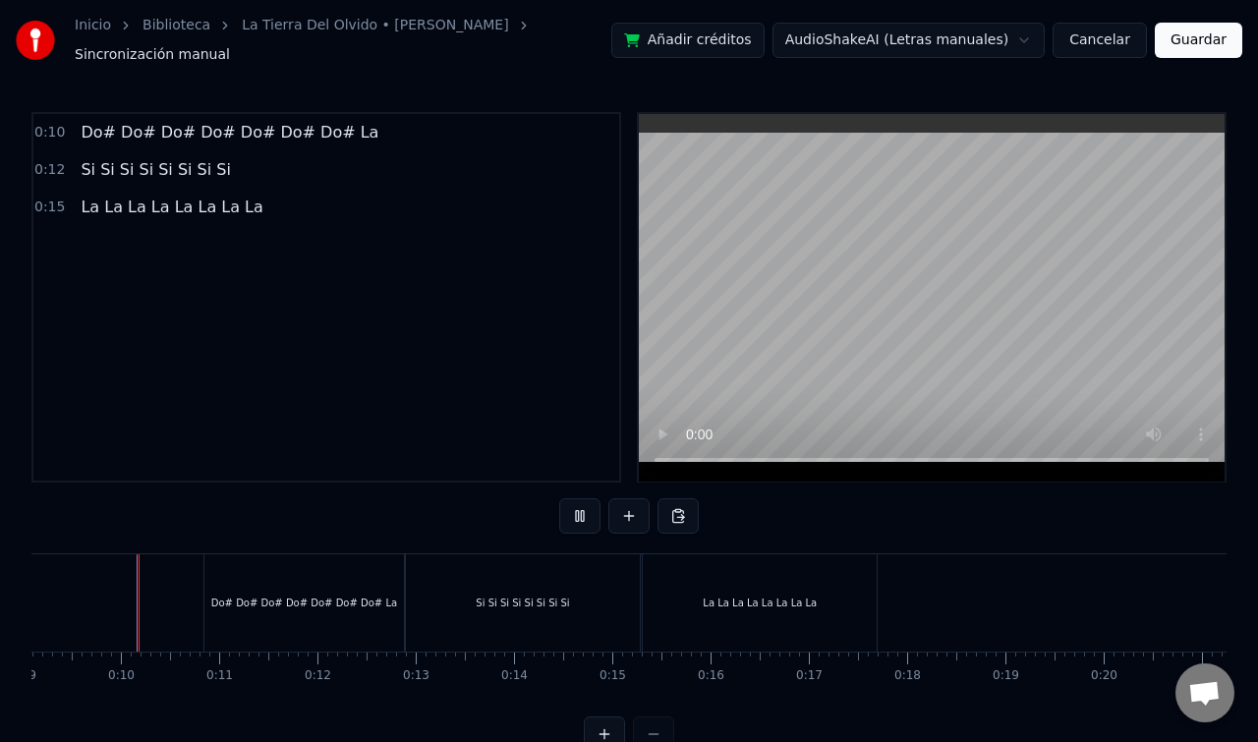
scroll to position [32, 0]
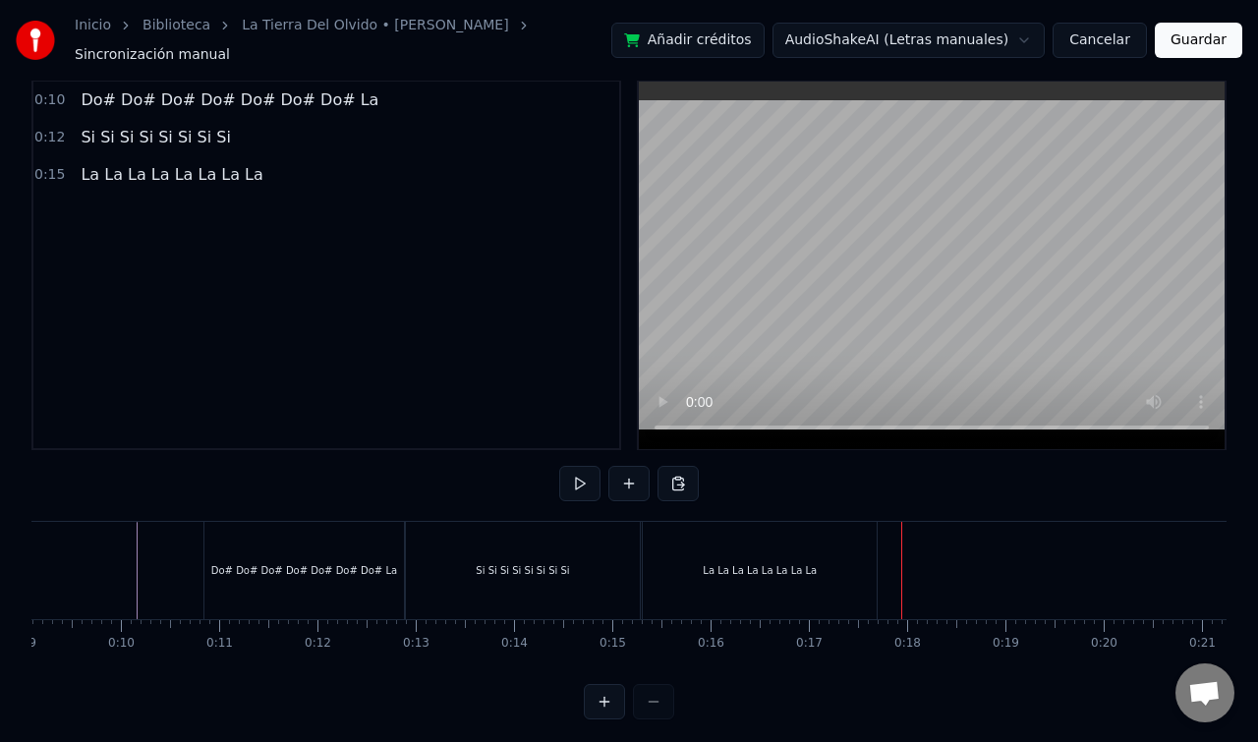
click at [811, 563] on div "La La La La La La La La" at bounding box center [760, 570] width 114 height 15
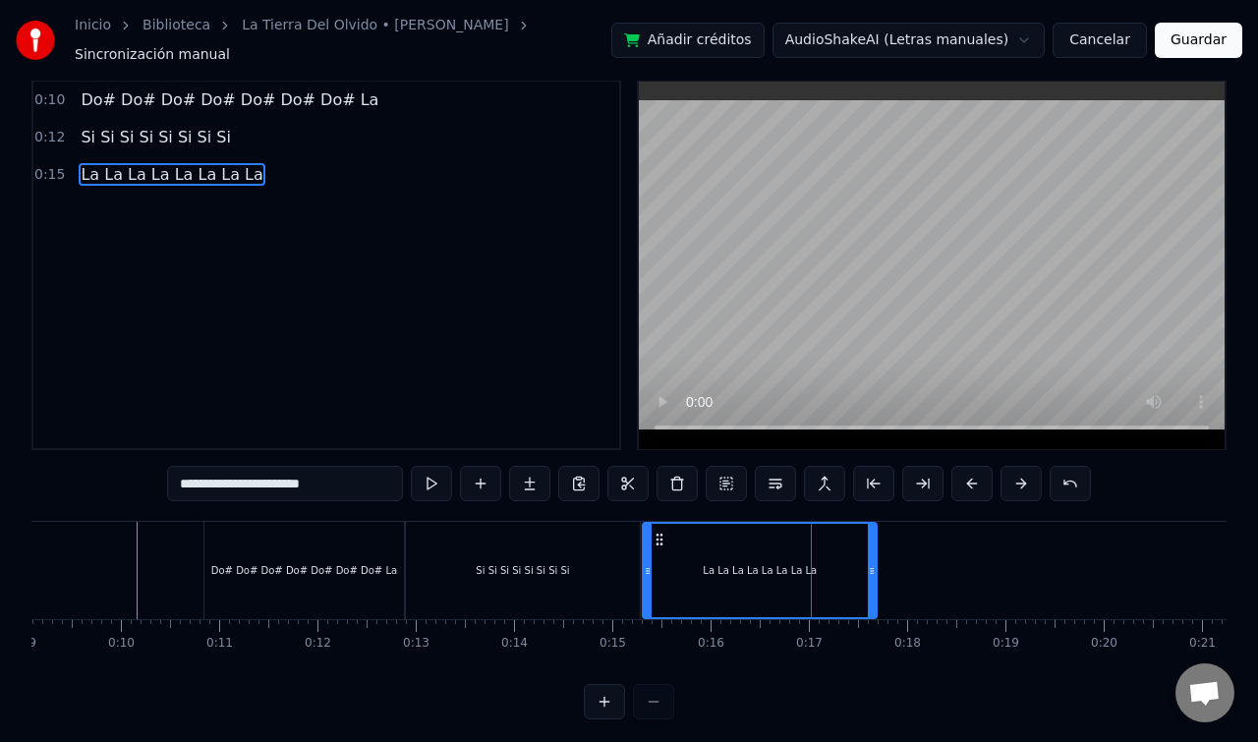
scroll to position [0, 0]
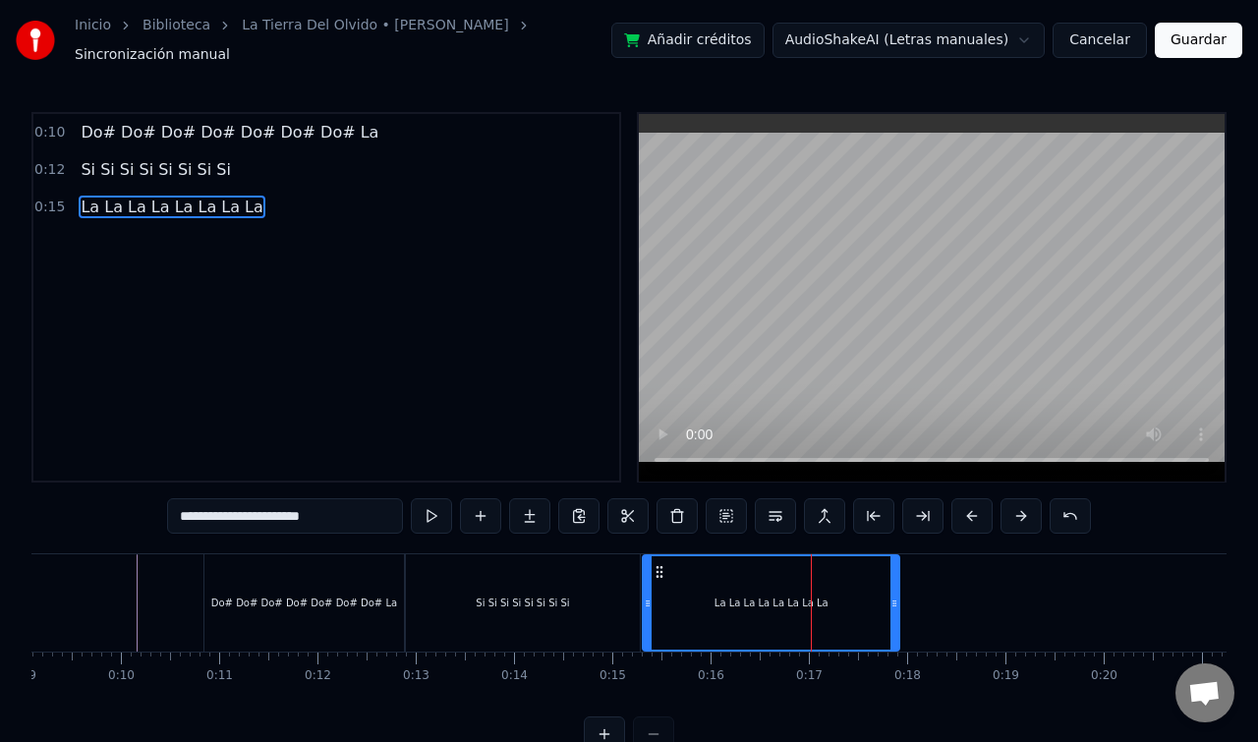
drag, startPoint x: 873, startPoint y: 586, endPoint x: 898, endPoint y: 586, distance: 25.6
click at [898, 596] on icon at bounding box center [894, 604] width 8 height 16
click at [578, 356] on div "0:10 Do# Do# Do# Do# Do# Do# Do# La 0:12 Si Si Si Si Si Si Si Si 0:15 La La La …" at bounding box center [326, 297] width 590 height 371
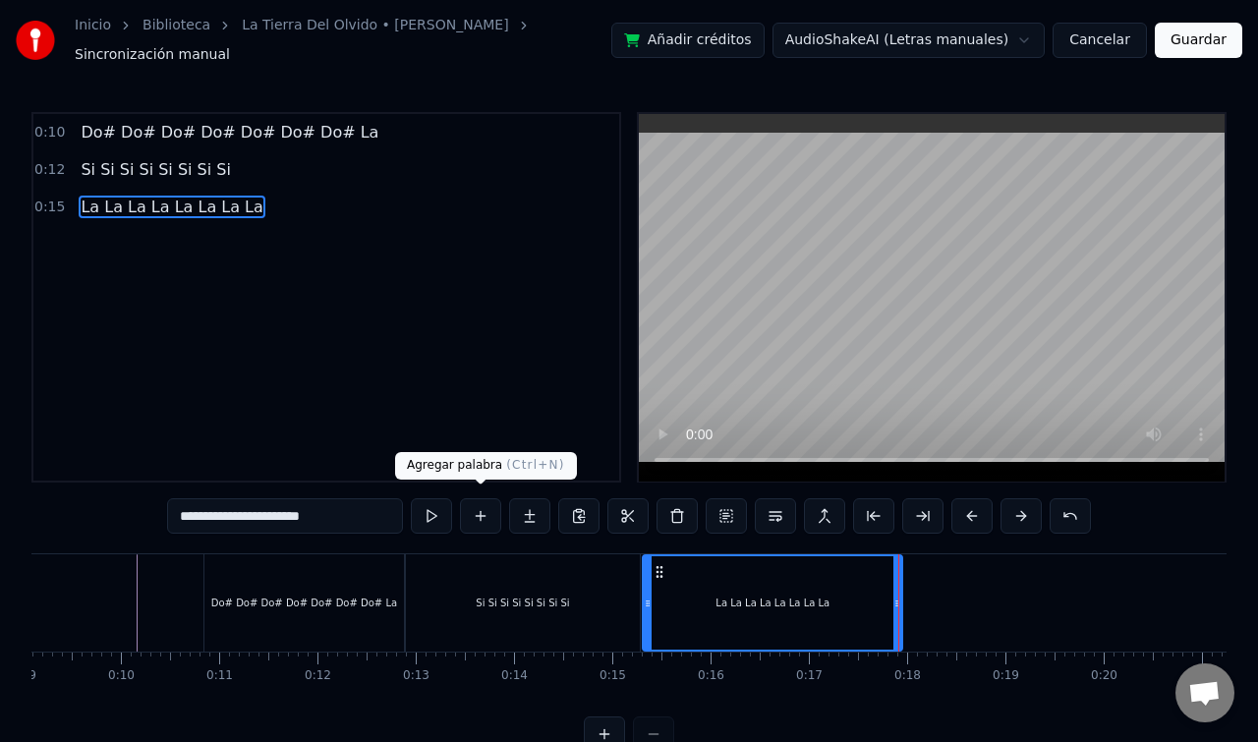
click at [483, 513] on button at bounding box center [480, 515] width 41 height 35
click at [460, 498] on button at bounding box center [480, 515] width 41 height 35
click at [484, 509] on button at bounding box center [480, 515] width 41 height 35
click at [420, 304] on div "0:10 Do# Do# Do# Do# Do# Do# Do# La 0:12 Si Si Si Si Si Si Si Si 0:15 La La La …" at bounding box center [326, 297] width 590 height 371
click at [477, 504] on button at bounding box center [480, 515] width 41 height 35
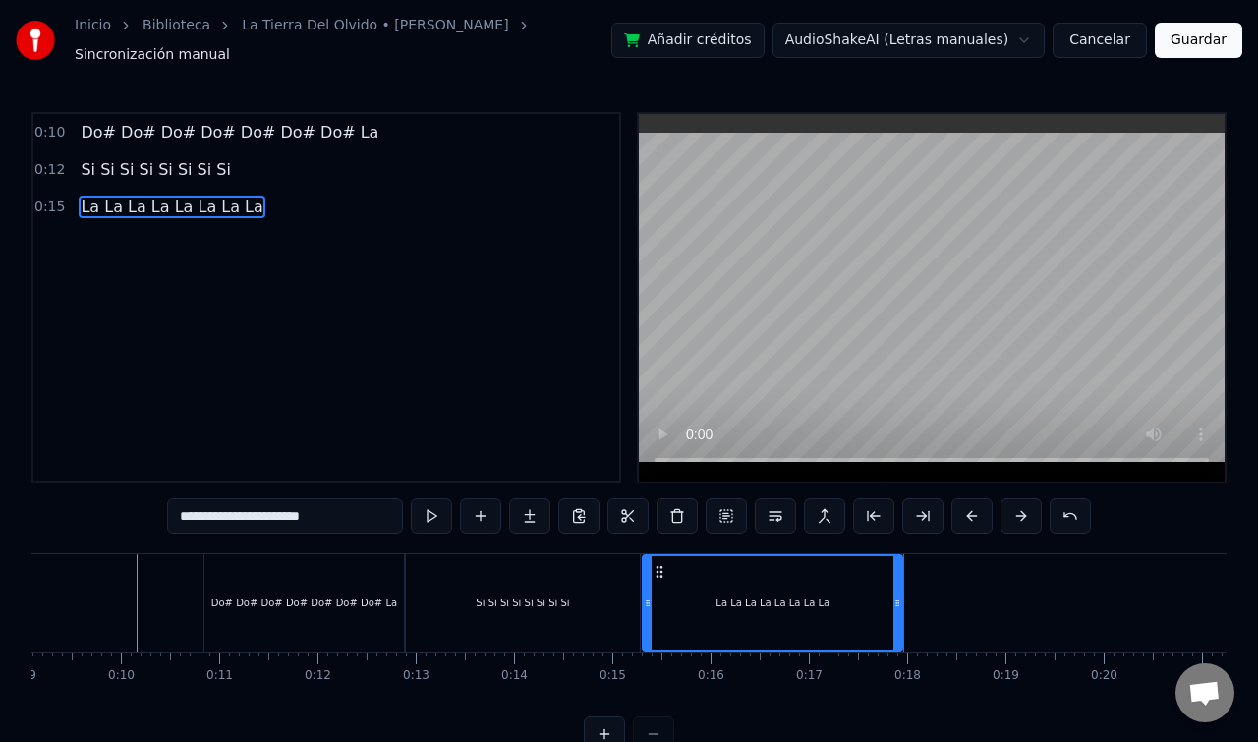
click at [477, 504] on button at bounding box center [480, 515] width 41 height 35
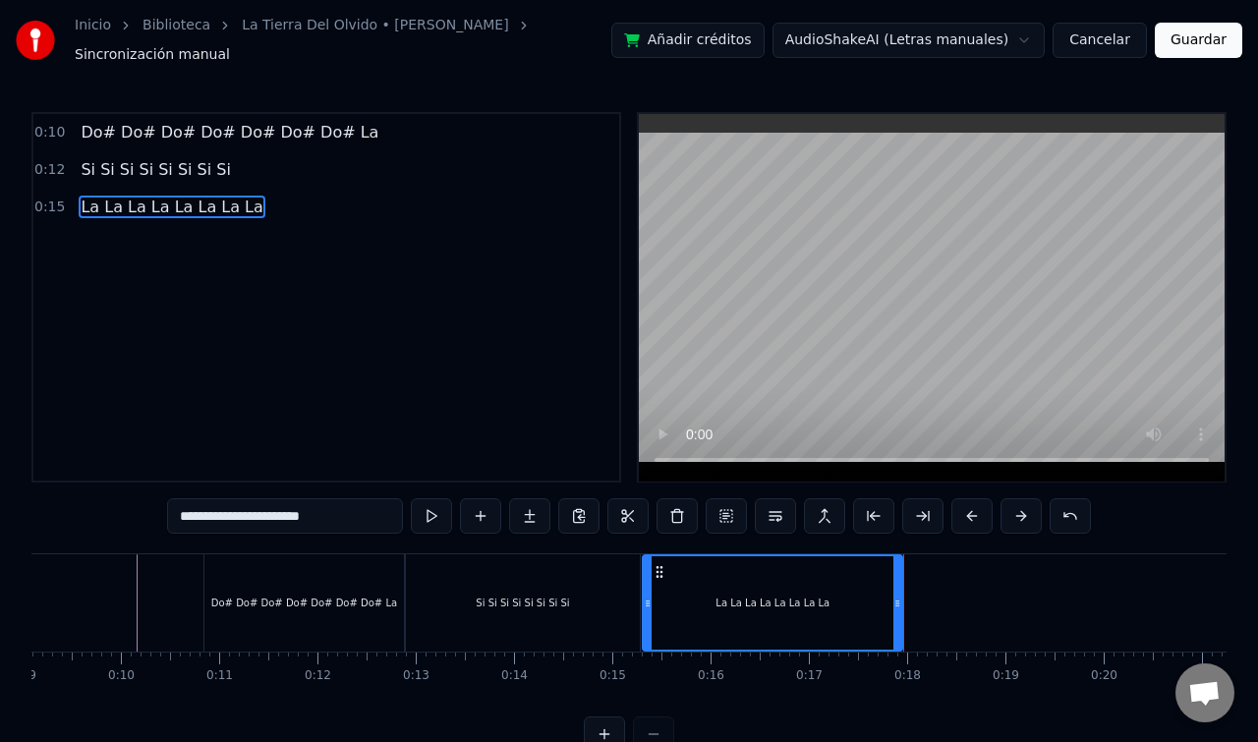
click at [477, 504] on button at bounding box center [480, 515] width 41 height 35
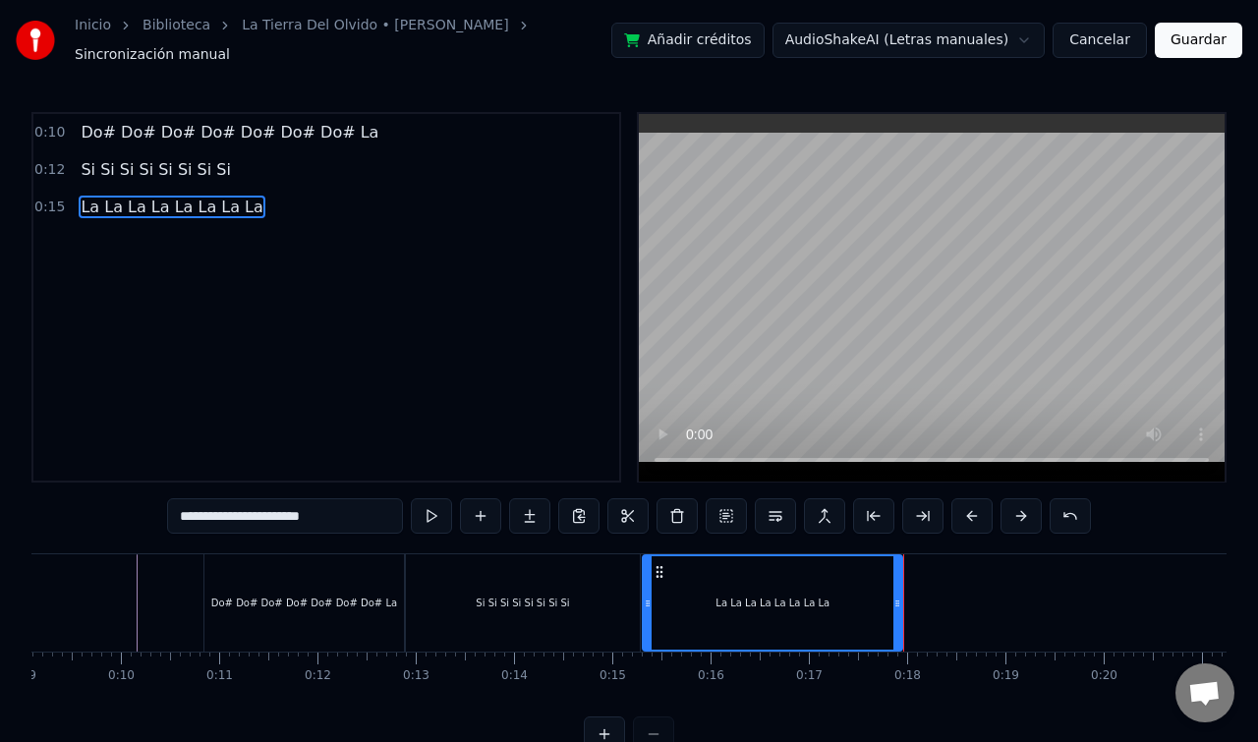
click at [477, 504] on button at bounding box center [480, 515] width 41 height 35
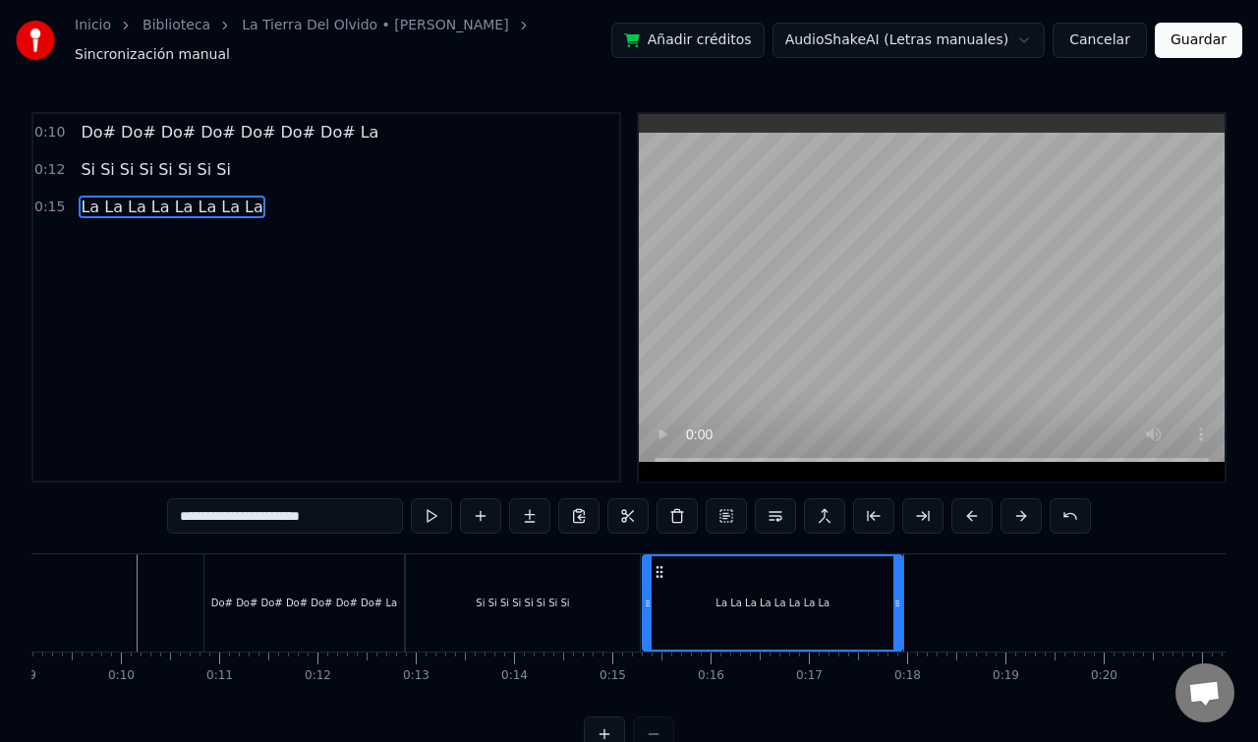
click at [477, 504] on button at bounding box center [480, 515] width 41 height 35
click at [904, 587] on div "La La La La La La La La" at bounding box center [774, 602] width 265 height 97
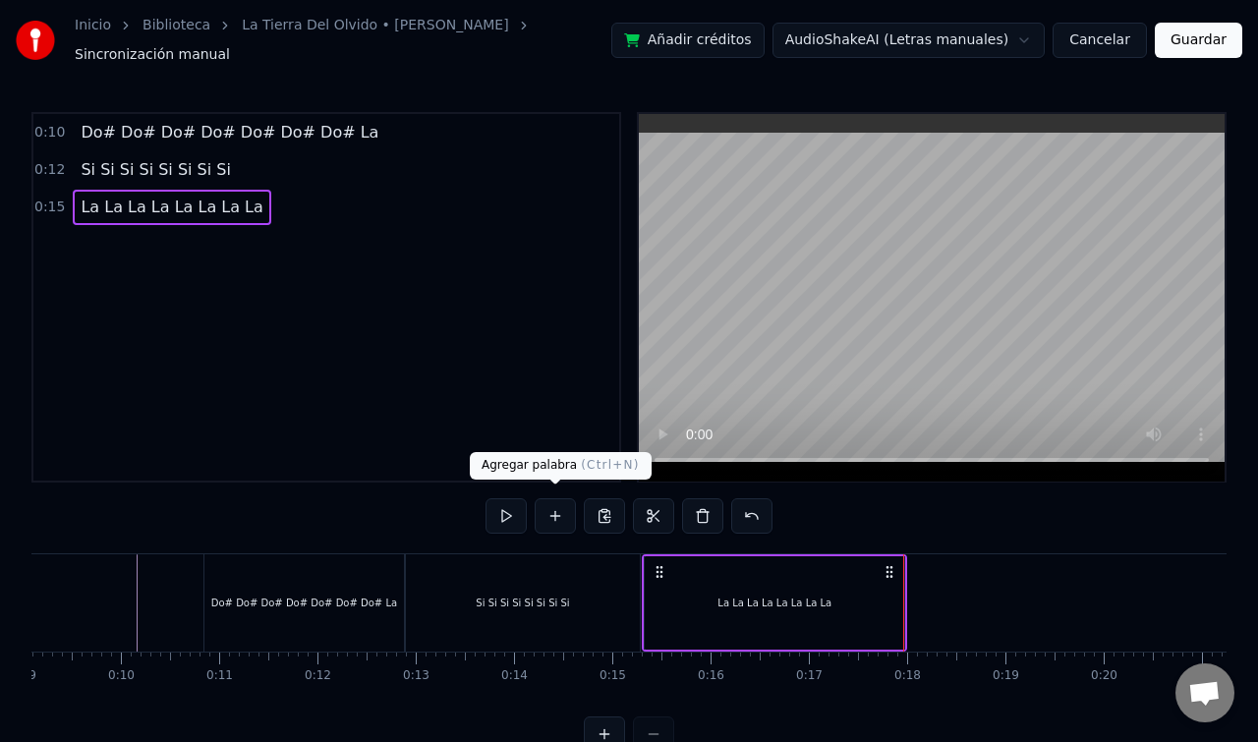
click at [557, 506] on button at bounding box center [555, 515] width 41 height 35
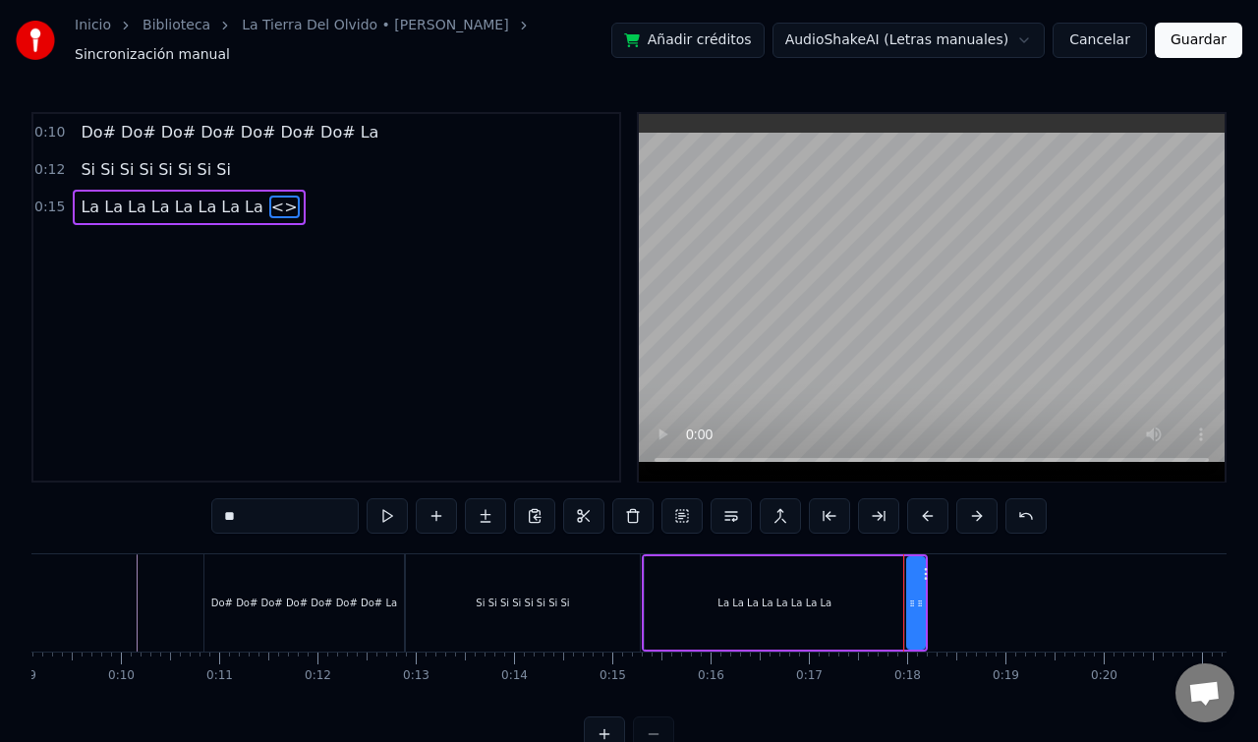
click at [307, 508] on input "**" at bounding box center [284, 515] width 147 height 35
drag, startPoint x: 307, startPoint y: 508, endPoint x: 223, endPoint y: 506, distance: 83.6
click at [224, 506] on input "**" at bounding box center [284, 515] width 147 height 35
paste input "**********"
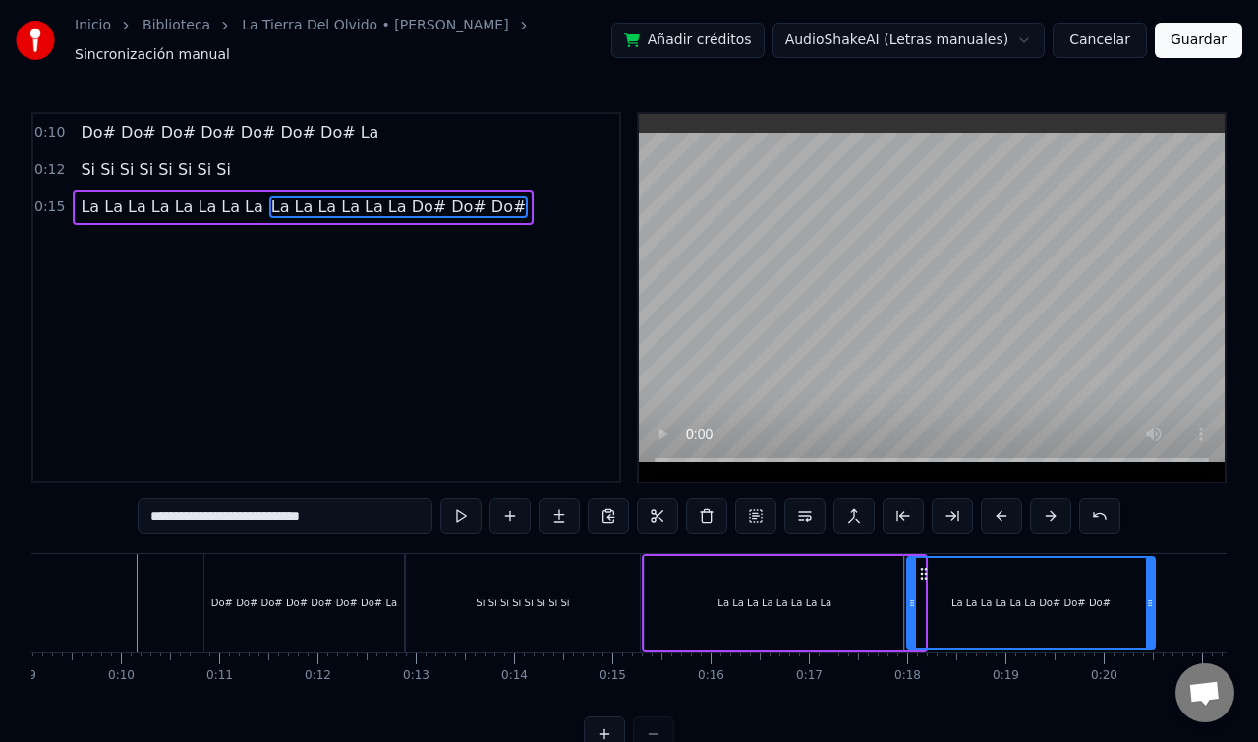
drag, startPoint x: 923, startPoint y: 595, endPoint x: 1179, endPoint y: 597, distance: 256.5
click at [1154, 597] on icon at bounding box center [1150, 604] width 8 height 16
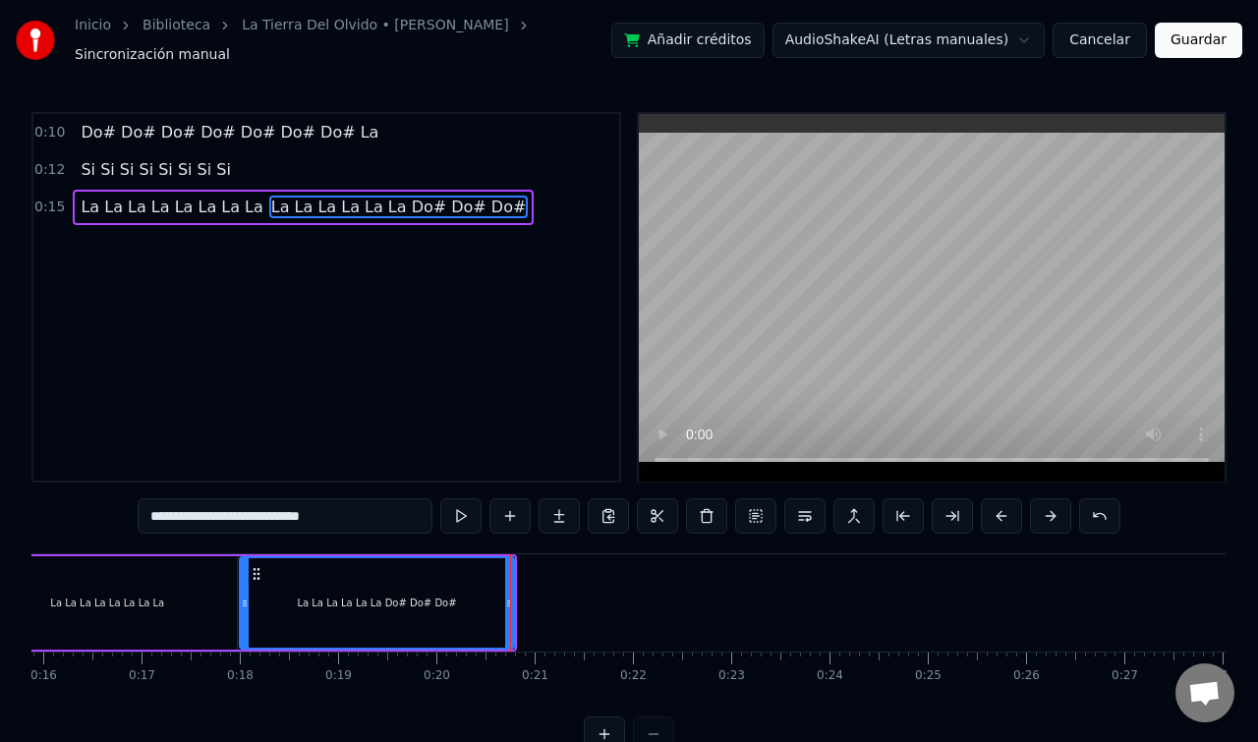
type input "**********"
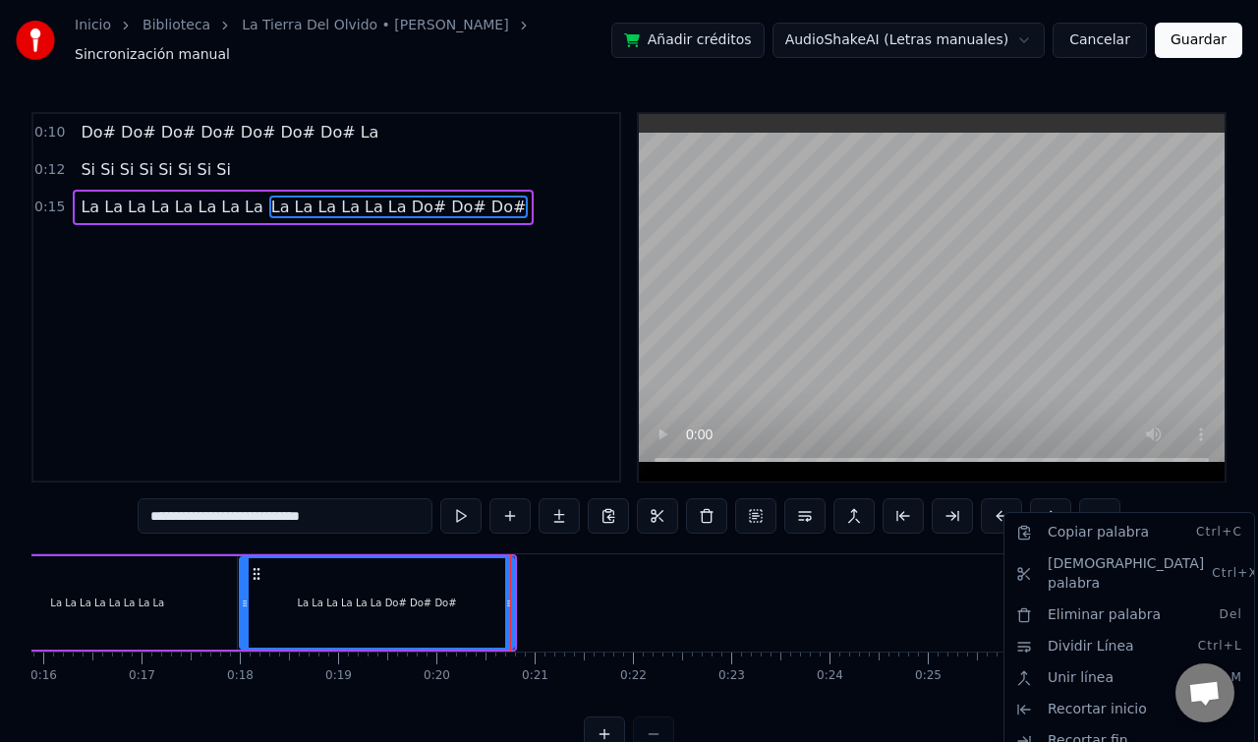
scroll to position [0, 1941]
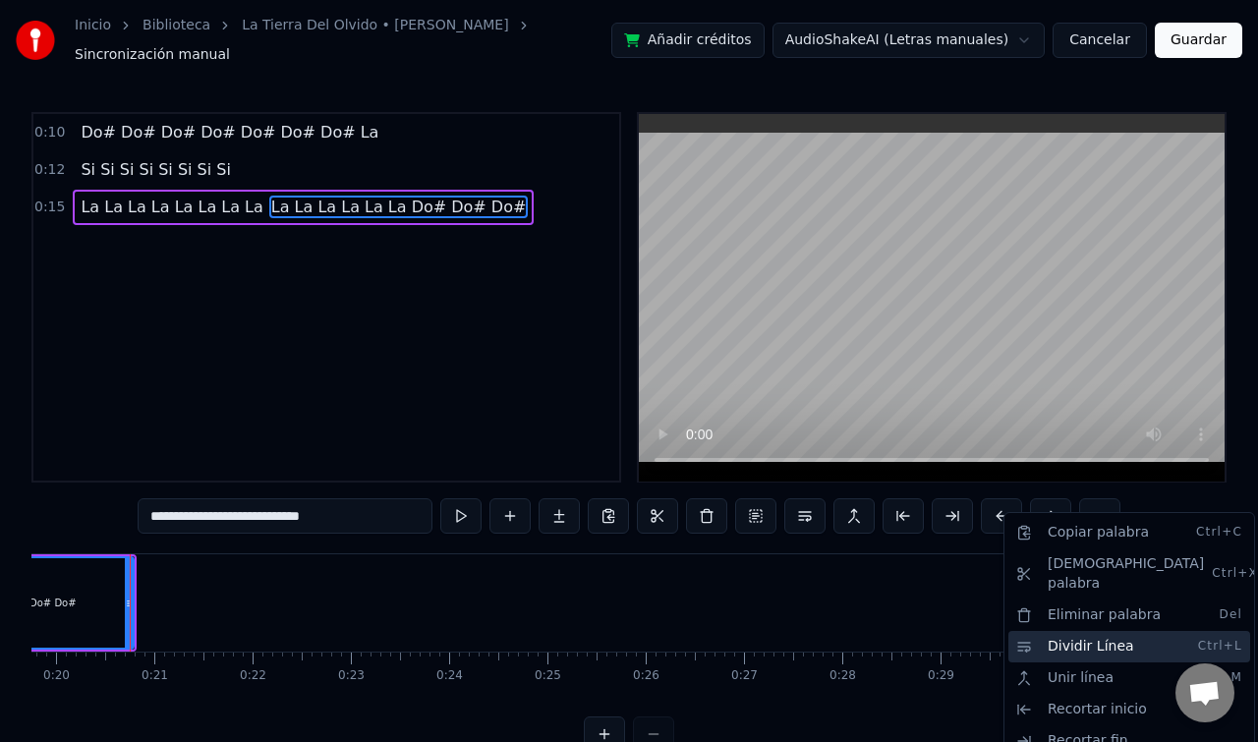
click at [1074, 638] on div "Dividir Línea Ctrl+L" at bounding box center [1129, 646] width 242 height 31
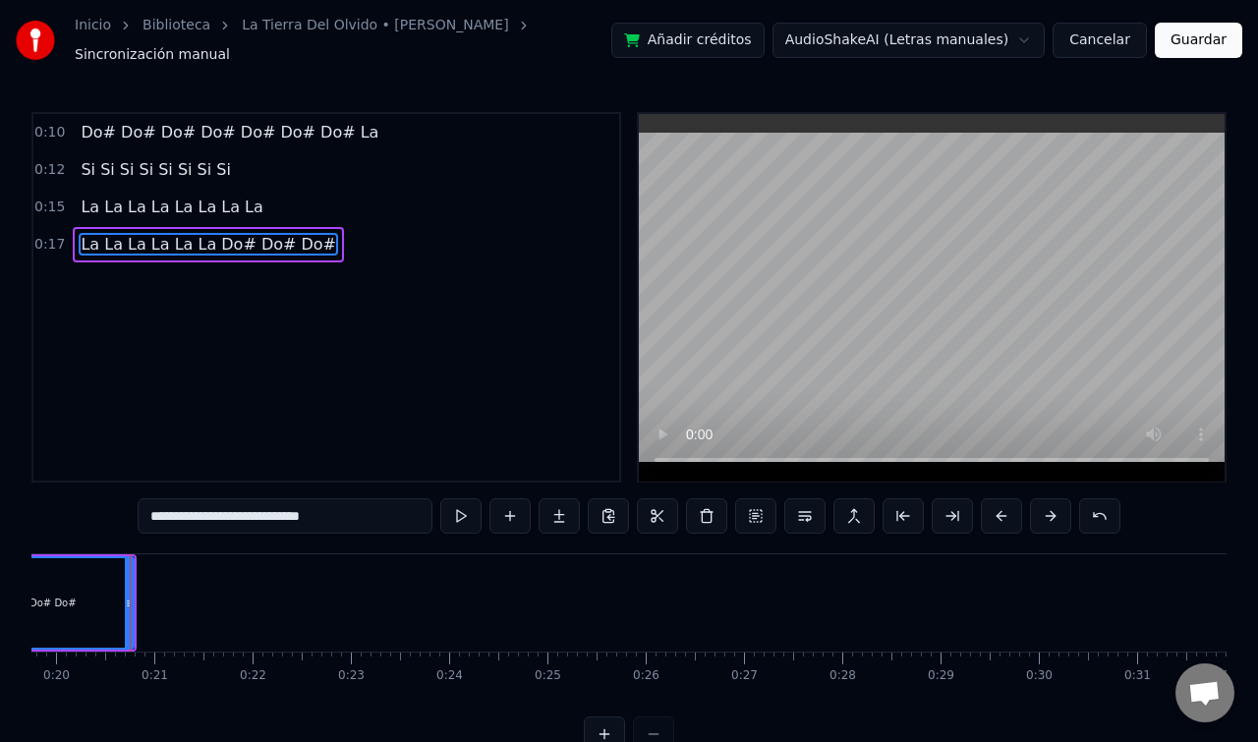
click at [443, 373] on div "0:10 Do# Do# Do# Do# Do# Do# Do# La 0:12 Si Si Si Si Si Si Si Si 0:15 La La La …" at bounding box center [326, 297] width 590 height 371
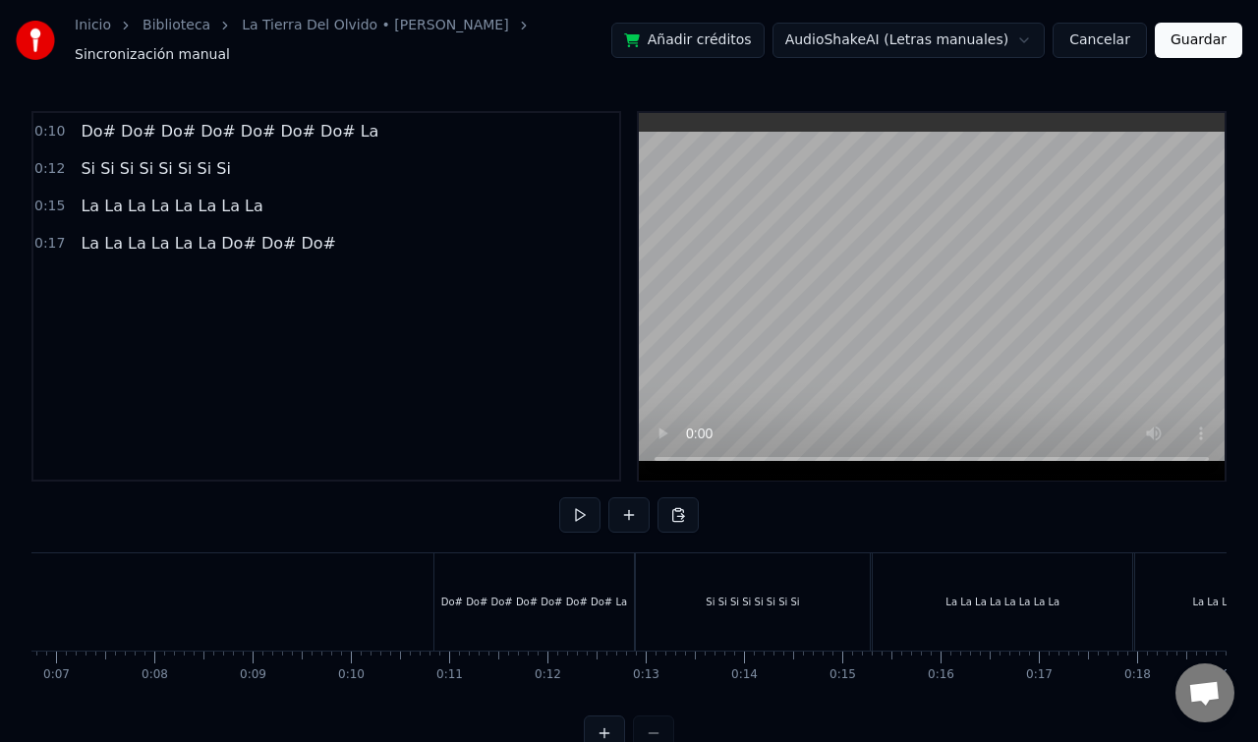
scroll to position [0, 608]
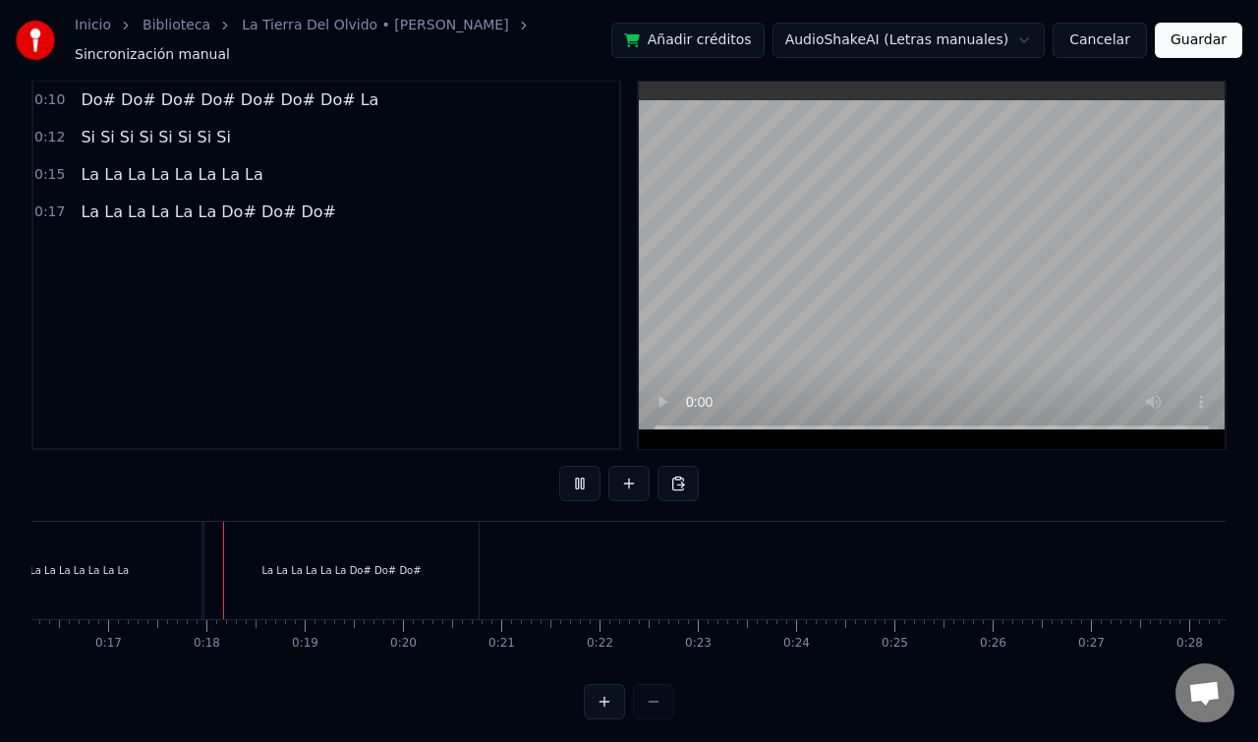
scroll to position [0, 1630]
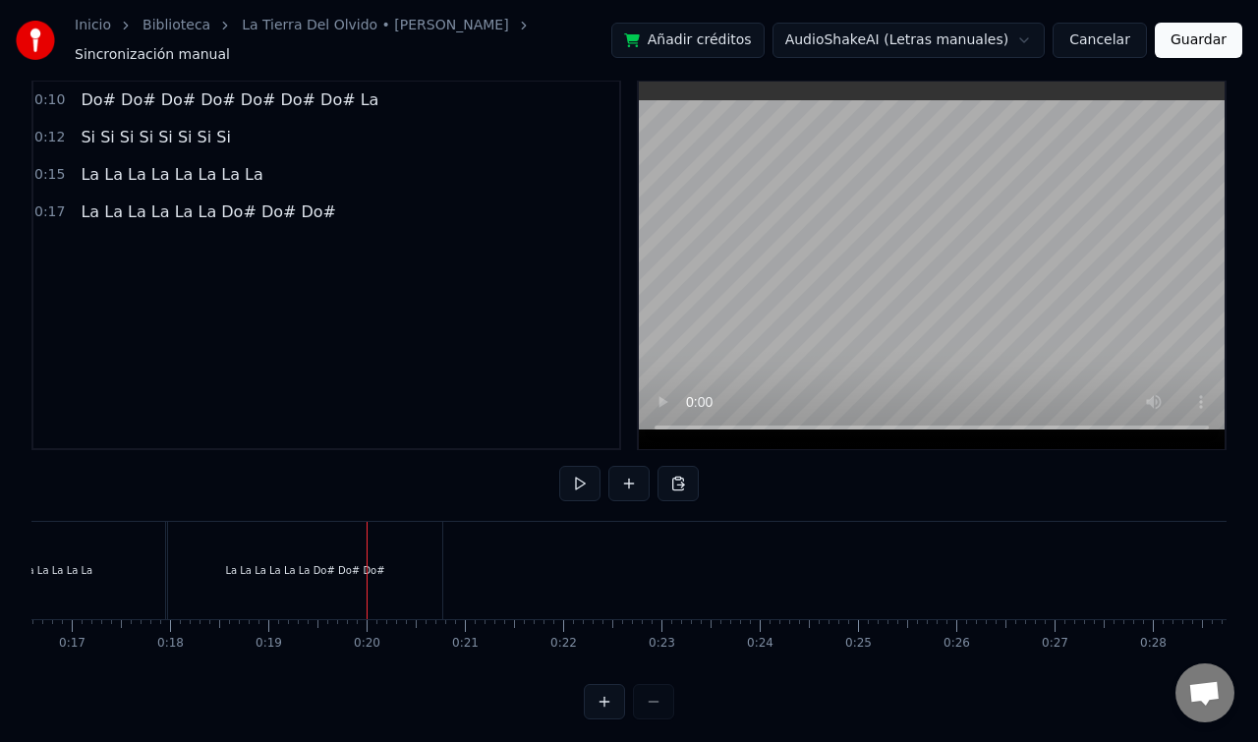
click at [406, 575] on div "La La La La La La Do# Do# Do#" at bounding box center [305, 570] width 274 height 97
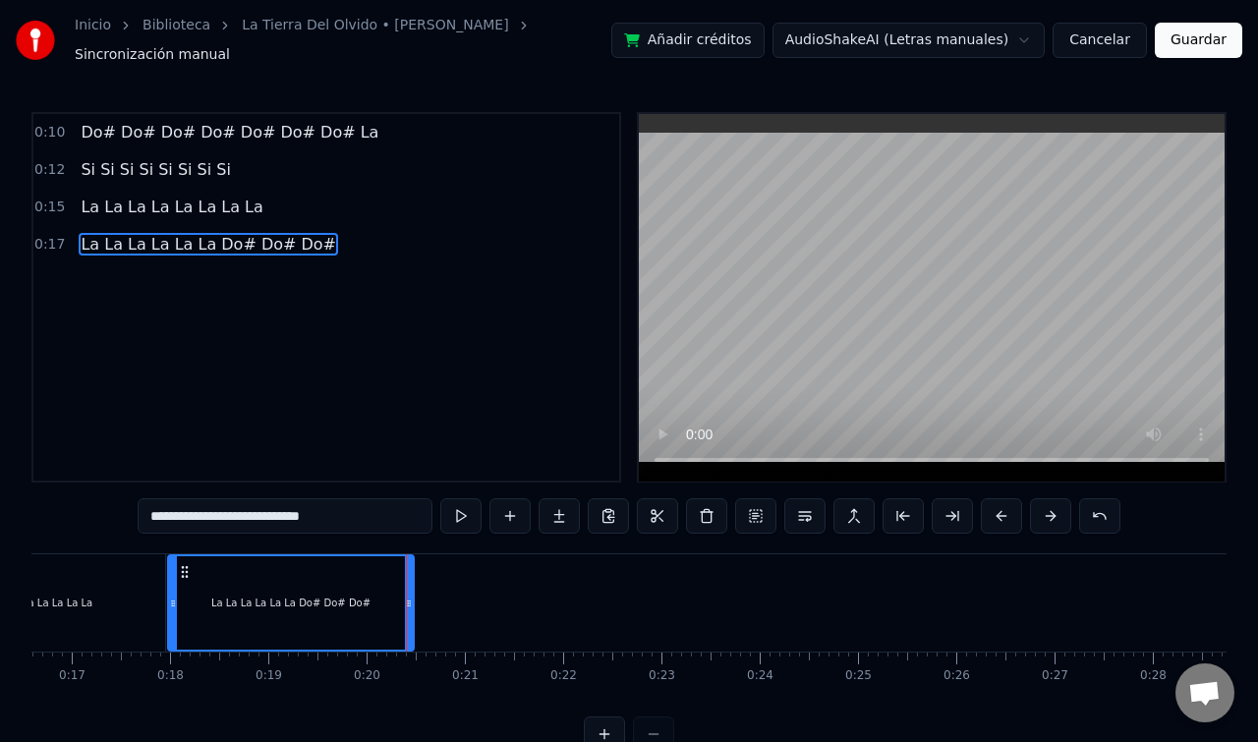
drag, startPoint x: 434, startPoint y: 592, endPoint x: 405, endPoint y: 595, distance: 29.6
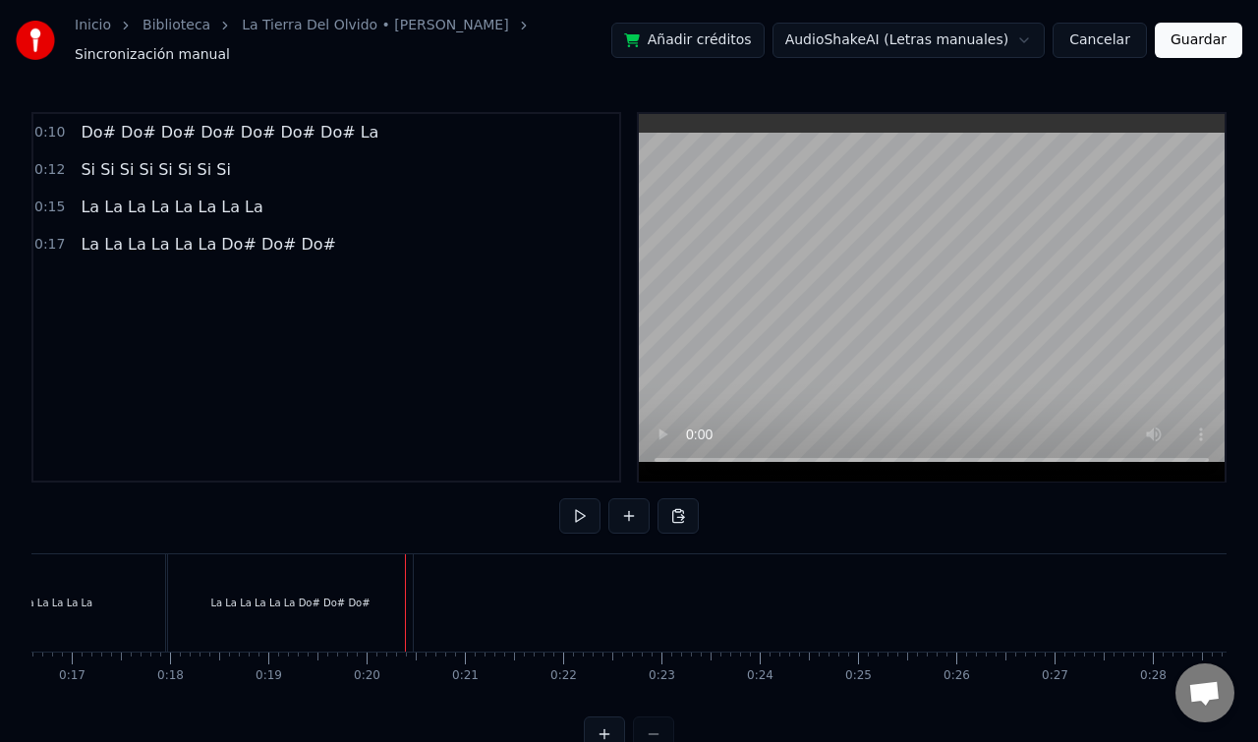
click at [210, 563] on div "La La La La La La Do# Do# Do#" at bounding box center [290, 602] width 245 height 97
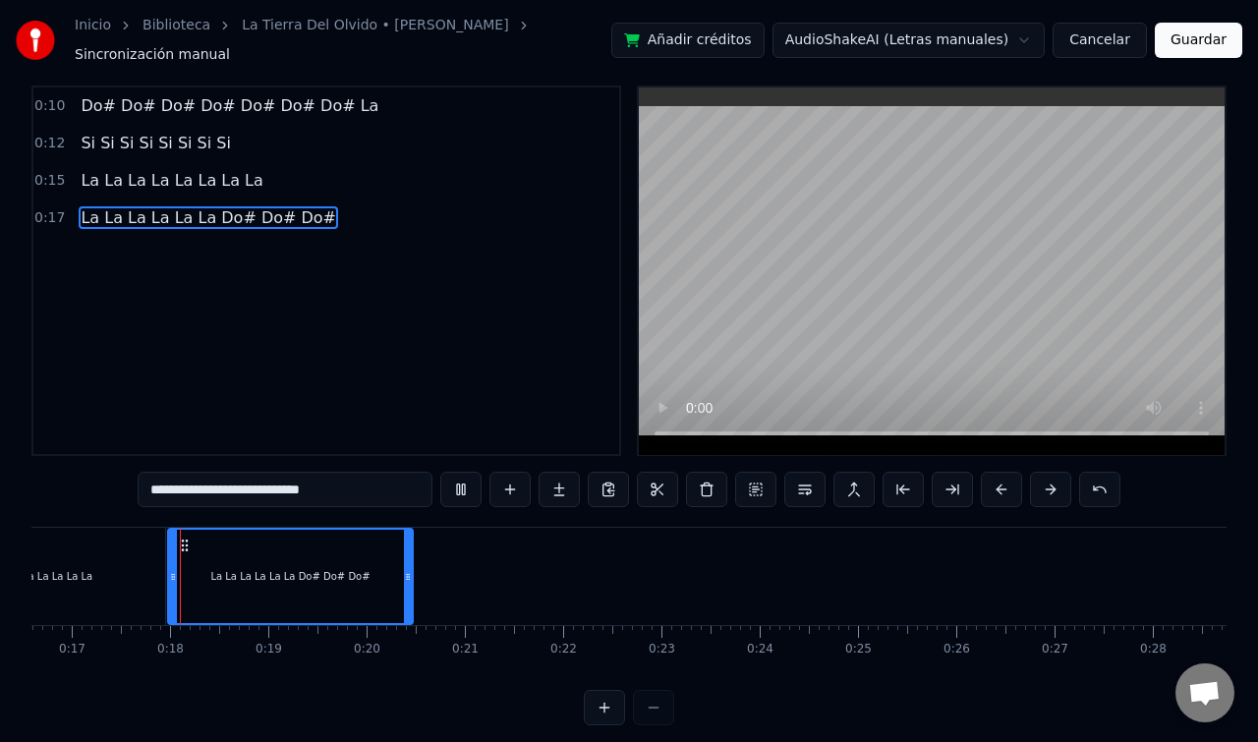
scroll to position [32, 0]
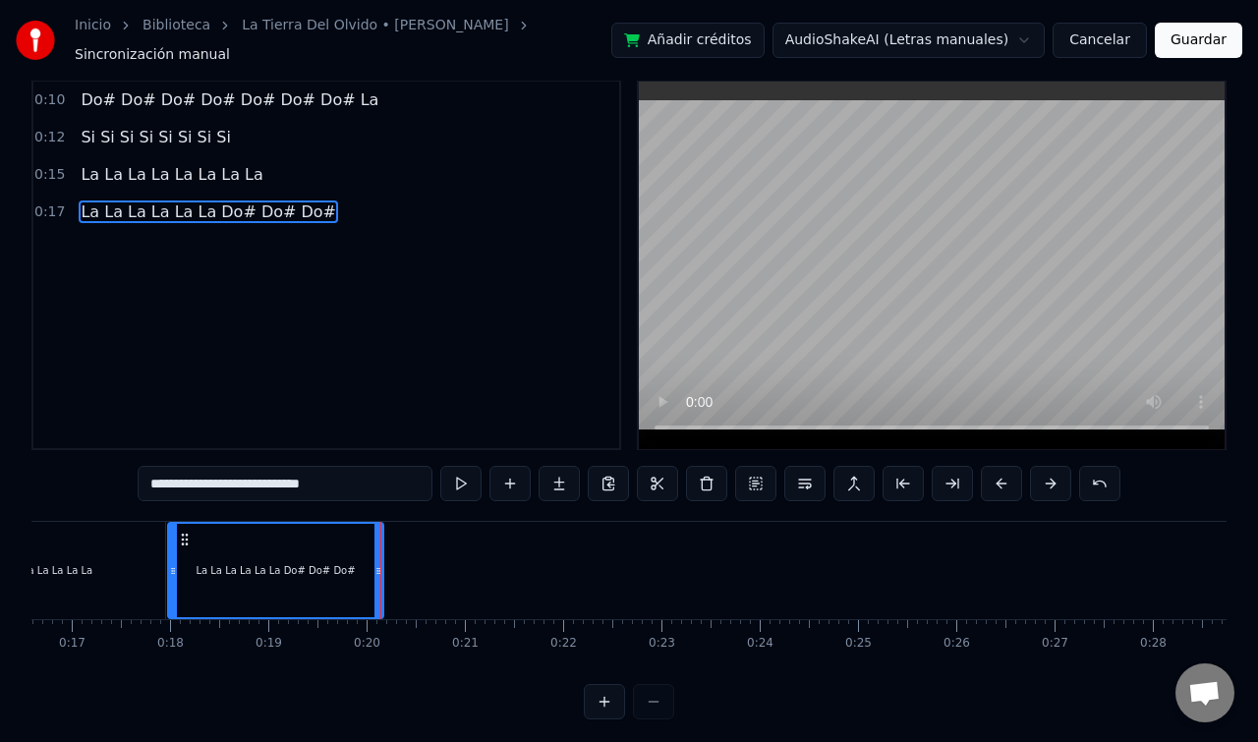
drag, startPoint x: 407, startPoint y: 560, endPoint x: 377, endPoint y: 560, distance: 29.5
click at [377, 571] on circle at bounding box center [377, 571] width 1 height 1
click at [372, 563] on icon at bounding box center [374, 571] width 8 height 16
click at [370, 475] on input "**********" at bounding box center [285, 483] width 295 height 35
drag, startPoint x: 370, startPoint y: 475, endPoint x: 118, endPoint y: 451, distance: 252.7
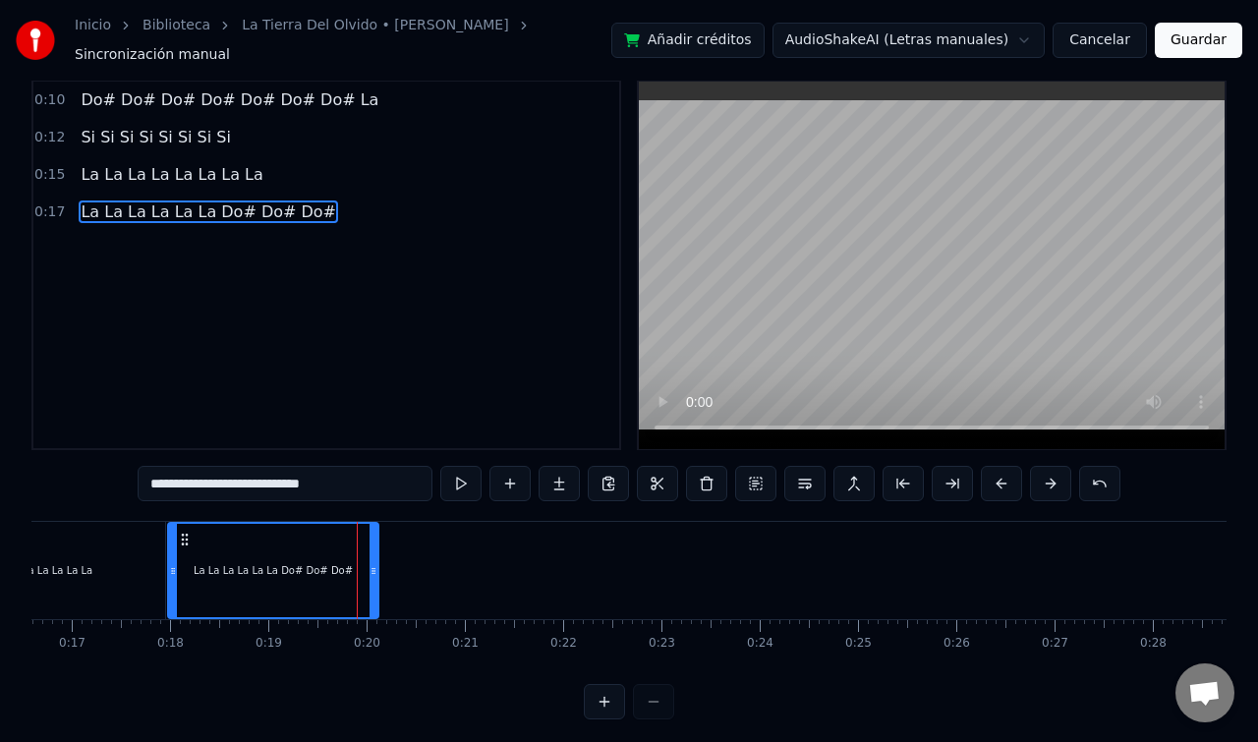
click at [118, 451] on div "**********" at bounding box center [628, 400] width 1195 height 641
paste input "text"
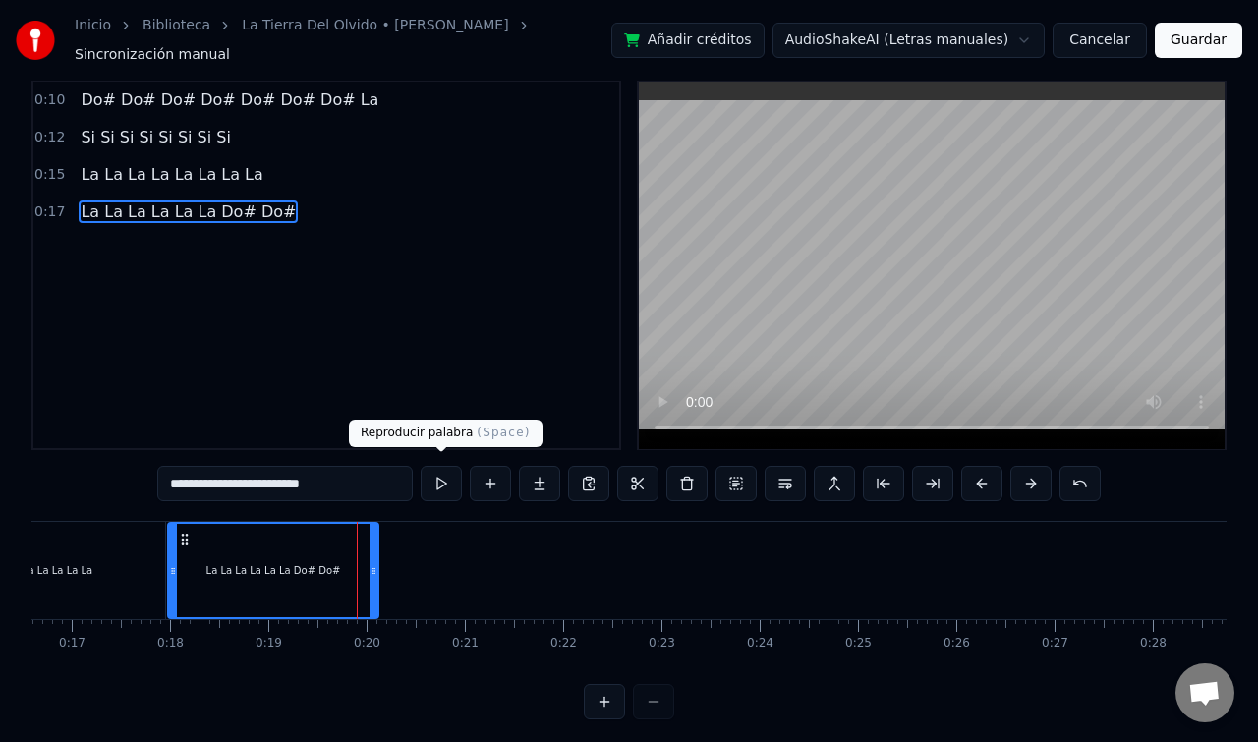
type input "**********"
click at [449, 479] on button at bounding box center [441, 483] width 41 height 35
click at [421, 466] on button at bounding box center [441, 483] width 41 height 35
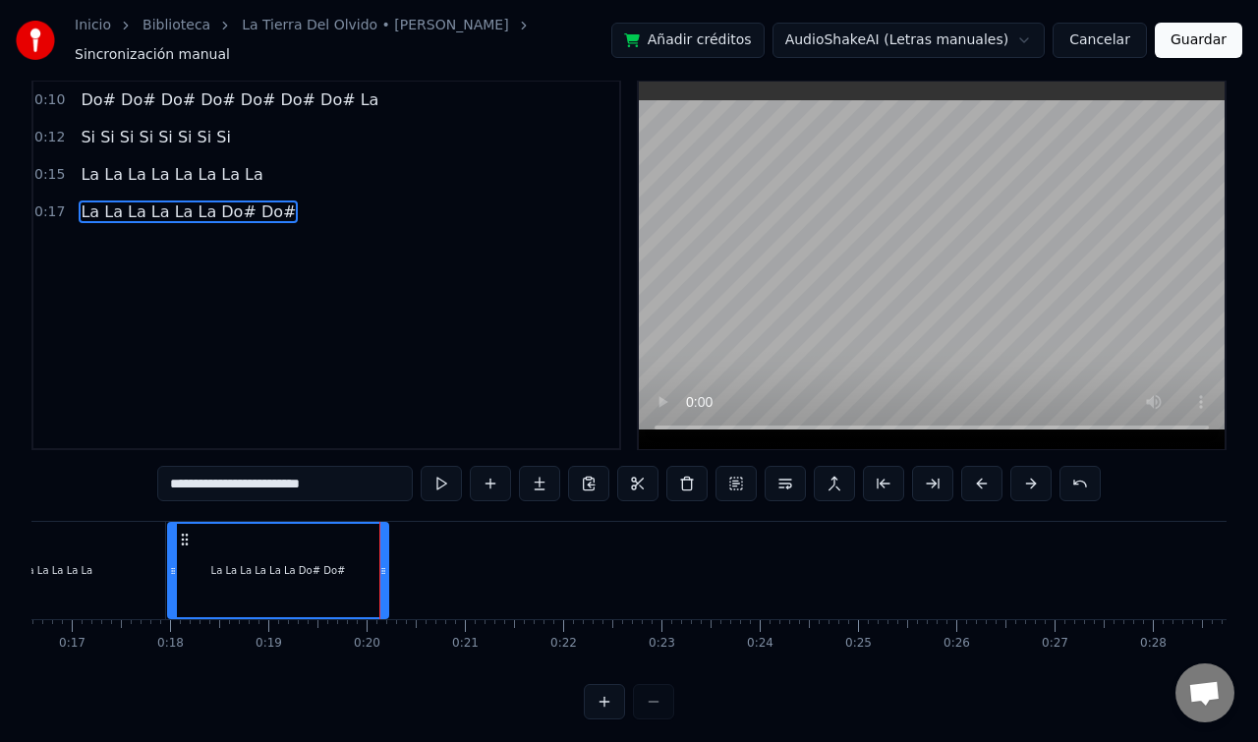
click at [380, 563] on icon at bounding box center [383, 571] width 8 height 16
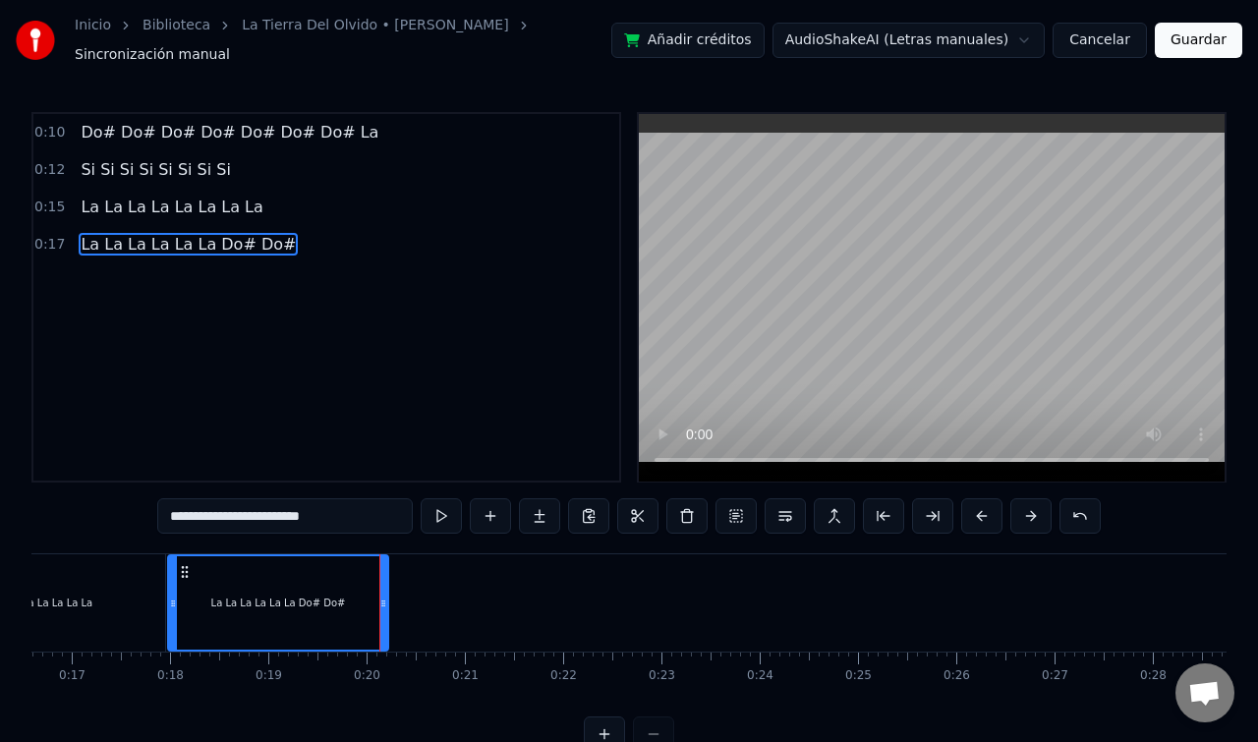
click at [421, 498] on button at bounding box center [441, 515] width 41 height 35
click at [380, 576] on div at bounding box center [381, 602] width 8 height 93
click at [385, 608] on div "La La La La La La Do# Do#" at bounding box center [277, 602] width 220 height 97
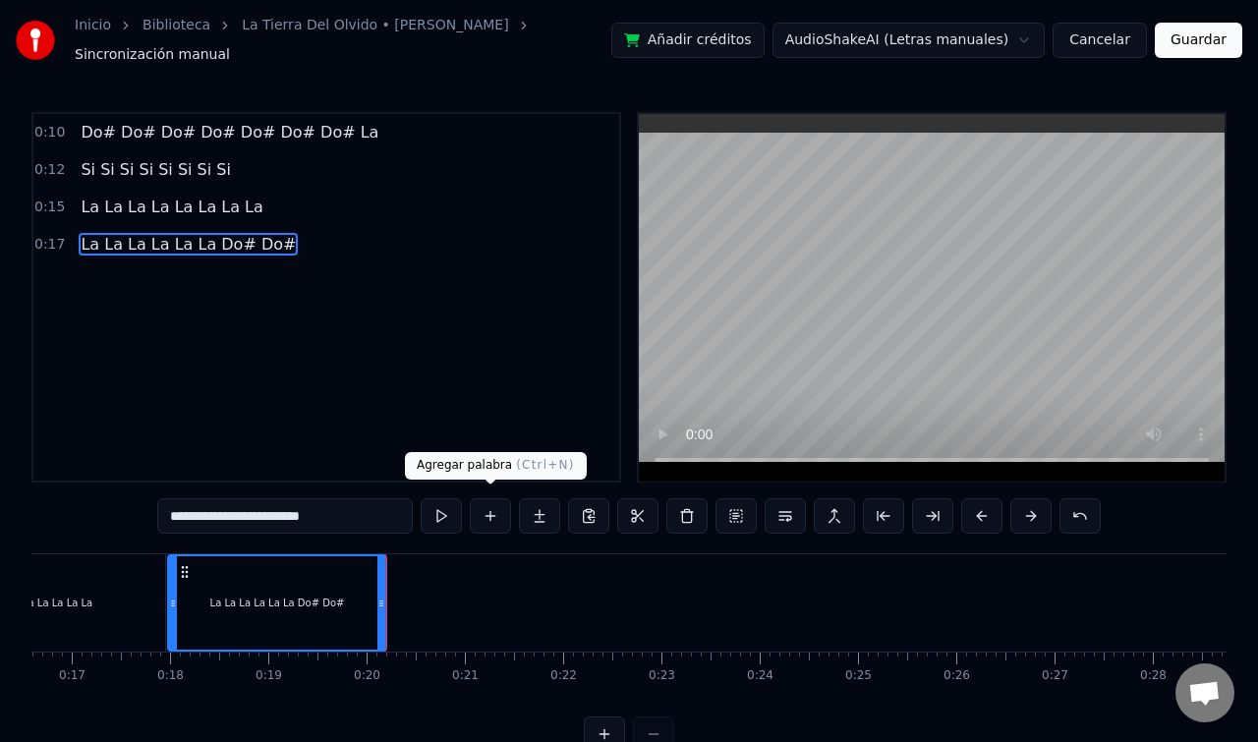
click at [486, 515] on button at bounding box center [490, 515] width 41 height 35
click at [313, 613] on div "La La La La La La Do# Do#" at bounding box center [277, 602] width 216 height 93
click at [384, 390] on div "0:10 Do# Do# Do# Do# Do# Do# Do# La 0:12 Si Si Si Si Si Si Si Si 0:15 La La La …" at bounding box center [326, 297] width 590 height 371
click at [421, 450] on div "0:10 Do# Do# Do# Do# Do# Do# Do# La 0:12 Si Si Si Si Si Si Si Si 0:15 La La La …" at bounding box center [326, 297] width 590 height 371
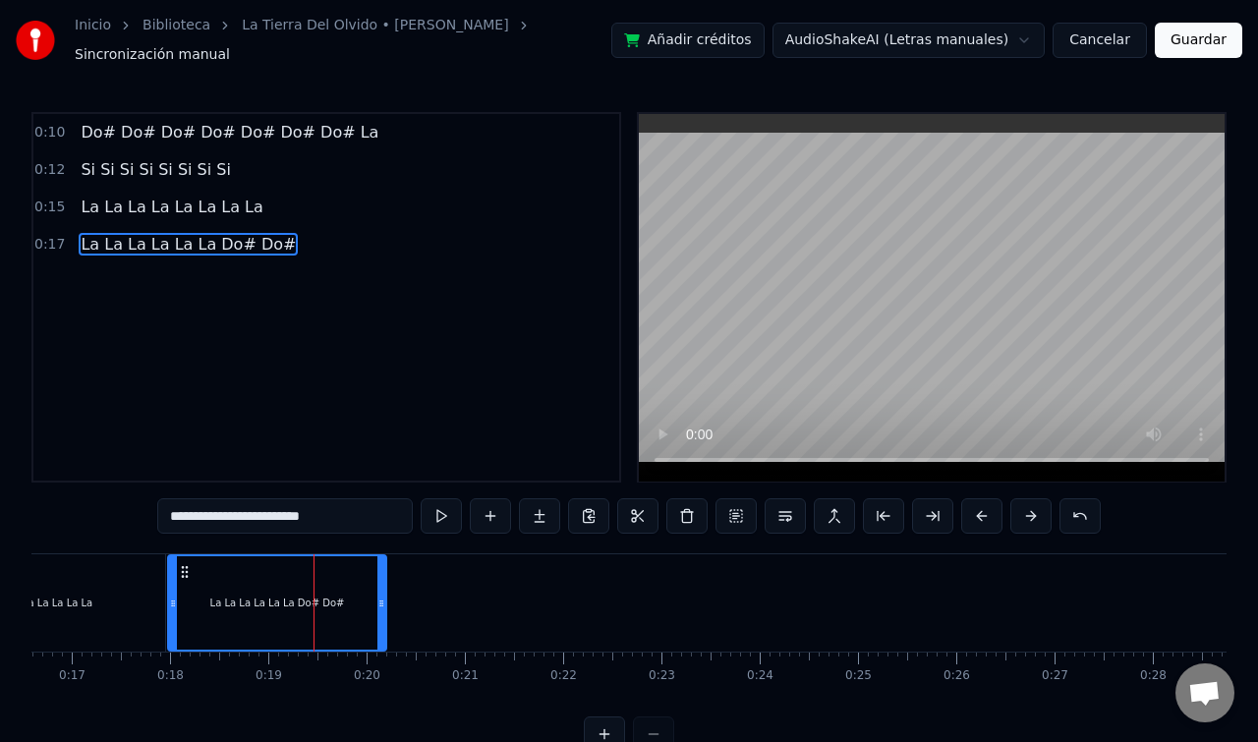
click at [421, 450] on div "0:10 Do# Do# Do# Do# Do# Do# Do# La 0:12 Si Si Si Si Si Si Si Si 0:15 La La La …" at bounding box center [326, 297] width 590 height 371
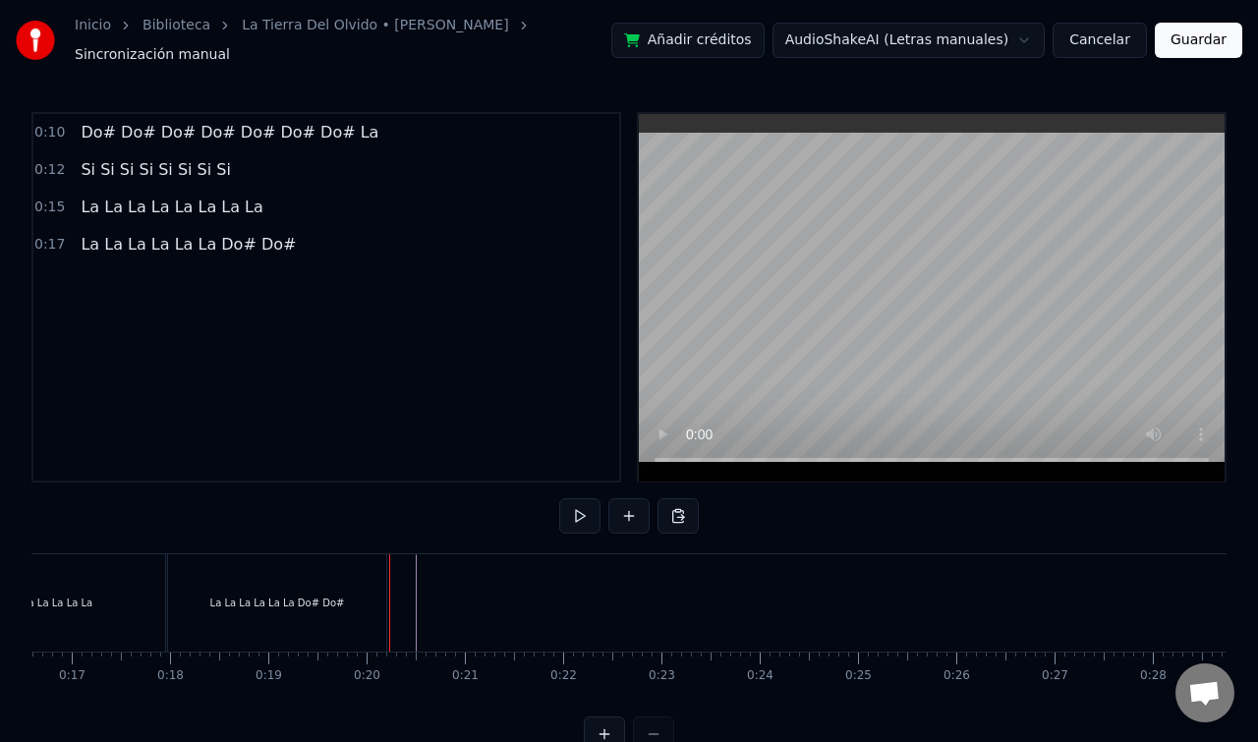
click at [389, 604] on div at bounding box center [389, 602] width 1 height 97
click at [370, 604] on div "La La La La La La Do# Do#" at bounding box center [277, 602] width 218 height 97
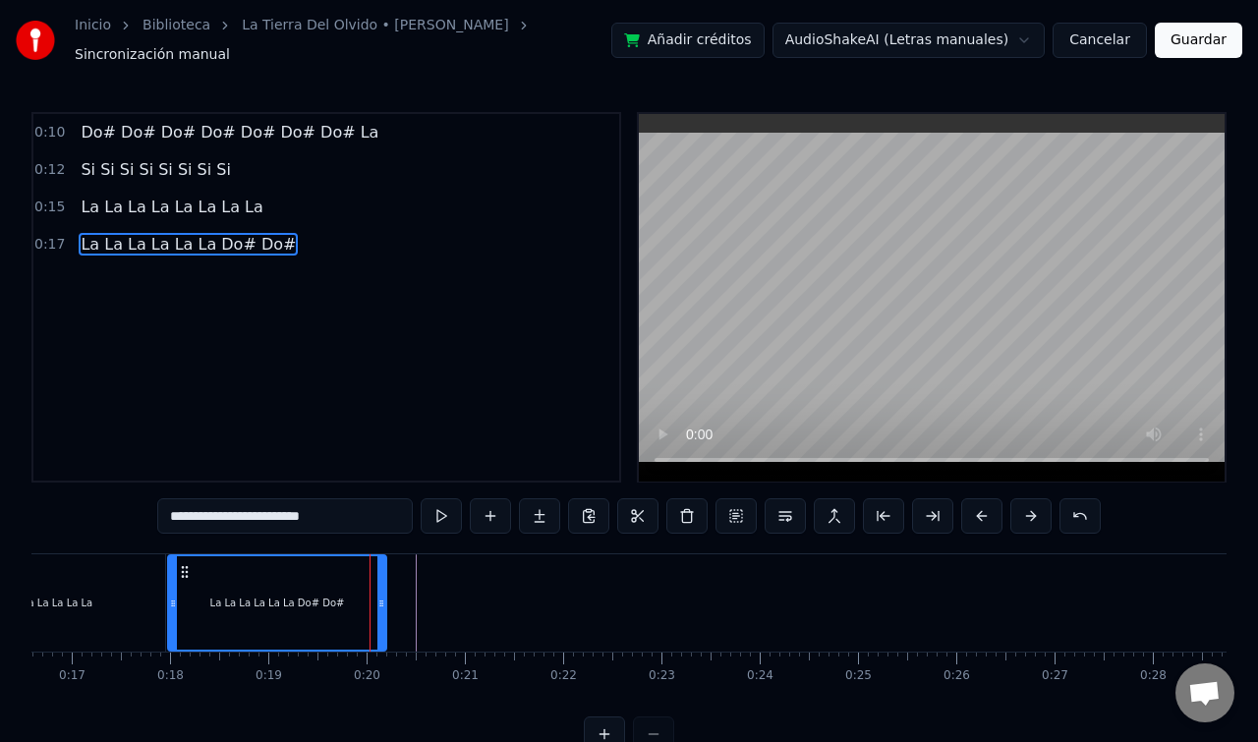
scroll to position [32, 0]
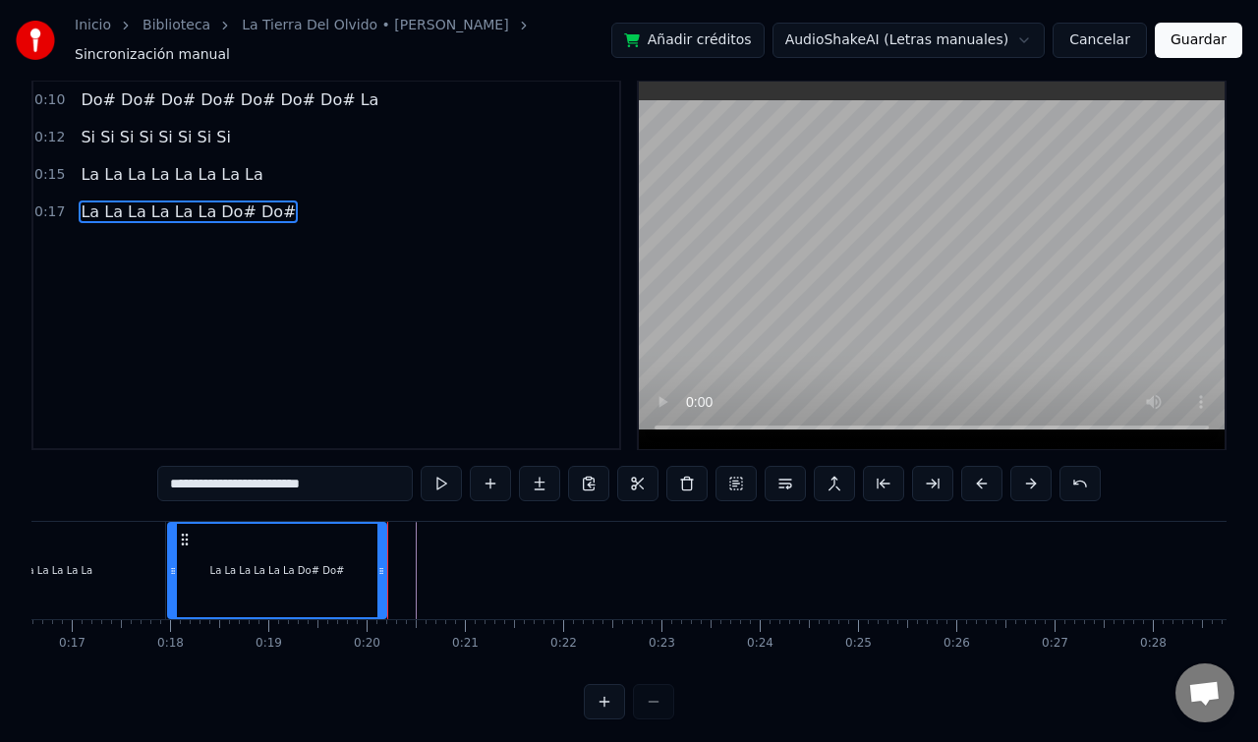
click at [389, 664] on div "**********" at bounding box center [628, 400] width 1195 height 641
click at [488, 487] on button at bounding box center [490, 483] width 41 height 35
click at [387, 558] on div at bounding box center [387, 570] width 1 height 97
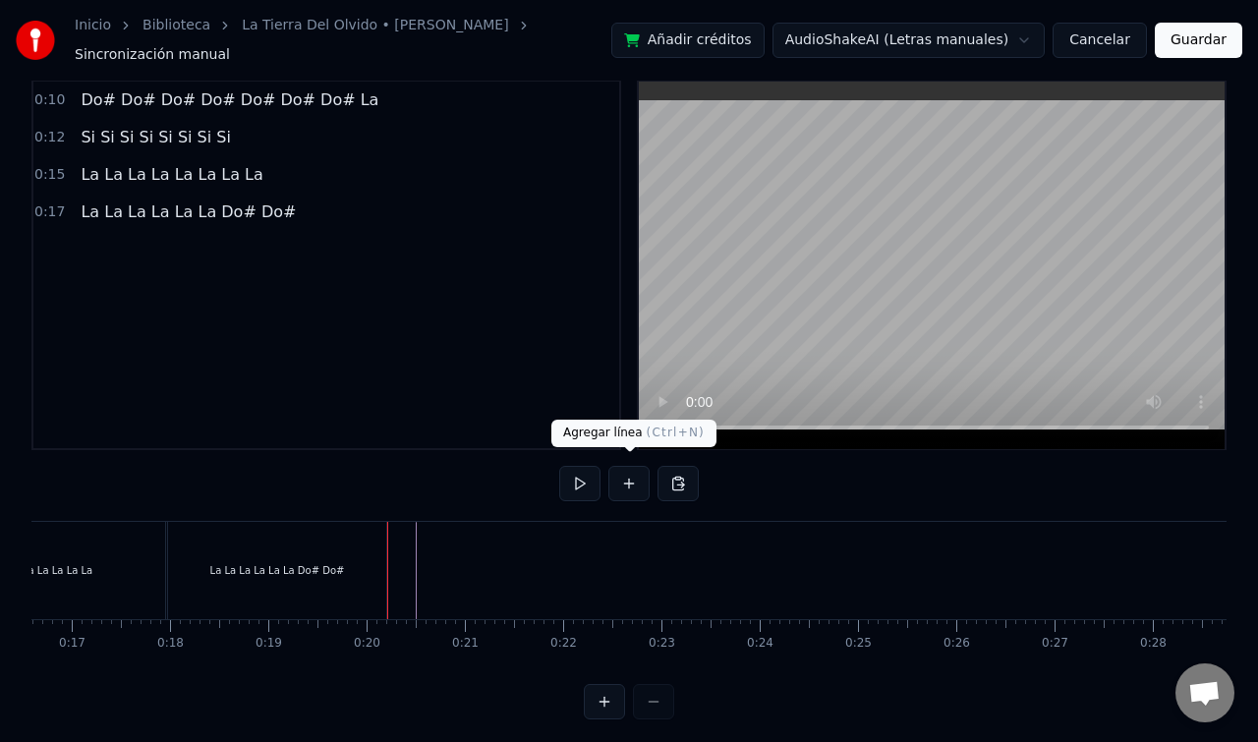
click at [624, 479] on button at bounding box center [628, 483] width 41 height 35
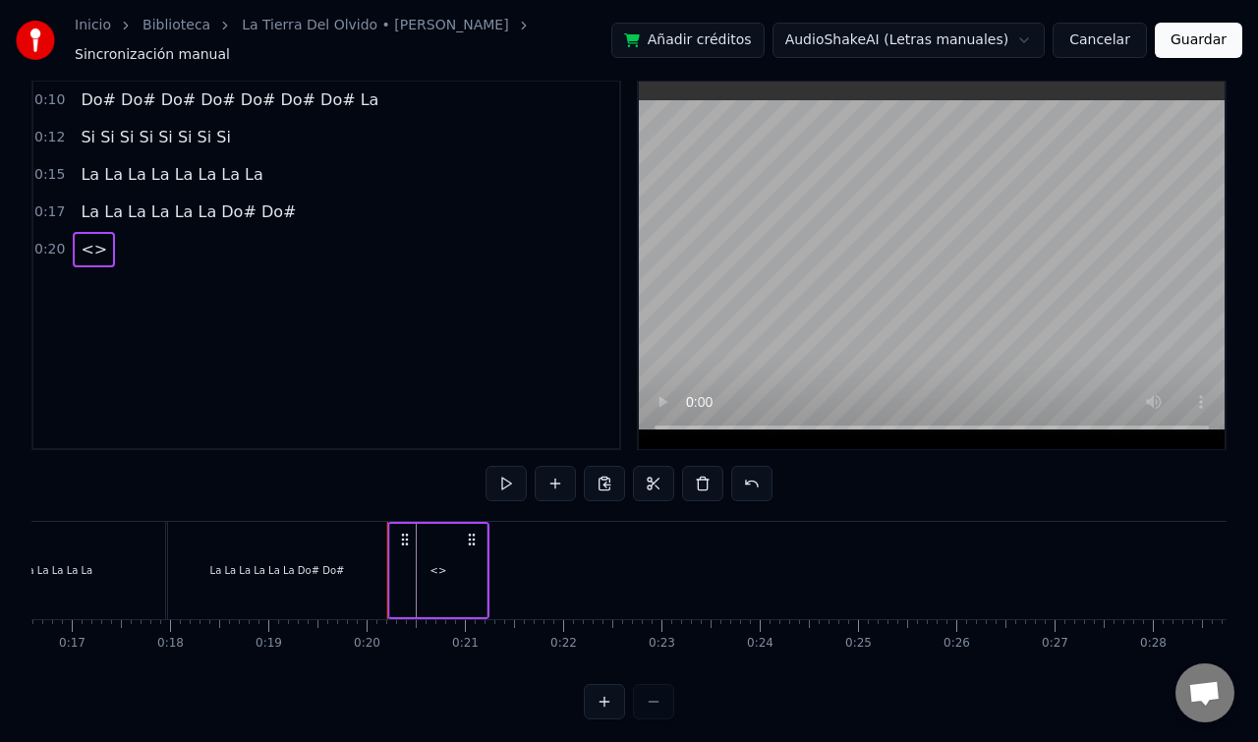
click at [95, 238] on span "<>" at bounding box center [94, 249] width 30 height 23
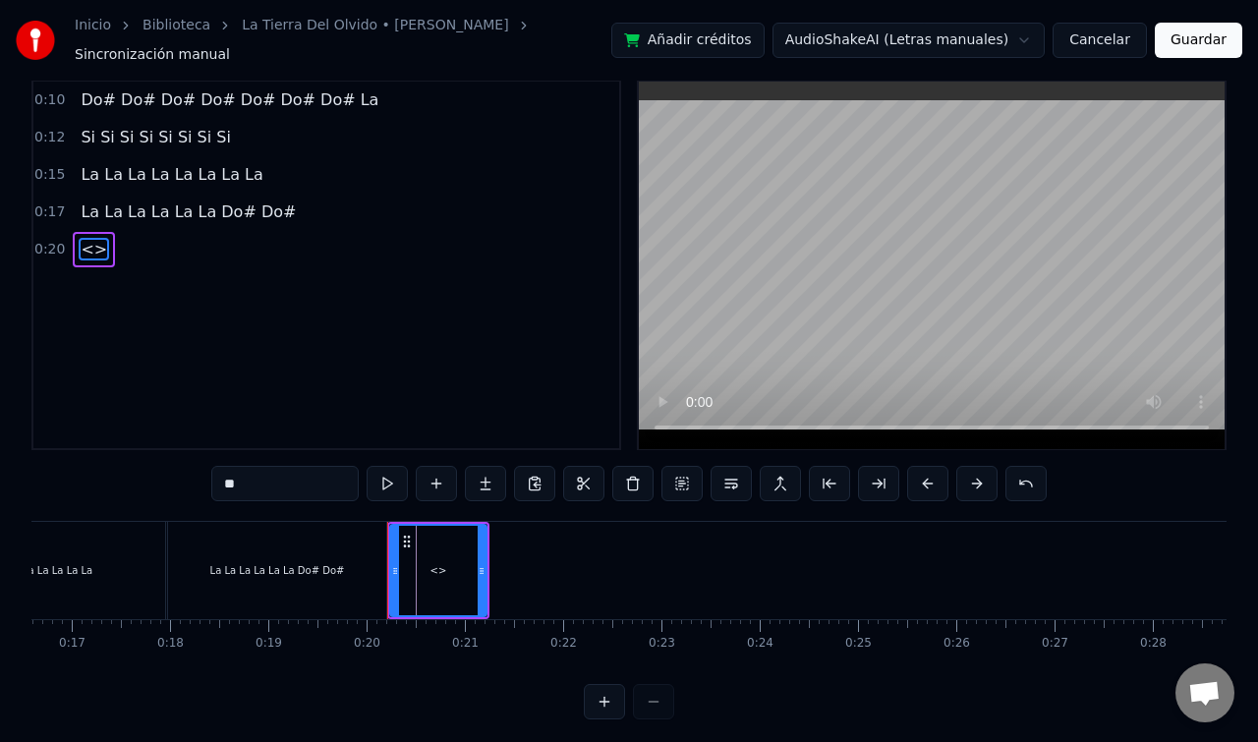
scroll to position [0, 0]
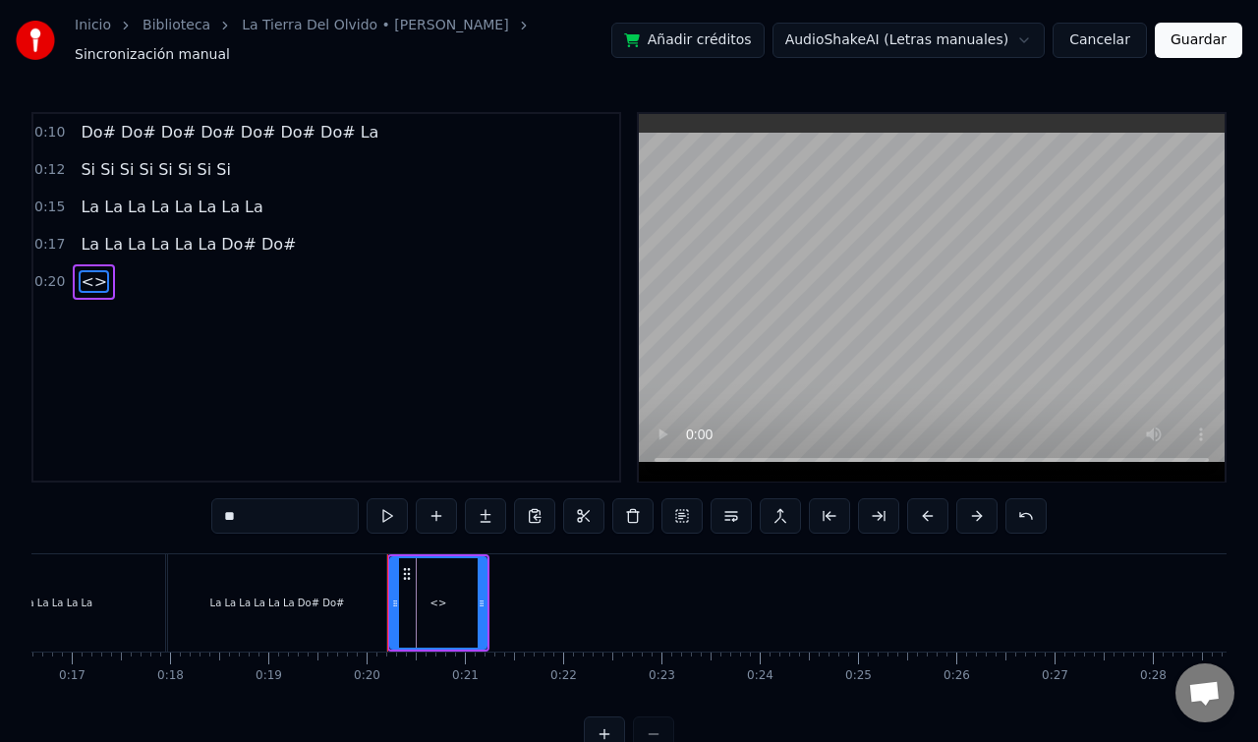
click at [262, 498] on input "**" at bounding box center [284, 515] width 147 height 35
drag, startPoint x: 264, startPoint y: 506, endPoint x: 180, endPoint y: 482, distance: 88.0
click at [180, 482] on div "0:10 Do# Do# Do# Do# Do# Do# Do# La 0:12 Si Si Si Si Si Si Si Si 0:15 La La La …" at bounding box center [628, 432] width 1195 height 641
paste input "**********"
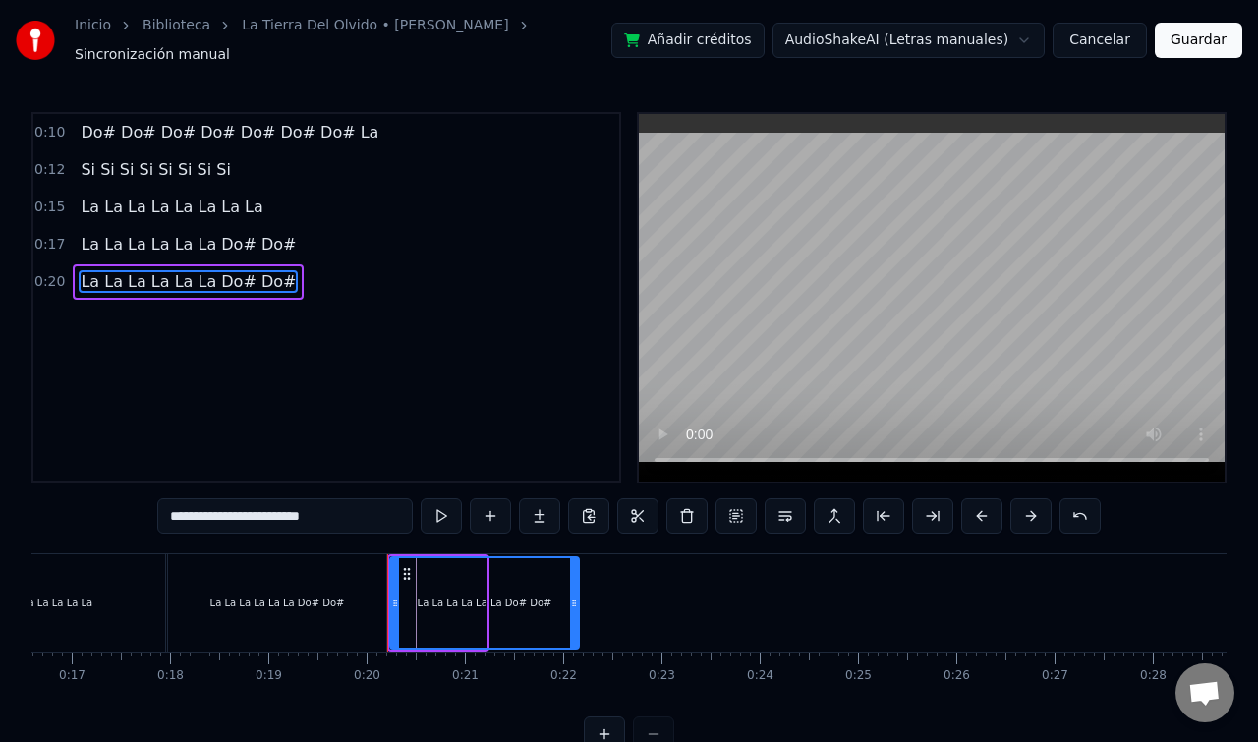
drag, startPoint x: 477, startPoint y: 576, endPoint x: 569, endPoint y: 606, distance: 97.3
click at [570, 605] on div at bounding box center [574, 602] width 8 height 89
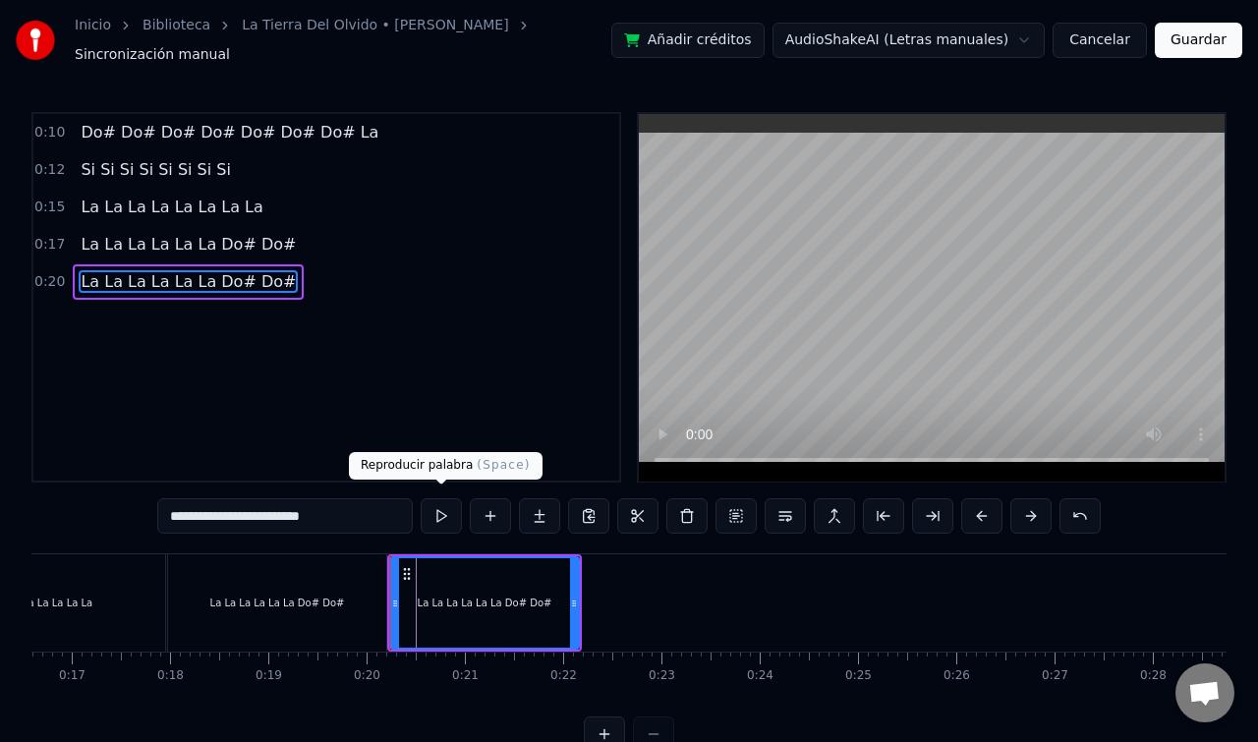
type input "**********"
click at [440, 508] on button at bounding box center [441, 515] width 41 height 35
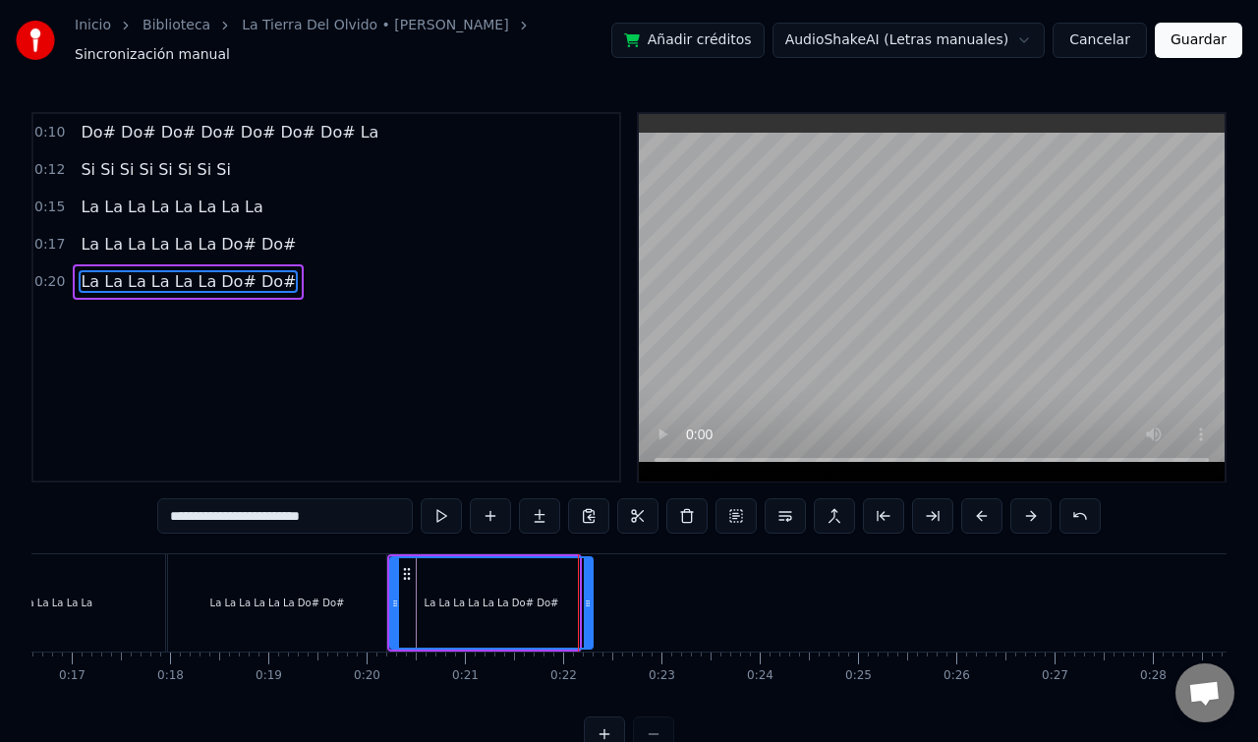
drag, startPoint x: 573, startPoint y: 588, endPoint x: 588, endPoint y: 588, distance: 14.7
click at [588, 596] on icon at bounding box center [588, 604] width 8 height 16
click at [1193, 37] on button "Guardar" at bounding box center [1198, 40] width 87 height 35
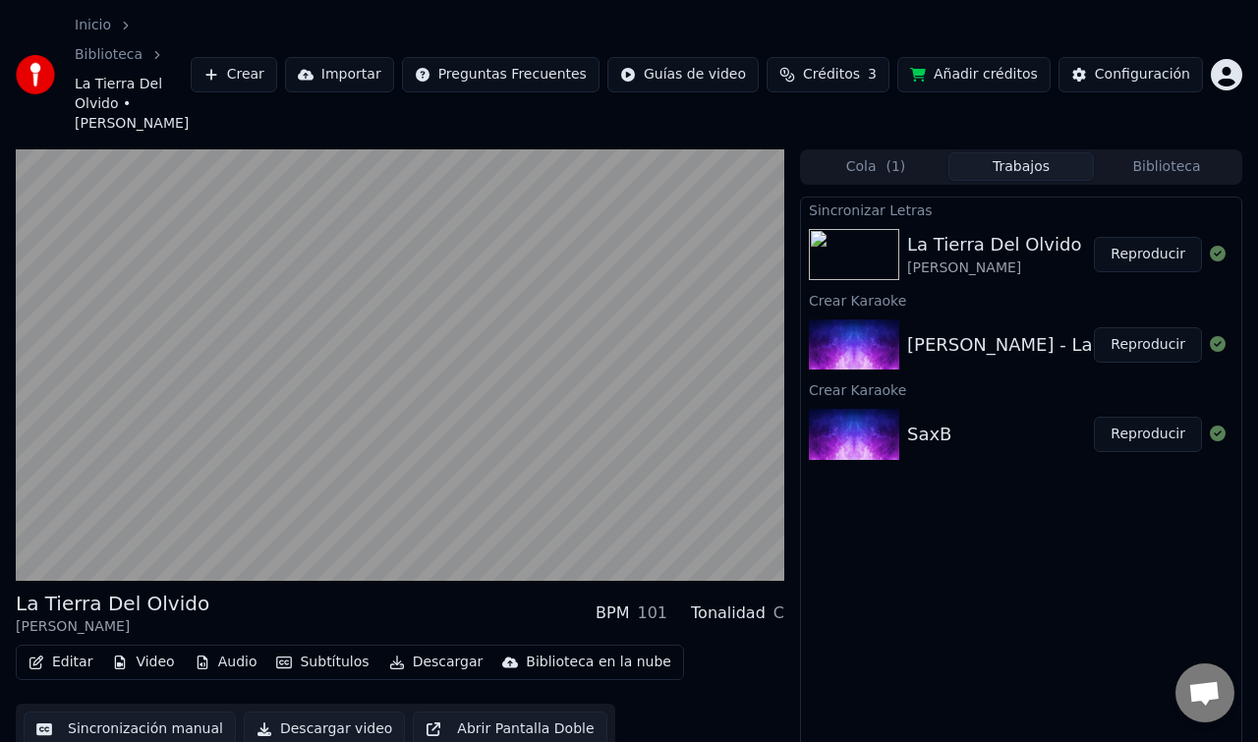
click at [919, 331] on div "[PERSON_NAME] - La Tierra Del Olvido FHAMA KARAOKE" at bounding box center [1155, 345] width 496 height 28
click at [935, 258] on div "[PERSON_NAME]" at bounding box center [994, 268] width 174 height 20
click at [1118, 237] on button "Reproducir" at bounding box center [1148, 254] width 108 height 35
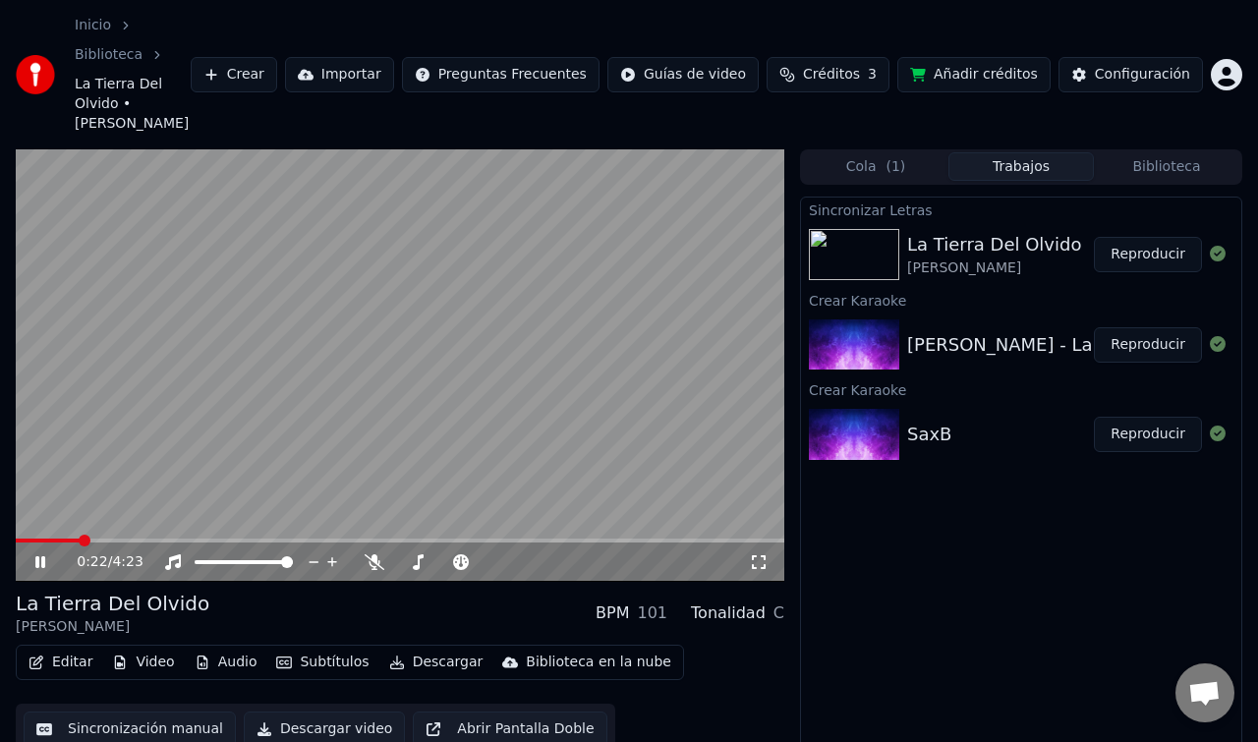
click at [80, 539] on span at bounding box center [400, 541] width 768 height 4
click at [44, 539] on span at bounding box center [48, 541] width 64 height 4
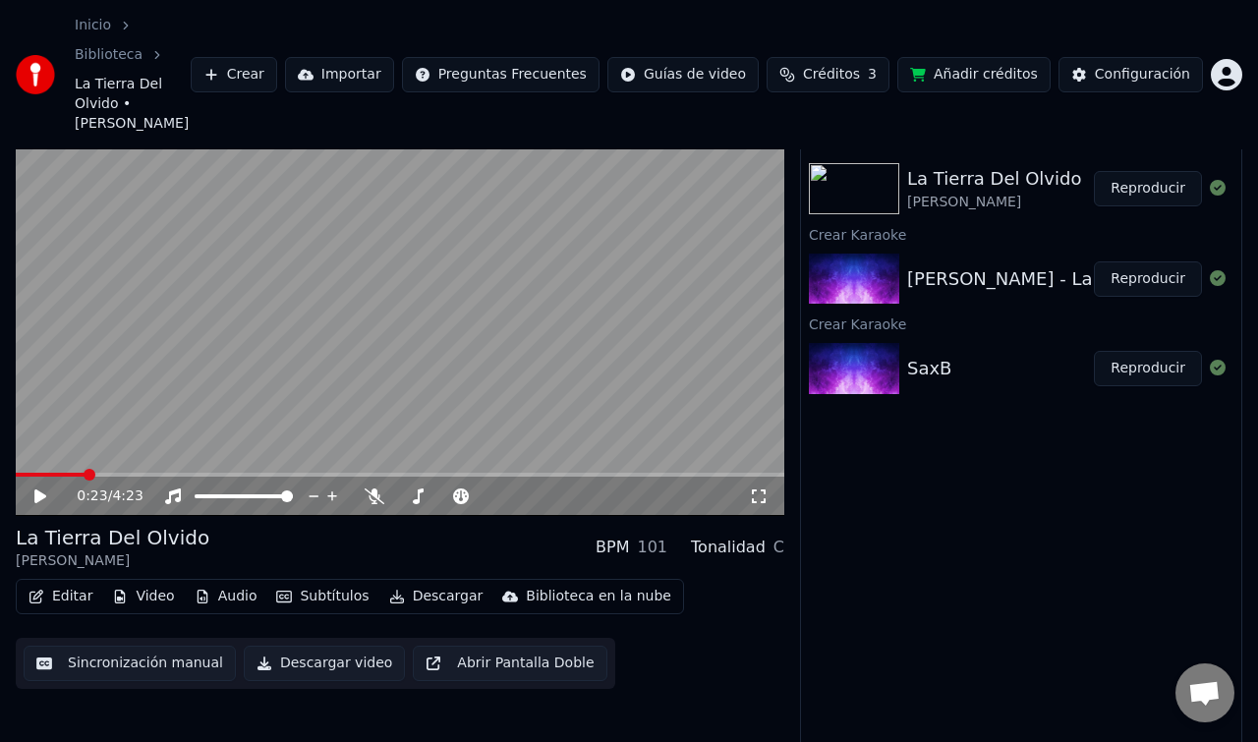
click at [1155, 171] on button "Reproducir" at bounding box center [1148, 188] width 108 height 35
click at [44, 473] on span at bounding box center [400, 475] width 768 height 4
click at [139, 653] on button "Sincronización manual" at bounding box center [130, 663] width 212 height 35
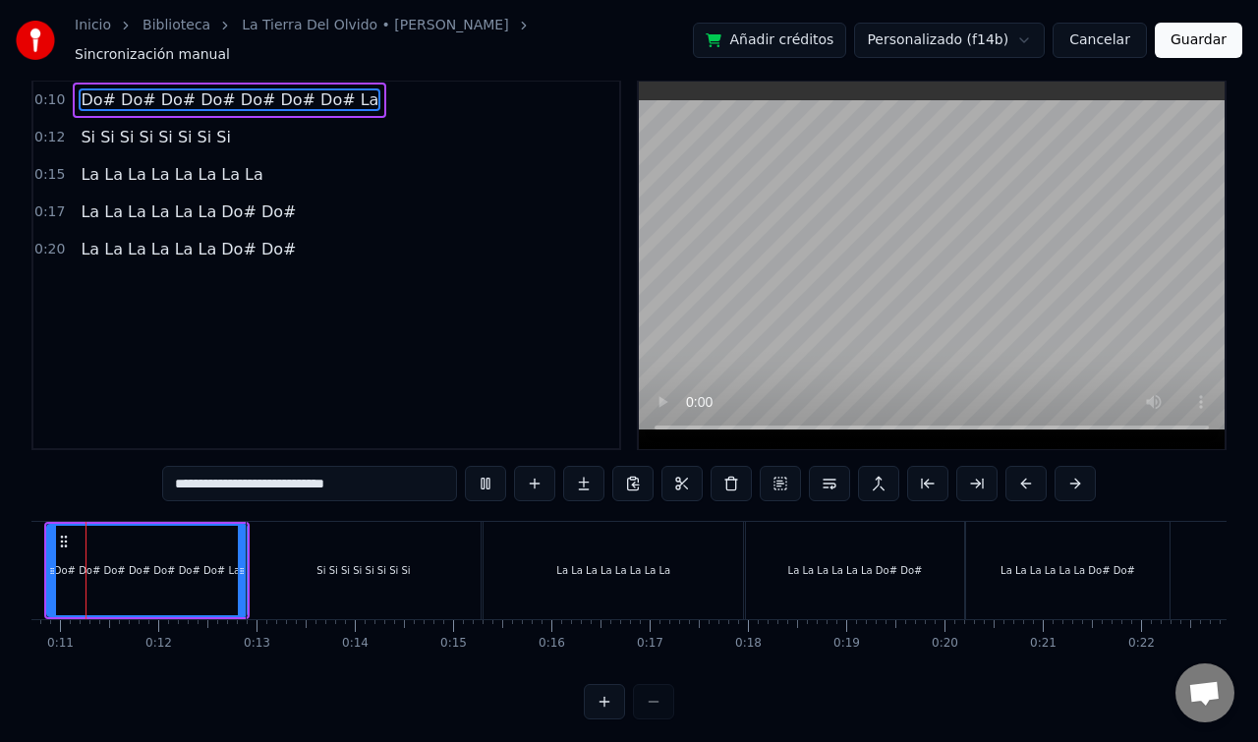
scroll to position [0, 993]
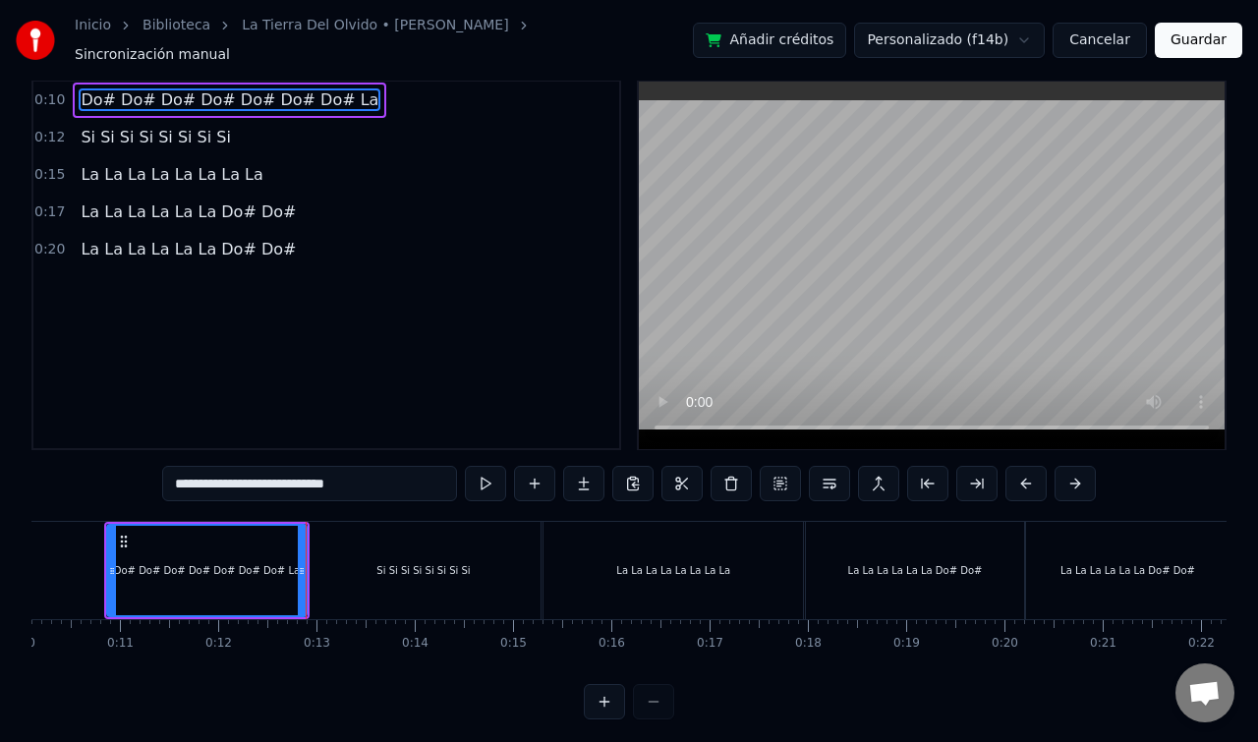
click at [492, 564] on div "Si Si Si Si Si Si Si Si" at bounding box center [424, 570] width 234 height 97
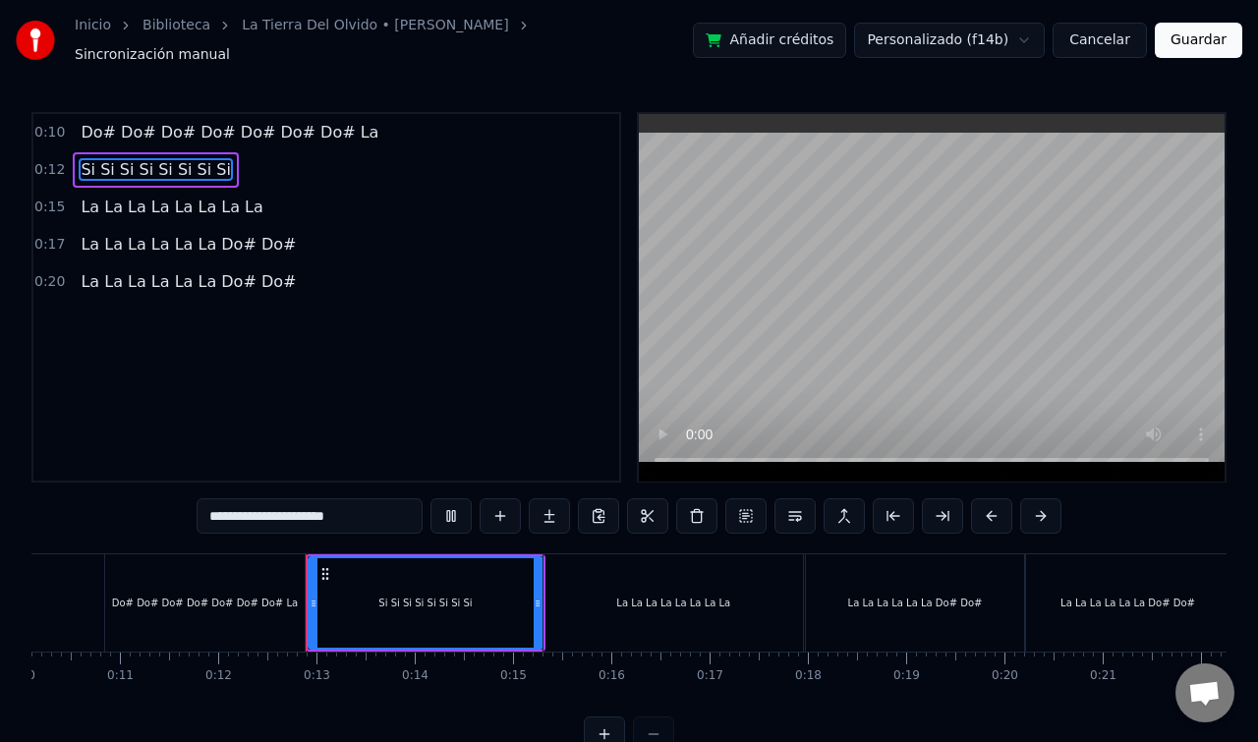
scroll to position [32, 0]
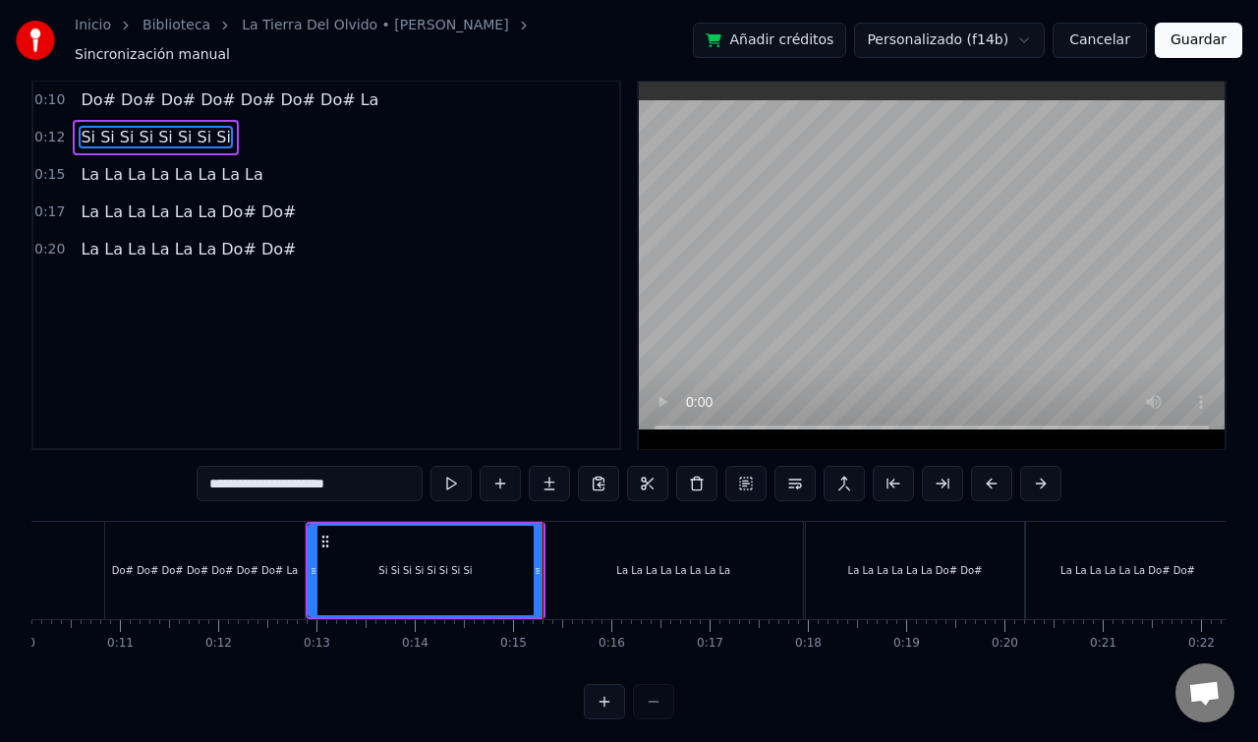
click at [580, 560] on div "La La La La La La La La" at bounding box center [672, 570] width 259 height 97
type input "**********"
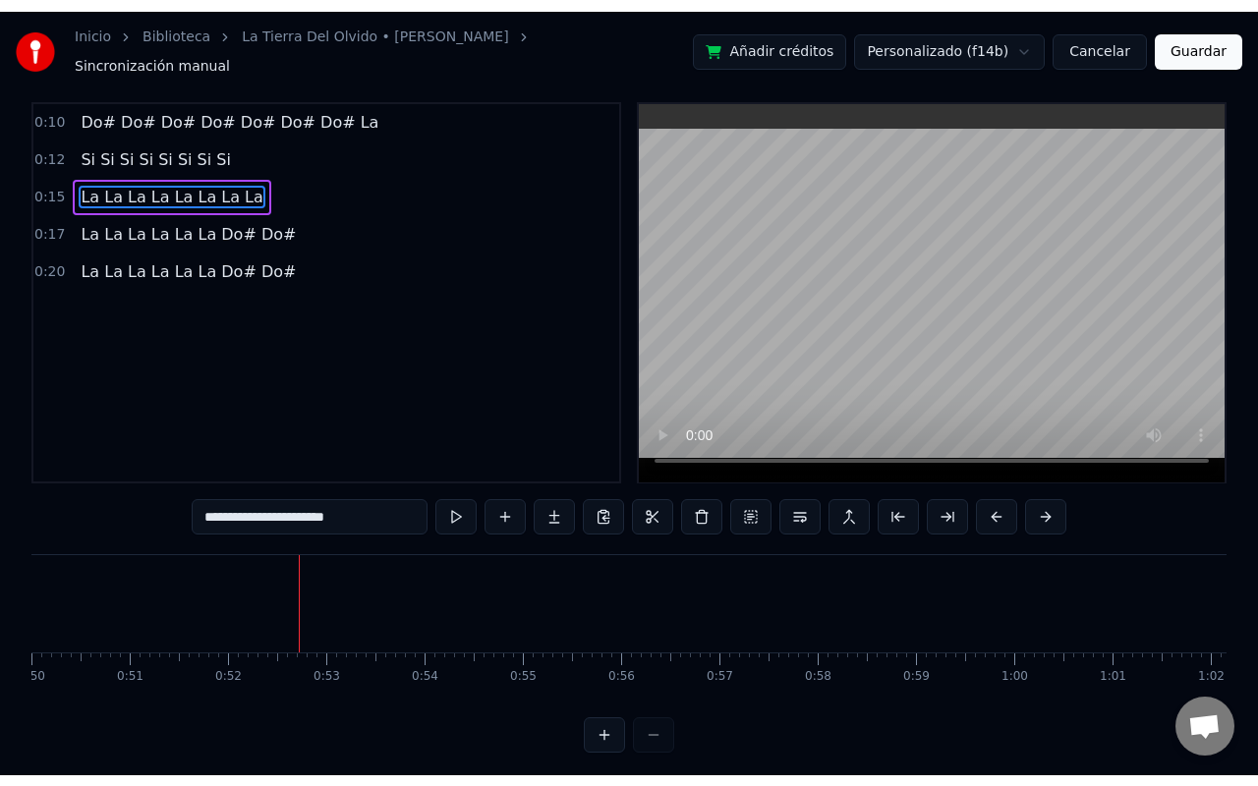
scroll to position [10, 0]
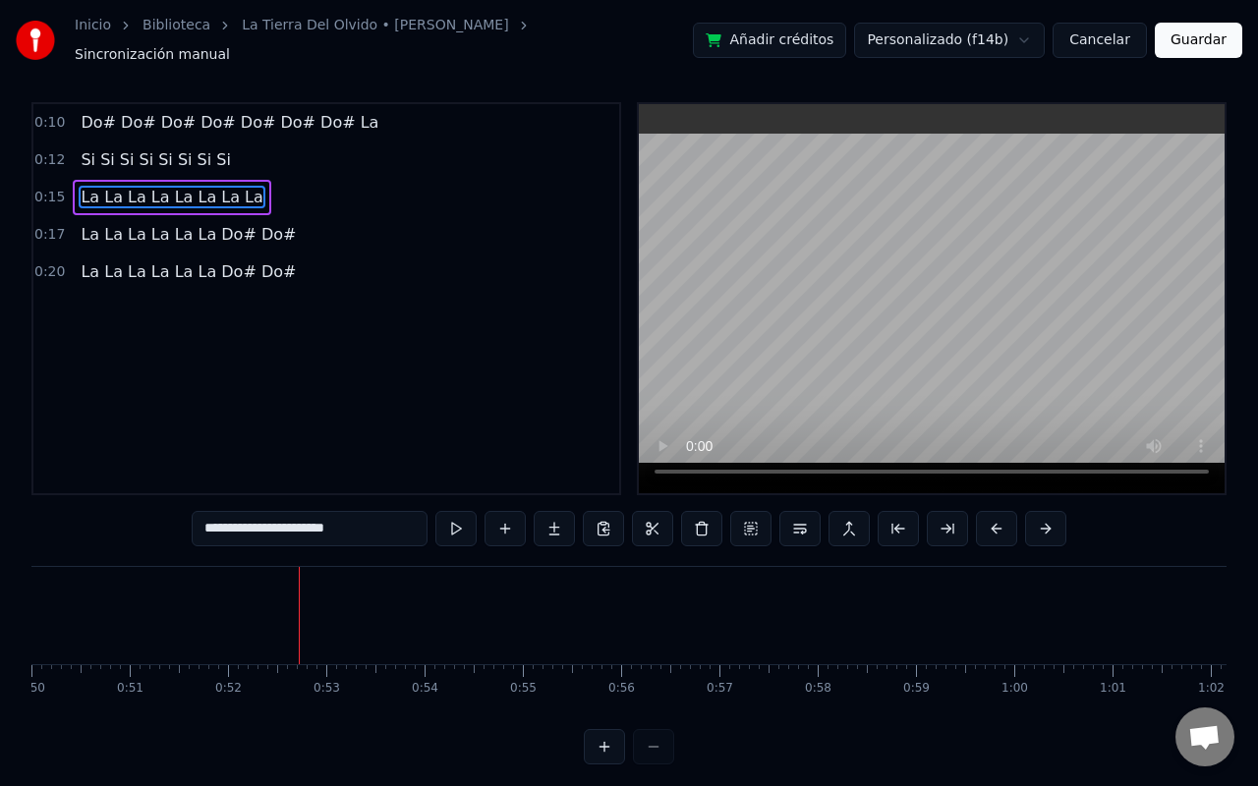
click at [39, 33] on img at bounding box center [35, 40] width 39 height 39
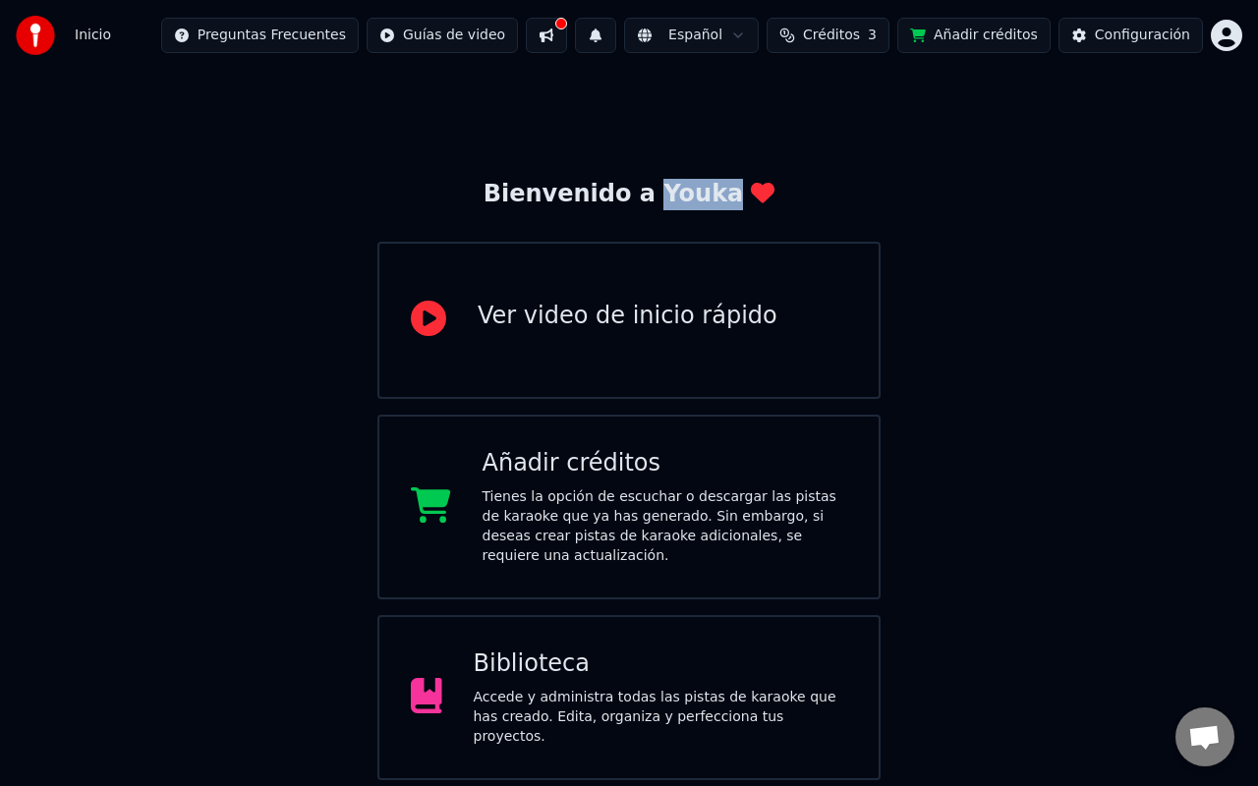
drag, startPoint x: 771, startPoint y: 203, endPoint x: 655, endPoint y: 194, distance: 116.4
click at [655, 194] on div "Bienvenido a Youka Ver video de inicio rápido Añadir créditos Tienes la opción …" at bounding box center [628, 580] width 503 height 802
copy div "Youka"
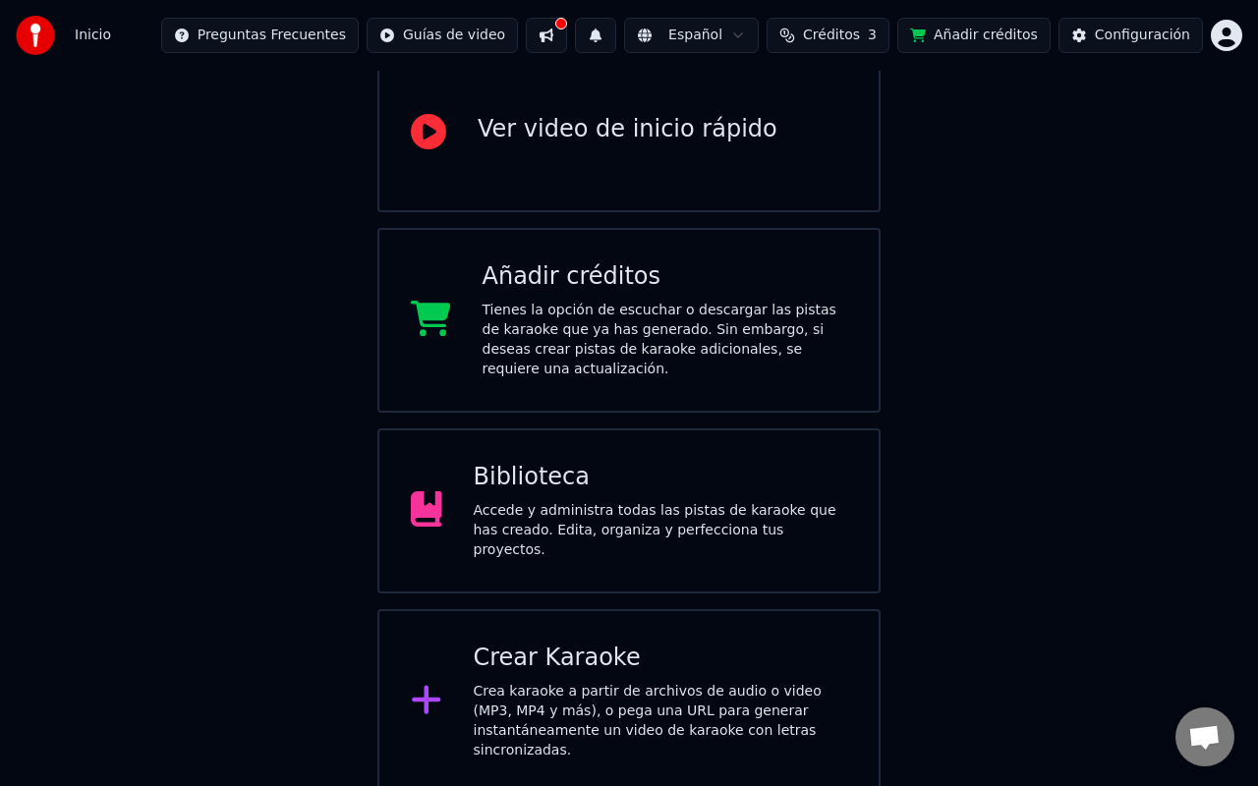
click at [517, 682] on div "Crea karaoke a partir de archivos de audio o video (MP3, MP4 y más), o pega una…" at bounding box center [661, 721] width 374 height 79
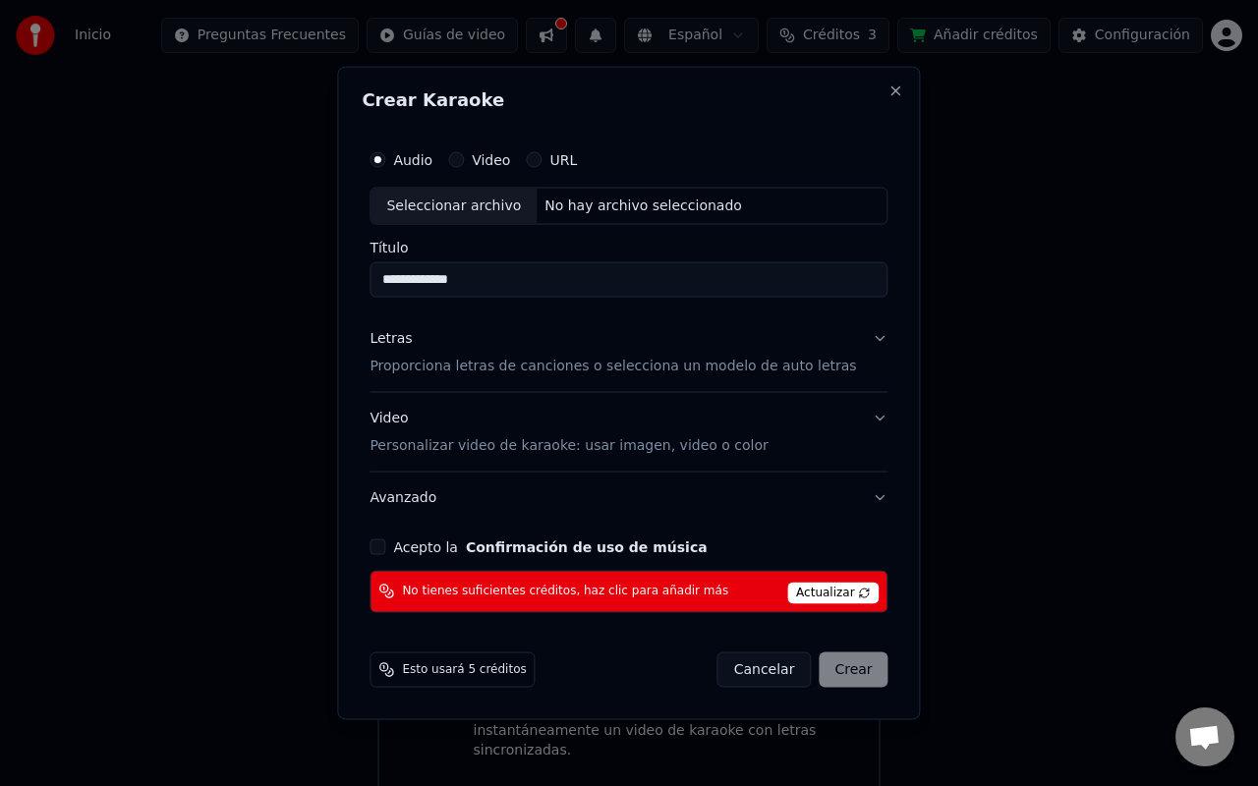
type input "**********"
click at [609, 648] on div "Esto usará 5 créditos Cancelar Crear" at bounding box center [629, 669] width 534 height 51
click at [834, 680] on div "Cancelar Crear" at bounding box center [802, 669] width 171 height 35
